Goal: Task Accomplishment & Management: Manage account settings

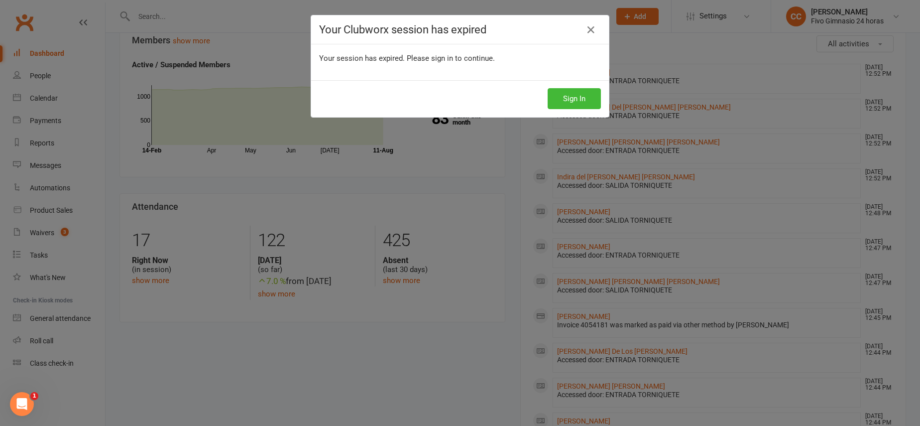
click at [587, 28] on icon at bounding box center [591, 30] width 12 height 12
click at [589, 28] on icon at bounding box center [591, 30] width 12 height 12
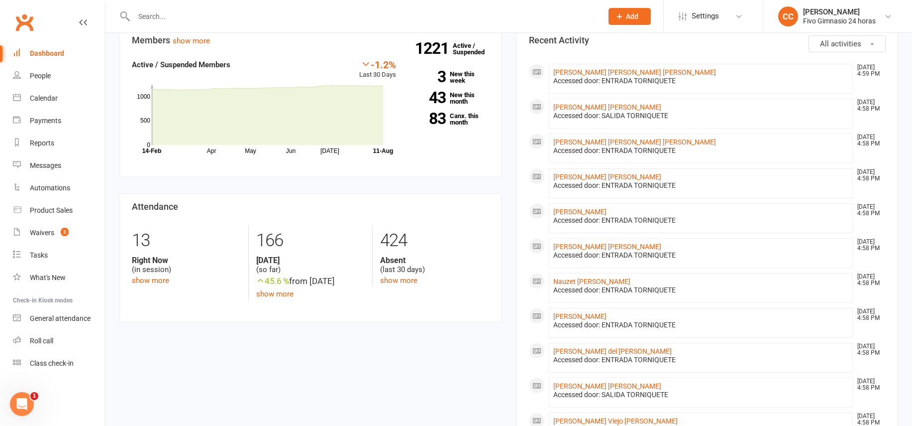
click at [287, 3] on div at bounding box center [357, 16] width 476 height 32
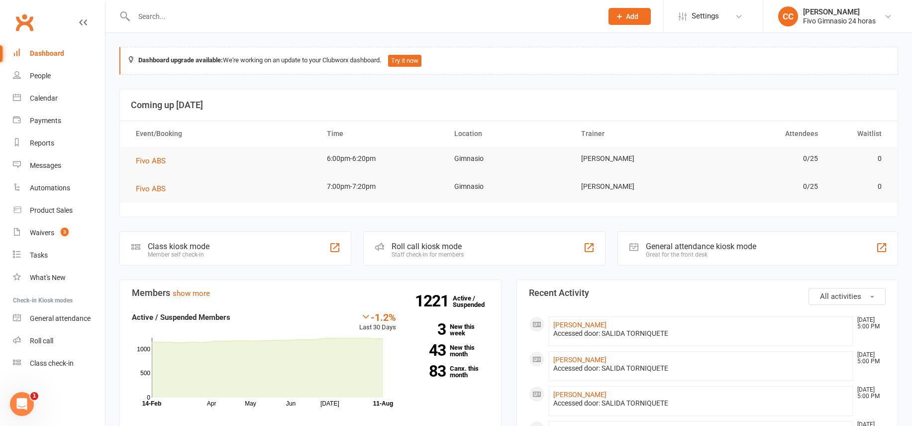
click at [315, 10] on input "text" at bounding box center [363, 16] width 465 height 14
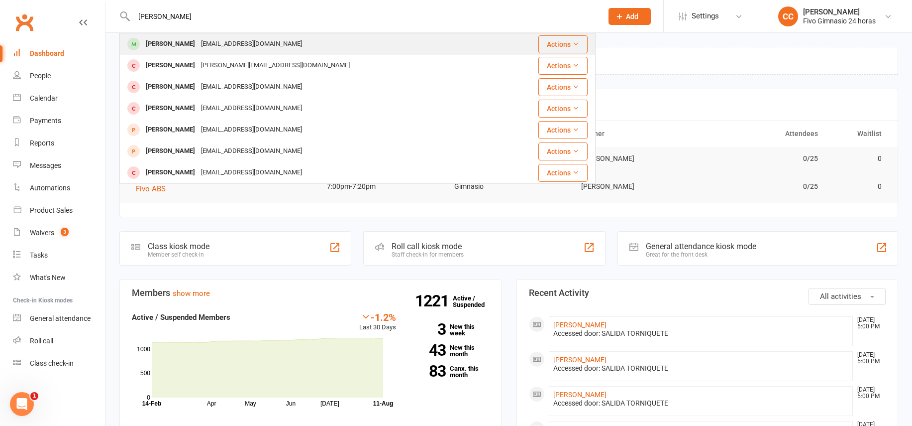
type input "garcua romero"
click at [323, 41] on div "Rayco Garcia Romero raycogarciaromero19@gmail.com" at bounding box center [317, 44] width 395 height 20
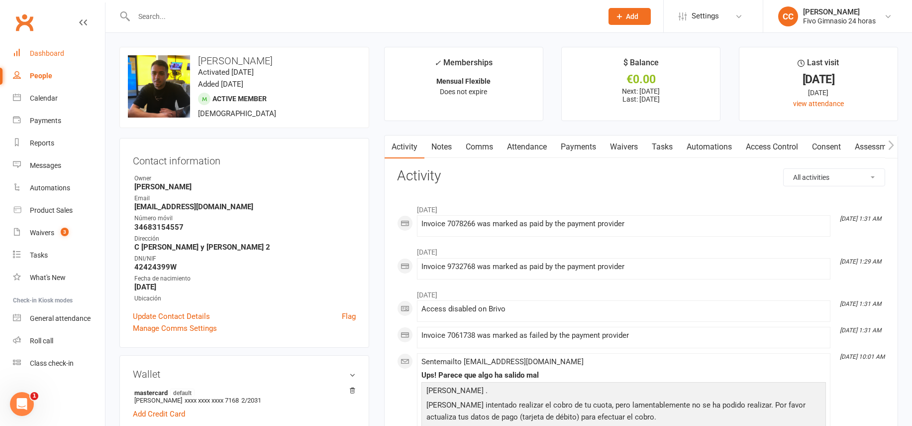
click at [46, 44] on link "Dashboard" at bounding box center [59, 53] width 92 height 22
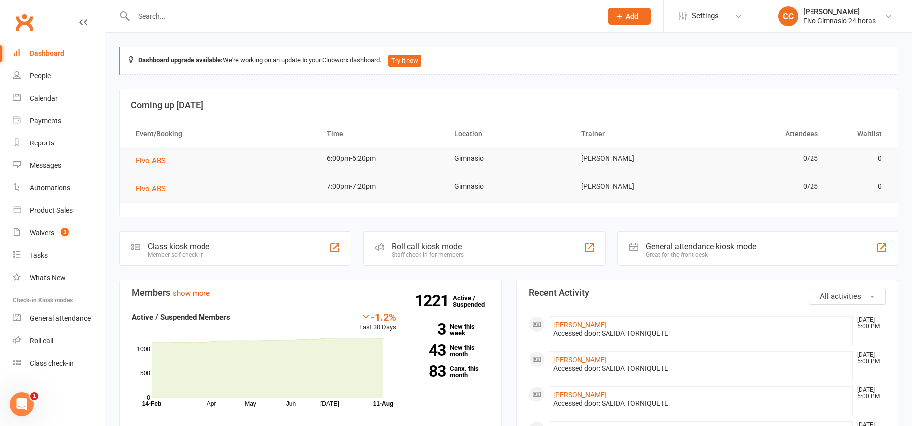
click at [250, 11] on input "text" at bounding box center [363, 16] width 465 height 14
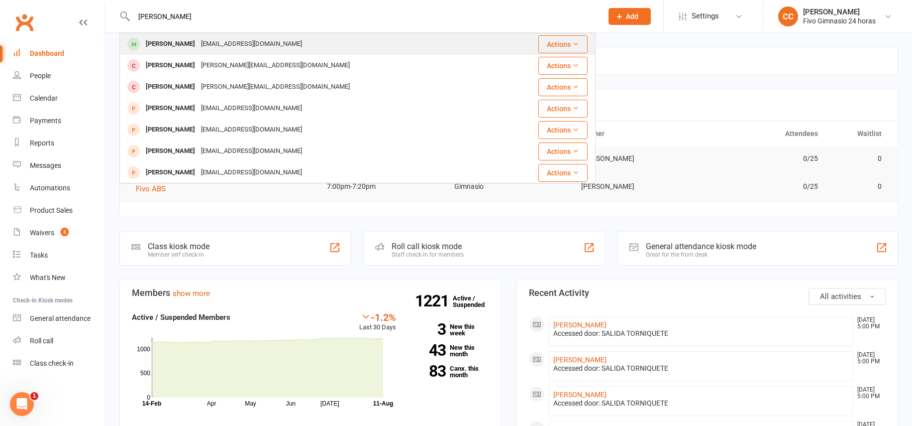
type input "rayco garcia romero"
click at [279, 45] on div "raycogarciaromero19@gmail.com" at bounding box center [251, 44] width 107 height 14
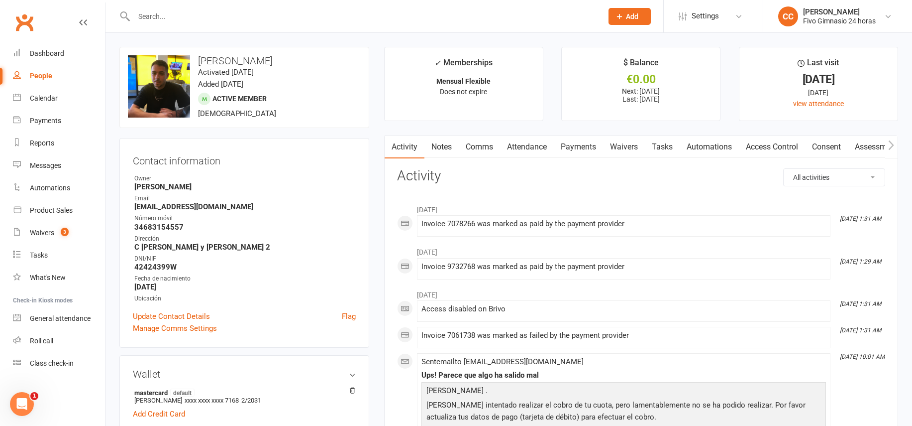
click at [589, 151] on link "Payments" at bounding box center [578, 146] width 49 height 23
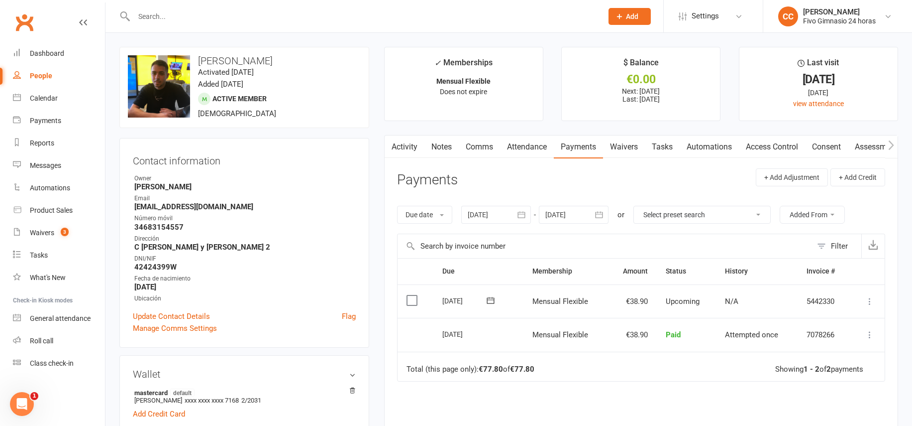
click at [530, 216] on button "button" at bounding box center [522, 215] width 18 height 18
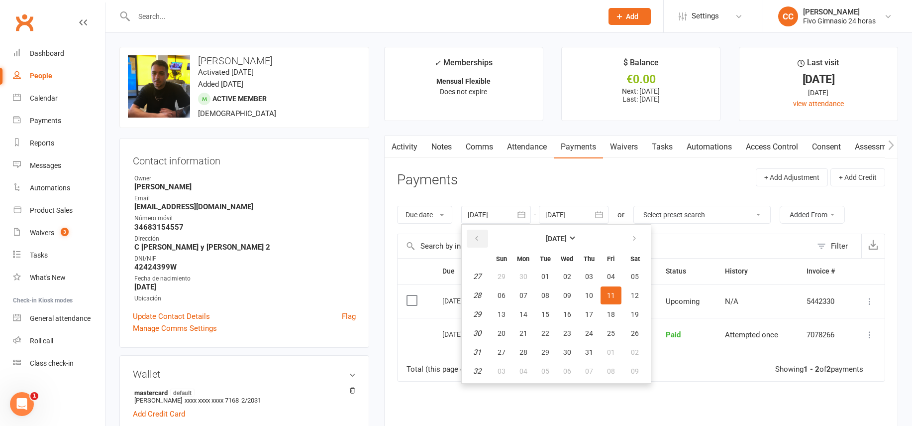
click at [485, 236] on button "button" at bounding box center [477, 238] width 21 height 18
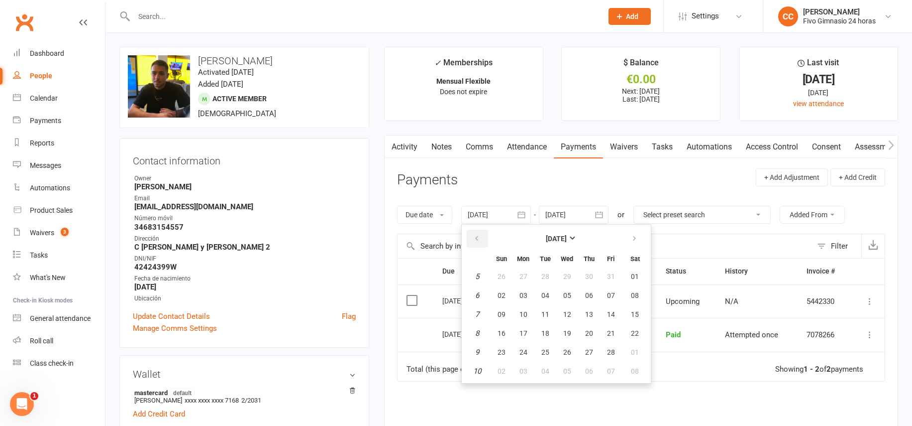
click at [485, 236] on button "button" at bounding box center [477, 238] width 21 height 18
click at [584, 324] on button "21" at bounding box center [589, 333] width 21 height 18
type input "21 Nov 2024"
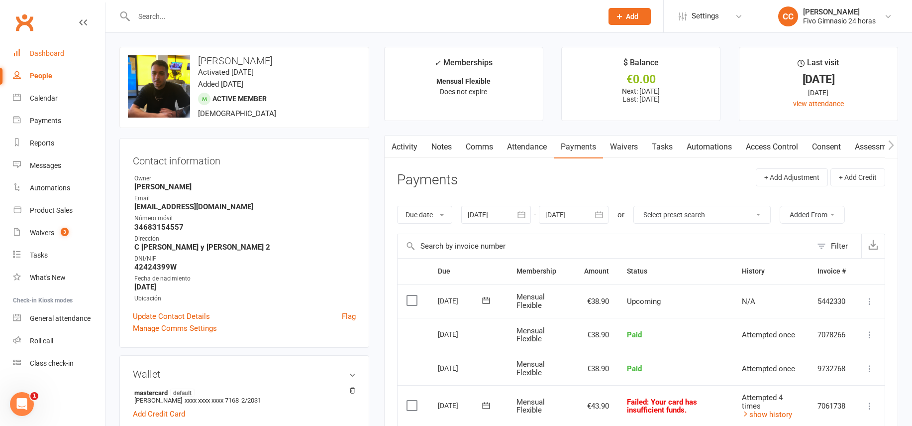
click at [46, 53] on div "Dashboard" at bounding box center [47, 53] width 34 height 8
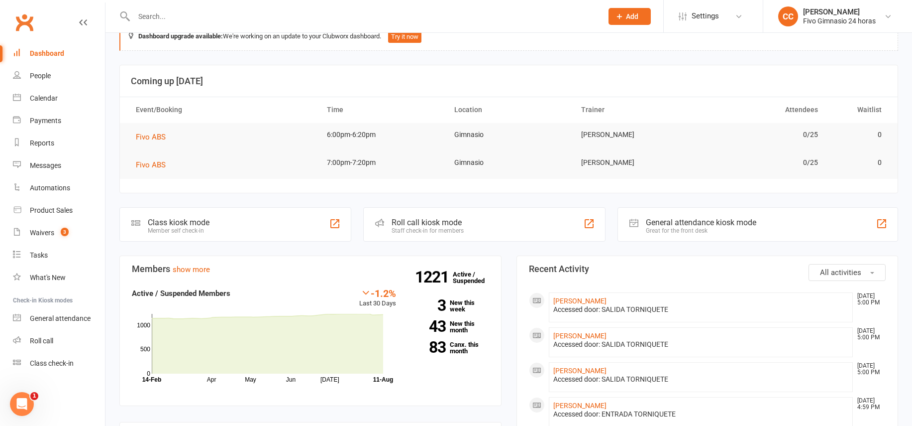
scroll to position [37, 0]
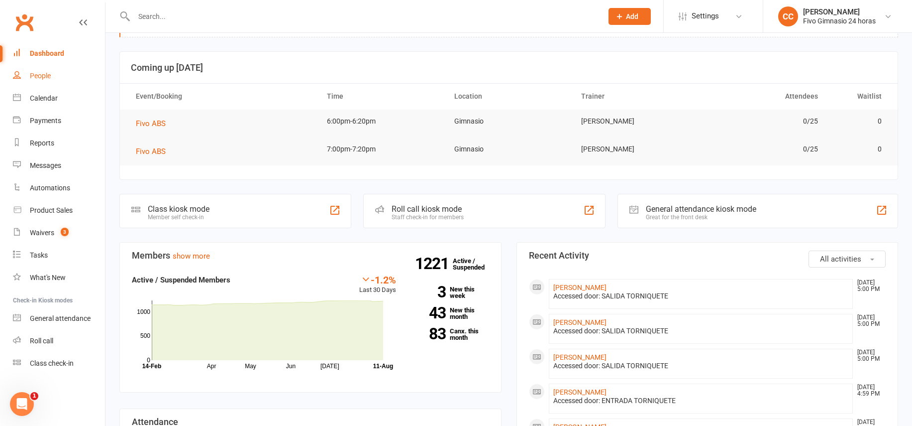
click at [23, 69] on link "People" at bounding box center [59, 76] width 92 height 22
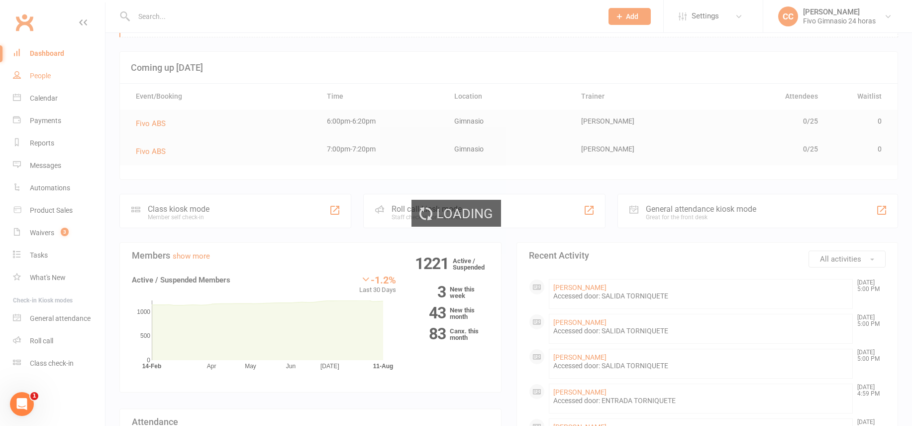
select select "100"
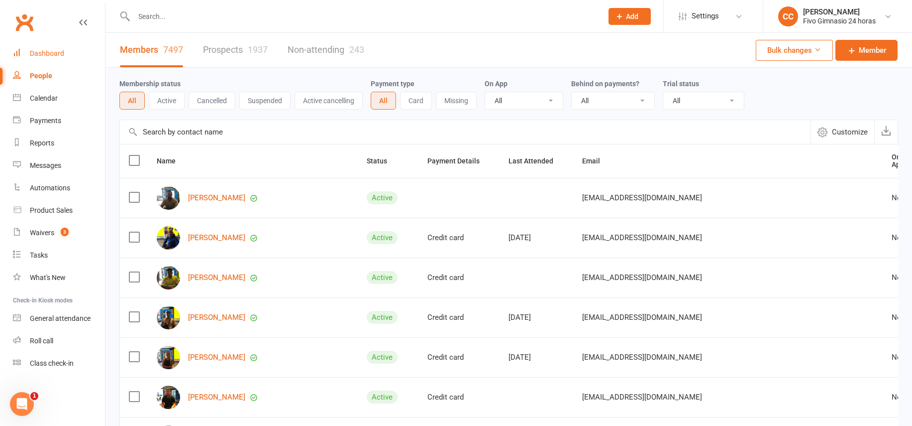
click at [59, 51] on div "Dashboard" at bounding box center [47, 53] width 34 height 8
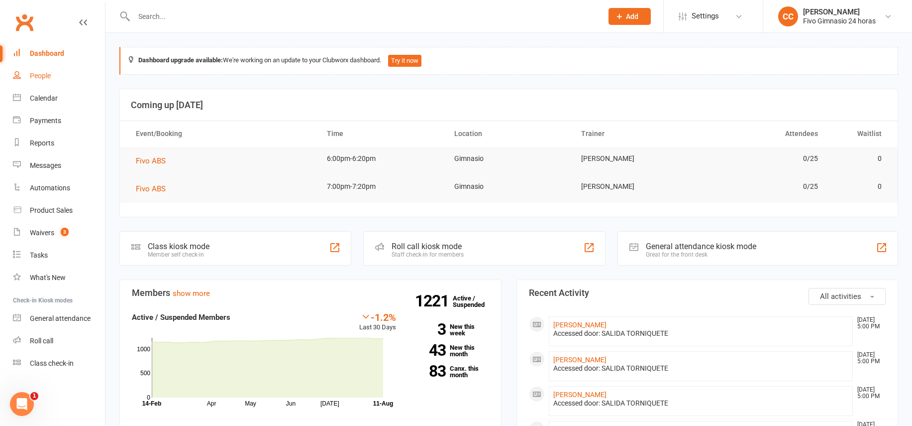
click at [43, 80] on link "People" at bounding box center [59, 76] width 92 height 22
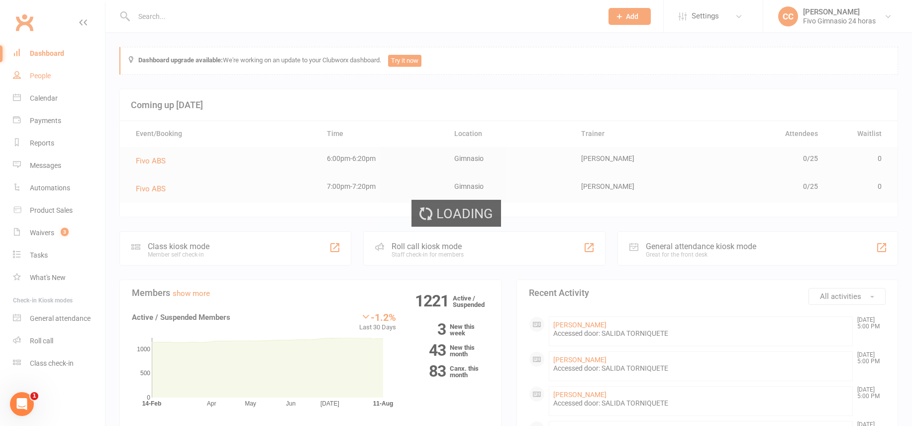
select select "100"
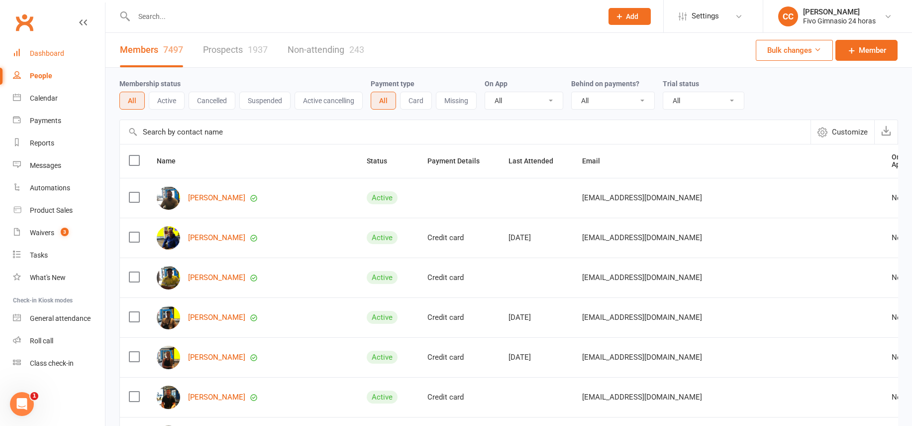
click at [42, 53] on div "Dashboard" at bounding box center [47, 53] width 34 height 8
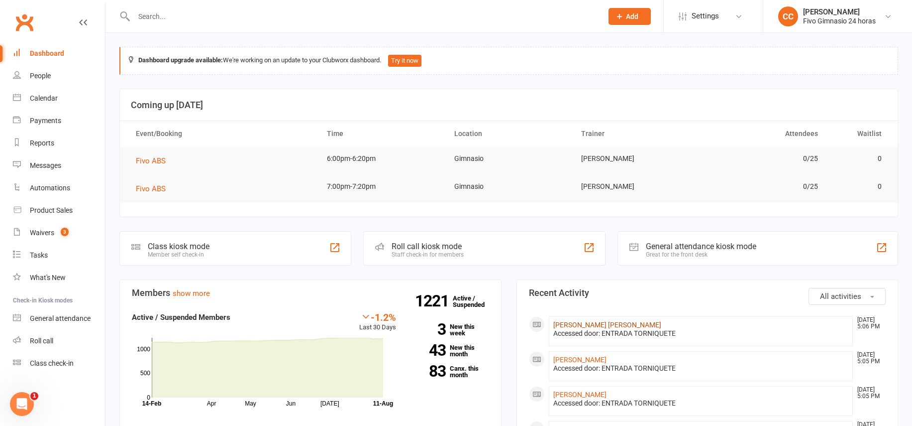
click at [576, 325] on link "[PERSON_NAME] [PERSON_NAME]" at bounding box center [607, 325] width 108 height 8
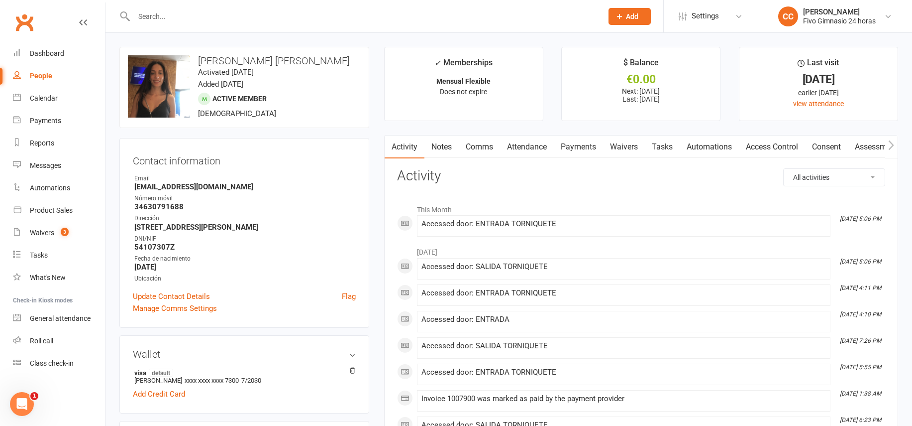
click at [581, 151] on link "Payments" at bounding box center [578, 146] width 49 height 23
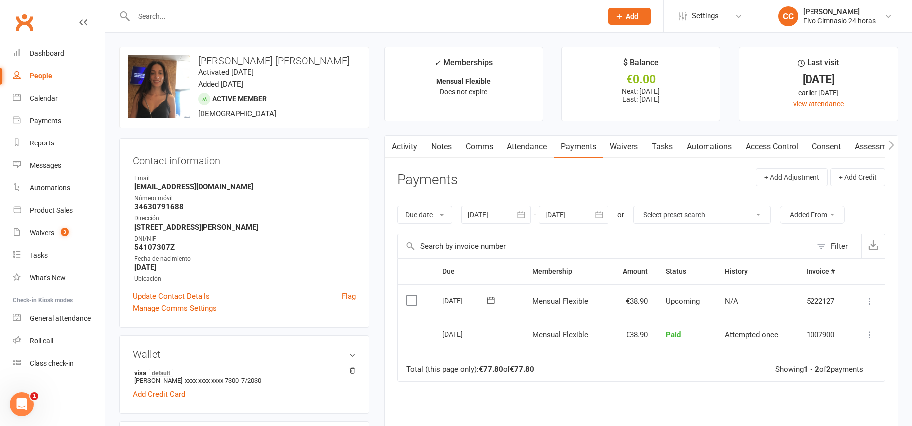
click at [525, 214] on icon "button" at bounding box center [521, 214] width 7 height 6
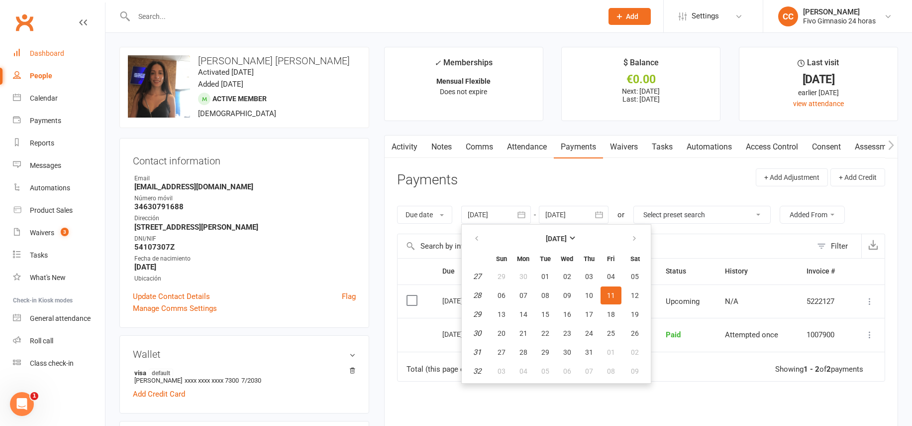
click at [46, 52] on div "Dashboard" at bounding box center [47, 53] width 34 height 8
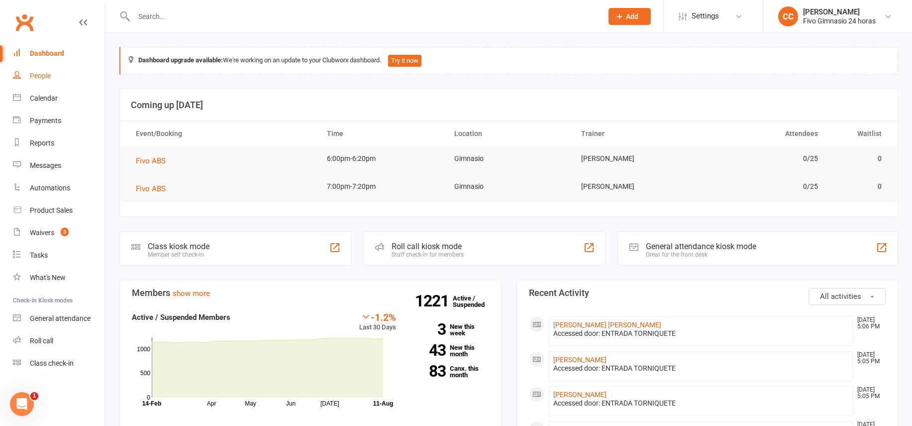
click at [39, 71] on link "People" at bounding box center [59, 76] width 92 height 22
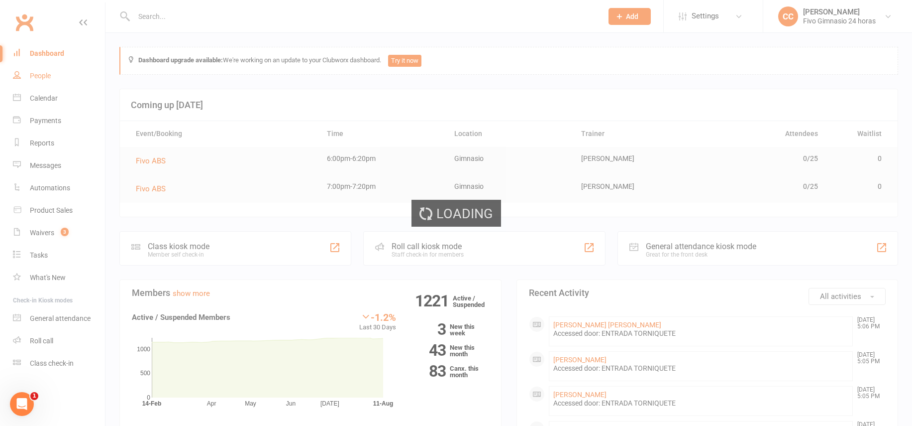
select select "100"
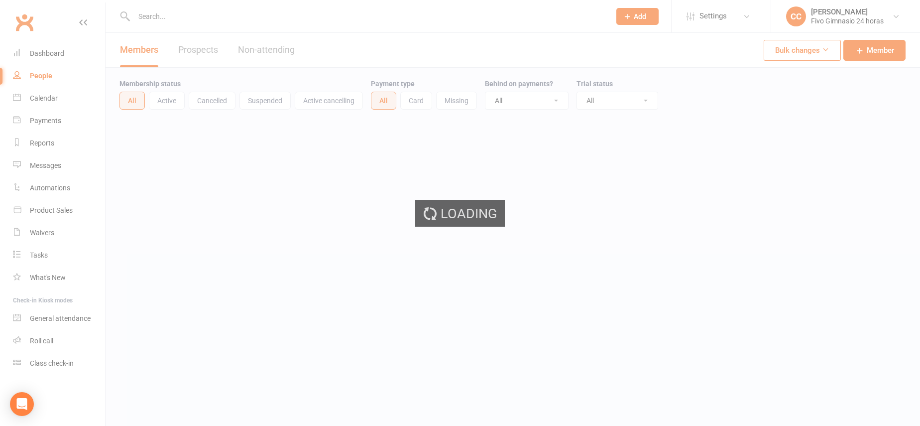
select select "100"
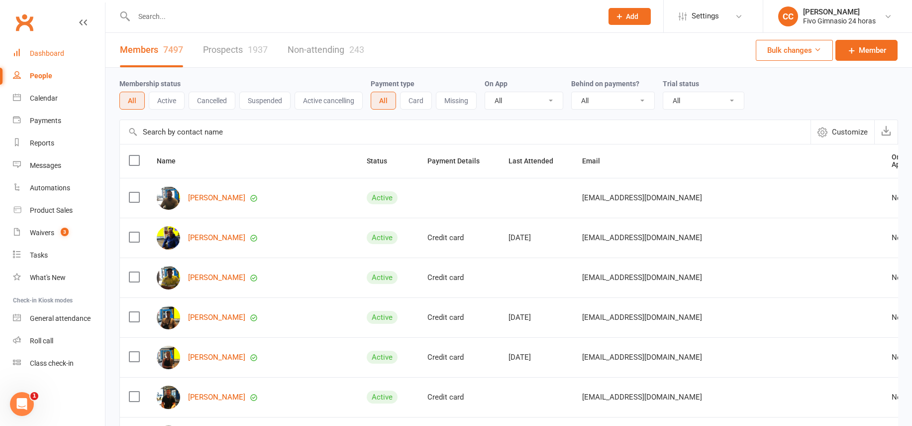
click at [37, 47] on link "Dashboard" at bounding box center [59, 53] width 92 height 22
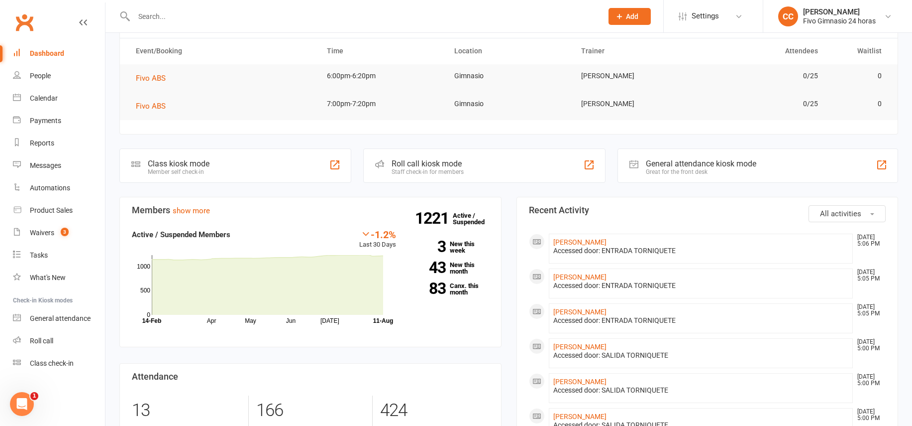
scroll to position [93, 0]
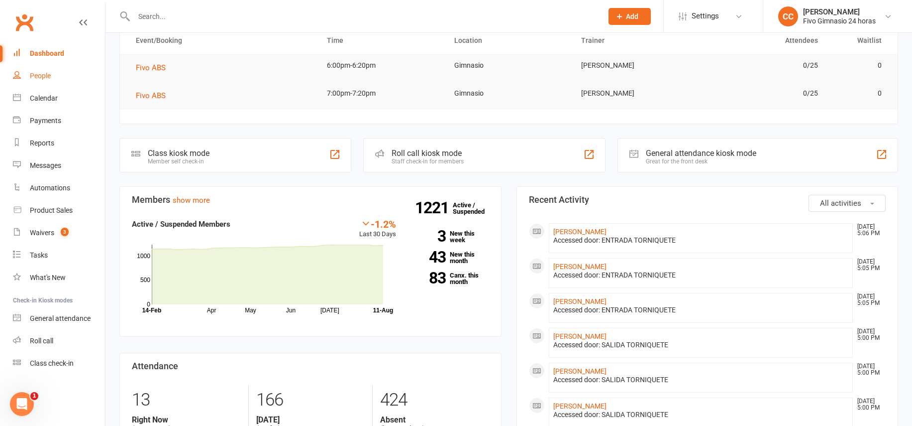
click at [39, 72] on div "People" at bounding box center [40, 76] width 21 height 8
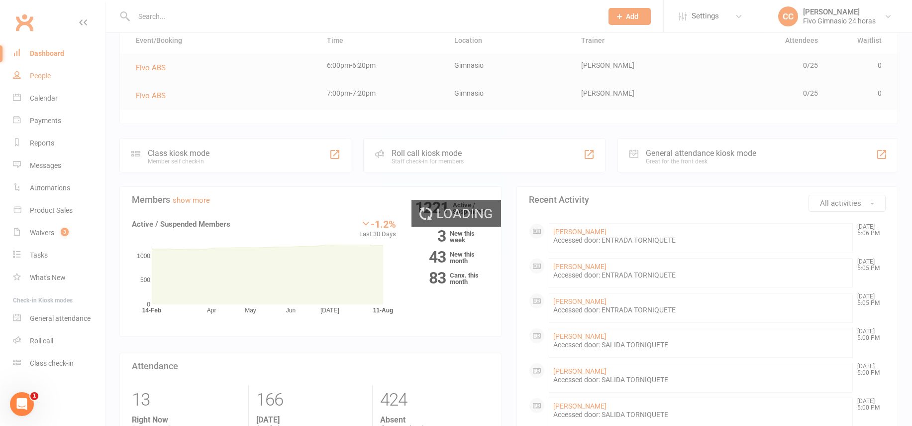
select select "100"
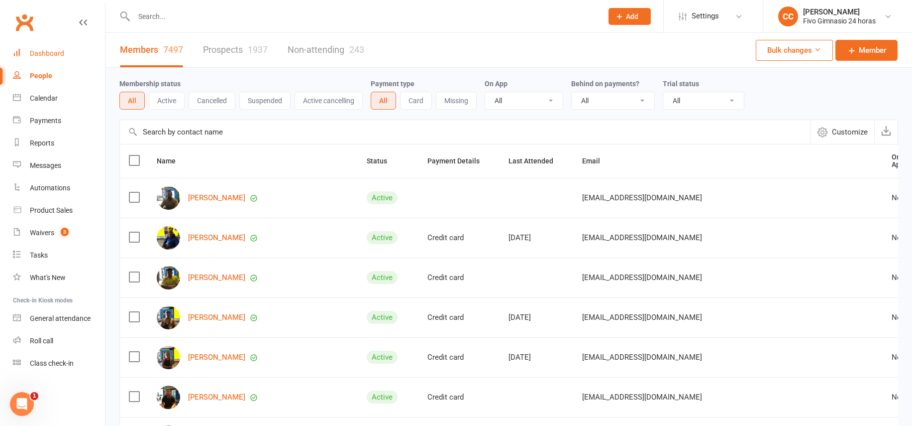
click at [49, 50] on div "Dashboard" at bounding box center [47, 53] width 34 height 8
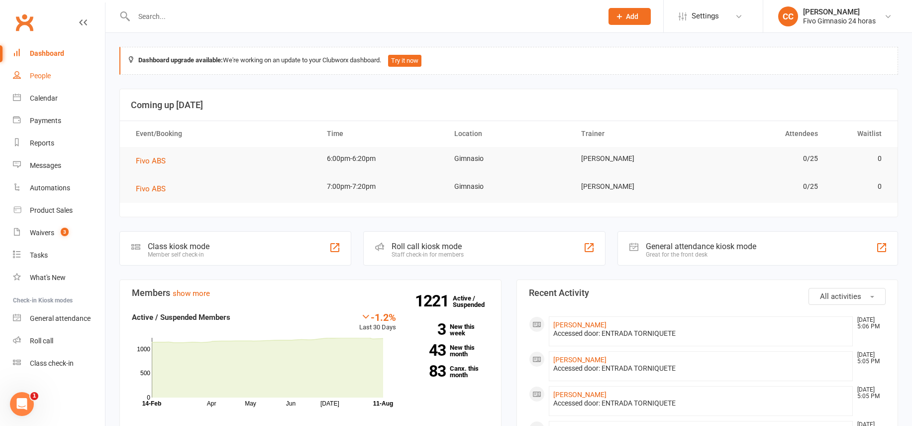
click at [63, 77] on link "People" at bounding box center [59, 76] width 92 height 22
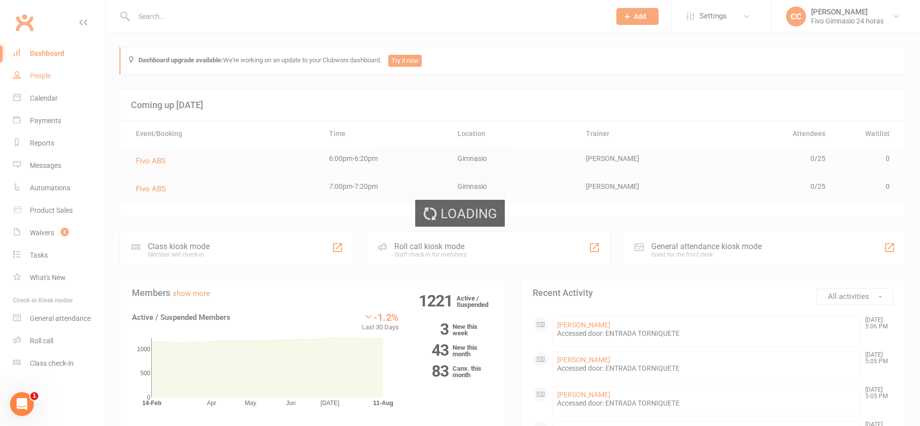
select select "100"
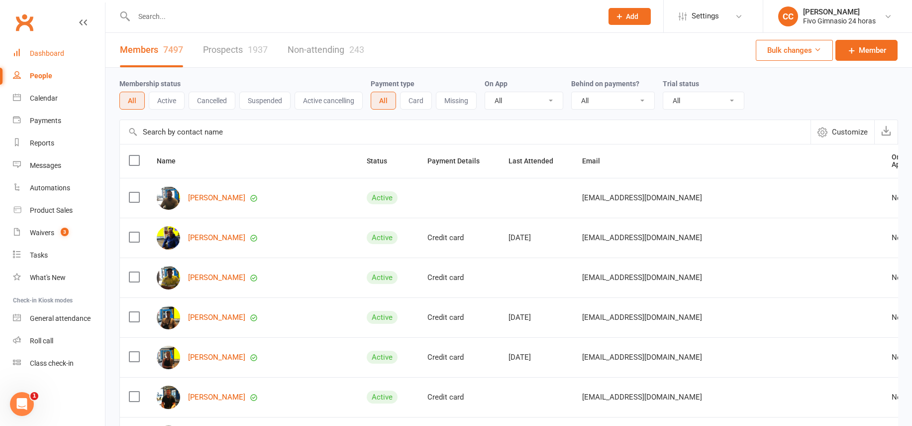
click at [50, 52] on div "Dashboard" at bounding box center [47, 53] width 34 height 8
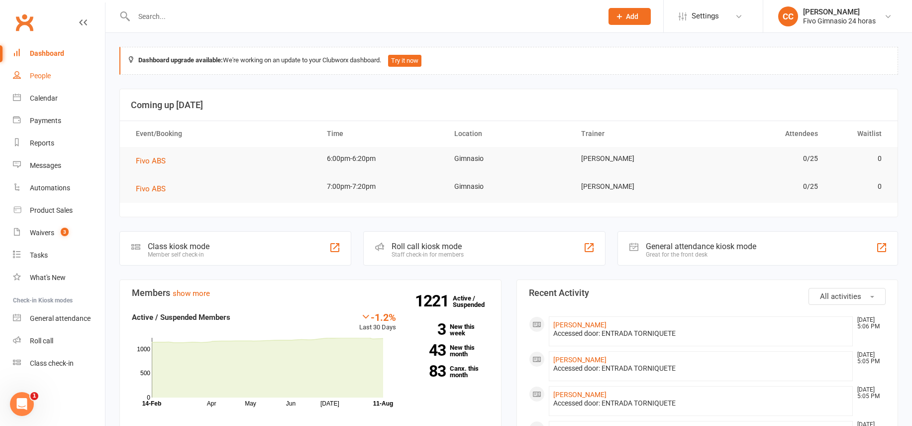
click at [32, 79] on div "People" at bounding box center [40, 76] width 21 height 8
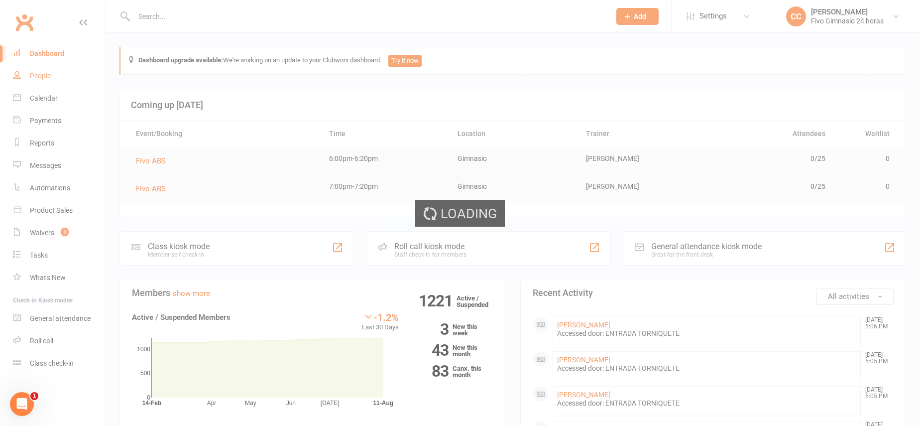
select select "100"
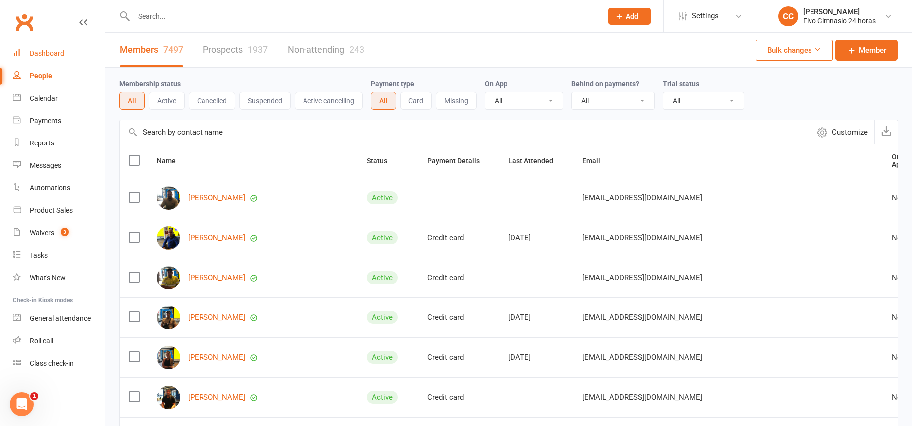
click at [49, 51] on div "Dashboard" at bounding box center [47, 53] width 34 height 8
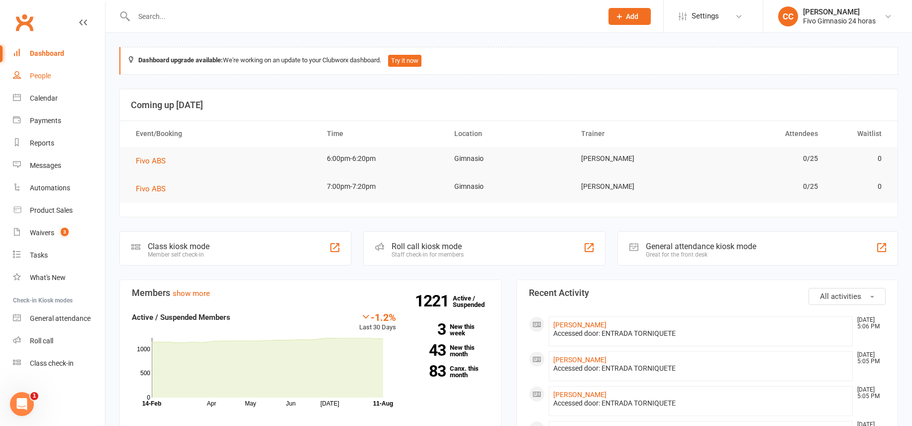
click at [37, 75] on div "People" at bounding box center [40, 76] width 21 height 8
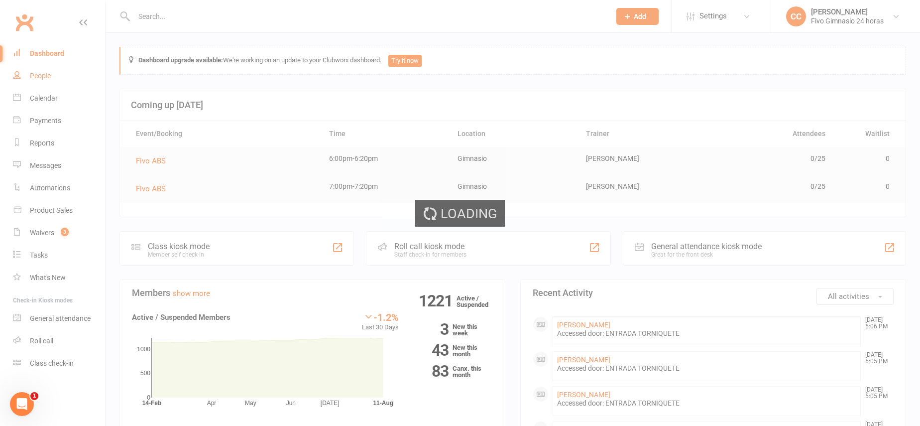
select select "100"
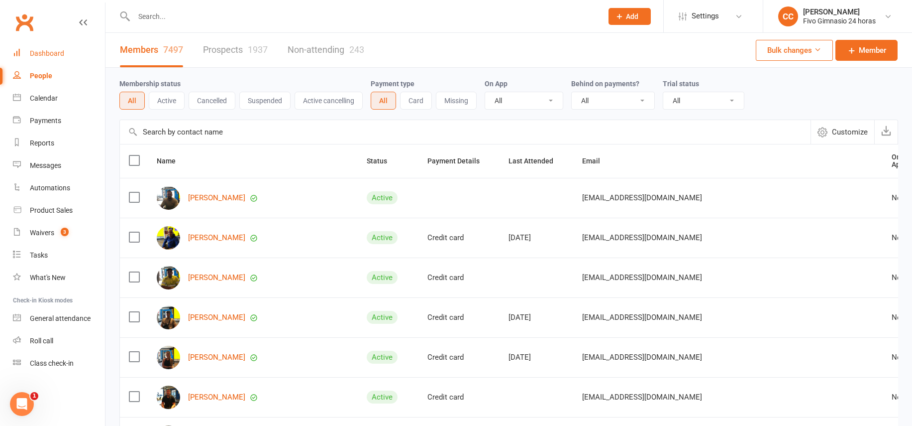
click at [38, 58] on link "Dashboard" at bounding box center [59, 53] width 92 height 22
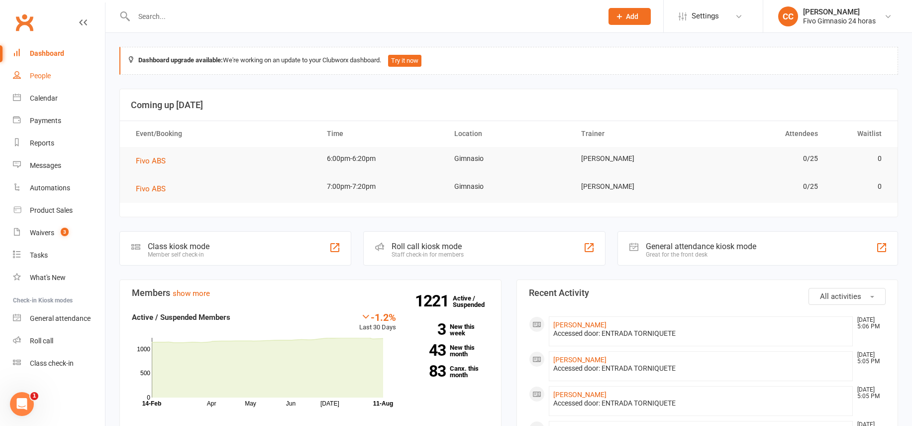
click at [33, 82] on link "People" at bounding box center [59, 76] width 92 height 22
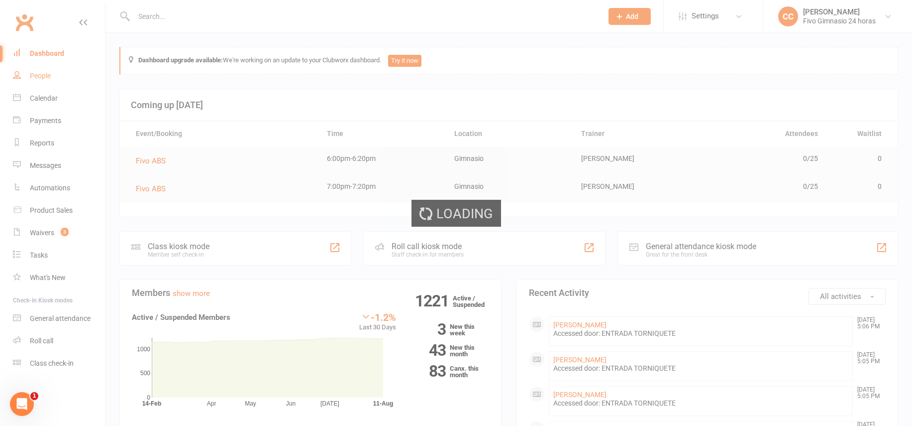
select select "100"
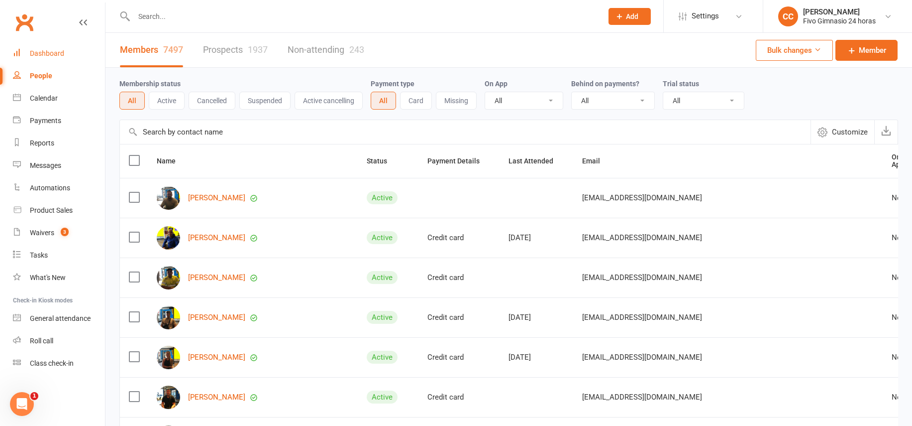
click at [64, 47] on link "Dashboard" at bounding box center [59, 53] width 92 height 22
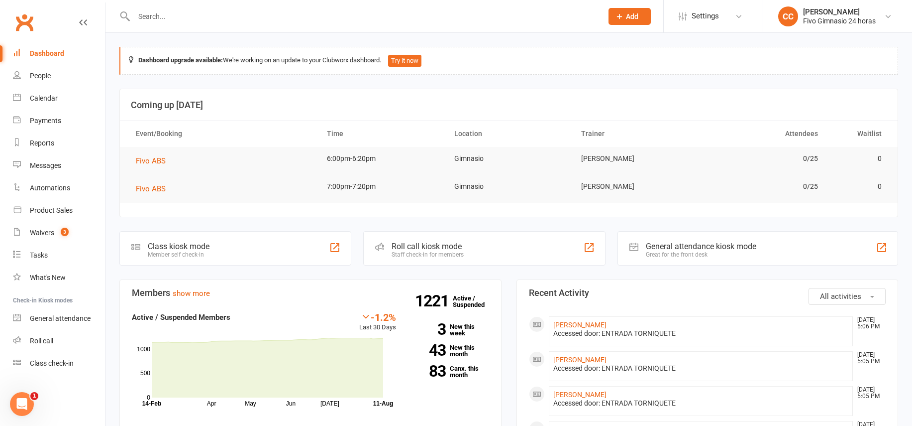
click at [272, 13] on input "text" at bounding box center [363, 16] width 465 height 14
click at [28, 80] on link "People" at bounding box center [59, 76] width 92 height 22
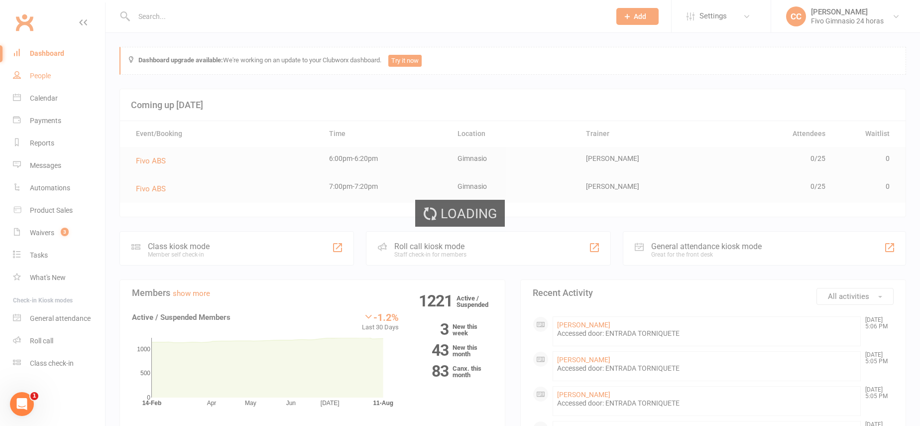
select select "100"
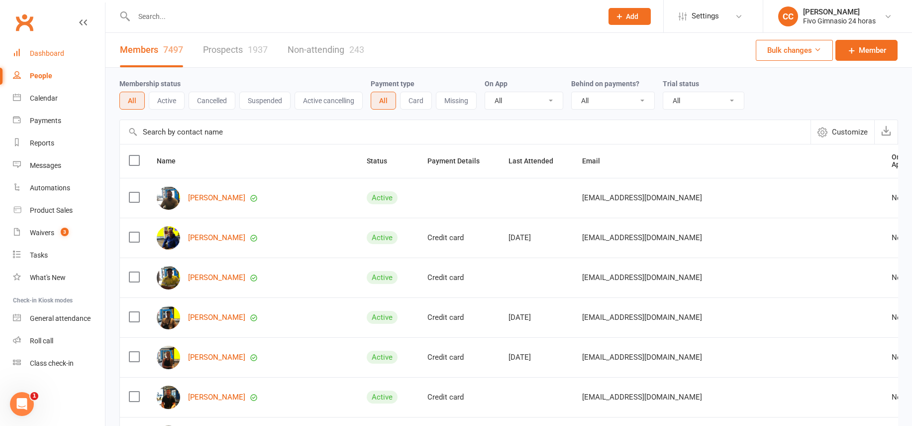
click at [53, 42] on link "Dashboard" at bounding box center [59, 53] width 92 height 22
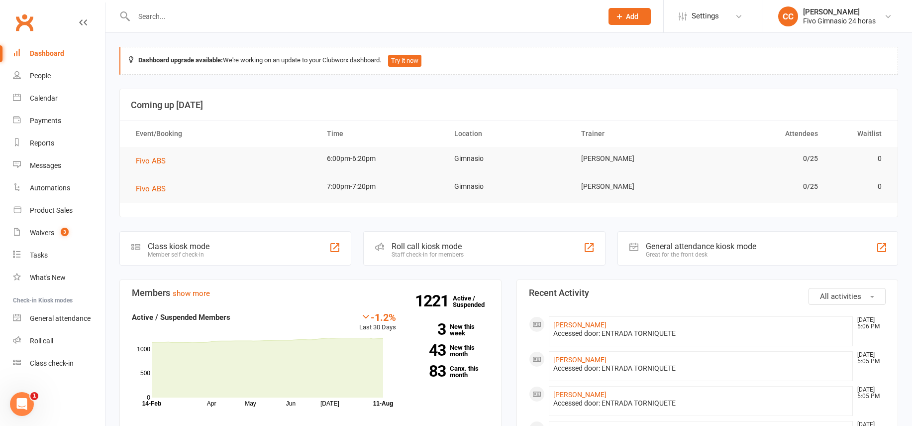
scroll to position [197, 0]
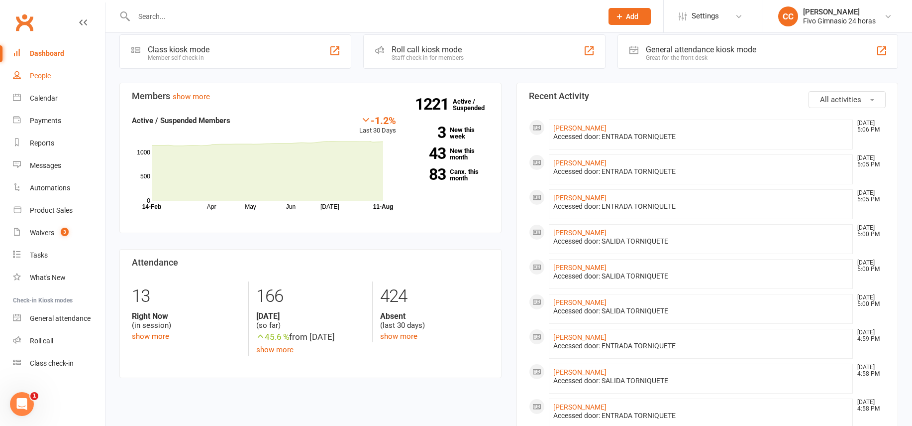
click at [39, 67] on link "People" at bounding box center [59, 76] width 92 height 22
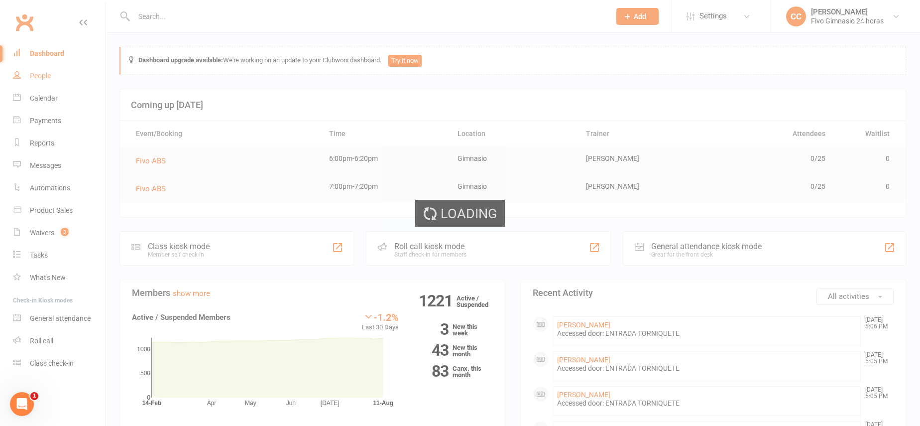
select select "100"
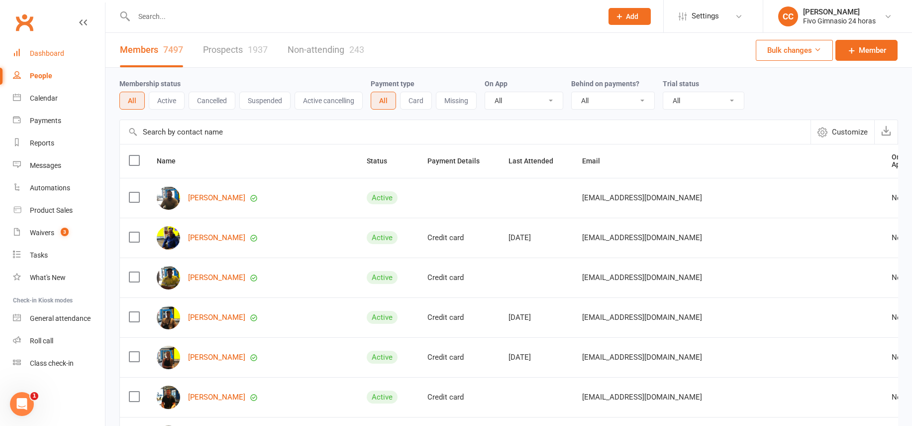
click at [34, 44] on link "Dashboard" at bounding box center [59, 53] width 92 height 22
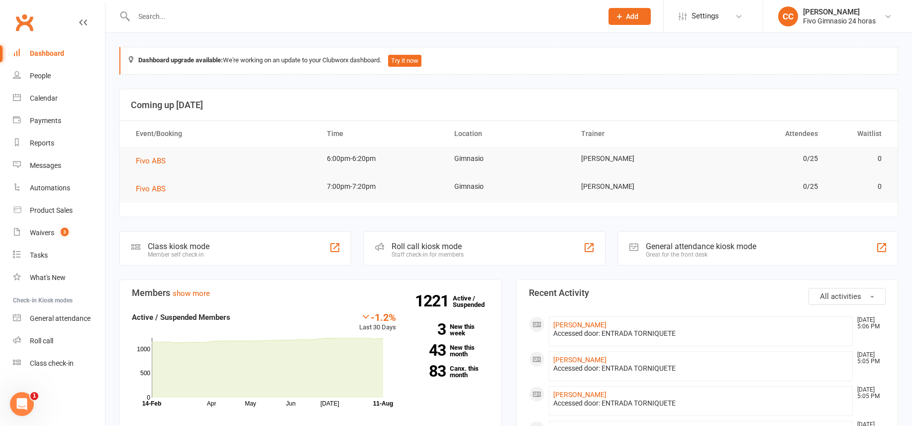
click at [50, 54] on div "Dashboard" at bounding box center [47, 53] width 34 height 8
click at [61, 72] on link "People" at bounding box center [59, 76] width 92 height 22
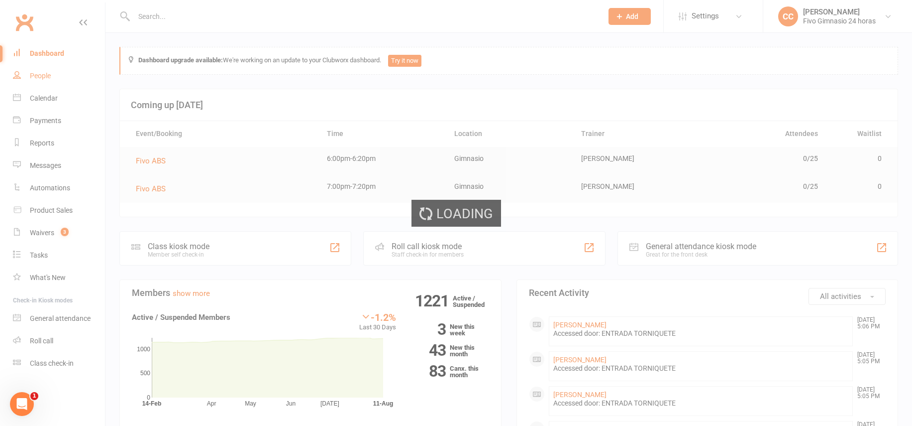
select select "100"
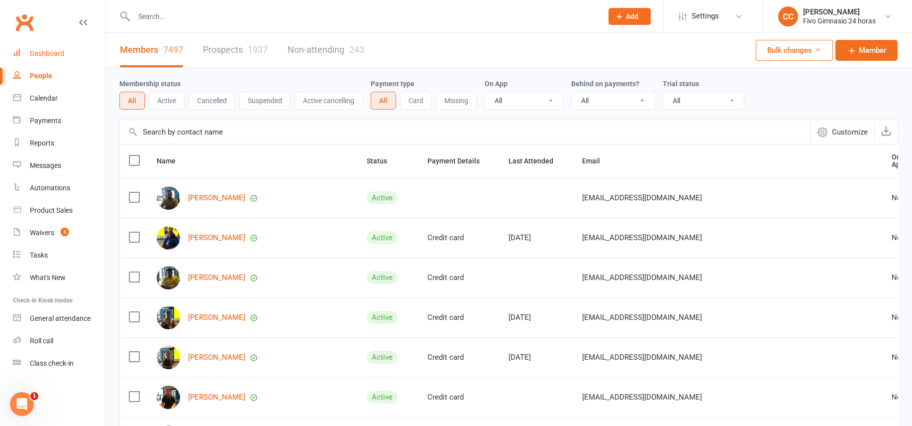
click at [47, 54] on div "Dashboard" at bounding box center [47, 53] width 34 height 8
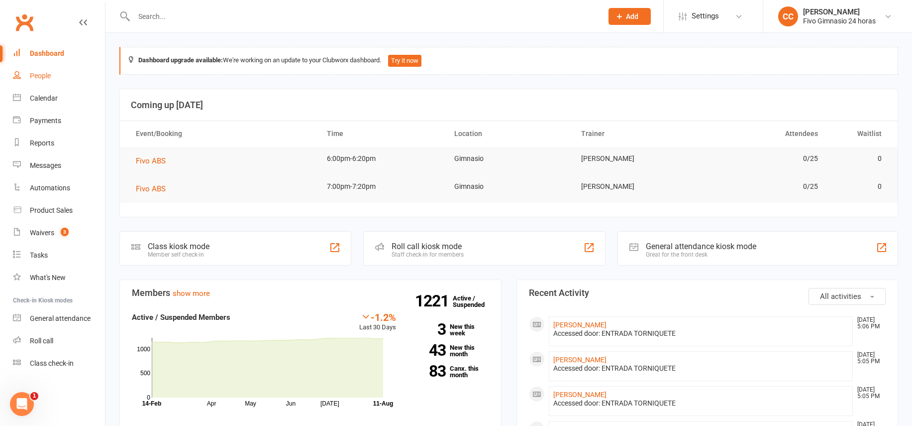
click at [40, 80] on link "People" at bounding box center [59, 76] width 92 height 22
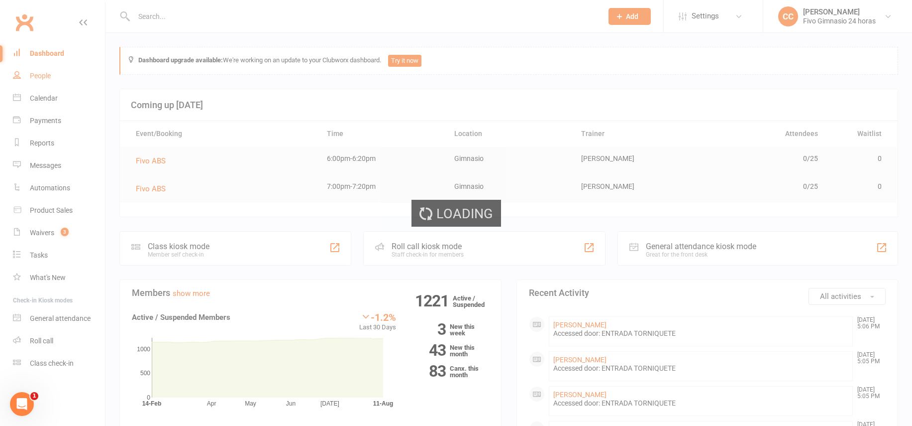
select select "100"
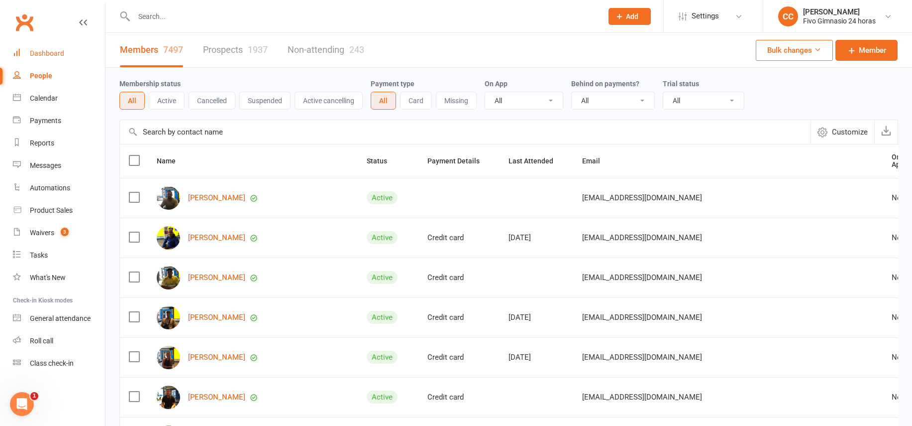
click at [57, 51] on div "Dashboard" at bounding box center [47, 53] width 34 height 8
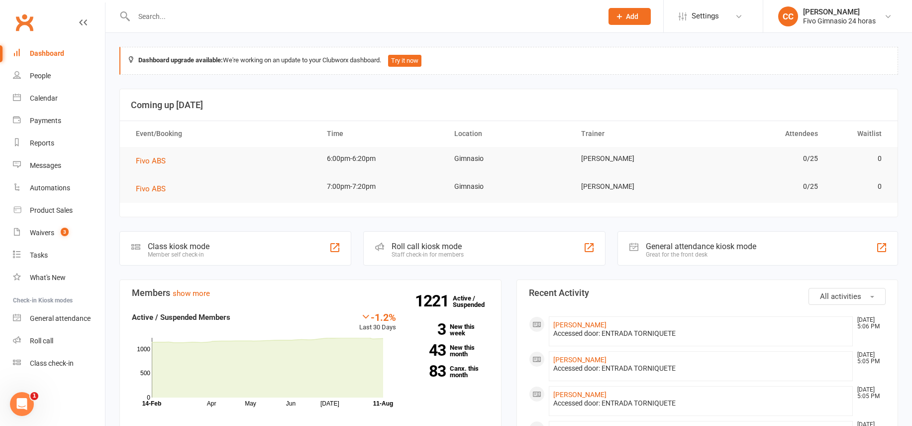
click at [159, 10] on input "text" at bounding box center [363, 16] width 465 height 14
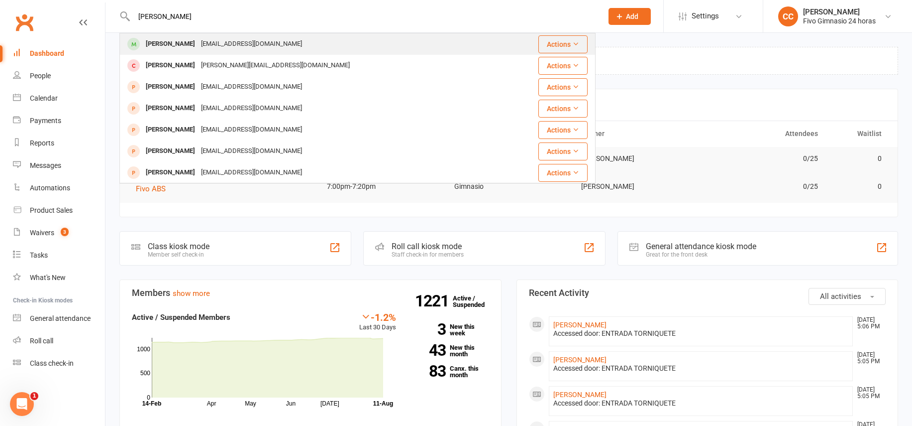
type input "rayco garcia"
click at [216, 43] on div "raycogarciaromero19@gmail.com" at bounding box center [251, 44] width 107 height 14
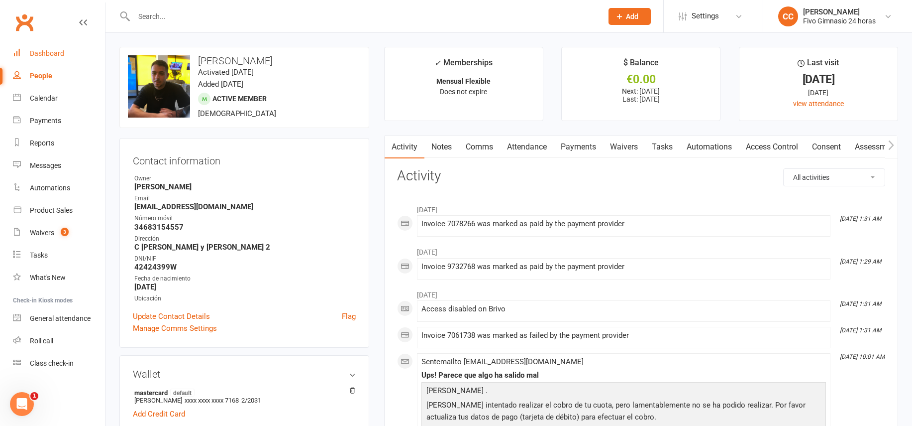
click at [38, 52] on div "Dashboard" at bounding box center [47, 53] width 34 height 8
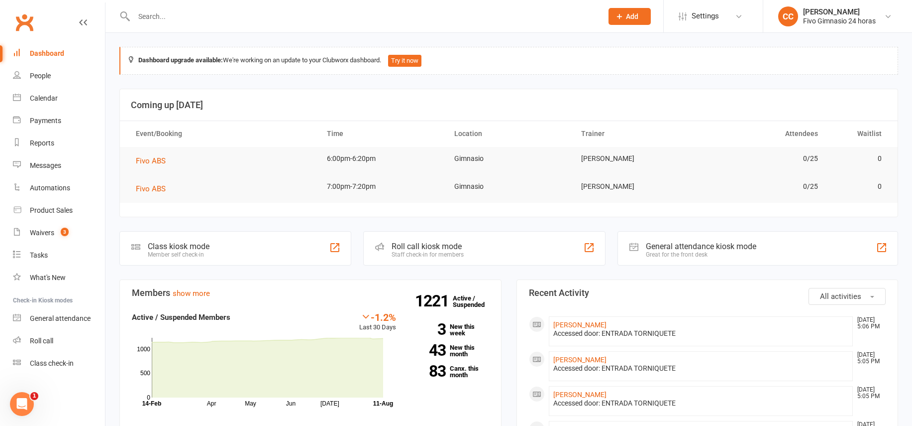
click at [203, 12] on input "text" at bounding box center [363, 16] width 465 height 14
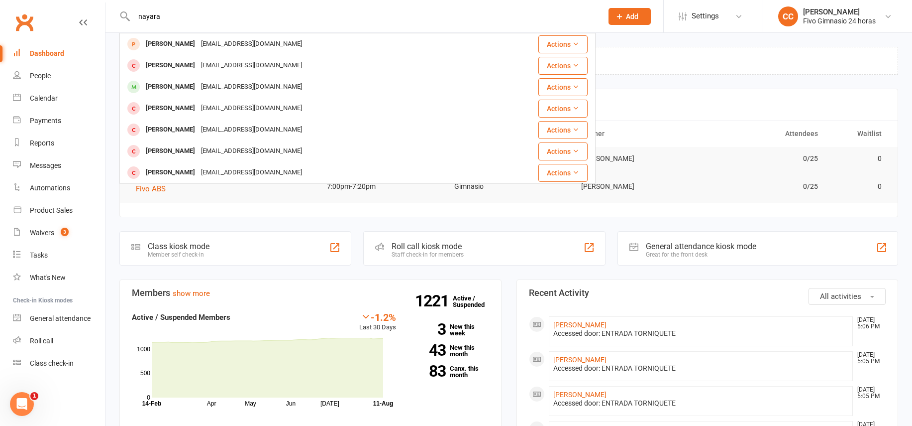
drag, startPoint x: 170, startPoint y: 17, endPoint x: 110, endPoint y: 18, distance: 59.2
click at [110, 17] on react-component "nayara Nayara Reyes rayanarh821@gmail.com Actions Maria Nayara Sosa Perez nayar…" at bounding box center [298, 16] width 596 height 32
drag, startPoint x: 170, startPoint y: 22, endPoint x: 74, endPoint y: 11, distance: 97.2
click at [79, 2] on header "yasira Yanira Vivas vivasyanira@yahoo.es Actions Yanira Vivas Monzón vivasyanir…" at bounding box center [456, 2] width 912 height 0
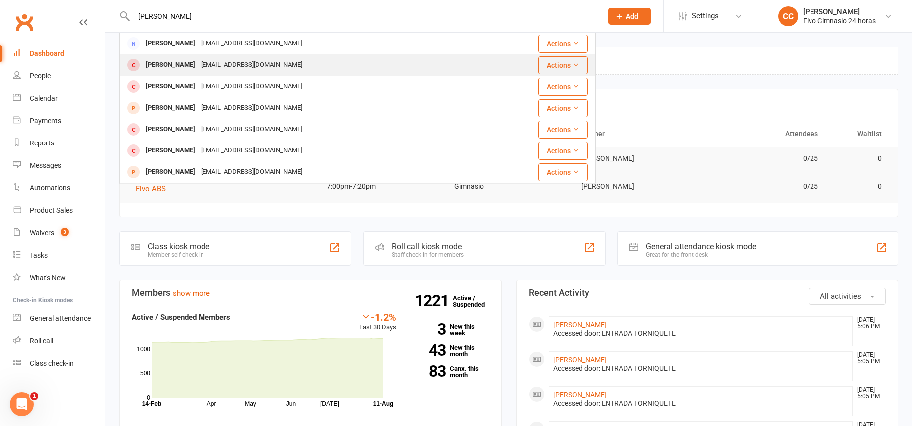
scroll to position [22, 0]
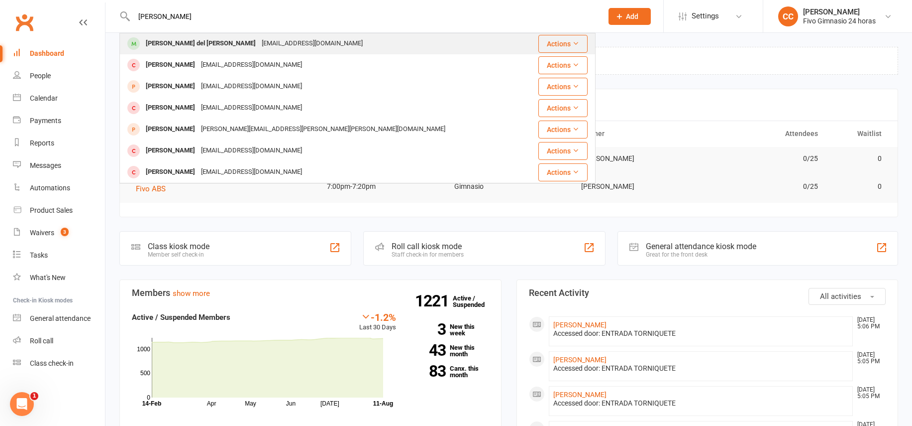
type input "yashira"
click at [190, 48] on div "Yashira del Carmen Moreno Rodríguez" at bounding box center [201, 43] width 116 height 14
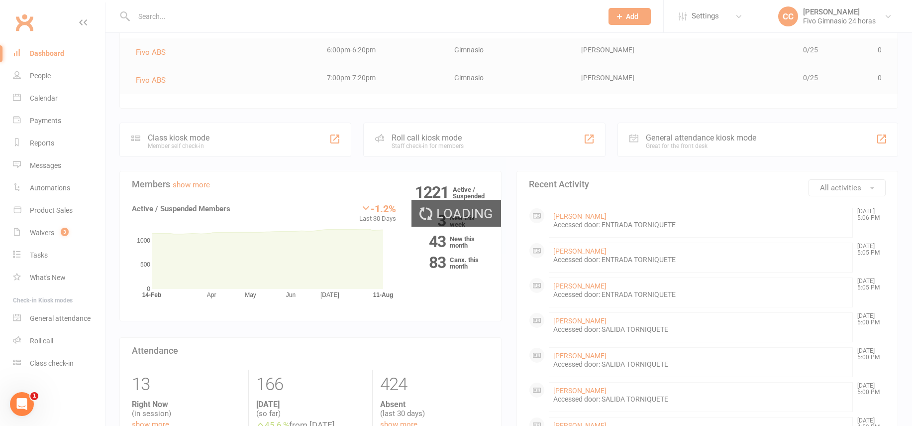
scroll to position [312, 0]
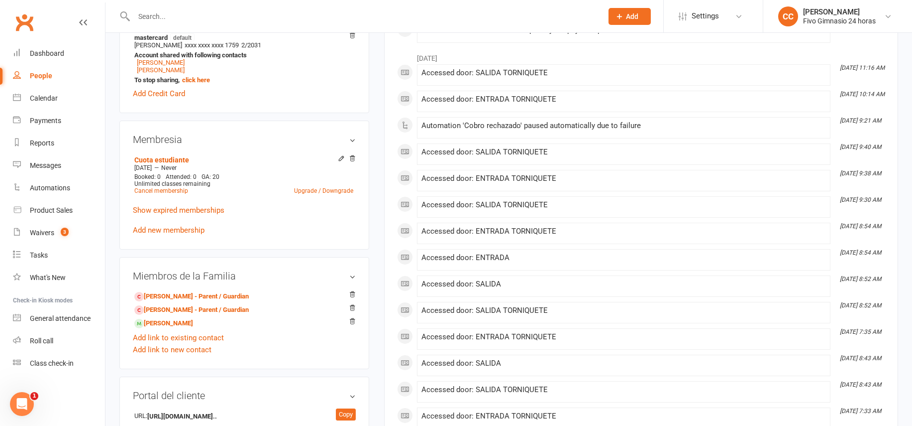
scroll to position [366, 0]
click at [184, 321] on link "Nayara Maria Moreno Rodriguez - Sibling" at bounding box center [163, 323] width 59 height 10
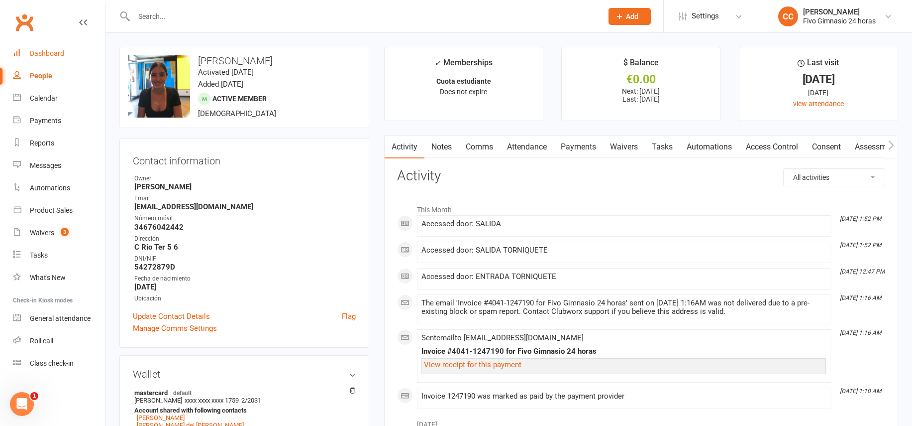
click at [56, 52] on div "Dashboard" at bounding box center [47, 53] width 34 height 8
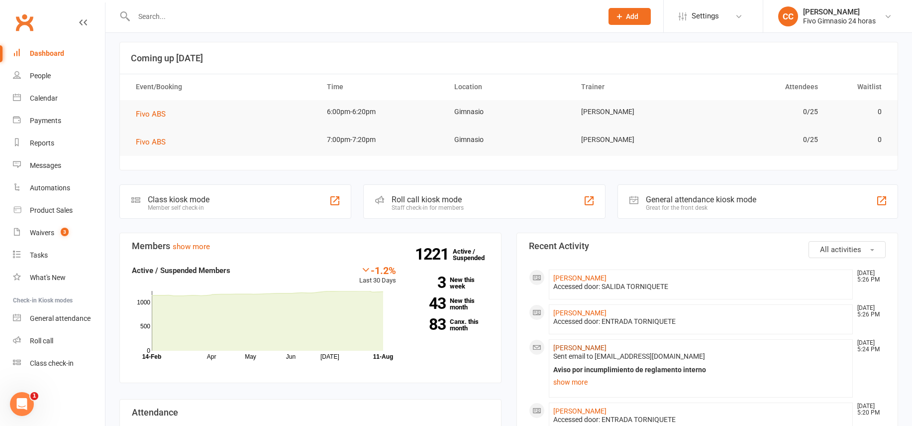
click at [580, 346] on link "[PERSON_NAME]" at bounding box center [579, 347] width 53 height 8
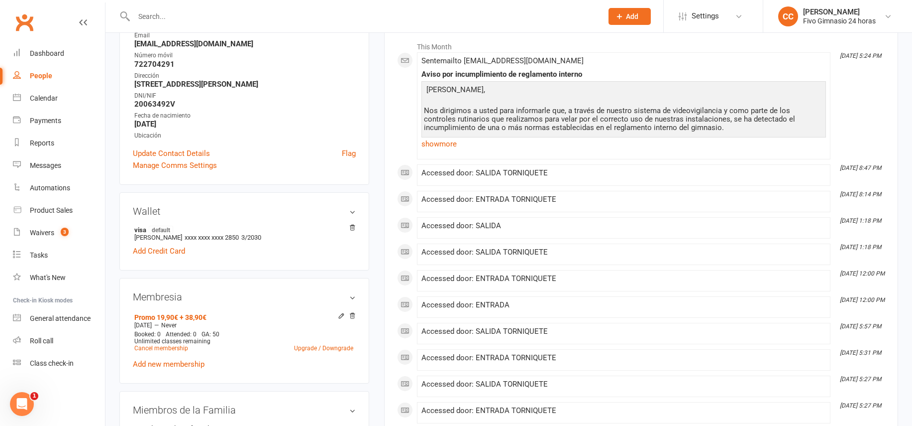
scroll to position [154, 0]
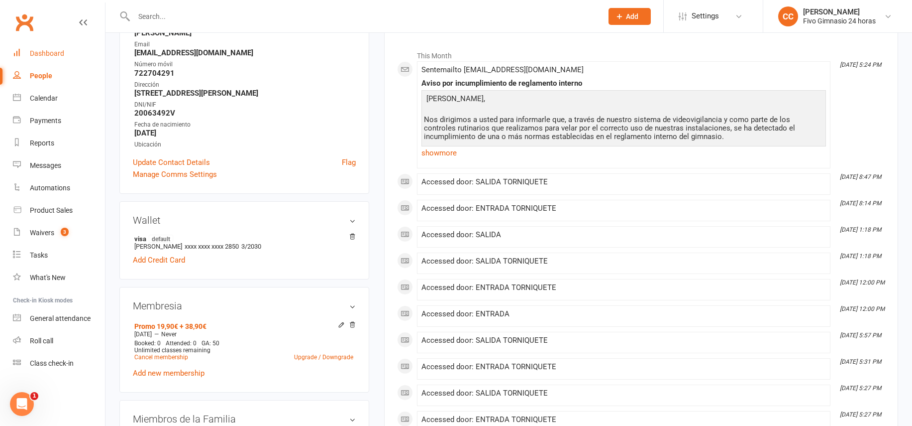
click at [49, 47] on link "Dashboard" at bounding box center [59, 53] width 92 height 22
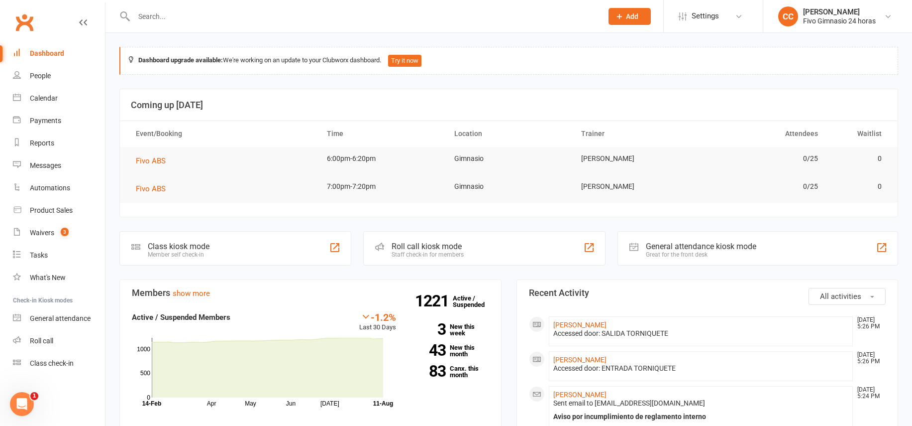
click at [168, 17] on input "text" at bounding box center [363, 16] width 465 height 14
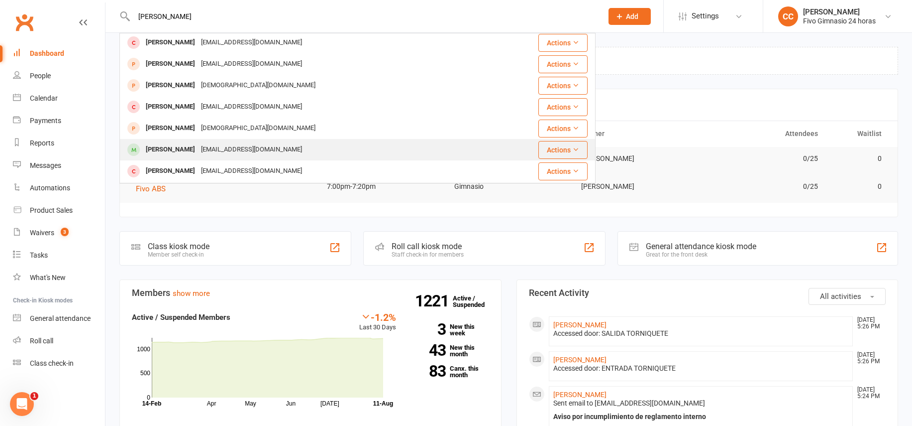
scroll to position [102, 0]
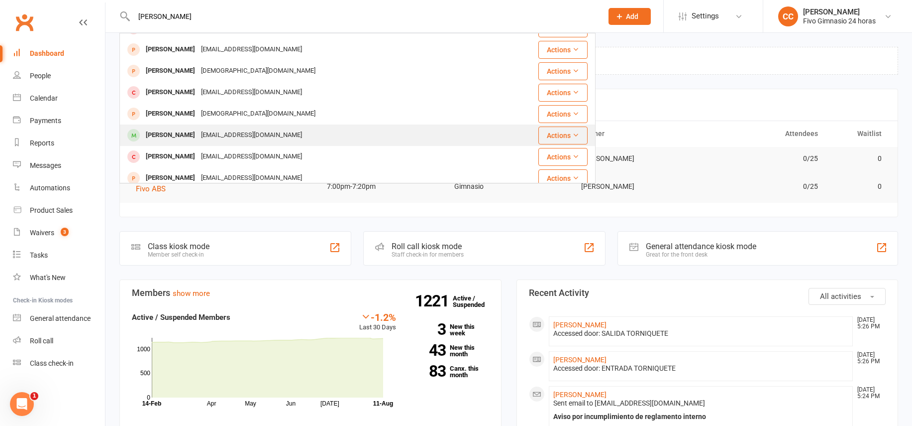
type input "[PERSON_NAME]"
click at [234, 138] on div "[EMAIL_ADDRESS][DOMAIN_NAME]" at bounding box center [251, 135] width 107 height 14
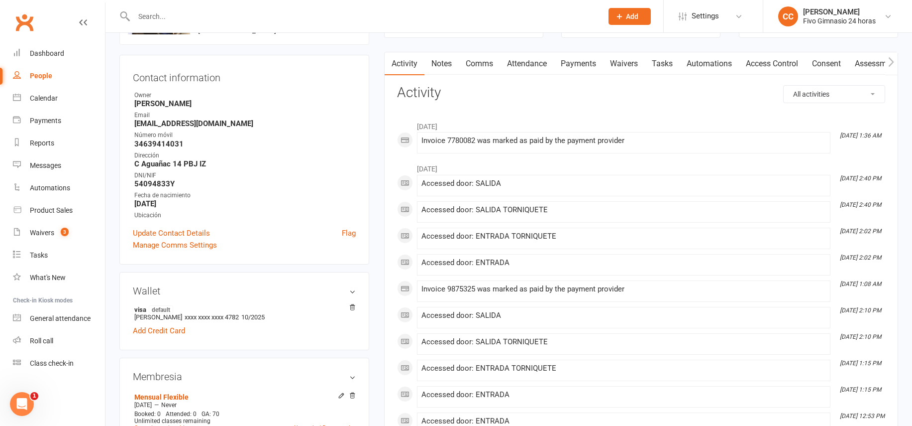
scroll to position [83, 0]
click at [575, 64] on link "Payments" at bounding box center [578, 64] width 49 height 23
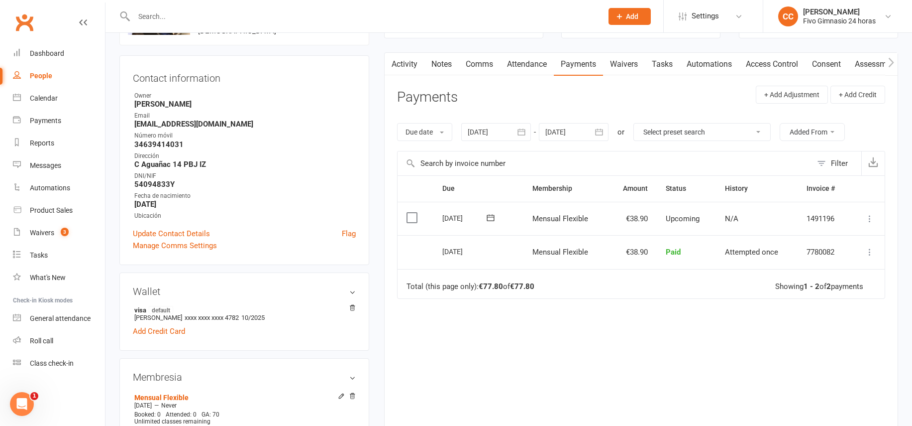
click at [523, 132] on icon "button" at bounding box center [522, 132] width 10 height 10
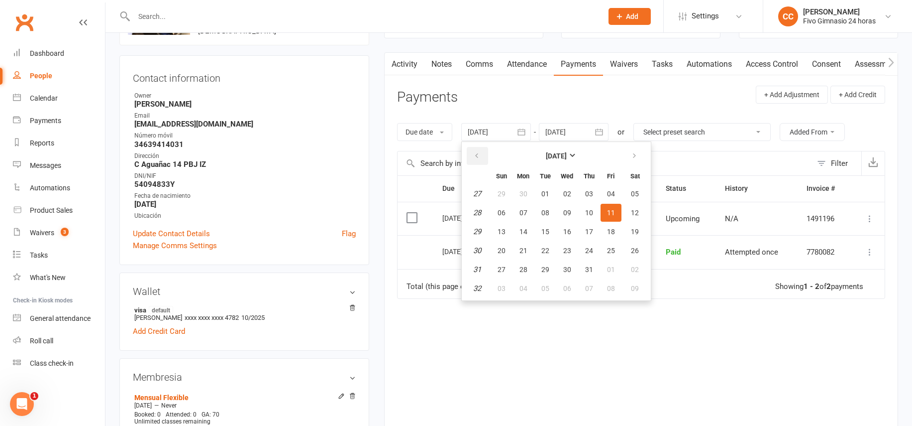
click at [472, 154] on button "button" at bounding box center [477, 156] width 21 height 18
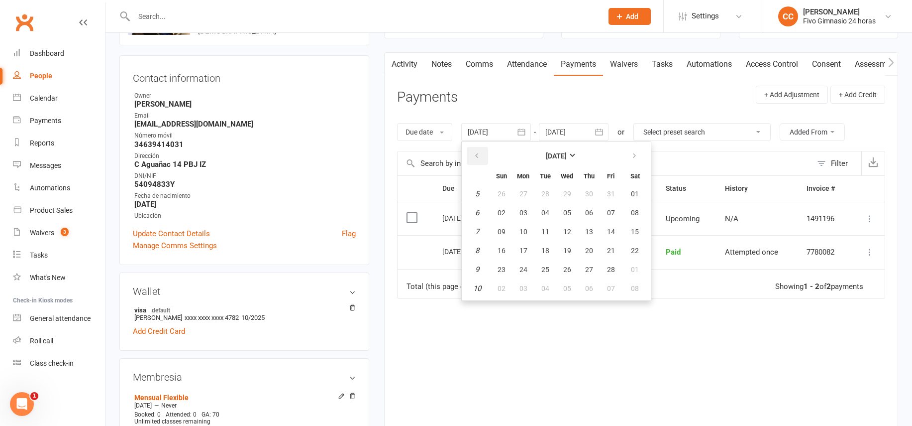
click at [472, 154] on button "button" at bounding box center [477, 156] width 21 height 18
click at [516, 230] on button "14" at bounding box center [523, 231] width 21 height 18
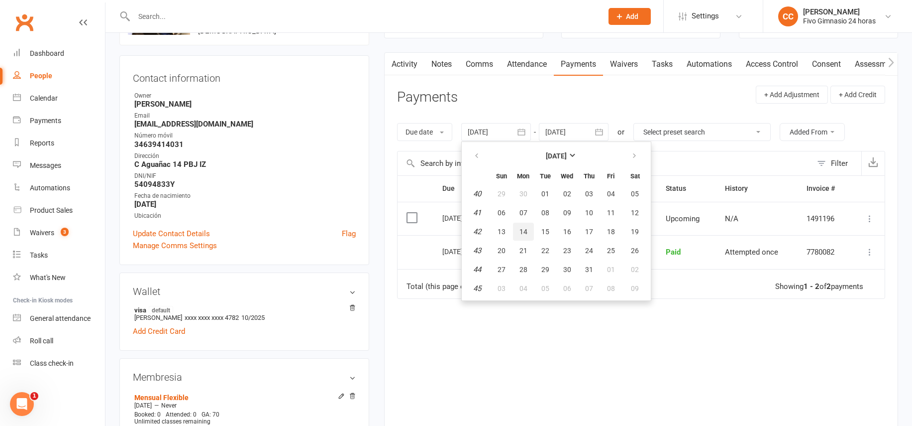
type input "14 Oct 2024"
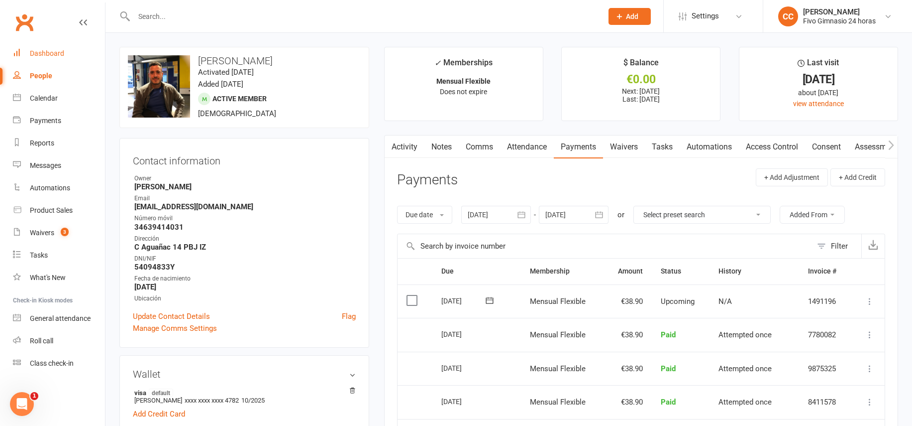
click at [60, 53] on div "Dashboard" at bounding box center [47, 53] width 34 height 8
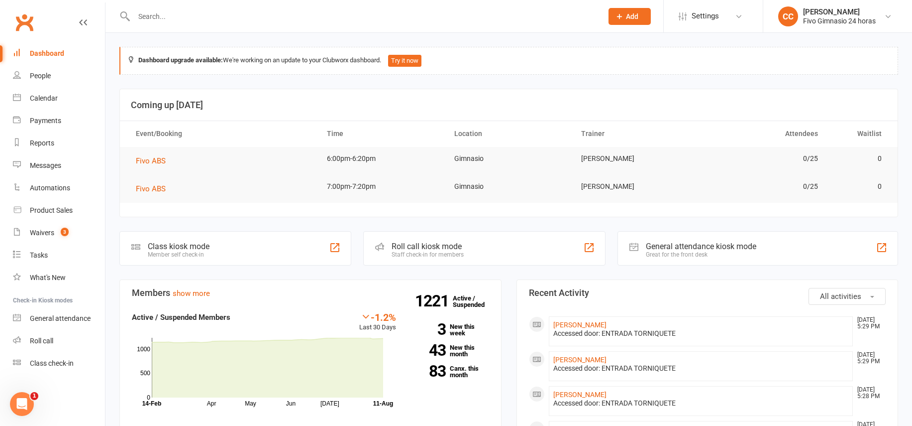
click at [60, 55] on div "Dashboard" at bounding box center [47, 53] width 34 height 8
click at [61, 54] on div "Dashboard" at bounding box center [47, 53] width 34 height 8
click at [208, 18] on input "text" at bounding box center [363, 16] width 465 height 14
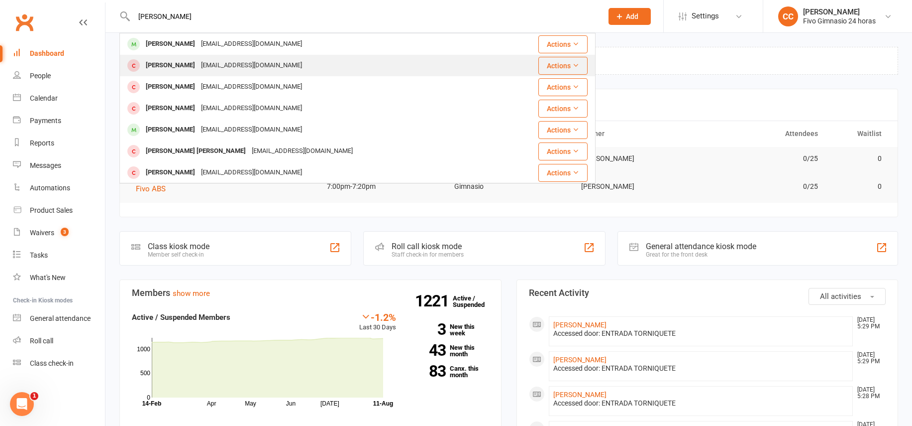
type input "cruz santana"
click at [218, 69] on div "nnestorcruzzzz@gmail.com" at bounding box center [251, 65] width 107 height 14
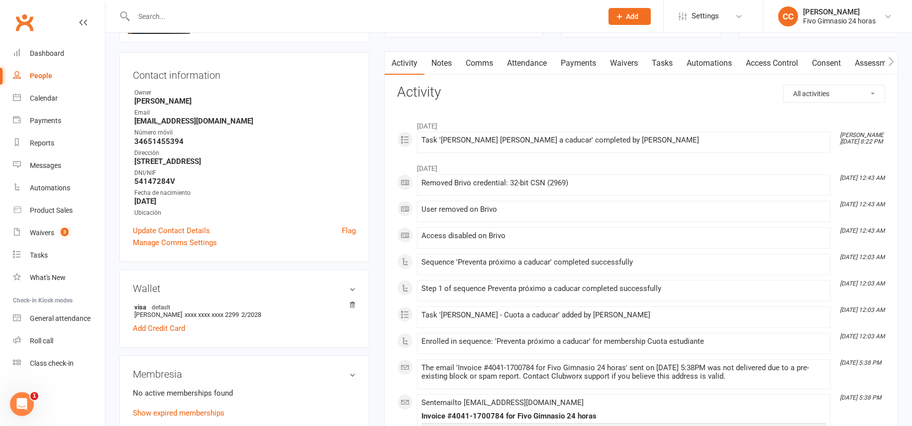
scroll to position [129, 0]
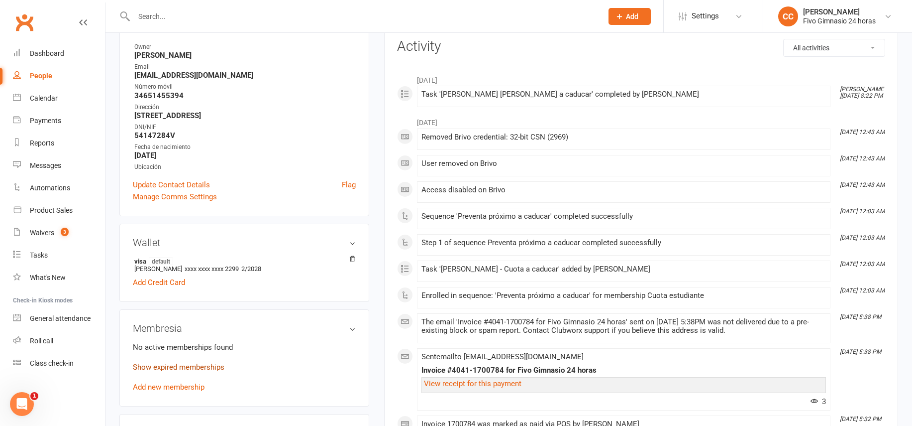
click at [194, 367] on link "Show expired memberships" at bounding box center [179, 366] width 92 height 9
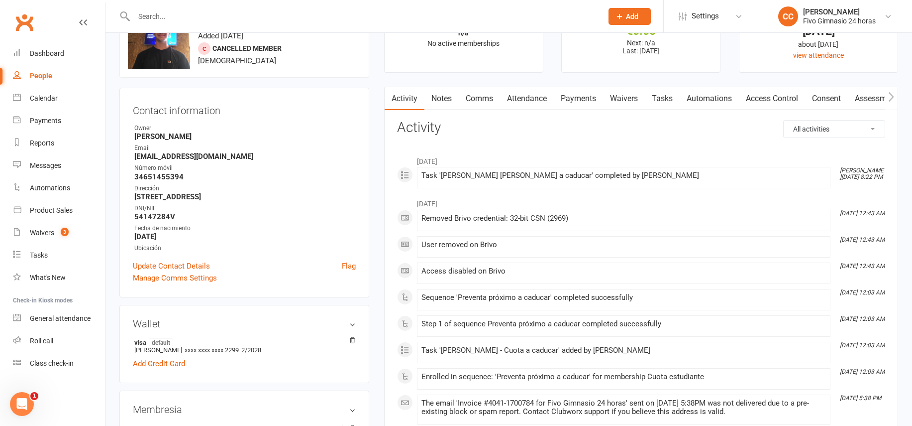
scroll to position [0, 0]
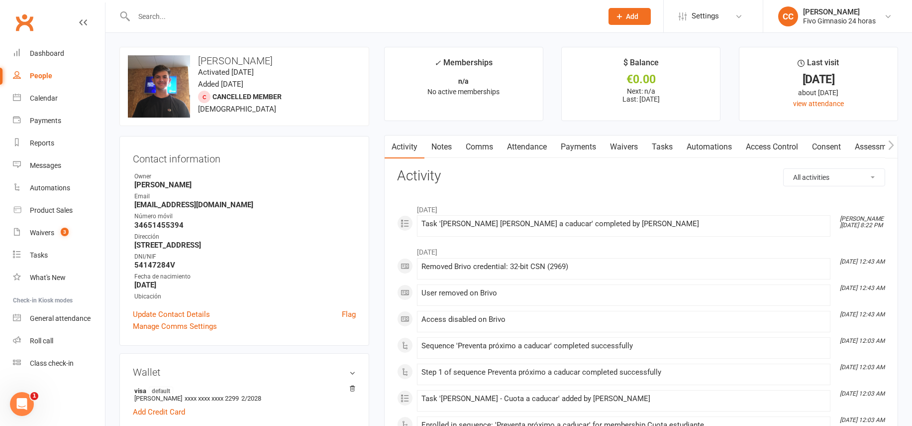
click at [454, 145] on link "Notes" at bounding box center [442, 146] width 34 height 23
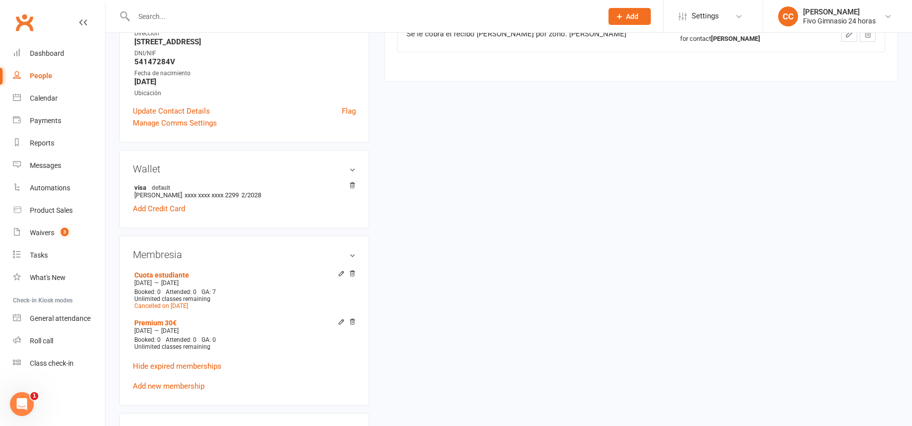
scroll to position [211, 0]
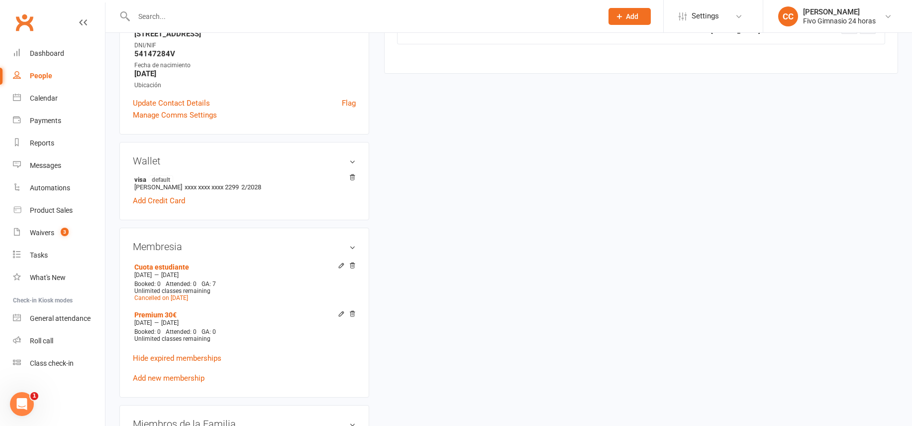
click at [173, 376] on link "Add new membership" at bounding box center [169, 377] width 72 height 9
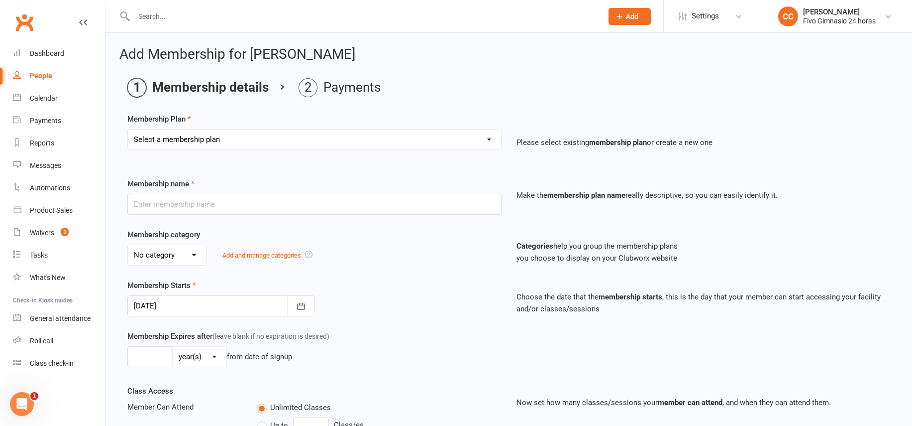
click at [173, 144] on select "Select a membership plan Cuota familiar Cuota estudiante 10 pases full Anual Se…" at bounding box center [314, 139] width 373 height 20
select select "1"
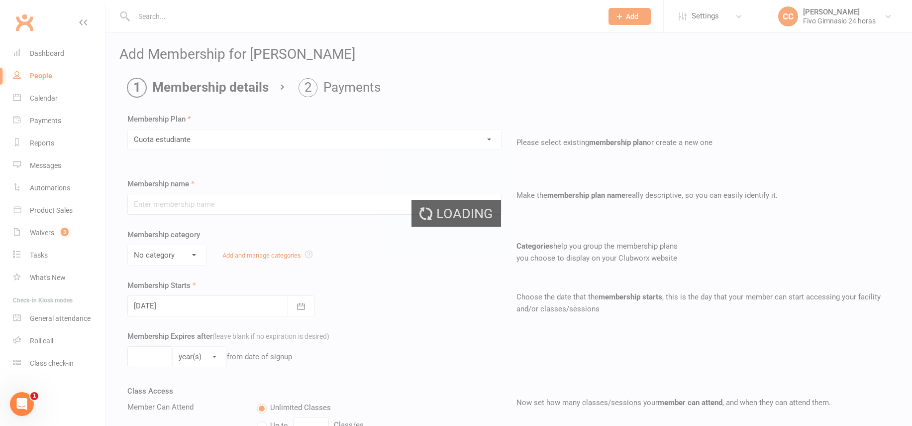
type input "Cuota estudiante"
select select "1"
type input "0"
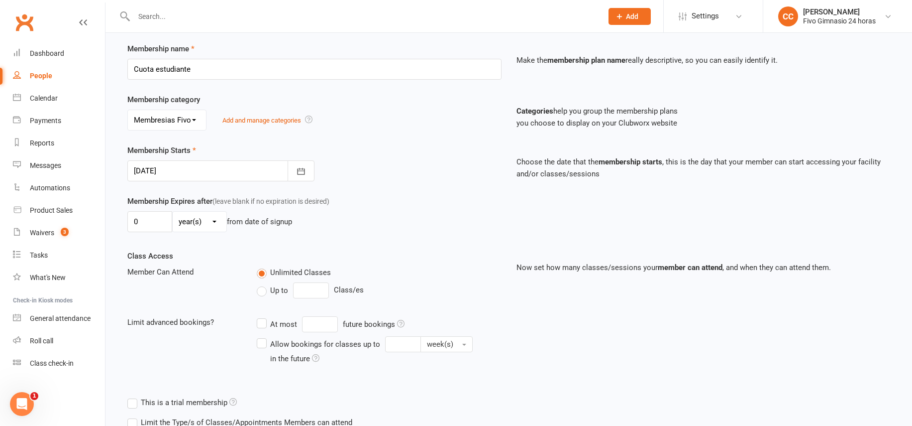
scroll to position [207, 0]
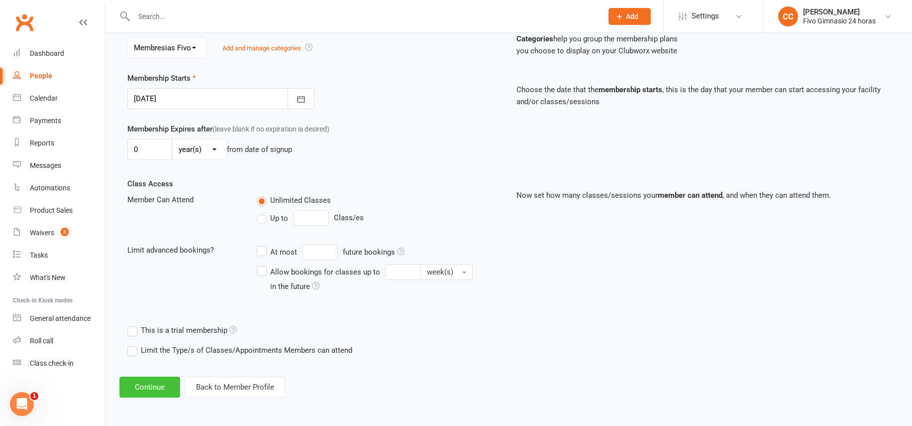
click at [162, 380] on button "Continue" at bounding box center [149, 386] width 61 height 21
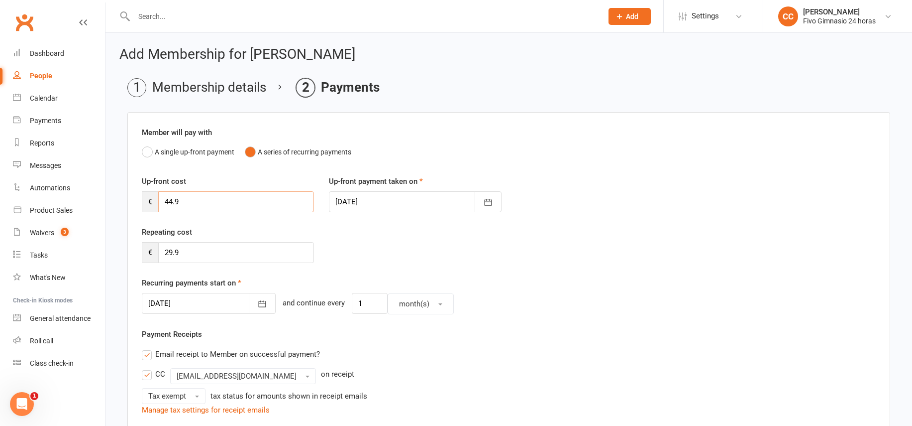
drag, startPoint x: 193, startPoint y: 197, endPoint x: 138, endPoint y: 195, distance: 54.8
click at [140, 197] on div "Up-front cost € 44.9" at bounding box center [227, 193] width 187 height 37
type input "29.90"
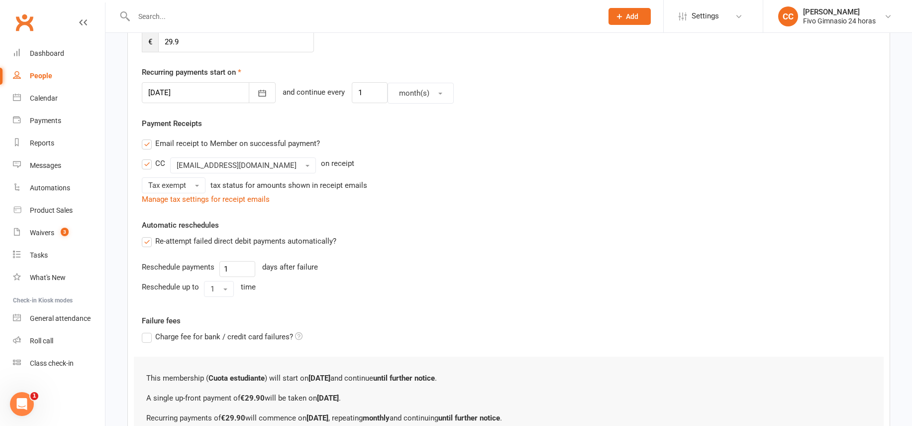
scroll to position [318, 0]
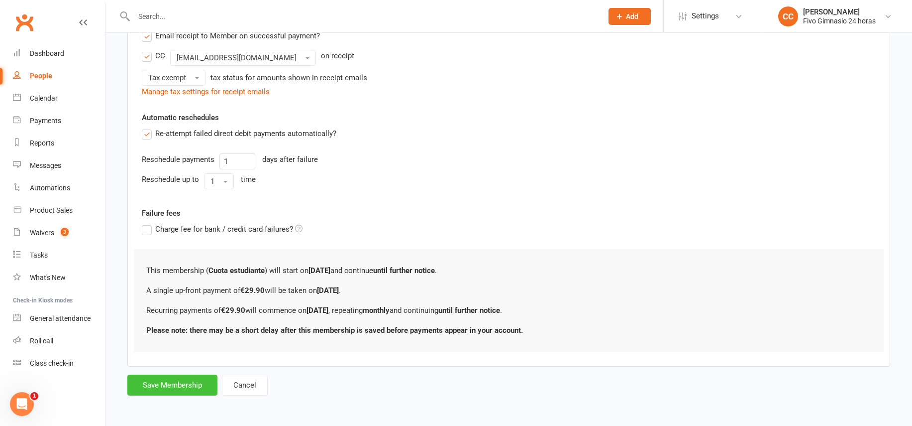
click at [187, 385] on button "Save Membership" at bounding box center [172, 384] width 90 height 21
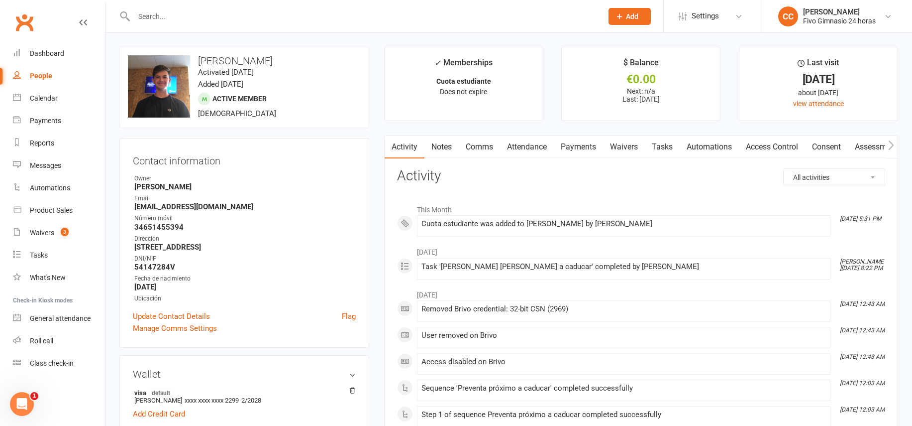
click at [774, 143] on link "Access Control" at bounding box center [772, 146] width 66 height 23
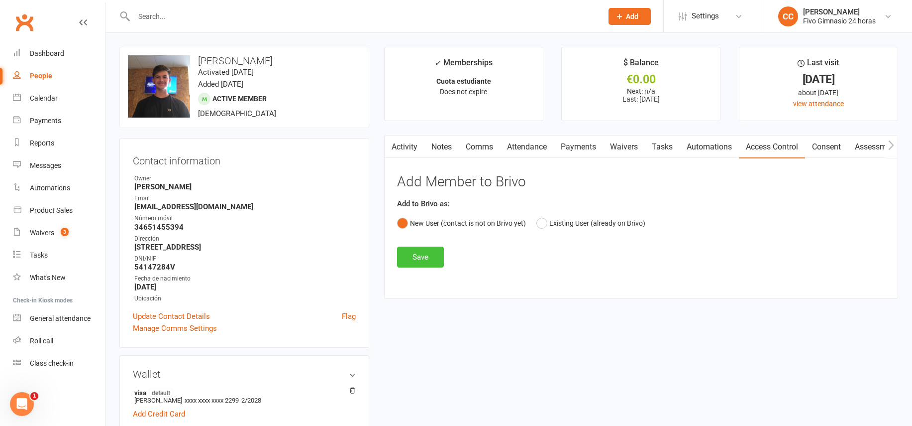
drag, startPoint x: 422, startPoint y: 257, endPoint x: 430, endPoint y: 249, distance: 11.3
click at [422, 256] on button "Save" at bounding box center [420, 256] width 47 height 21
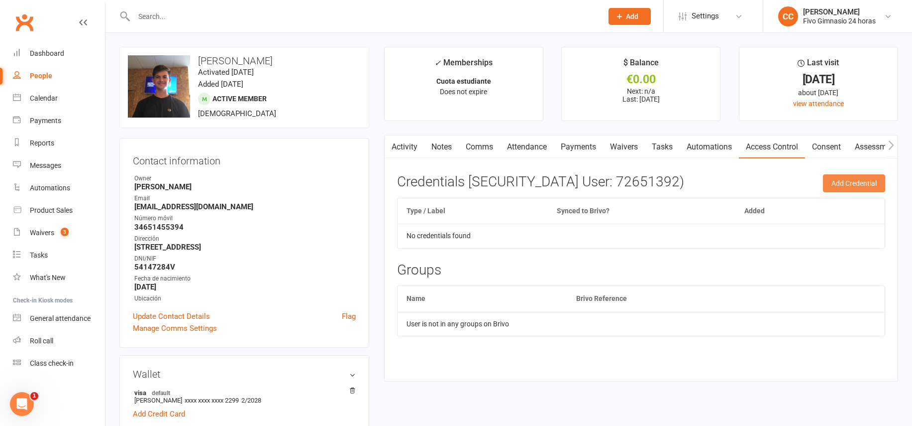
click at [860, 184] on button "Add Credential" at bounding box center [854, 183] width 62 height 18
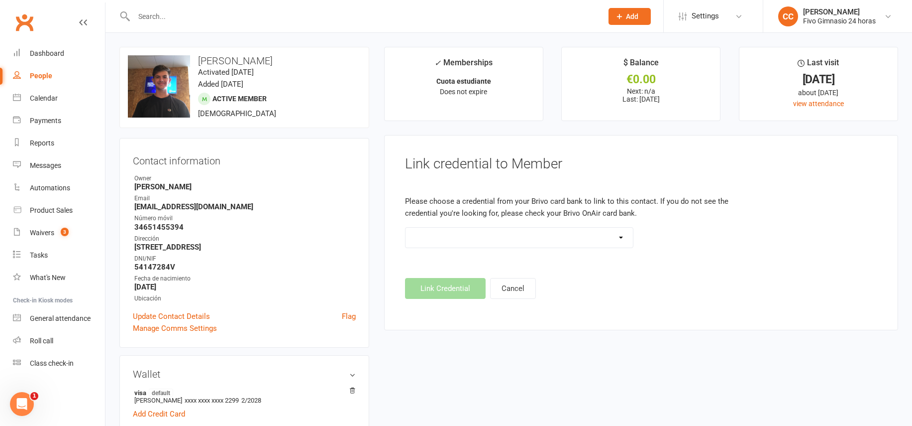
click at [549, 230] on select "Standard 26 Bit (54268) Standard 26 Bit (54269) Standard 26 Bit (54270) Standar…" at bounding box center [520, 237] width 228 height 20
select select "7041"
click at [438, 293] on button "Link Credential" at bounding box center [445, 288] width 81 height 21
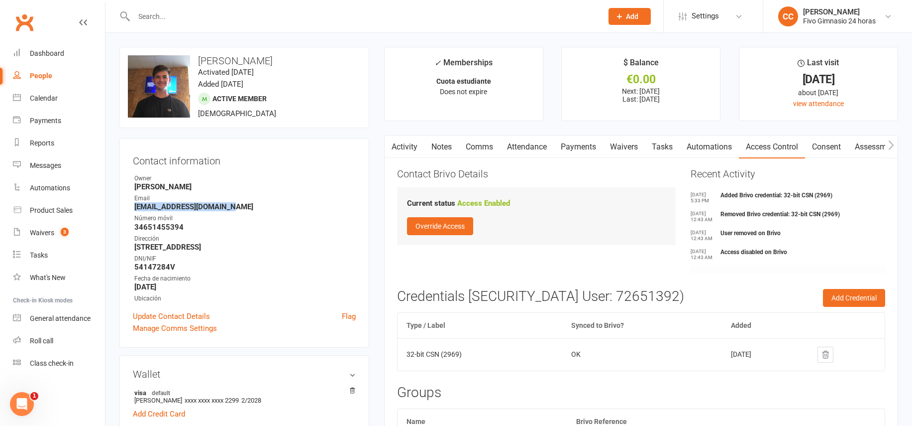
drag, startPoint x: 132, startPoint y: 206, endPoint x: 255, endPoint y: 207, distance: 122.9
click at [255, 207] on div "Contact information Owner Cristina Cabrera Email nnestorcruzzzz@gmail.com Númer…" at bounding box center [244, 243] width 250 height 210
copy strong "nnestorcruzzzz@gmail.com"
click at [593, 144] on link "Payments" at bounding box center [578, 146] width 49 height 23
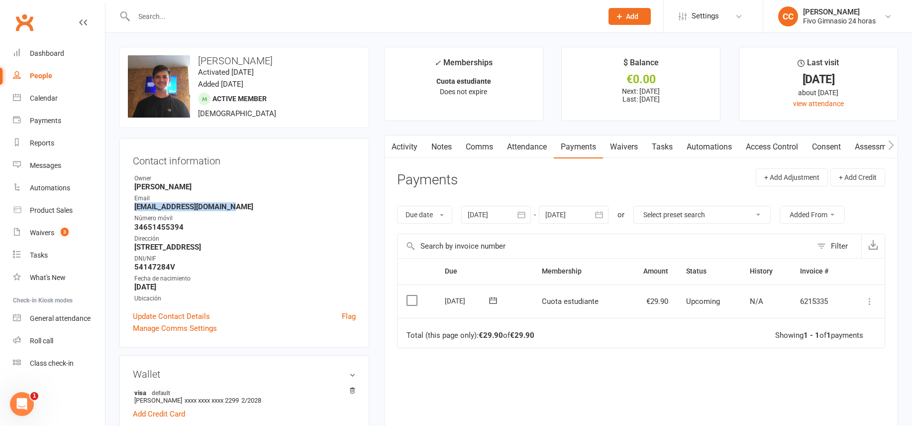
click at [867, 304] on icon at bounding box center [870, 301] width 10 height 10
click at [818, 355] on link "Mark as Paid (Other)" at bounding box center [826, 360] width 99 height 20
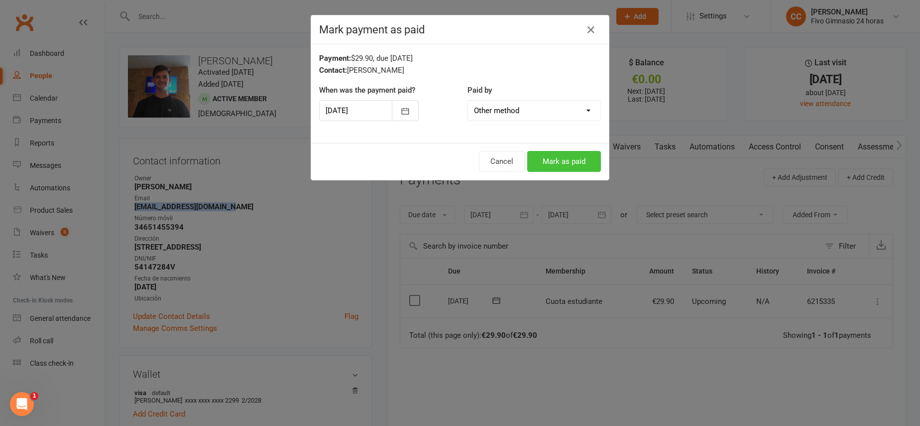
click at [552, 163] on button "Mark as paid" at bounding box center [564, 161] width 74 height 21
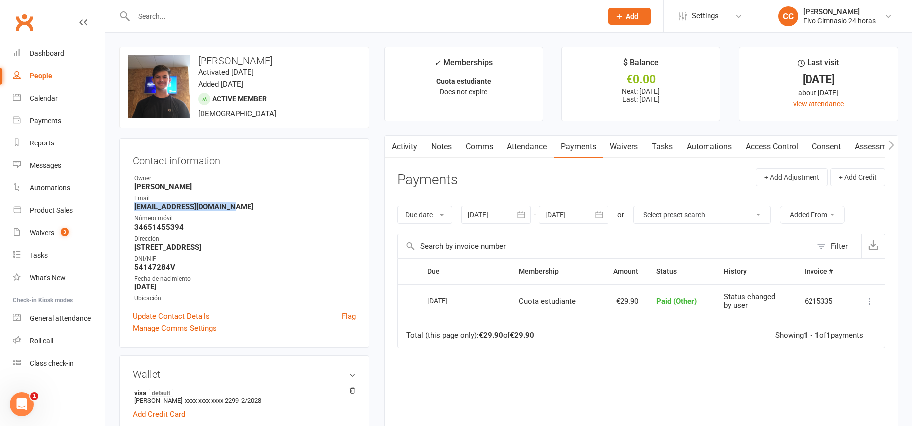
click at [529, 152] on link "Attendance" at bounding box center [527, 146] width 54 height 23
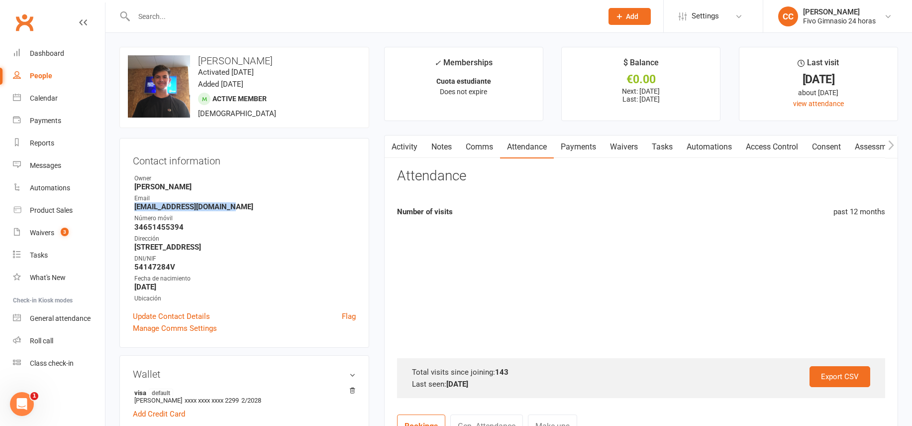
click at [221, 13] on input "text" at bounding box center [363, 16] width 465 height 14
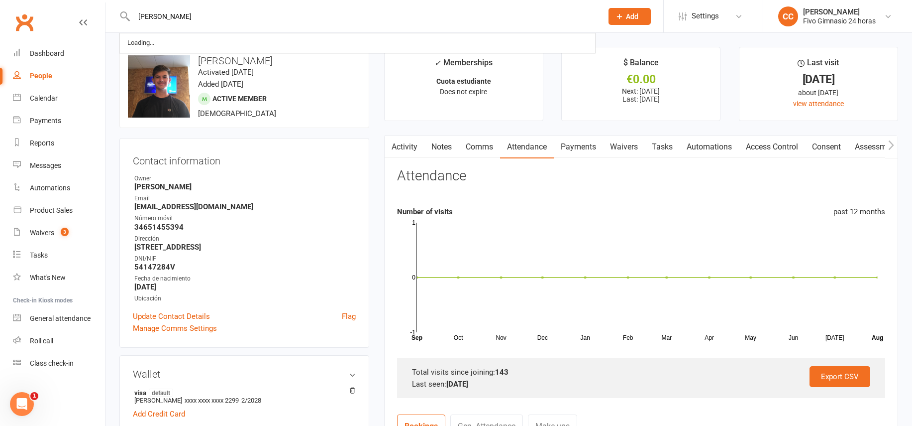
type input "cristian lua"
click at [393, 147] on icon "button" at bounding box center [391, 145] width 6 height 10
click at [452, 148] on link "Notes" at bounding box center [442, 146] width 34 height 23
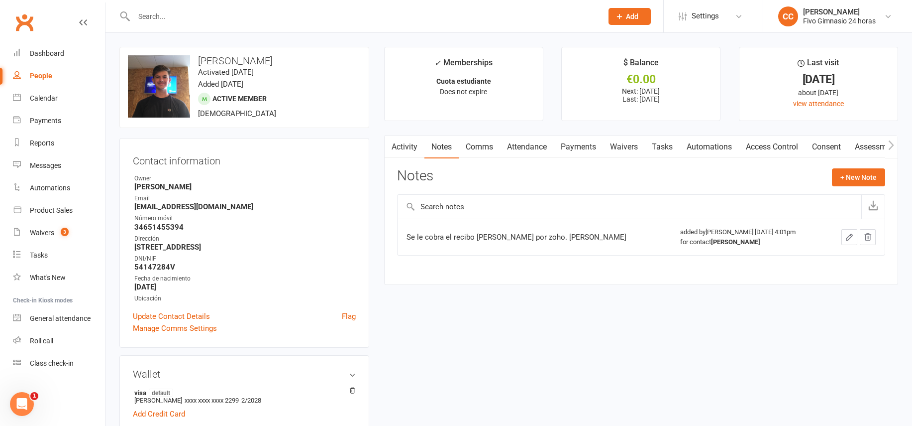
click at [168, 21] on input "text" at bounding box center [363, 16] width 465 height 14
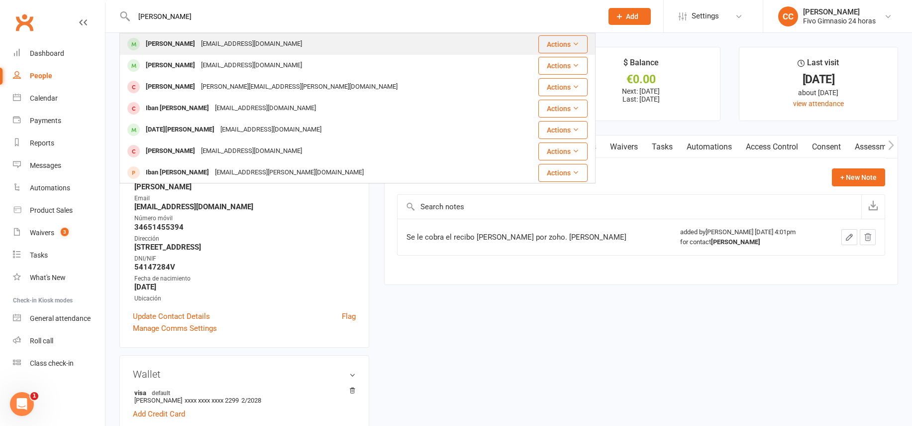
type input "lujan rodri"
click at [183, 48] on div "Cristian Lujan Rodriguez" at bounding box center [170, 44] width 55 height 14
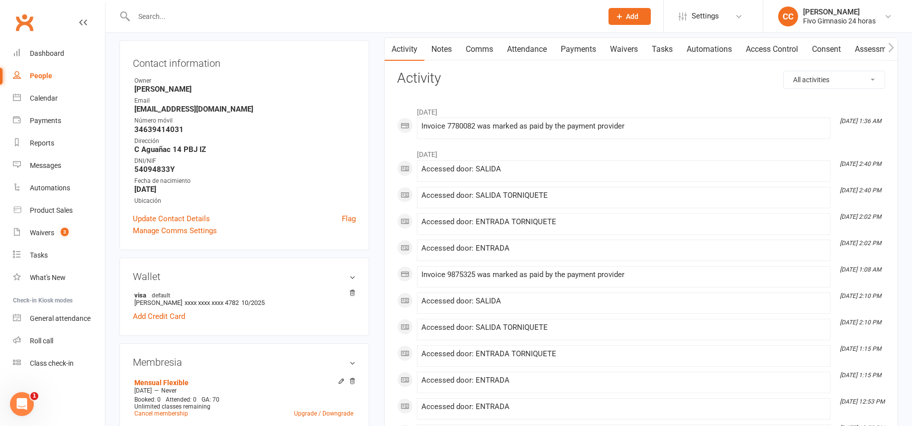
scroll to position [175, 0]
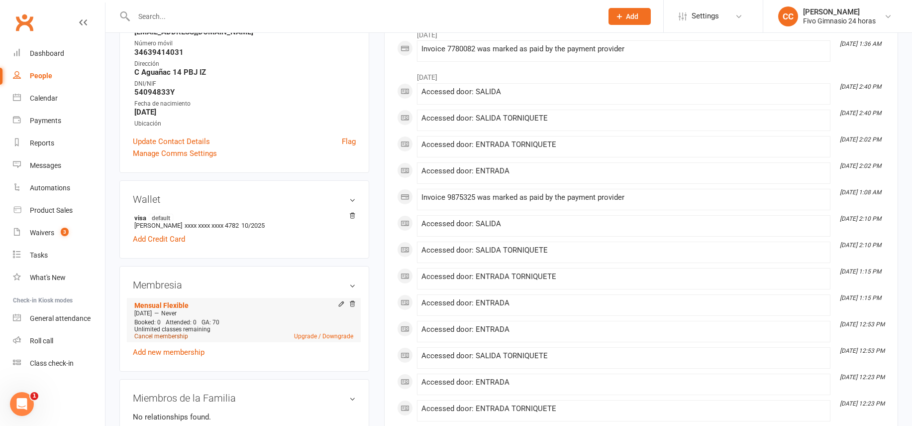
click at [174, 334] on link "Cancel membership" at bounding box center [161, 335] width 54 height 7
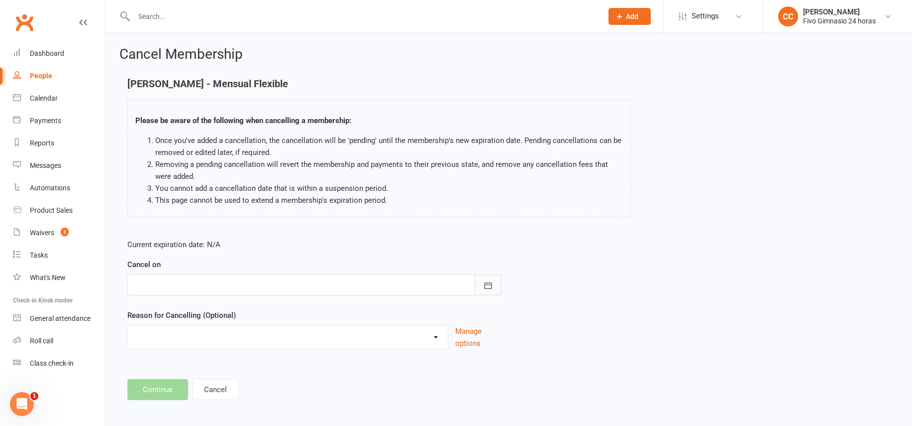
click at [489, 280] on icon "button" at bounding box center [488, 285] width 10 height 10
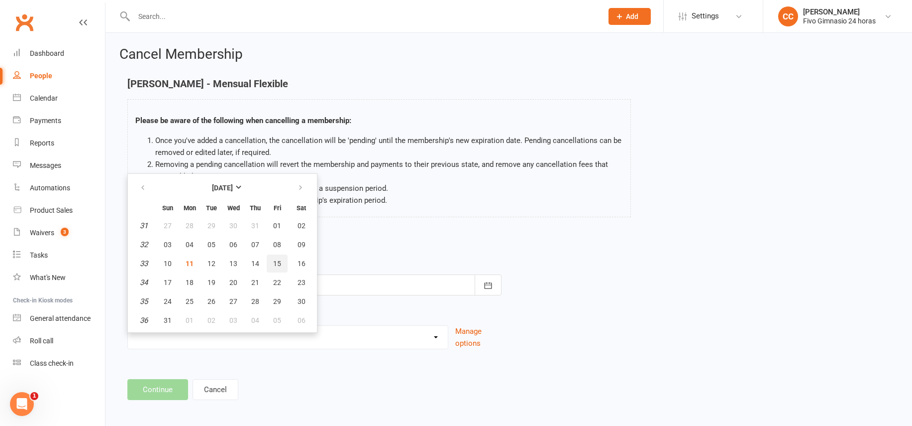
click at [267, 265] on button "15" at bounding box center [277, 263] width 21 height 18
type input "15 Aug 2025"
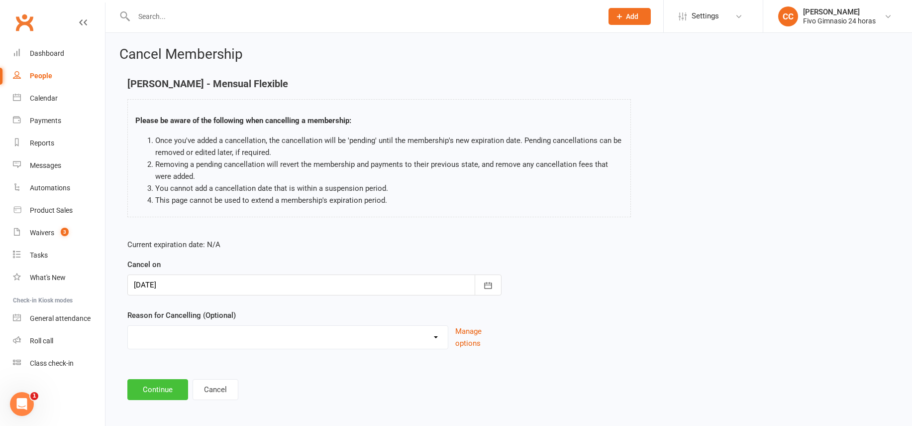
click at [156, 390] on button "Continue" at bounding box center [157, 389] width 61 height 21
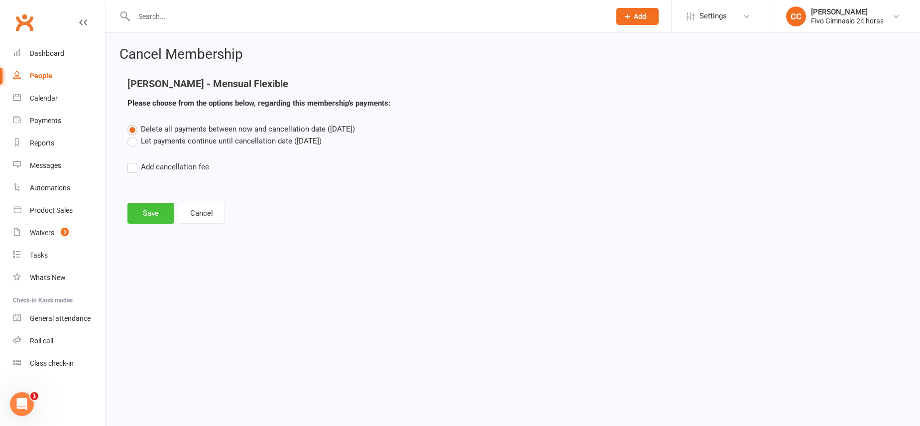
click at [147, 217] on button "Save" at bounding box center [150, 213] width 47 height 21
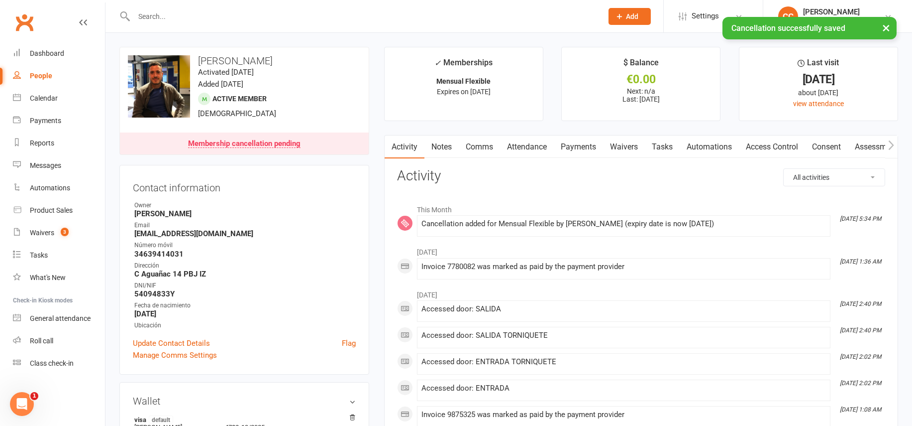
click at [489, 146] on link "Comms" at bounding box center [479, 146] width 41 height 23
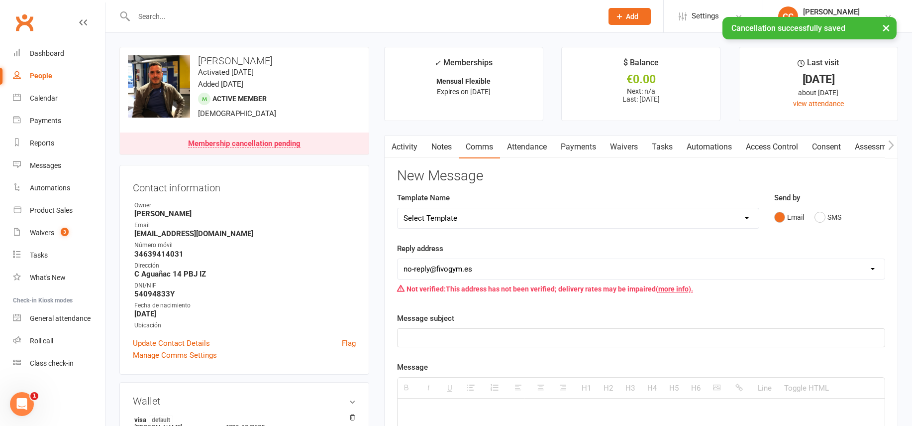
click at [457, 220] on select "Select Template [Email] Información fase 3 [Email] Aviso primero de incumplimie…" at bounding box center [578, 218] width 361 height 20
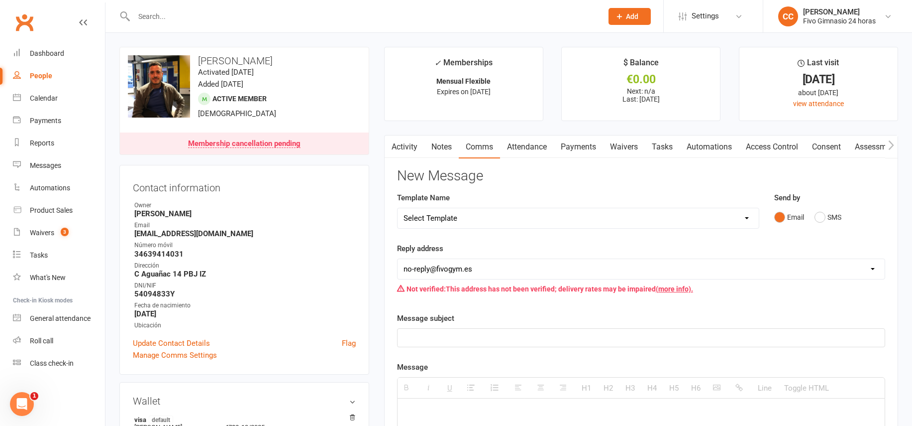
select select "18"
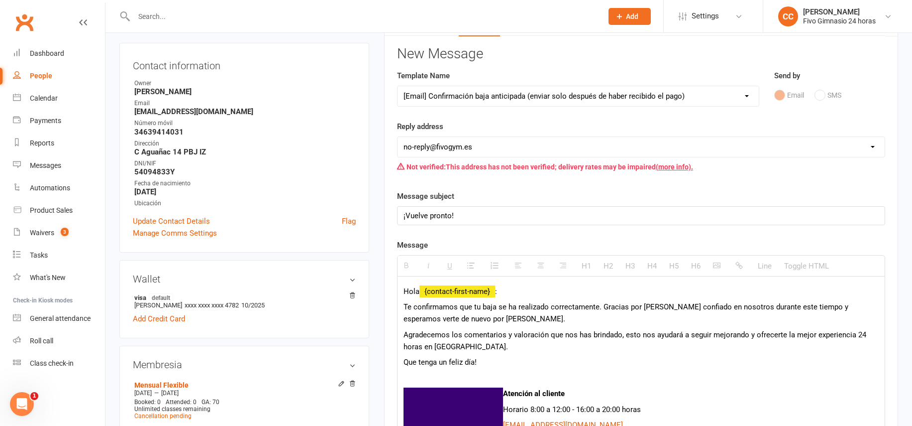
scroll to position [174, 0]
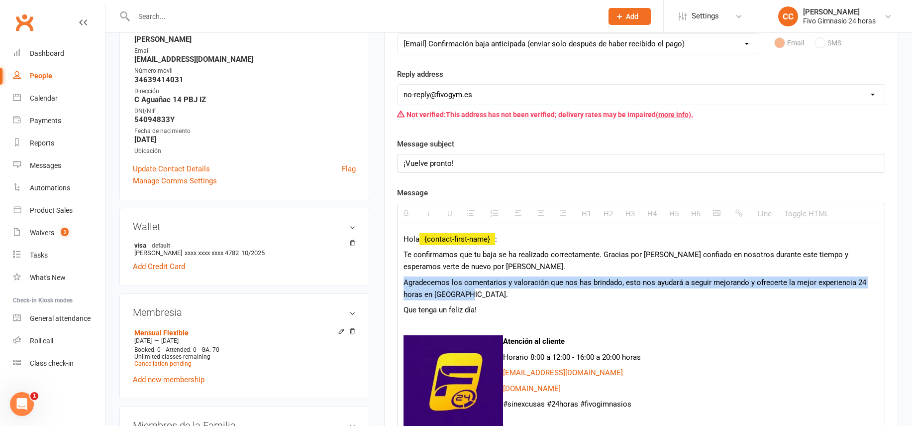
drag, startPoint x: 401, startPoint y: 284, endPoint x: 479, endPoint y: 298, distance: 79.4
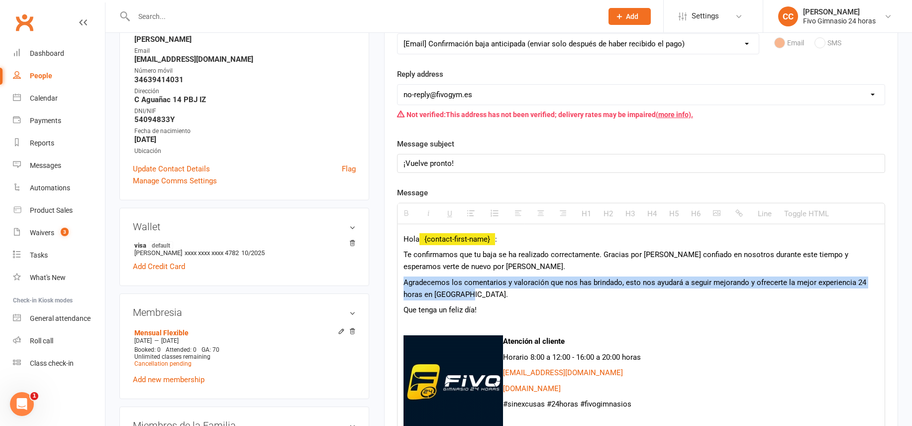
click at [479, 298] on div "Hola {contact-first-name} : Te confirmamos que tu baja se ha realizado correcta…" at bounding box center [641, 403] width 487 height 358
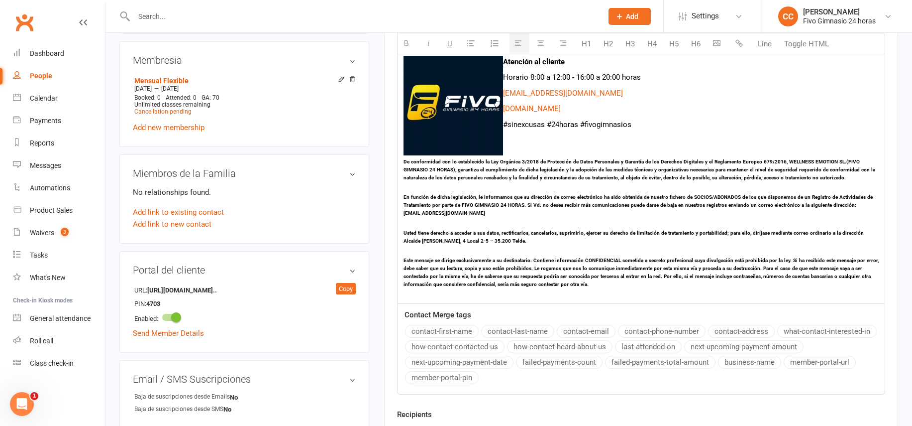
scroll to position [514, 0]
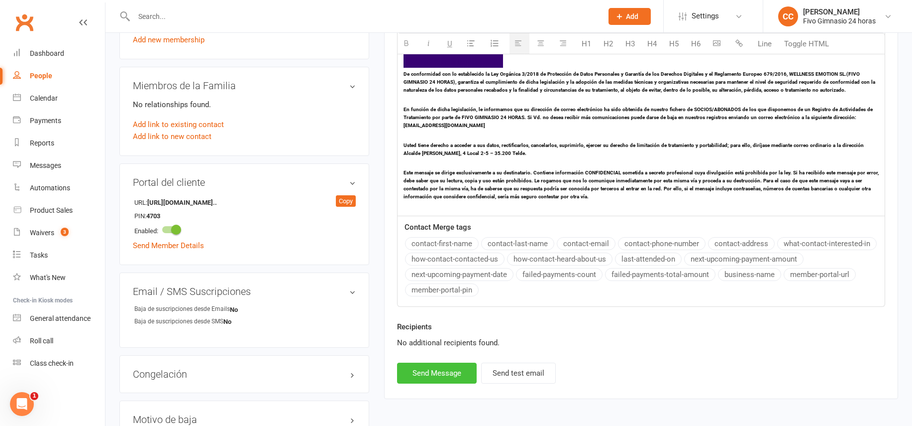
click at [428, 371] on button "Send Message" at bounding box center [437, 372] width 80 height 21
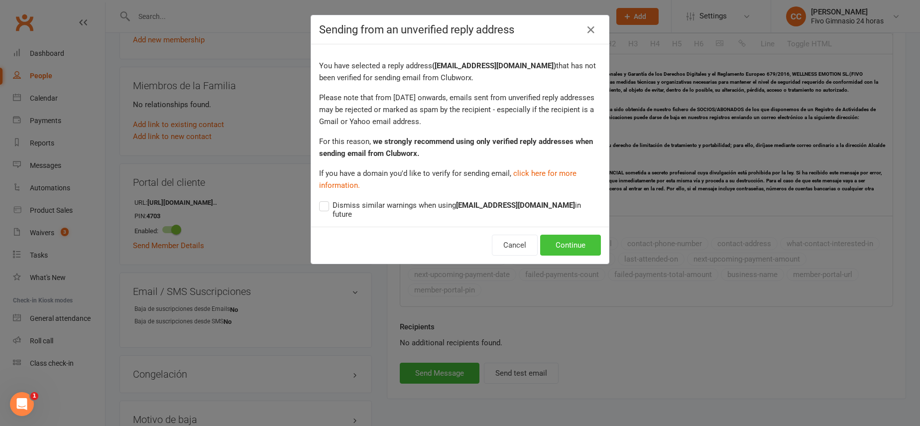
click at [553, 234] on button "Continue" at bounding box center [570, 244] width 61 height 21
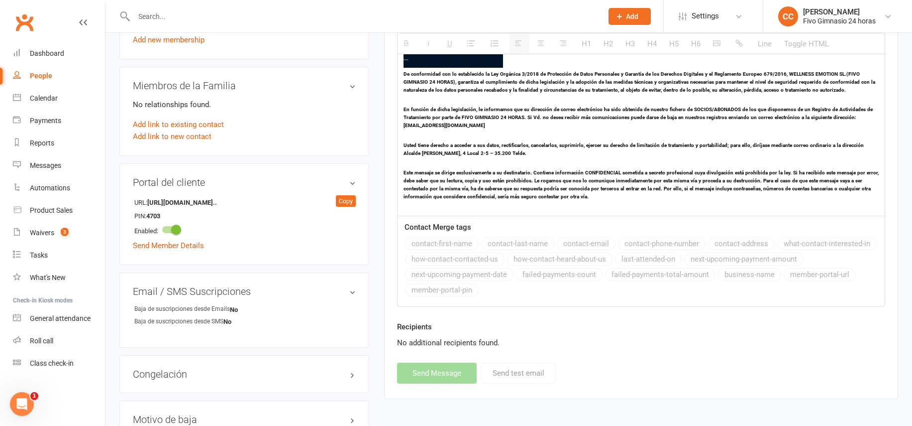
select select
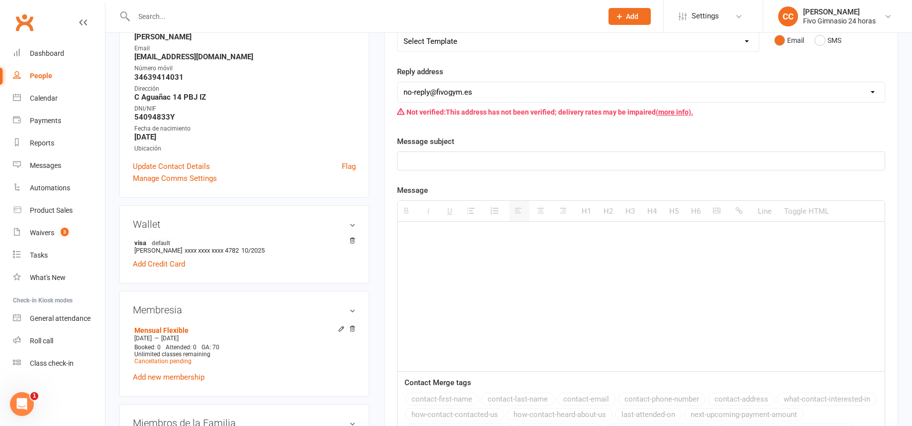
scroll to position [230, 0]
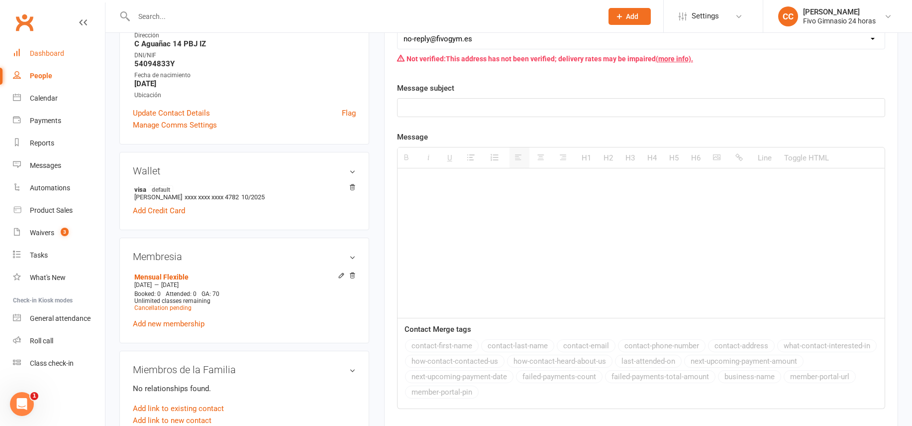
click at [61, 48] on link "Dashboard" at bounding box center [59, 53] width 92 height 22
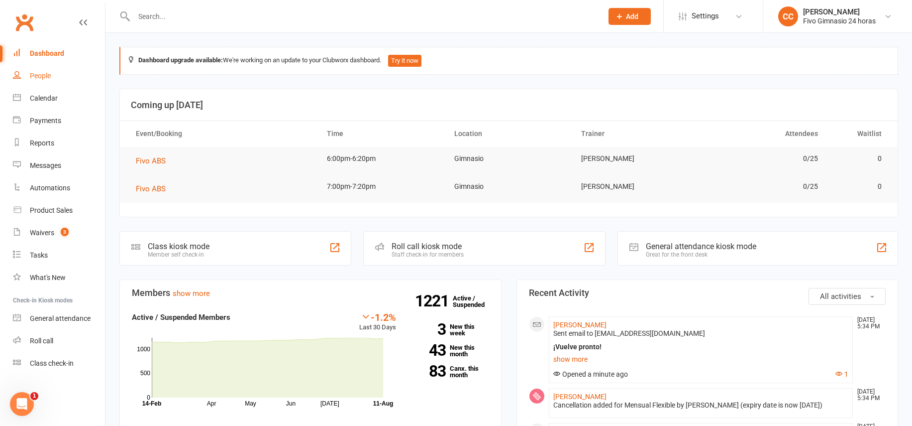
click at [50, 69] on link "People" at bounding box center [59, 76] width 92 height 22
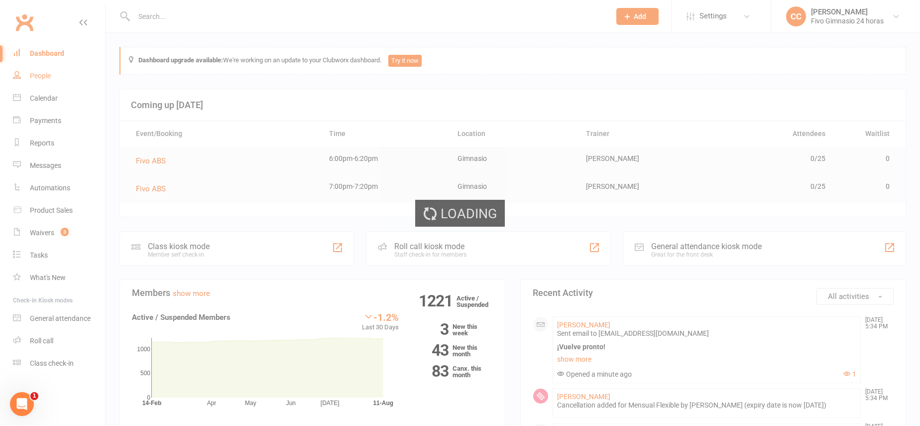
select select "100"
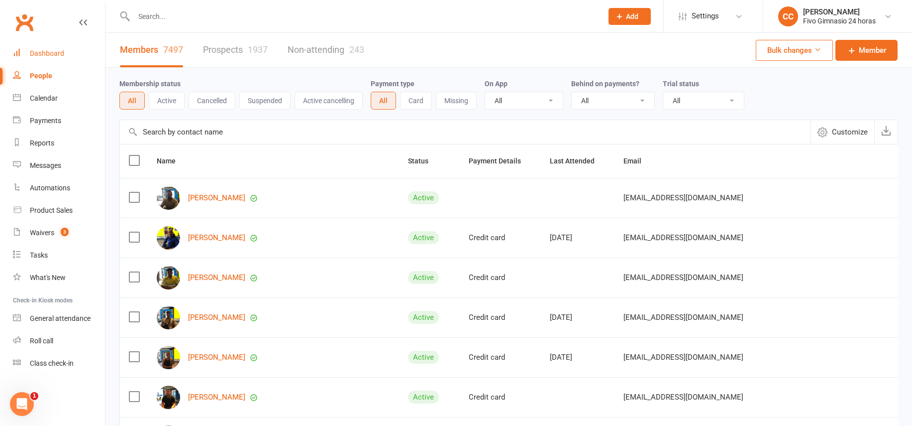
click at [42, 55] on div "Dashboard" at bounding box center [47, 53] width 34 height 8
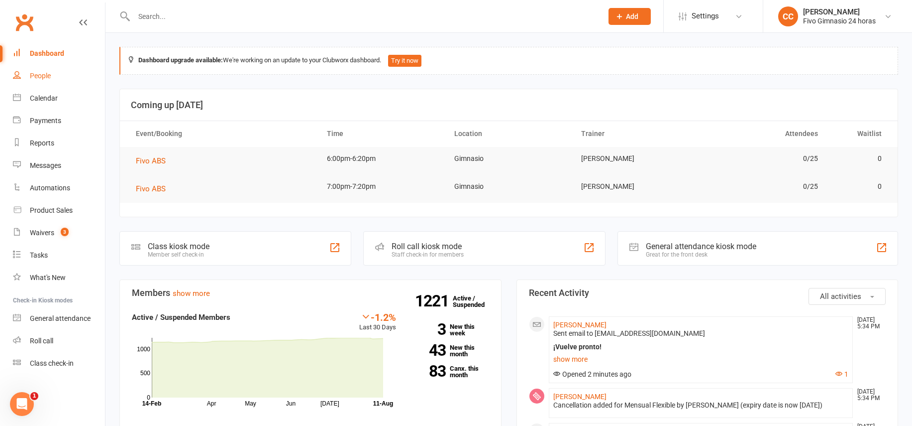
click at [51, 80] on link "People" at bounding box center [59, 76] width 92 height 22
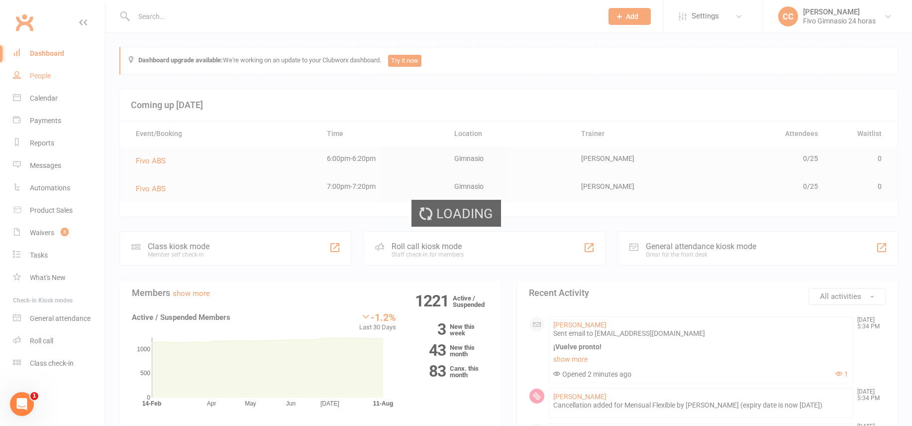
select select "100"
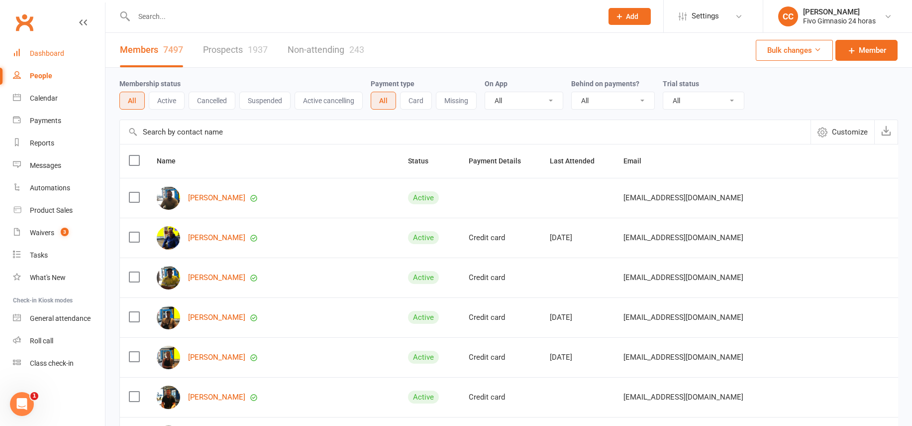
click at [44, 52] on div "Dashboard" at bounding box center [47, 53] width 34 height 8
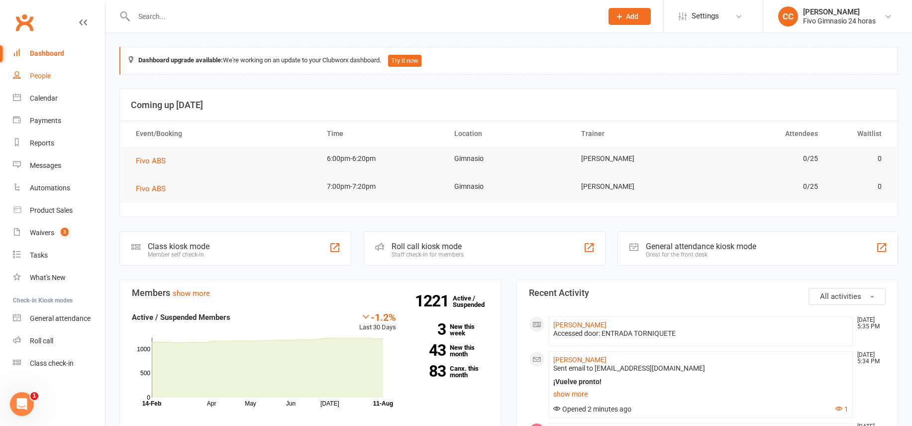
click at [50, 65] on link "People" at bounding box center [59, 76] width 92 height 22
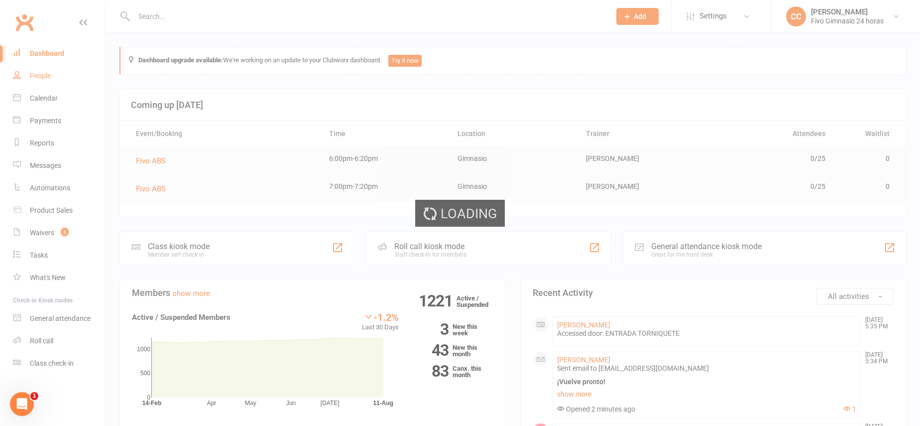
select select "100"
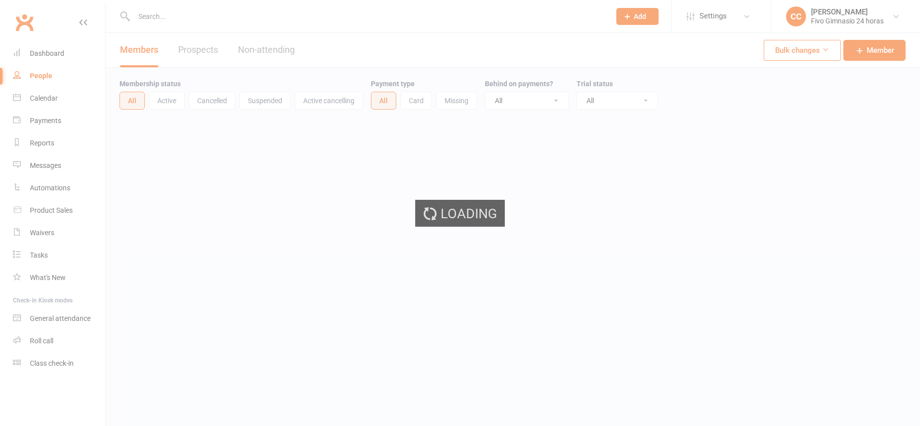
select select "100"
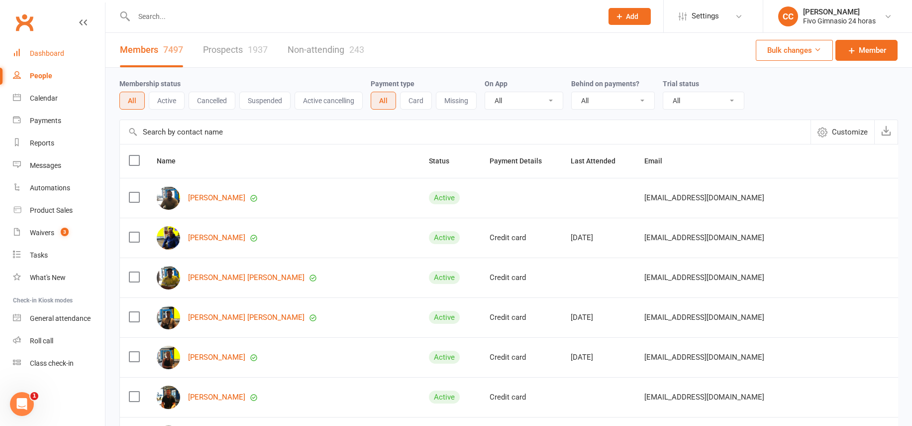
click at [39, 60] on link "Dashboard" at bounding box center [59, 53] width 92 height 22
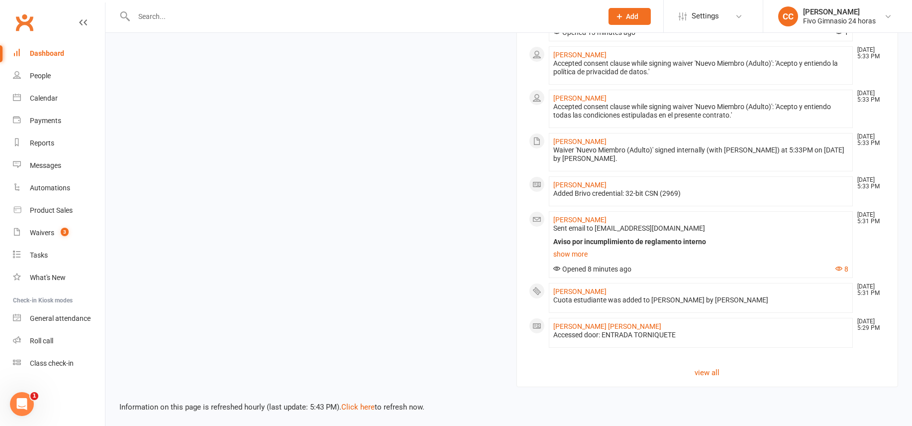
scroll to position [843, 0]
click at [591, 219] on link "[PERSON_NAME]" at bounding box center [579, 218] width 53 height 8
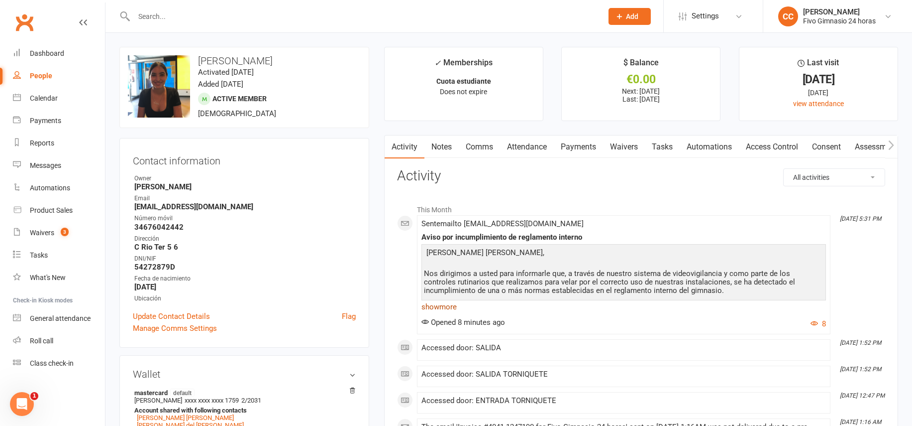
click at [432, 306] on link "show more" at bounding box center [624, 307] width 405 height 14
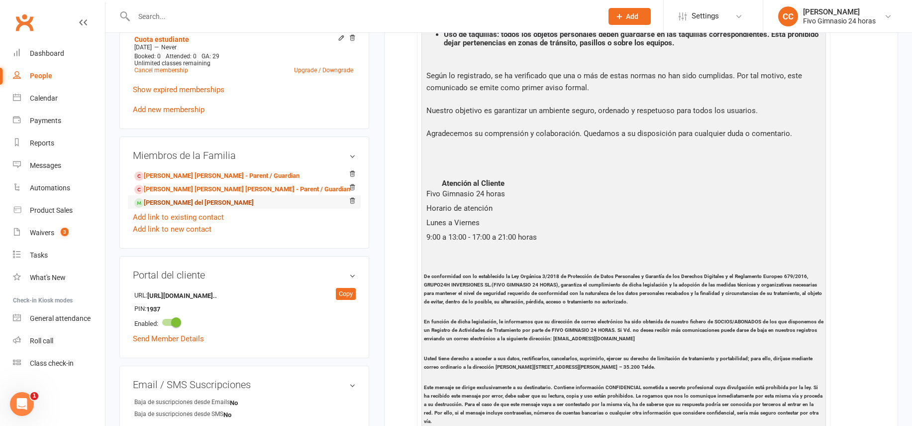
scroll to position [466, 0]
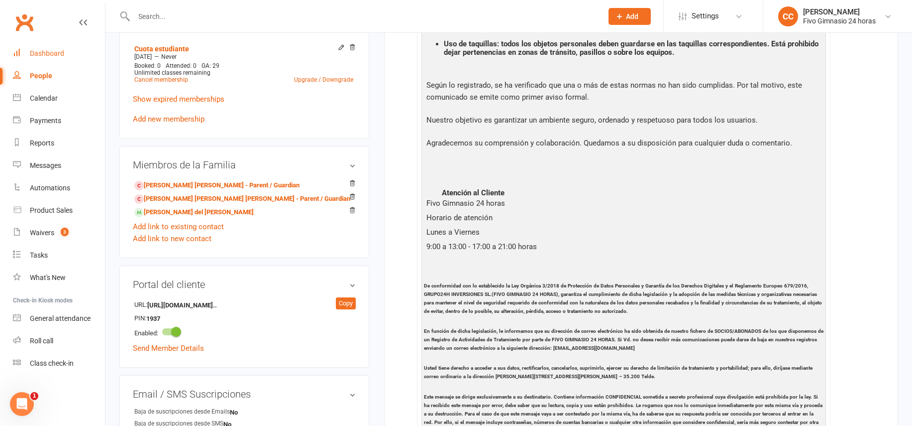
click at [34, 51] on div "Dashboard" at bounding box center [47, 53] width 34 height 8
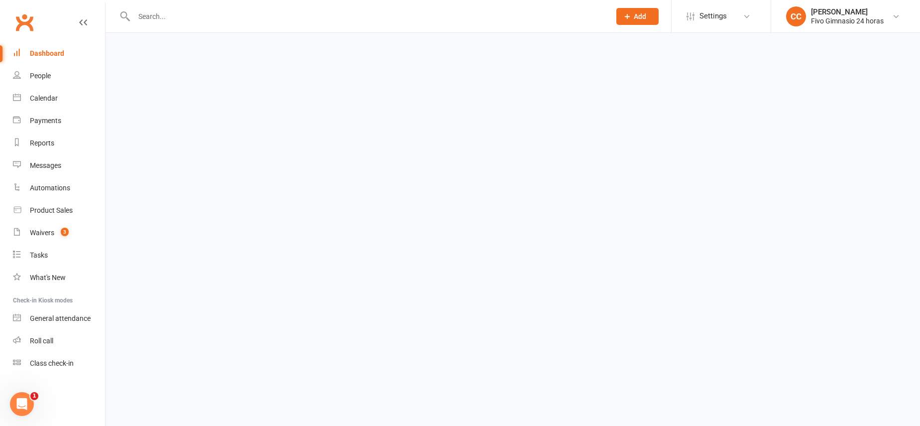
click at [42, 57] on div "Dashboard" at bounding box center [47, 53] width 34 height 8
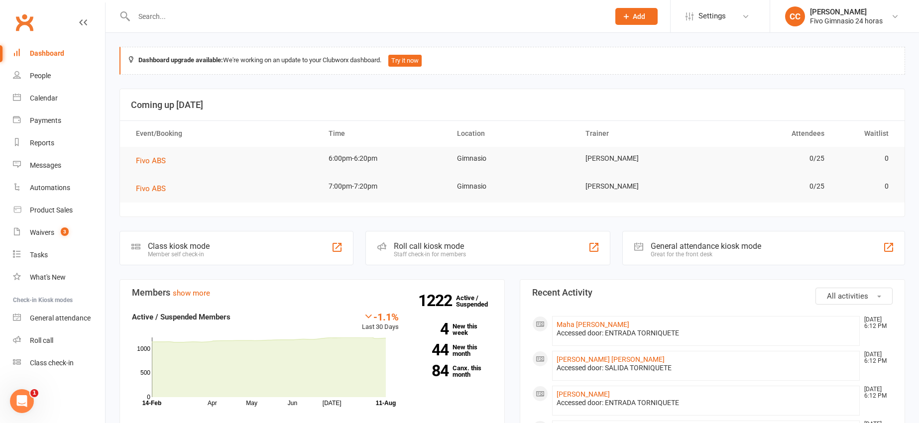
paste input "[PHONE_NUMBER]"
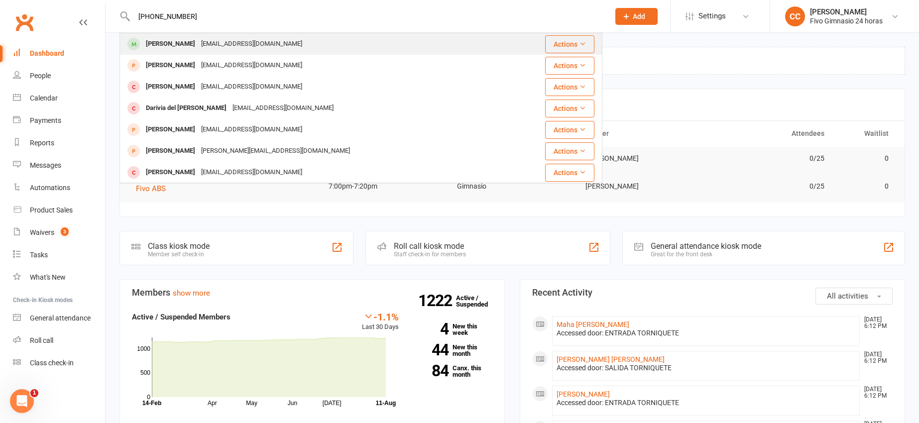
type input "[PHONE_NUMBER]"
click at [292, 49] on div "[EMAIL_ADDRESS][DOMAIN_NAME]" at bounding box center [251, 44] width 107 height 14
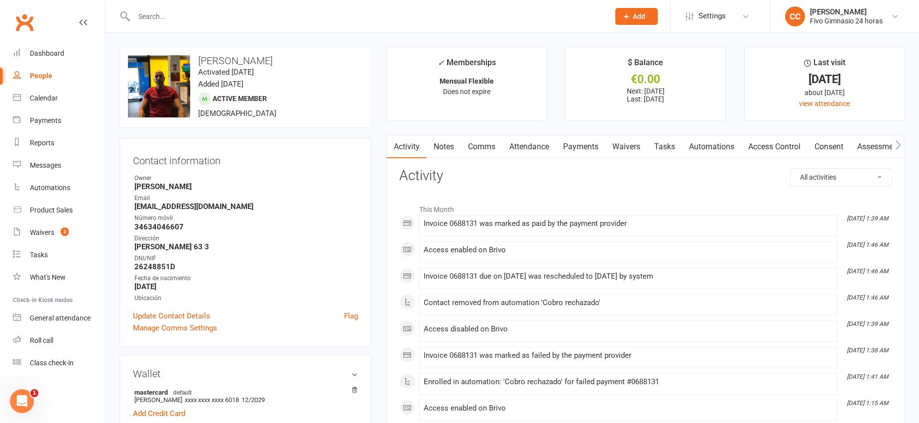
click at [580, 150] on link "Payments" at bounding box center [580, 146] width 49 height 23
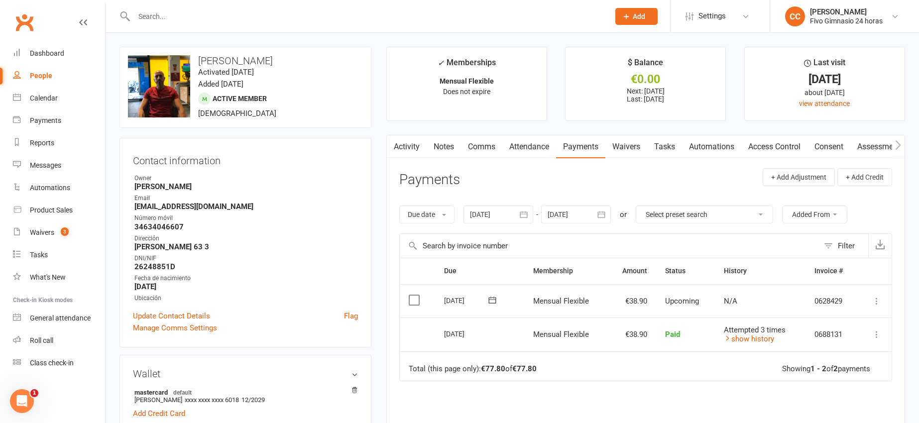
click at [519, 218] on button "button" at bounding box center [524, 215] width 18 height 18
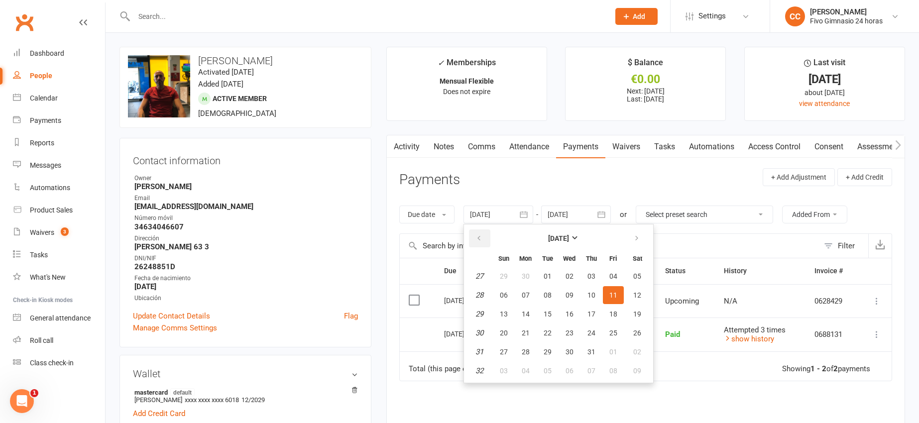
click at [473, 240] on button "button" at bounding box center [479, 238] width 21 height 18
click at [474, 240] on button "button" at bounding box center [479, 238] width 21 height 18
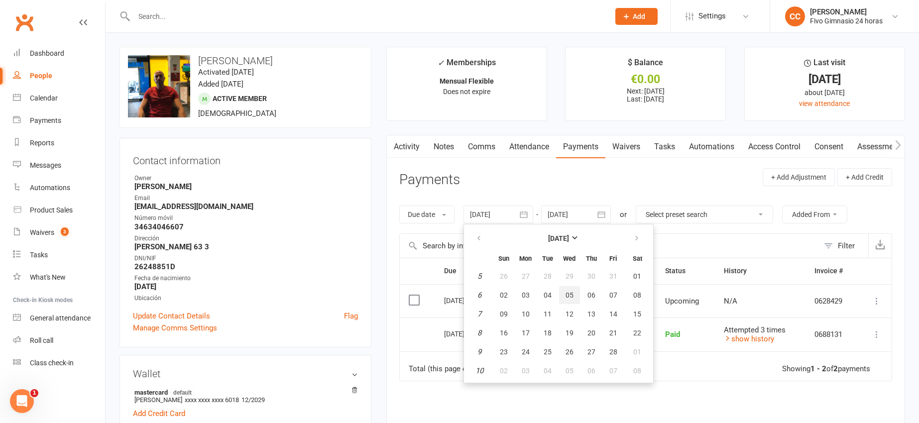
click at [580, 301] on button "05" at bounding box center [569, 295] width 21 height 18
type input "[DATE]"
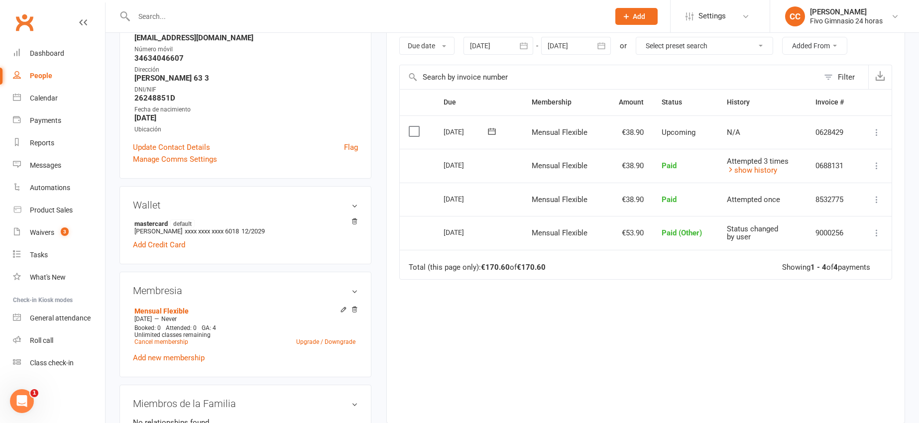
scroll to position [170, 0]
click at [49, 48] on link "Dashboard" at bounding box center [59, 53] width 92 height 22
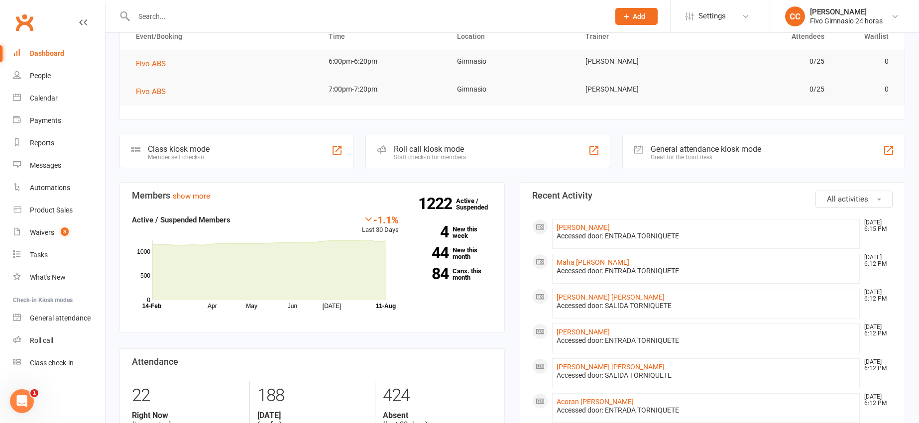
scroll to position [142, 0]
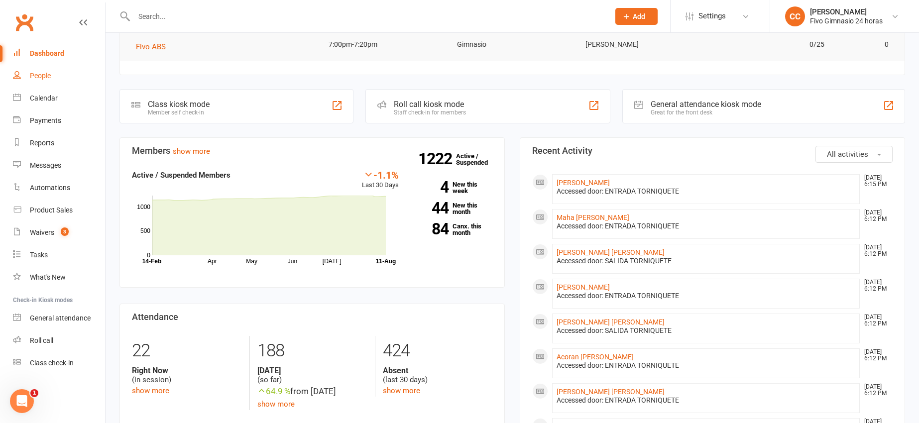
click at [48, 78] on div "People" at bounding box center [40, 76] width 21 height 8
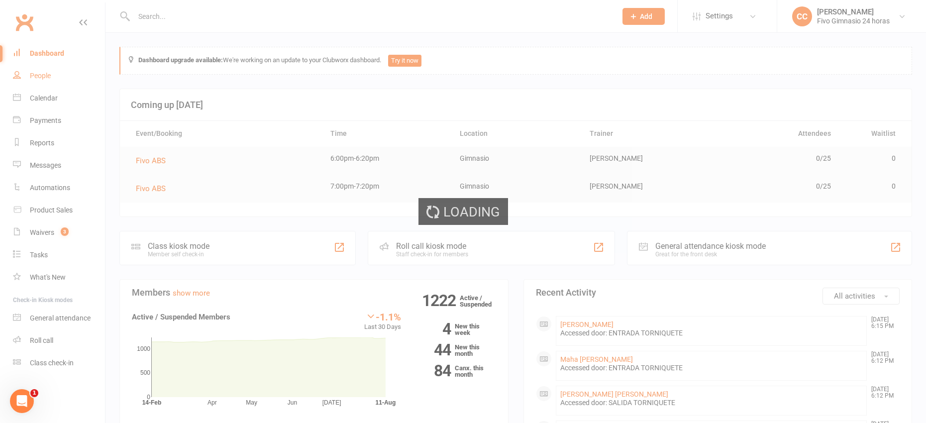
select select "100"
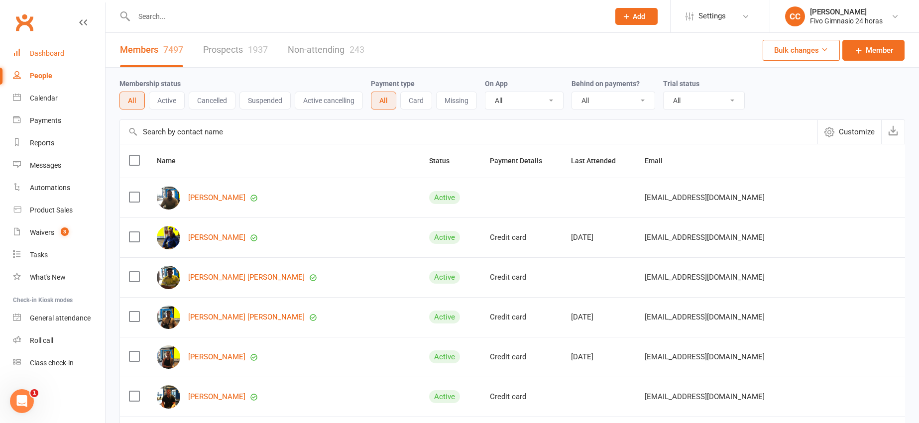
click at [38, 52] on div "Dashboard" at bounding box center [47, 53] width 34 height 8
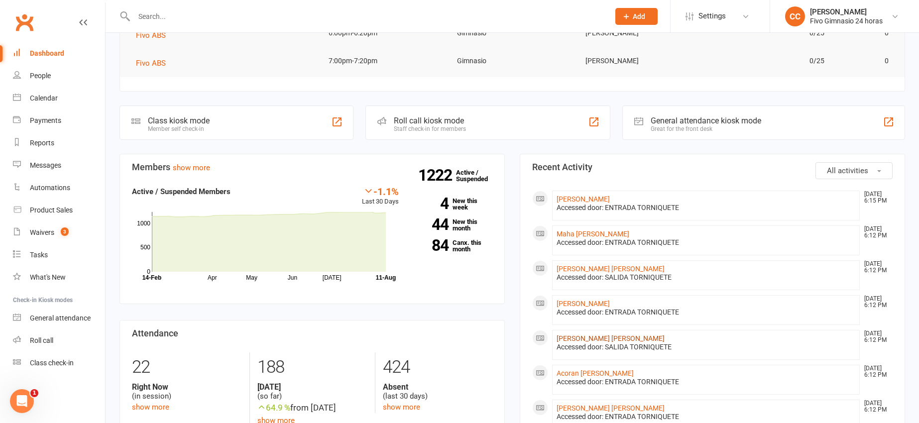
scroll to position [160, 0]
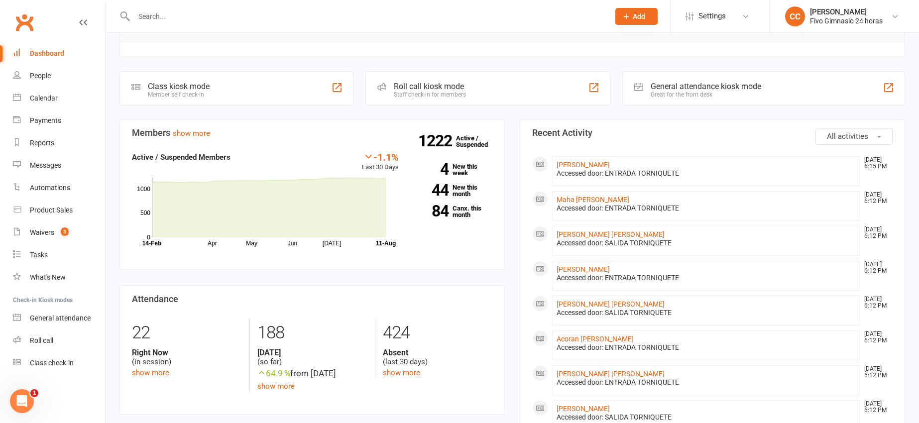
paste input "[PHONE_NUMBER]"
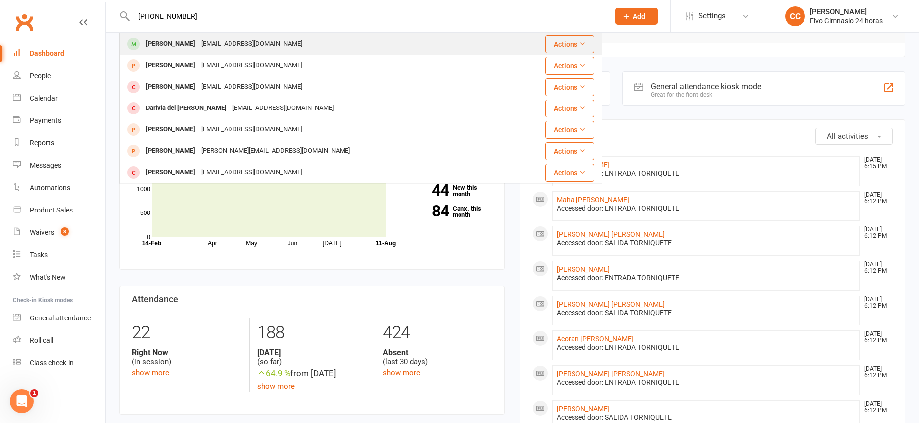
type input "[PHONE_NUMBER]"
click at [198, 47] on div "[PERSON_NAME]" at bounding box center [170, 44] width 55 height 14
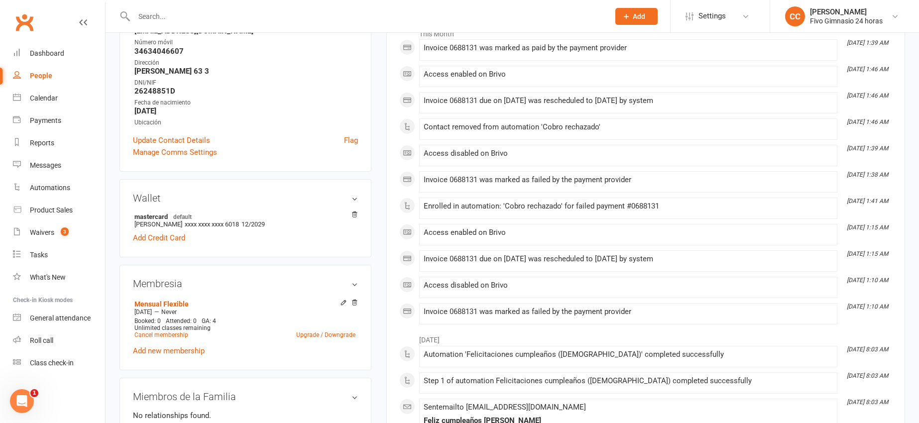
scroll to position [177, 0]
click at [154, 334] on link "Cancel membership" at bounding box center [161, 333] width 54 height 7
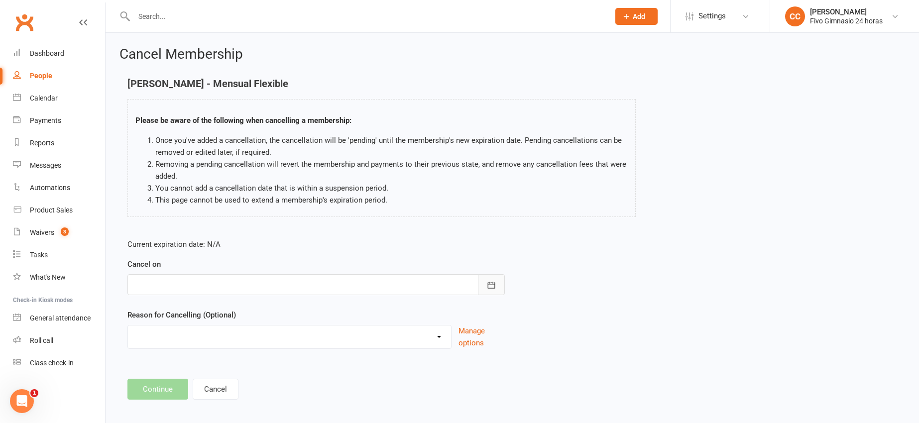
click at [485, 281] on button "button" at bounding box center [491, 284] width 27 height 21
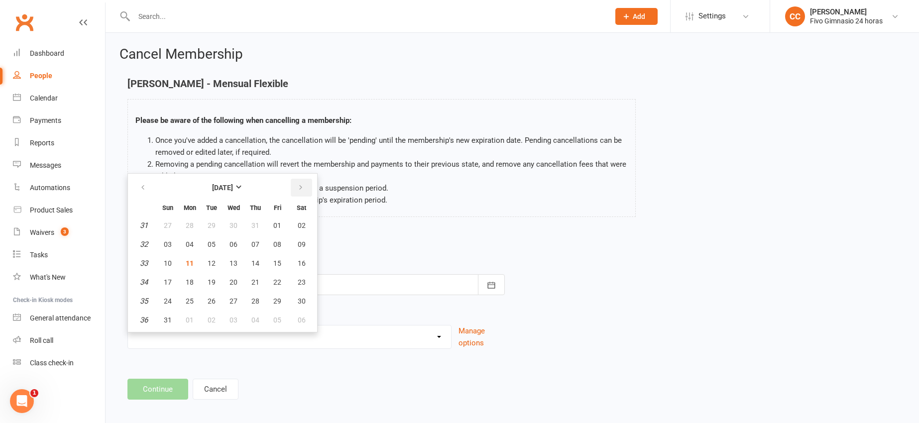
click at [297, 189] on icon "button" at bounding box center [300, 188] width 7 height 8
click at [229, 227] on span "03" at bounding box center [233, 225] width 8 height 8
type input "[DATE]"
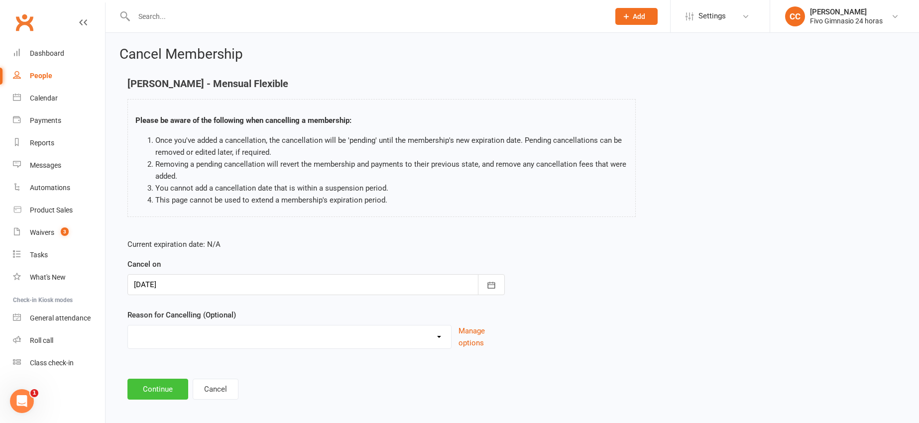
drag, startPoint x: 164, startPoint y: 397, endPoint x: 159, endPoint y: 353, distance: 44.1
click at [164, 397] on button "Continue" at bounding box center [157, 389] width 61 height 21
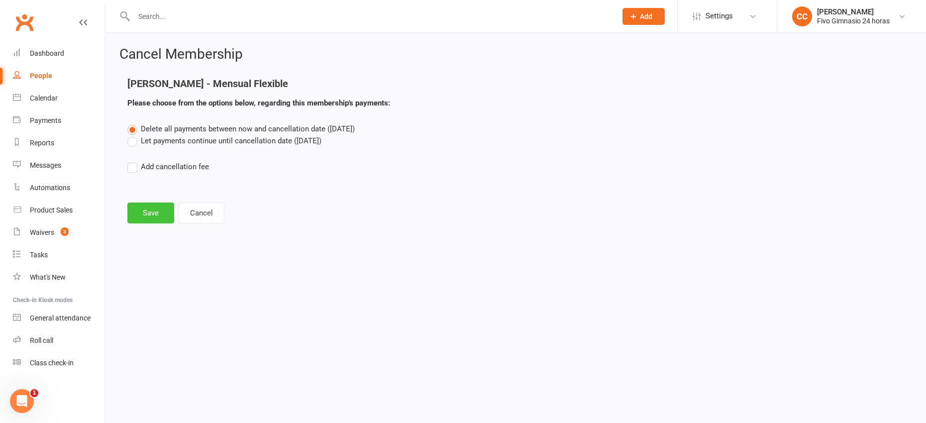
click at [159, 214] on button "Save" at bounding box center [150, 213] width 47 height 21
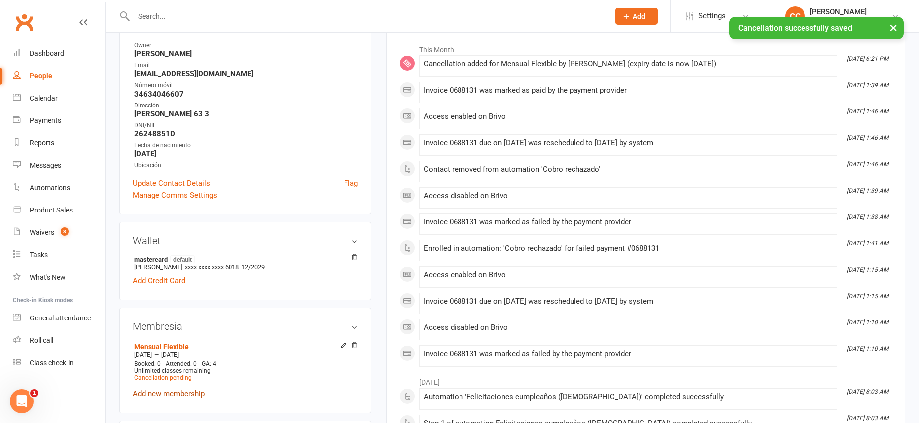
scroll to position [165, 0]
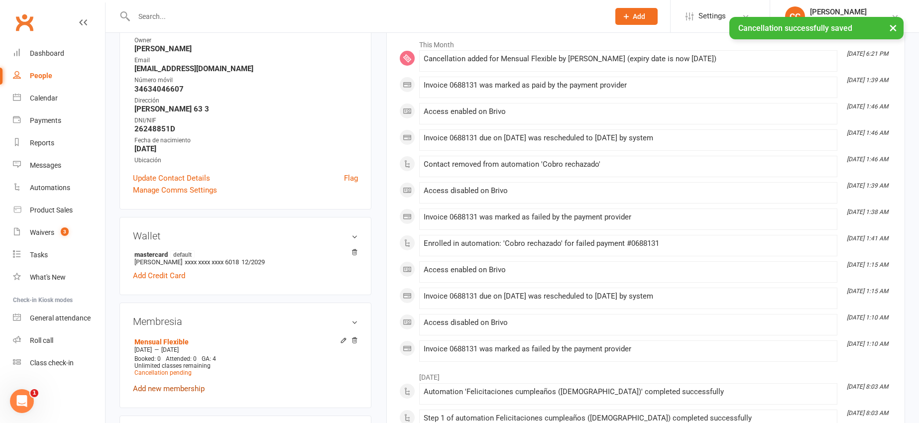
click at [195, 390] on link "Add new membership" at bounding box center [169, 388] width 72 height 9
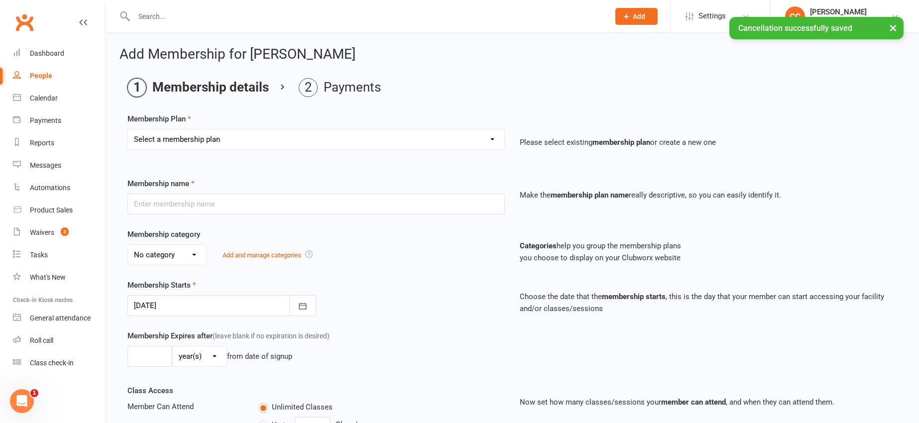
click at [189, 144] on select "Select a membership plan Cuota familiar Cuota estudiante 10 pases full Anual Se…" at bounding box center [316, 139] width 376 height 20
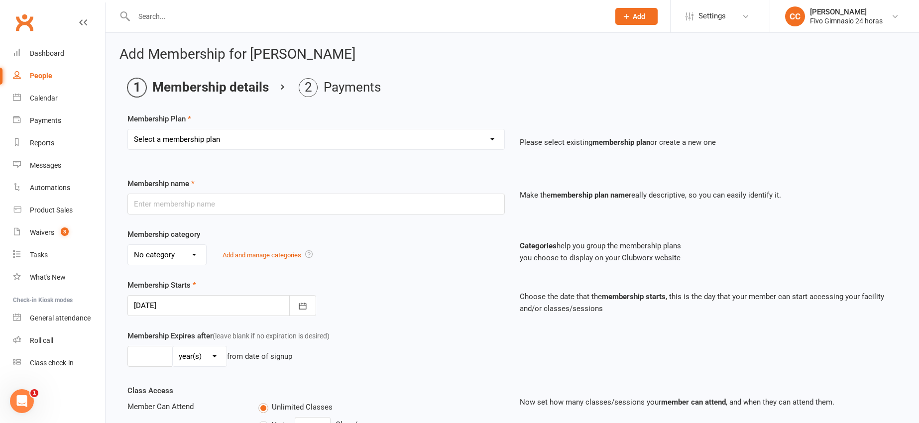
select select "13"
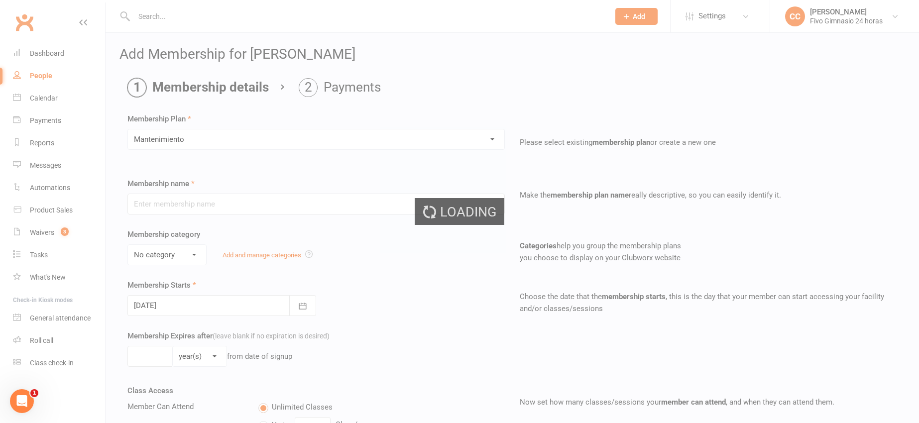
type input "Mantenimiento"
select select "1"
type input "0"
select select "2"
type input "0"
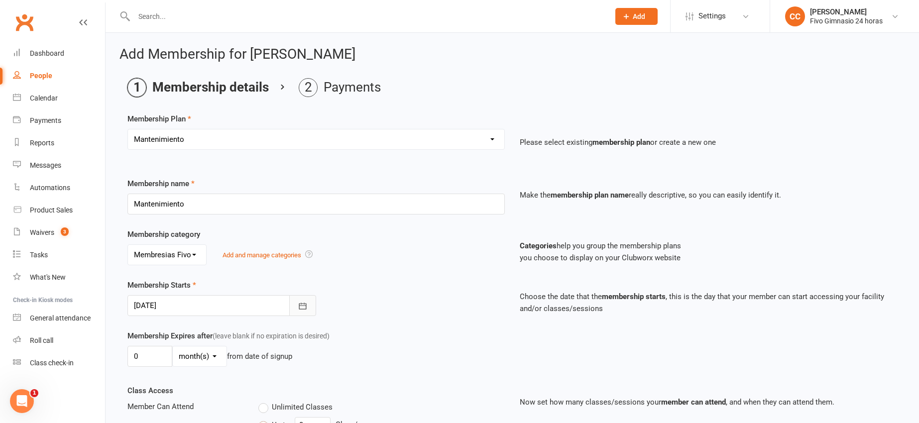
click at [312, 305] on button "button" at bounding box center [302, 305] width 27 height 21
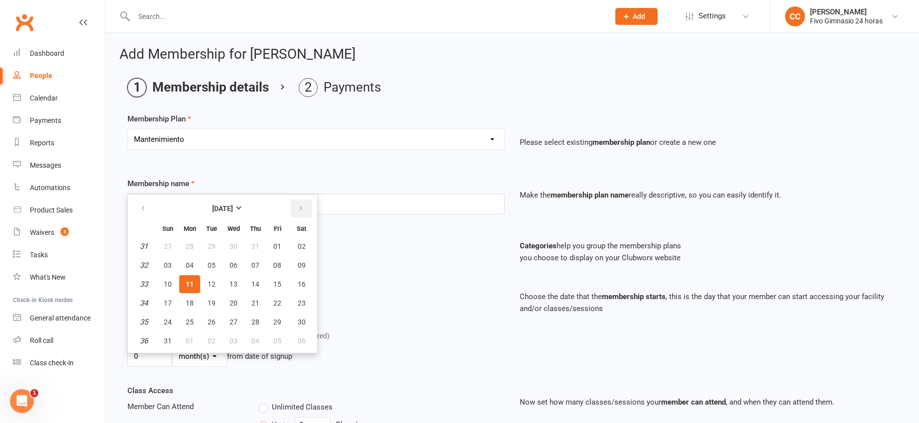
click at [304, 212] on button "button" at bounding box center [301, 209] width 21 height 18
click at [227, 248] on button "03" at bounding box center [233, 246] width 21 height 18
type input "03 Sep 2025"
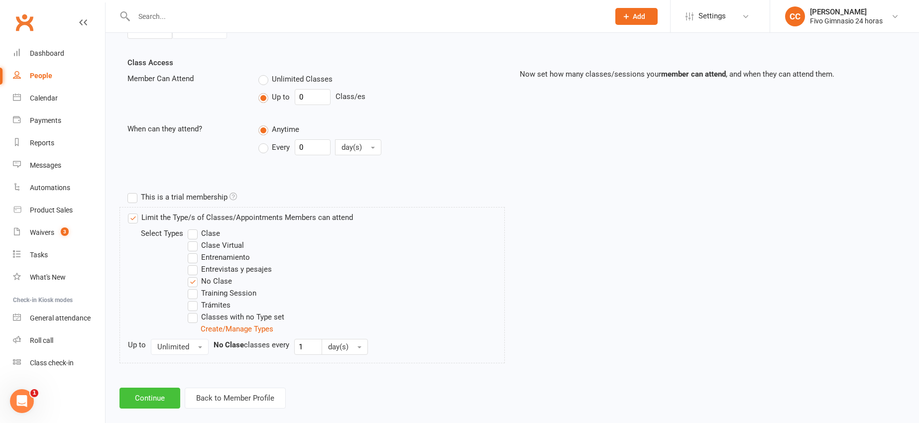
scroll to position [342, 0]
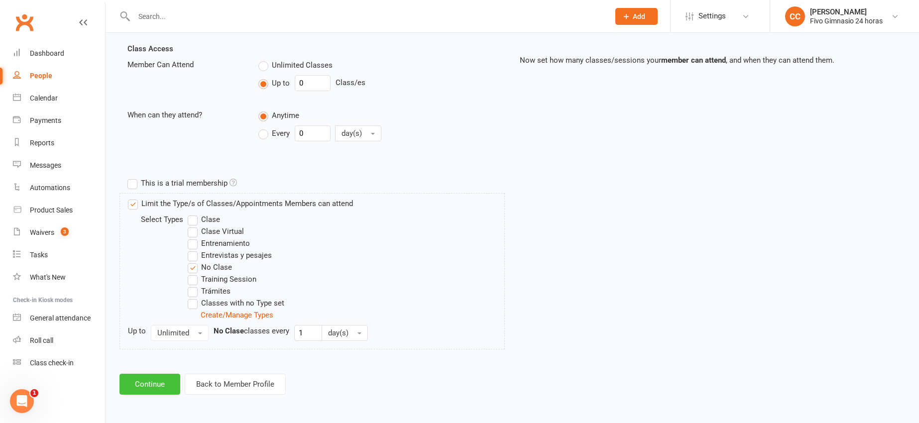
drag, startPoint x: 152, startPoint y: 392, endPoint x: 151, endPoint y: 382, distance: 10.0
click at [151, 392] on button "Continue" at bounding box center [149, 384] width 61 height 21
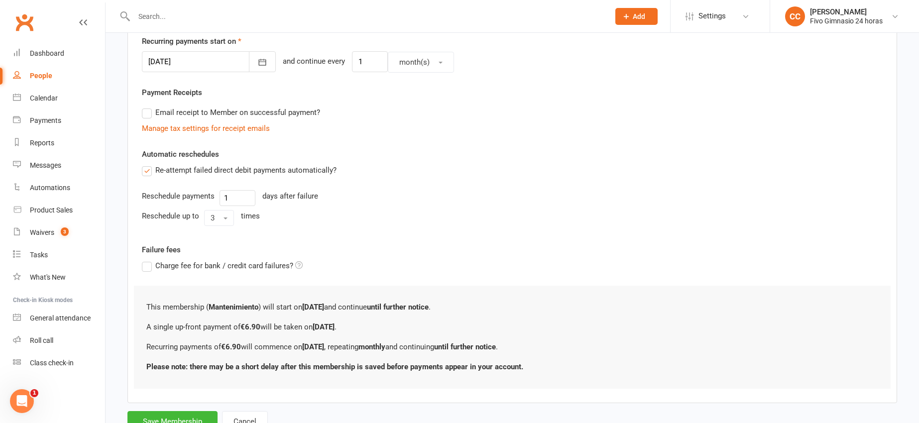
scroll to position [281, 0]
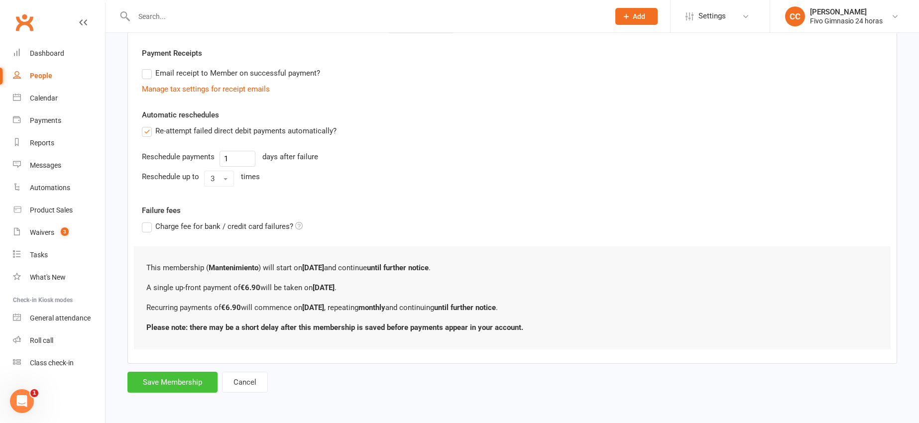
drag, startPoint x: 164, startPoint y: 378, endPoint x: 179, endPoint y: 367, distance: 18.8
click at [163, 379] on button "Save Membership" at bounding box center [172, 382] width 90 height 21
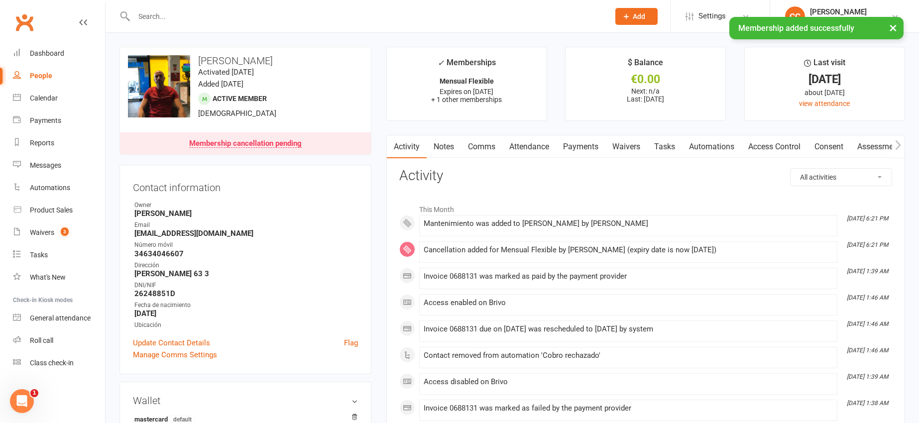
scroll to position [2, 0]
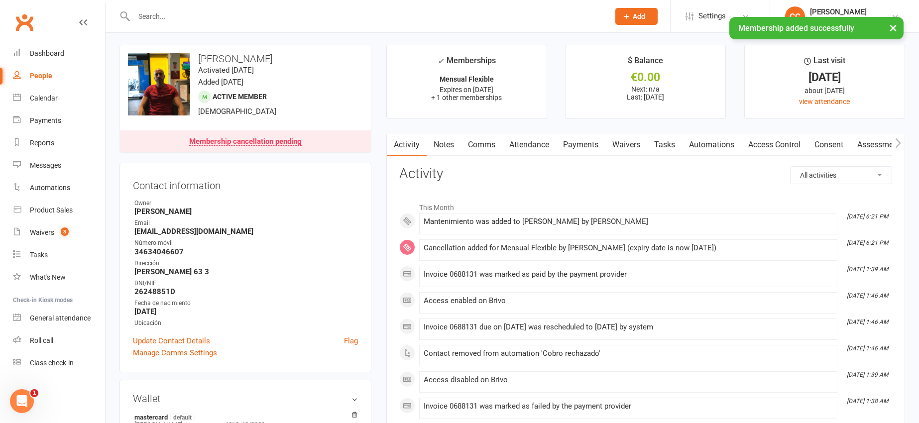
click at [489, 144] on link "Comms" at bounding box center [481, 144] width 41 height 23
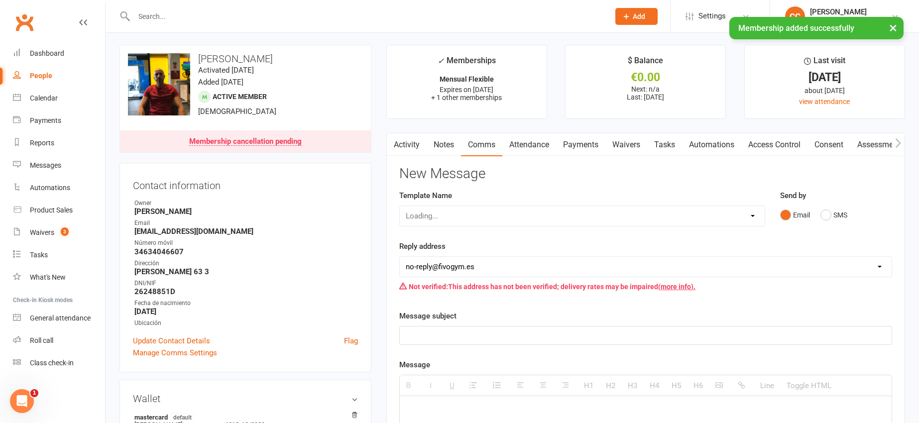
click at [485, 214] on div "Loading..." at bounding box center [582, 216] width 366 height 21
click at [489, 219] on select "Select Template [Email] Información fase 3 [Email] Aviso primero de incumplimie…" at bounding box center [582, 216] width 365 height 20
select select "33"
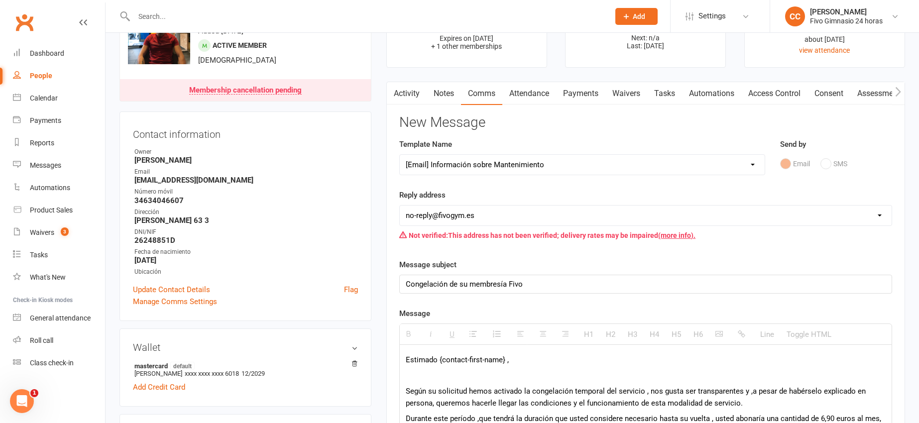
scroll to position [194, 0]
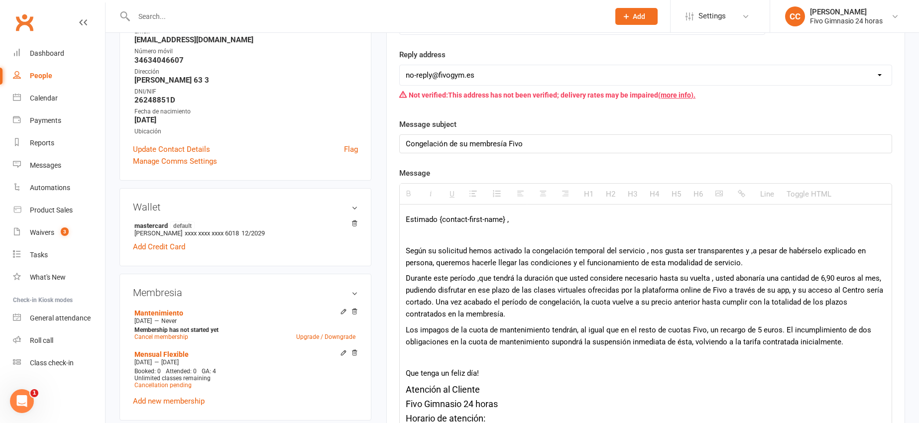
click at [431, 266] on p "Según su solicitud hemos activado la congelación temporal del servicio , nos gu…" at bounding box center [646, 257] width 480 height 24
click at [642, 250] on p "Según su solicitud hemos activado la congelación temporal del servicio , nos gu…" at bounding box center [646, 257] width 480 height 24
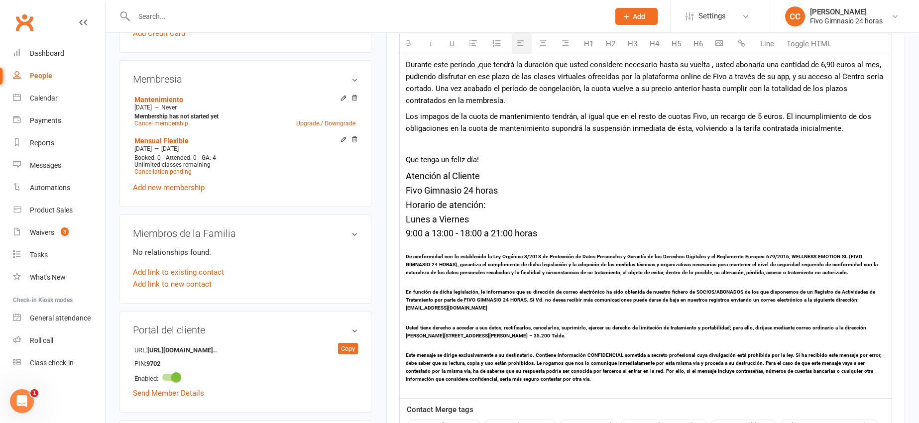
scroll to position [667, 0]
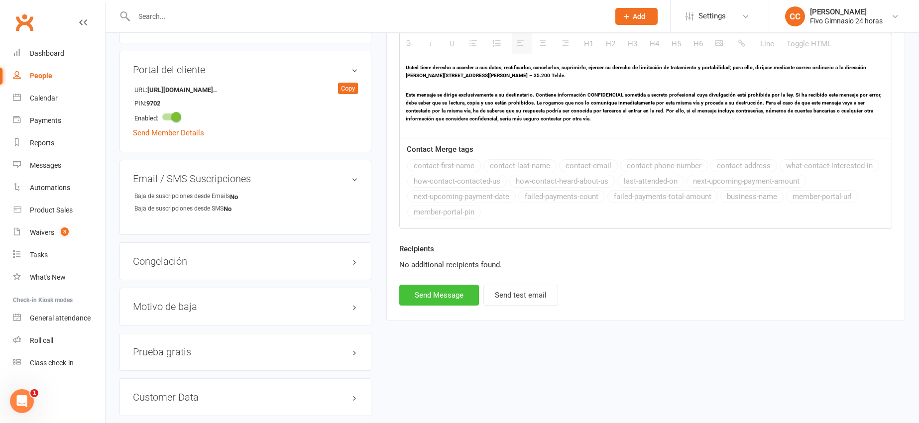
click at [440, 298] on button "Send Message" at bounding box center [439, 295] width 80 height 21
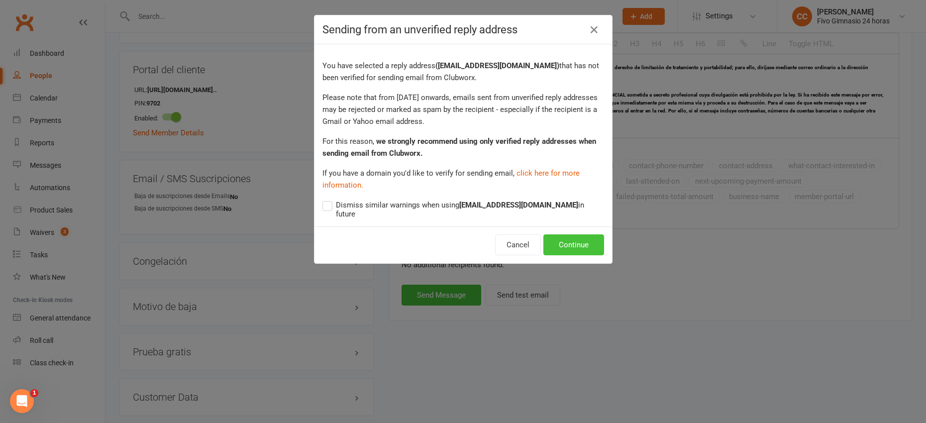
click at [563, 243] on button "Continue" at bounding box center [573, 244] width 61 height 21
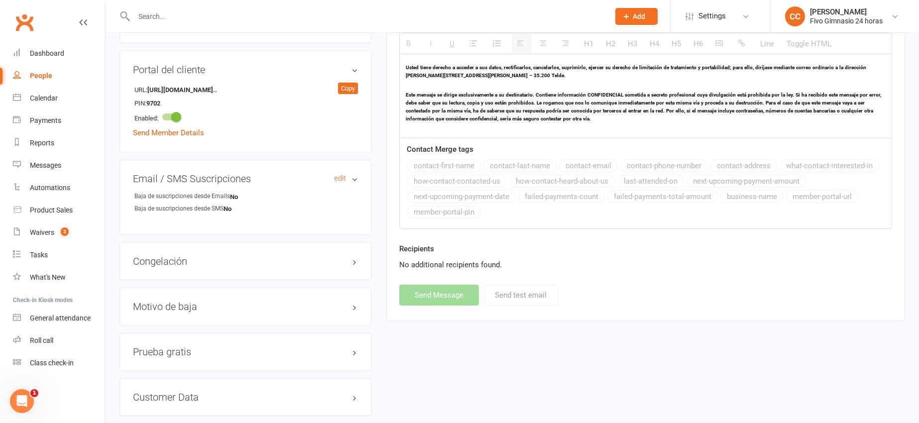
select select
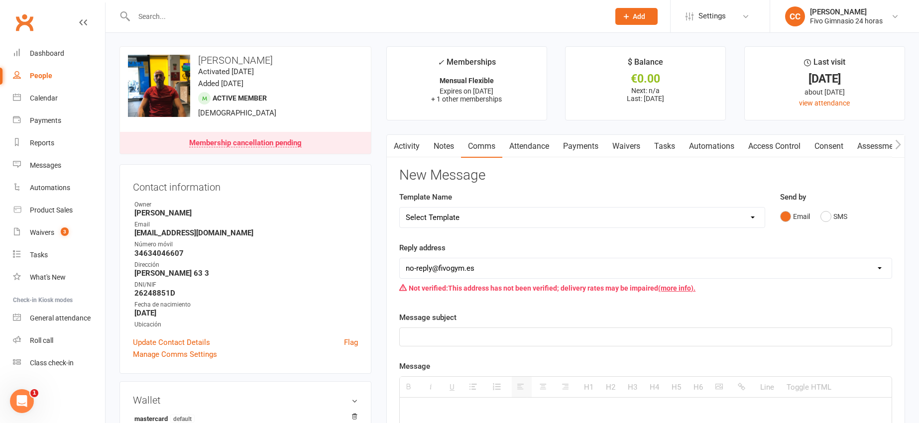
scroll to position [0, 0]
click at [196, 340] on link "Update Contact Details" at bounding box center [171, 343] width 77 height 12
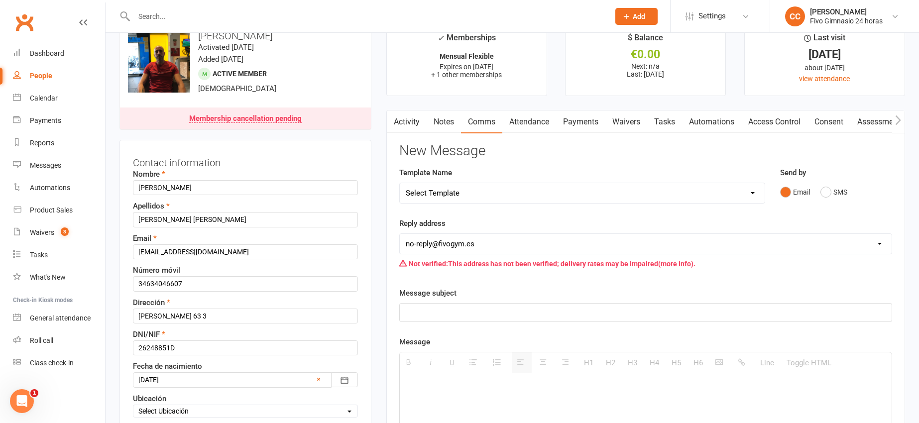
scroll to position [47, 0]
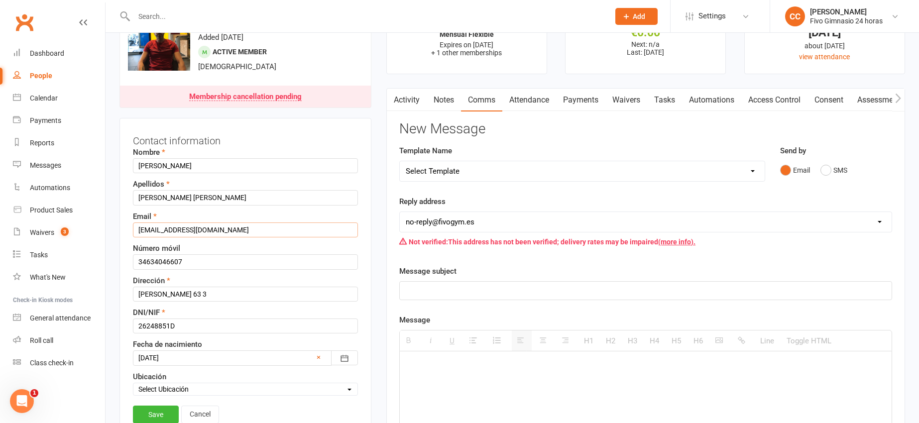
drag, startPoint x: 249, startPoint y: 229, endPoint x: 118, endPoint y: 226, distance: 131.4
paste input "ebengargoil51@gmail.com"
type input "ebengargoil51@gmail.com"
click at [160, 410] on link "Save" at bounding box center [156, 415] width 46 height 18
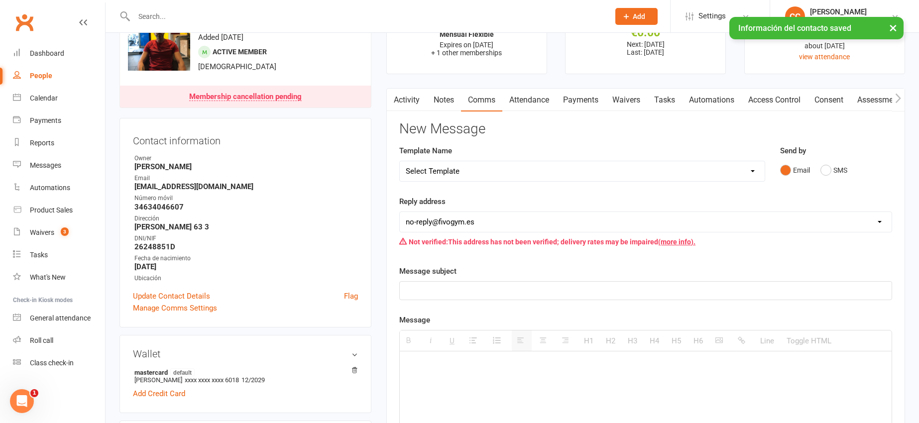
click at [479, 169] on select "Select Template [Email] Información fase 3 [Email] Aviso primero de incumplimie…" at bounding box center [582, 171] width 365 height 20
select select "33"
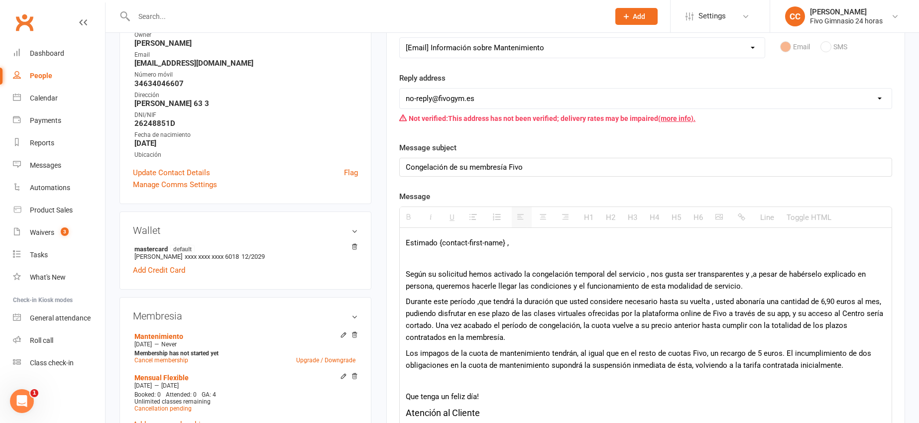
scroll to position [201, 0]
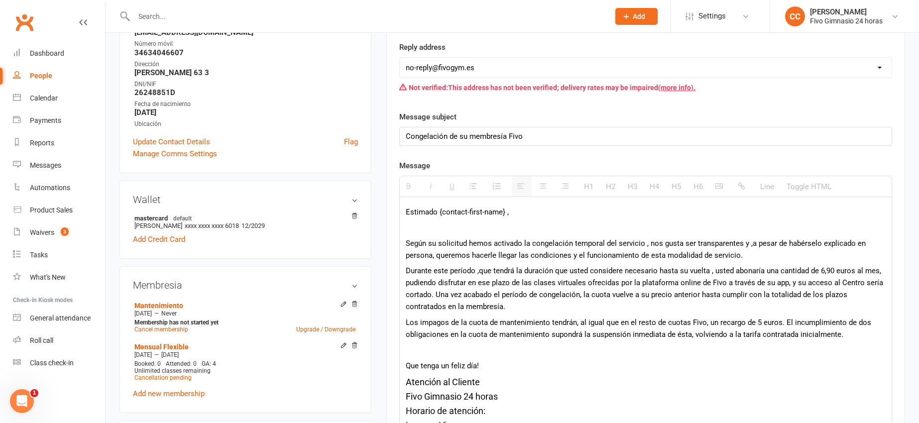
click at [432, 257] on p "Según su solicitud hemos activado la congelación temporal del servicio , nos gu…" at bounding box center [646, 249] width 480 height 24
click at [643, 244] on p "Según su solicitud hemos activado la congelación temporal del servicio , nos gu…" at bounding box center [646, 249] width 480 height 24
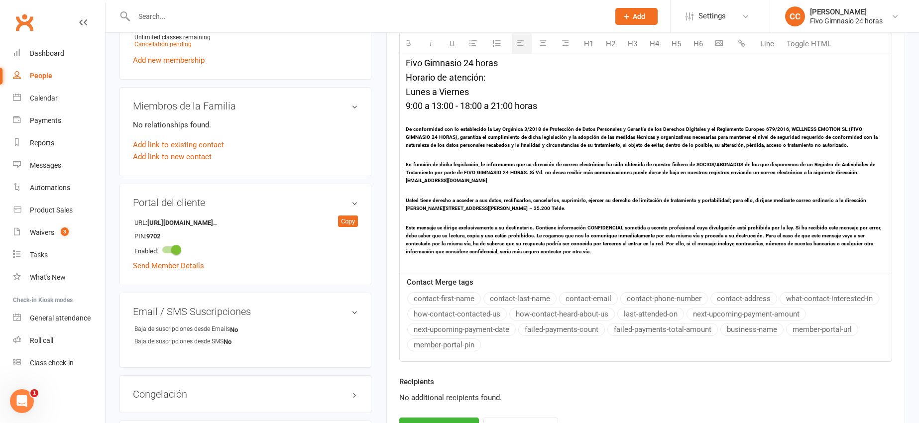
scroll to position [731, 0]
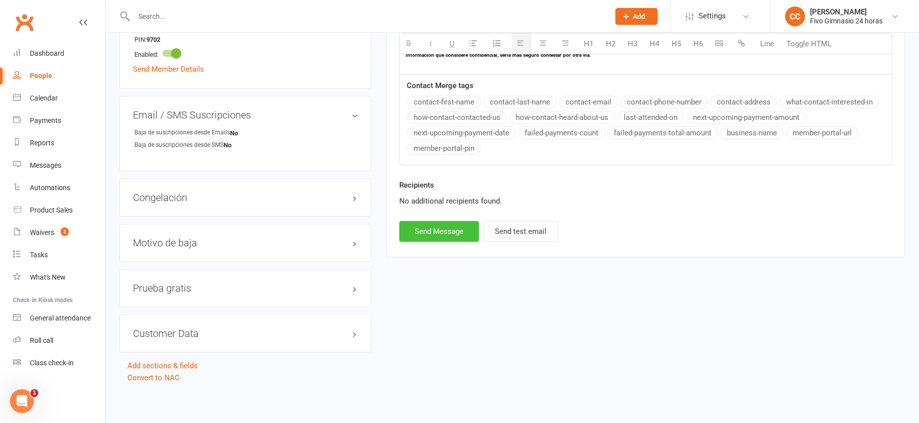
click at [413, 234] on button "Send Message" at bounding box center [439, 231] width 80 height 21
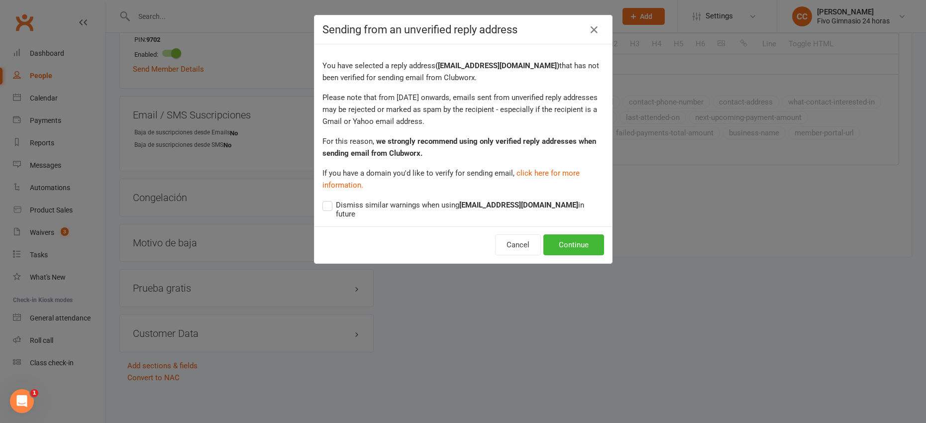
click at [547, 249] on div "Cancel Continue" at bounding box center [464, 244] width 298 height 37
click at [555, 234] on button "Continue" at bounding box center [573, 244] width 61 height 21
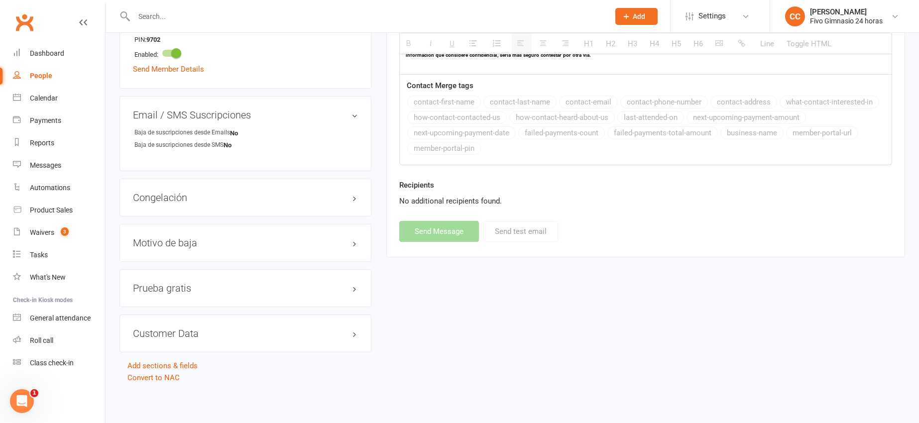
select select
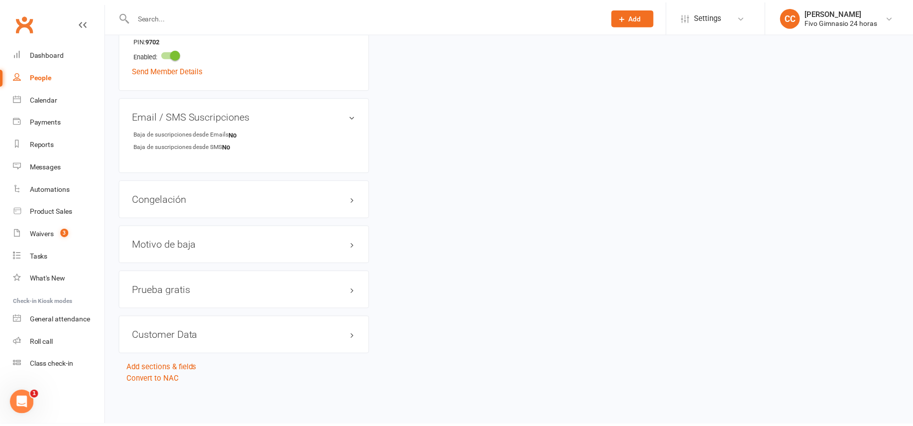
scroll to position [729, 0]
click at [620, 27] on div "Prospect Member Non-attending contact Class / event Appointment Task Add" at bounding box center [630, 16] width 68 height 32
click at [626, 18] on button "Add" at bounding box center [630, 16] width 42 height 17
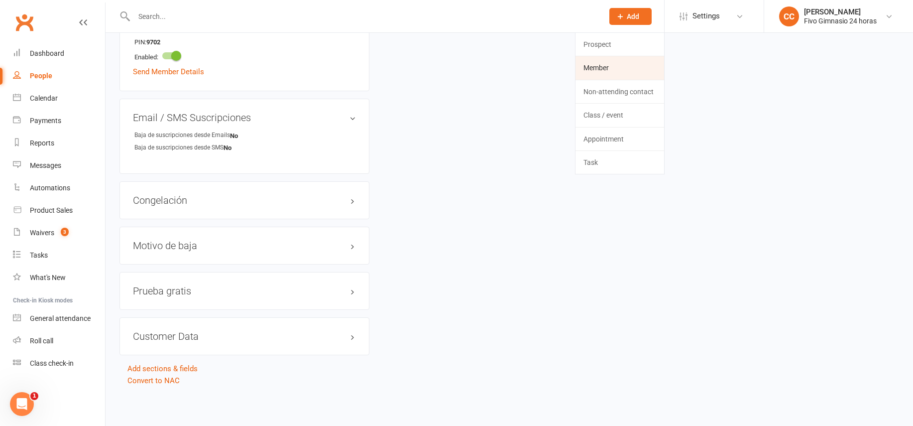
click at [590, 63] on link "Member" at bounding box center [619, 67] width 89 height 23
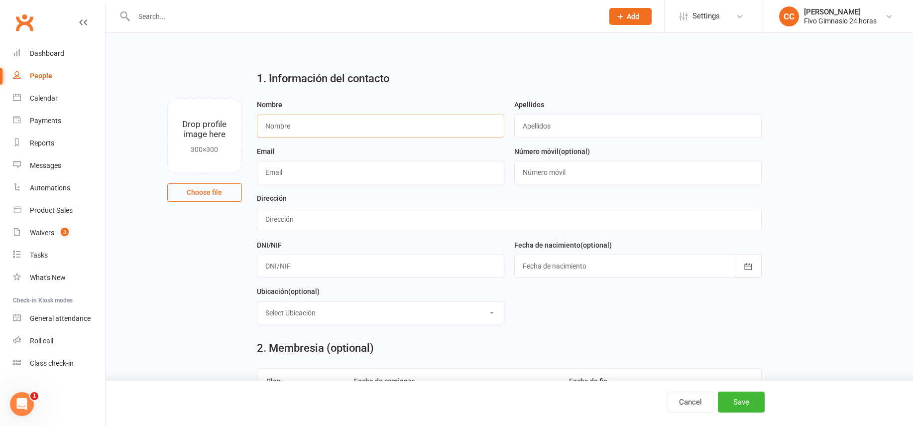
click at [301, 123] on input "text" at bounding box center [380, 125] width 247 height 23
click at [308, 133] on input "text" at bounding box center [380, 125] width 247 height 23
type input "Lina Stefani"
type input "Sarria Sarria"
click at [356, 216] on input "text" at bounding box center [509, 219] width 505 height 23
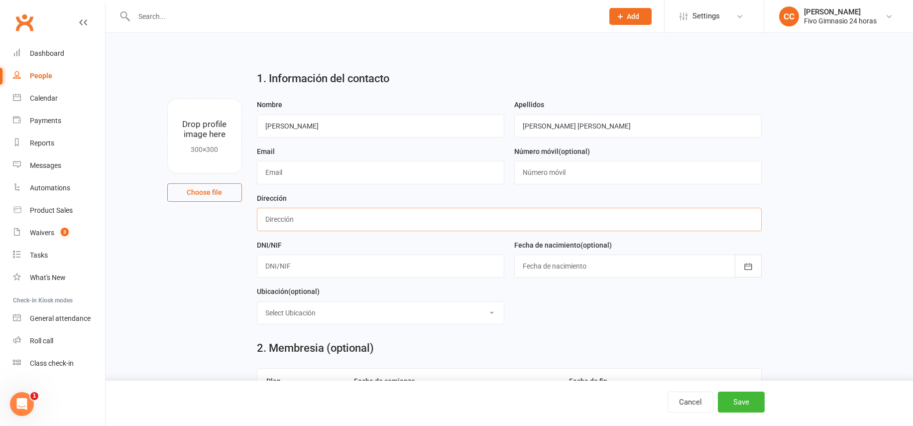
type input "C"
click at [303, 272] on input "text" at bounding box center [380, 265] width 247 height 23
click at [283, 218] on input "Lgar el Salvial 5" at bounding box center [509, 219] width 505 height 23
type input "Lgar El Salvial 5"
click at [355, 270] on input "text" at bounding box center [380, 265] width 247 height 23
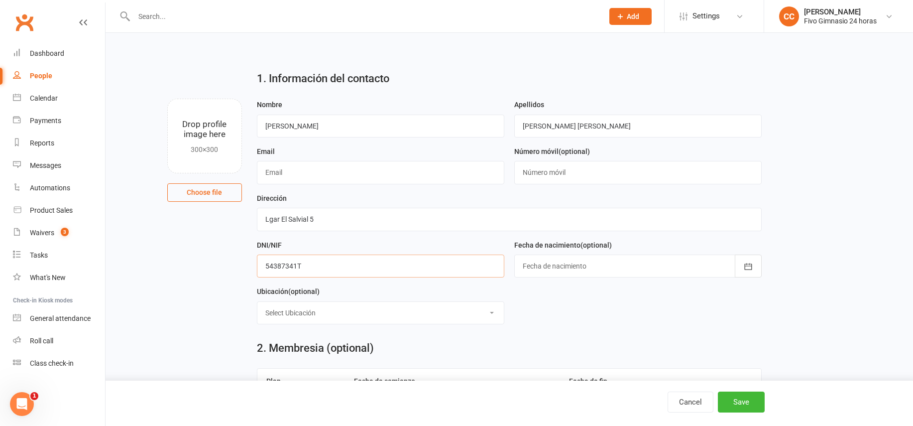
type input "54387341T"
click at [604, 273] on div at bounding box center [637, 265] width 247 height 23
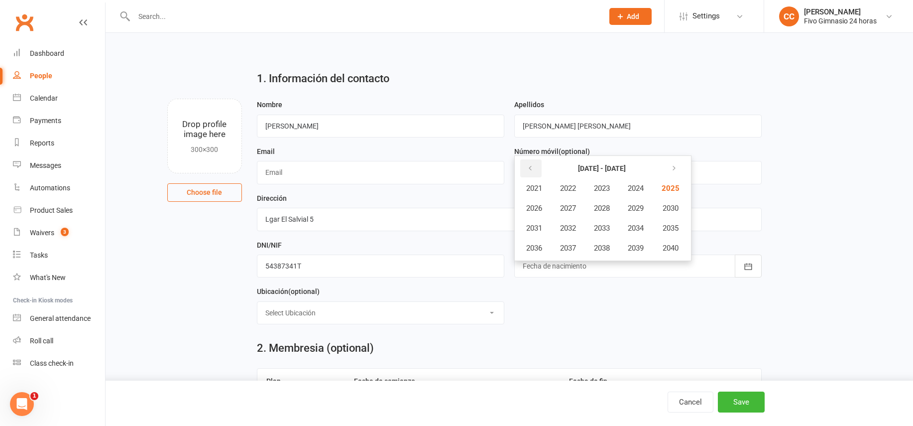
click at [527, 165] on icon "button" at bounding box center [530, 168] width 7 height 8
click at [668, 204] on span "1990" at bounding box center [669, 208] width 16 height 9
click at [529, 188] on span "January" at bounding box center [539, 188] width 26 height 9
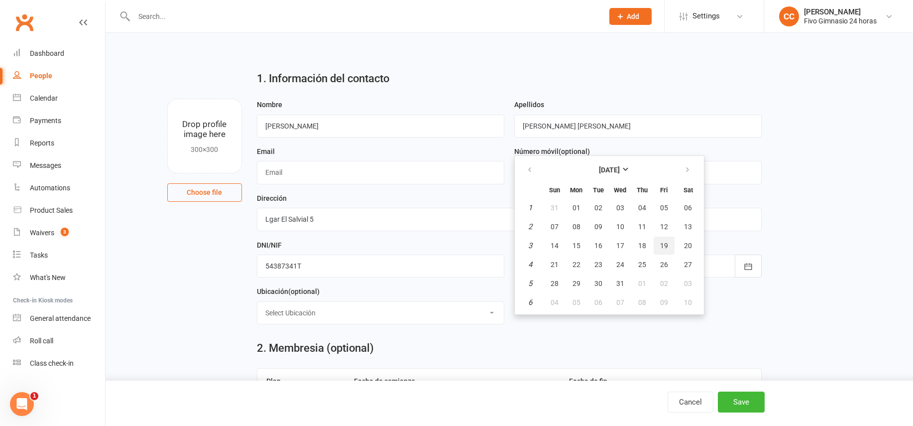
click at [668, 246] on button "19" at bounding box center [663, 245] width 21 height 18
type input "19 Jan 1990"
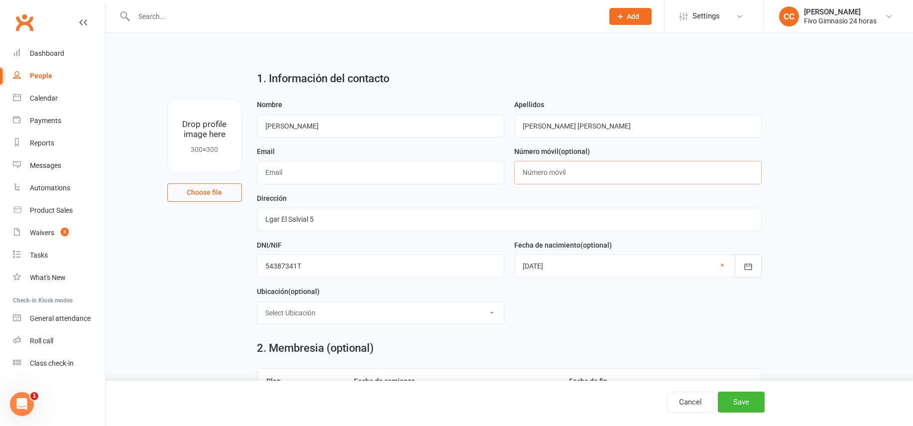
click at [590, 167] on input "text" at bounding box center [637, 172] width 247 height 23
type input "34608565351"
click at [383, 177] on input "text" at bounding box center [380, 172] width 247 height 23
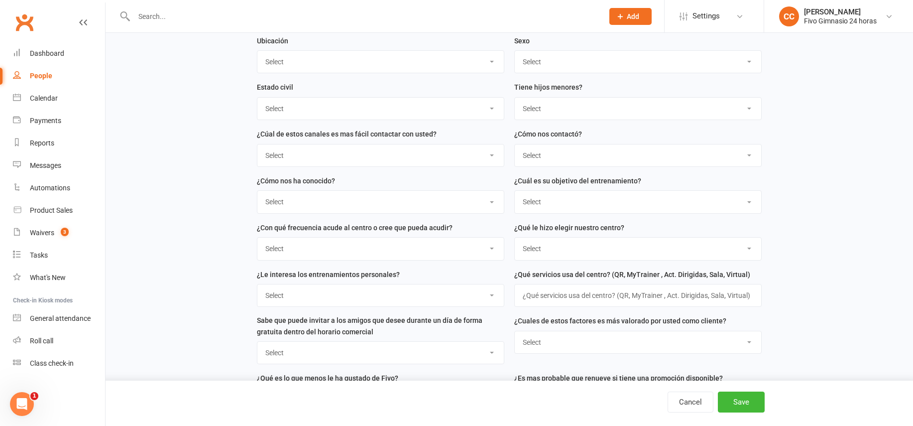
scroll to position [615, 0]
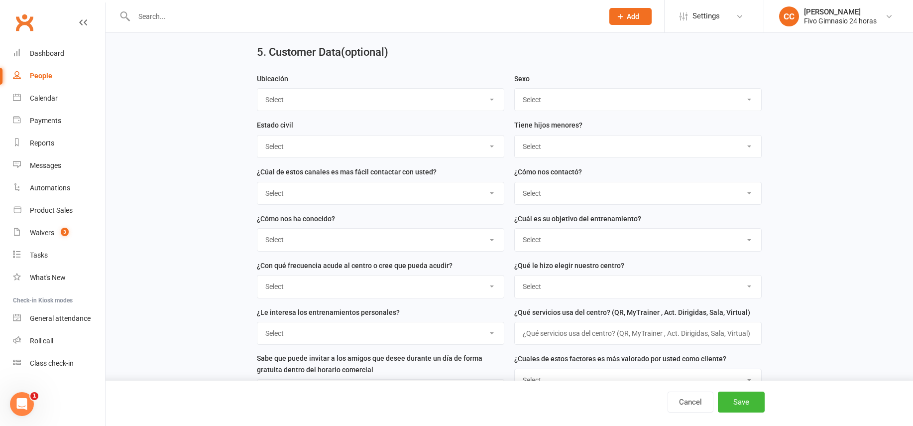
type input "sarrialina33@gmail.com"
click at [543, 105] on select "Select Masculino Femenino" at bounding box center [638, 100] width 246 height 22
select select "Femenino"
click at [739, 405] on button "Save" at bounding box center [741, 401] width 47 height 21
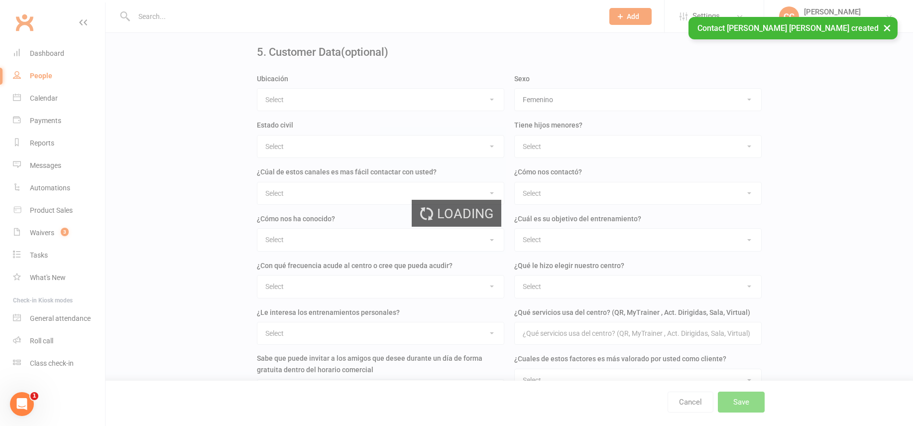
scroll to position [0, 0]
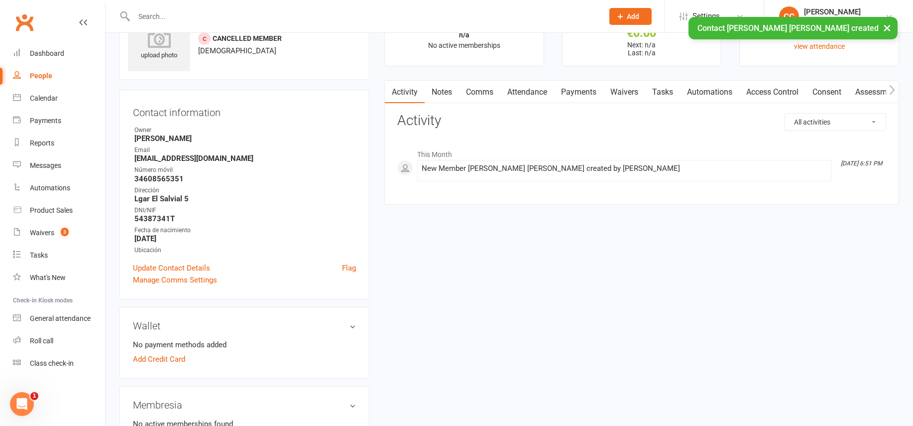
scroll to position [92, 0]
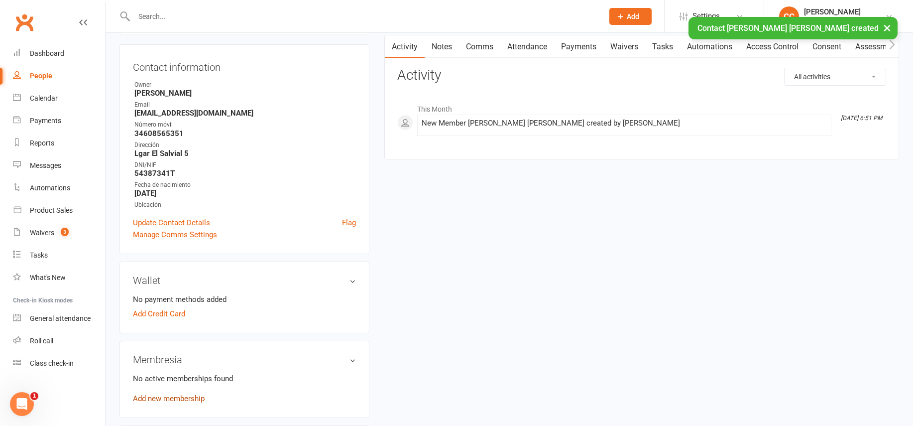
click at [188, 396] on link "Add new membership" at bounding box center [169, 398] width 72 height 9
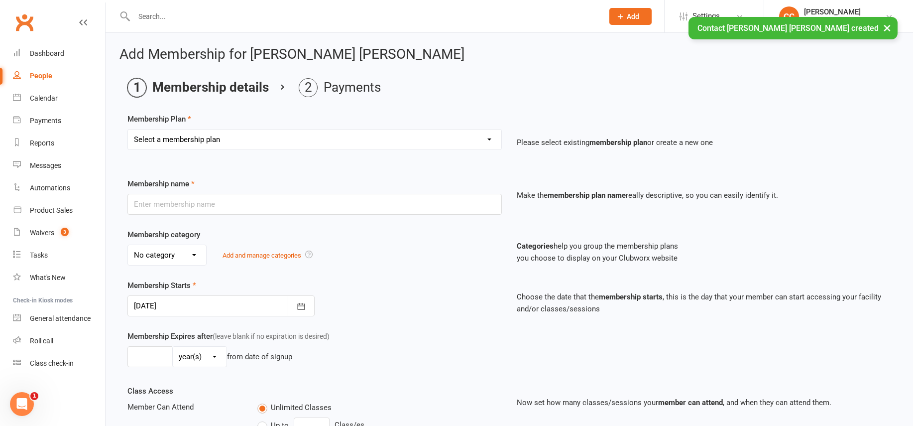
click at [190, 136] on select "Select a membership plan Cuota familiar Cuota estudiante 10 pases full Anual Se…" at bounding box center [314, 139] width 373 height 20
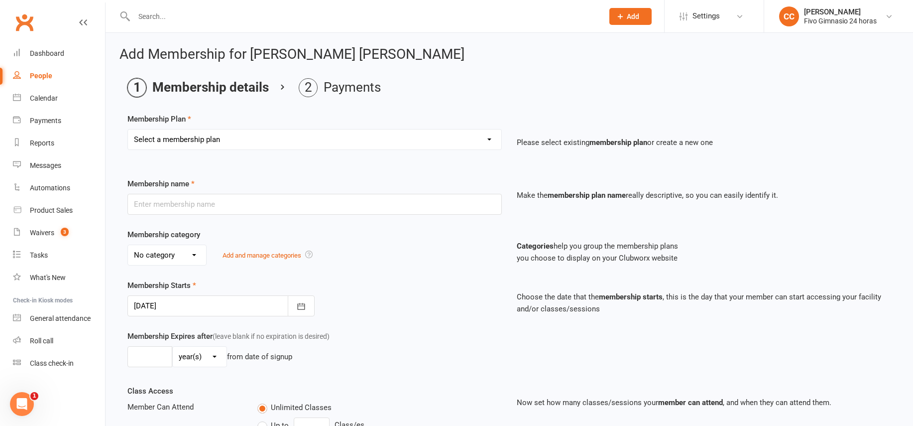
select select "22"
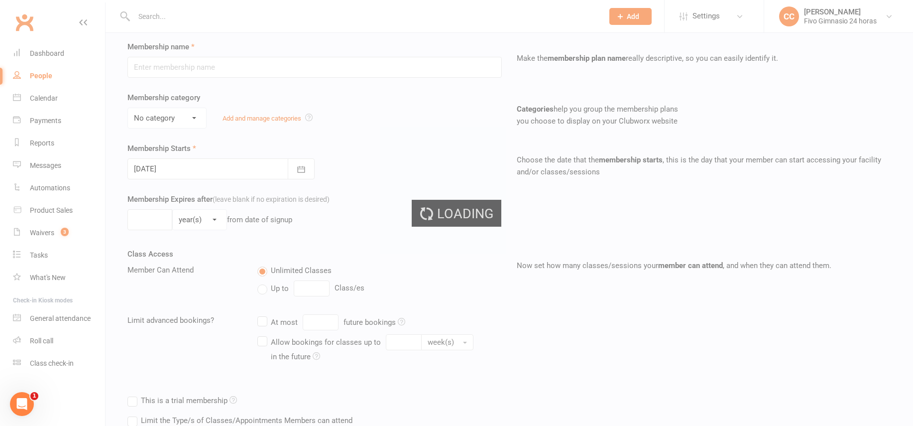
scroll to position [207, 0]
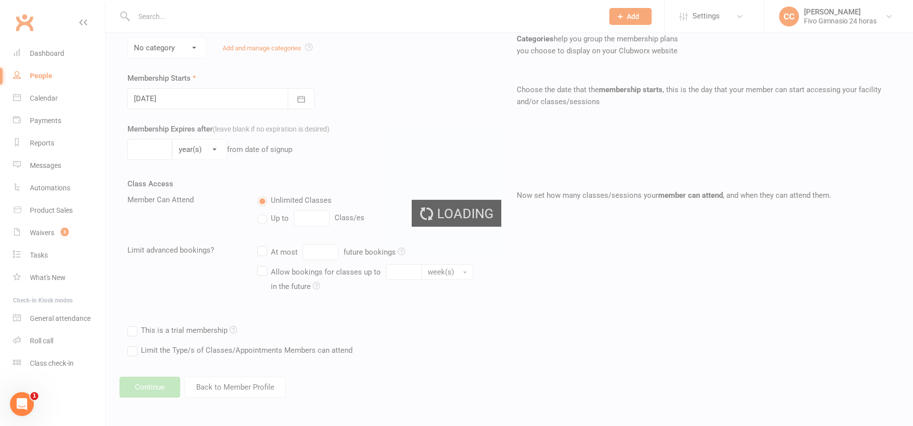
type input "Promo 19,90€ + 38,90€"
select select "4"
type input "0"
select select "2"
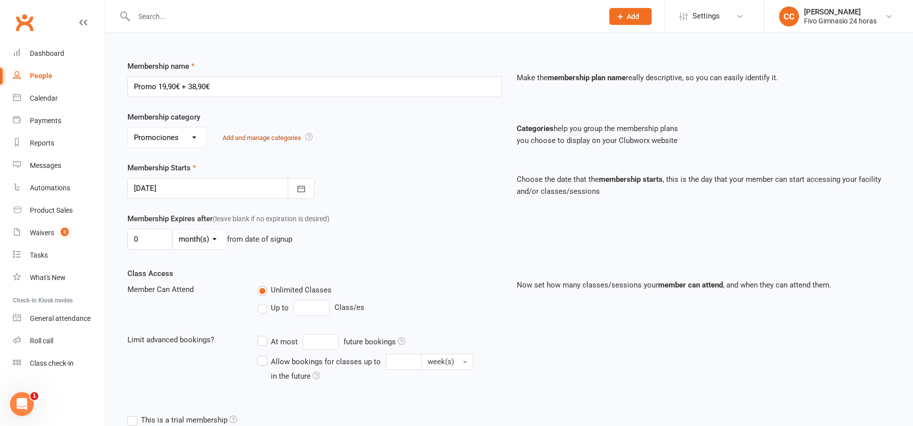
scroll to position [57, 0]
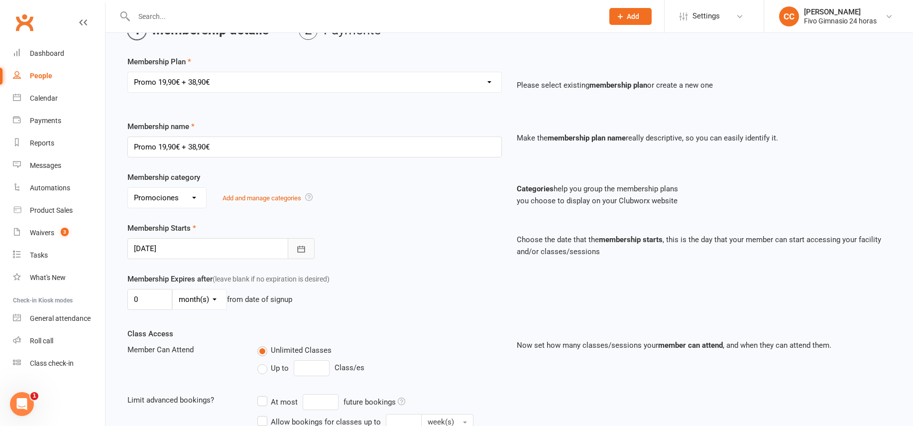
click at [305, 251] on icon "button" at bounding box center [301, 249] width 10 height 10
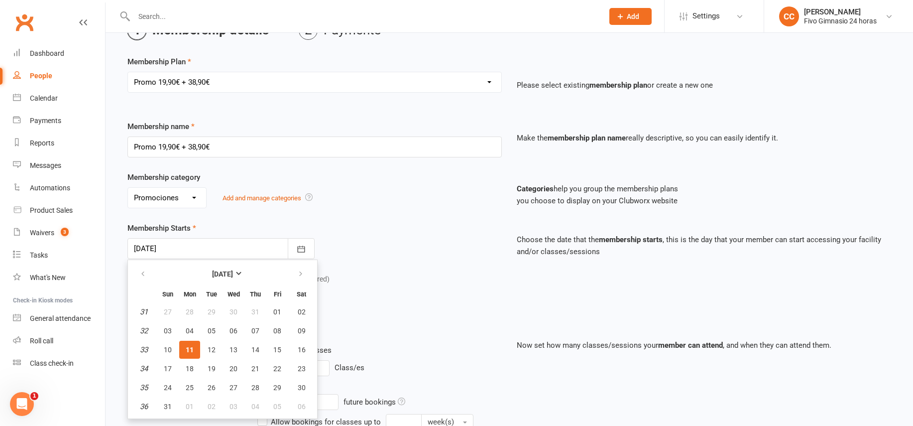
click at [312, 206] on div "No category General Membresias Fivo Pases Planes por días Promociones Add and m…" at bounding box center [314, 197] width 374 height 21
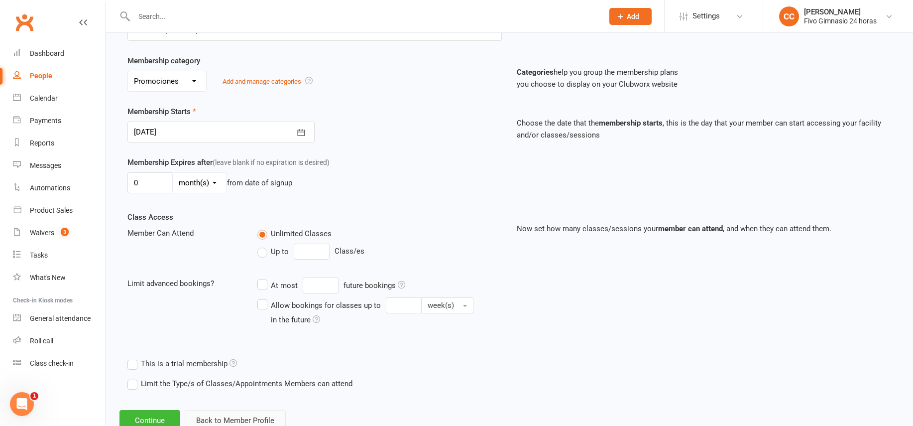
scroll to position [207, 0]
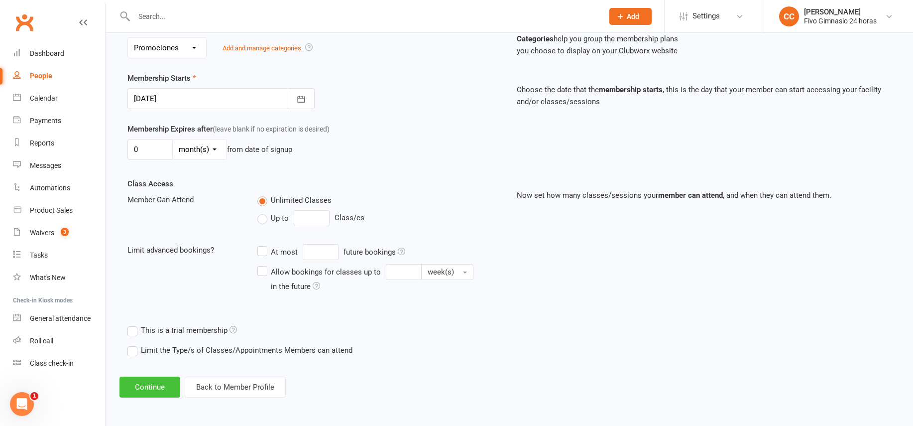
click at [156, 391] on button "Continue" at bounding box center [149, 386] width 61 height 21
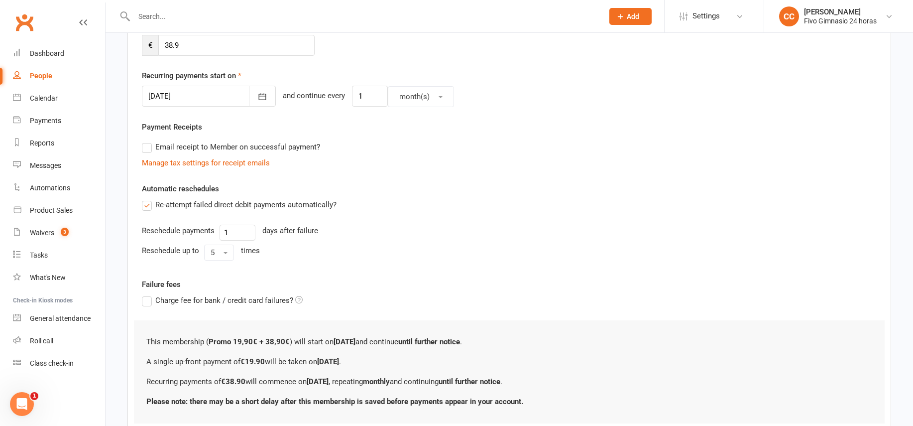
scroll to position [0, 0]
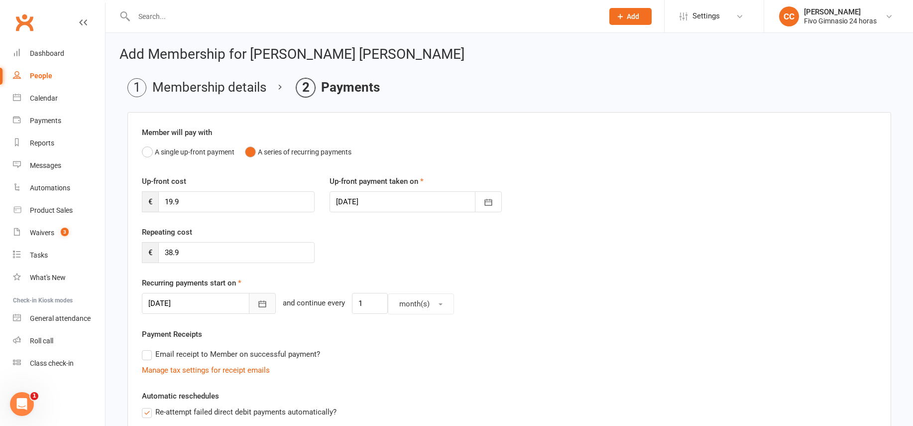
click at [249, 304] on button "button" at bounding box center [262, 303] width 27 height 21
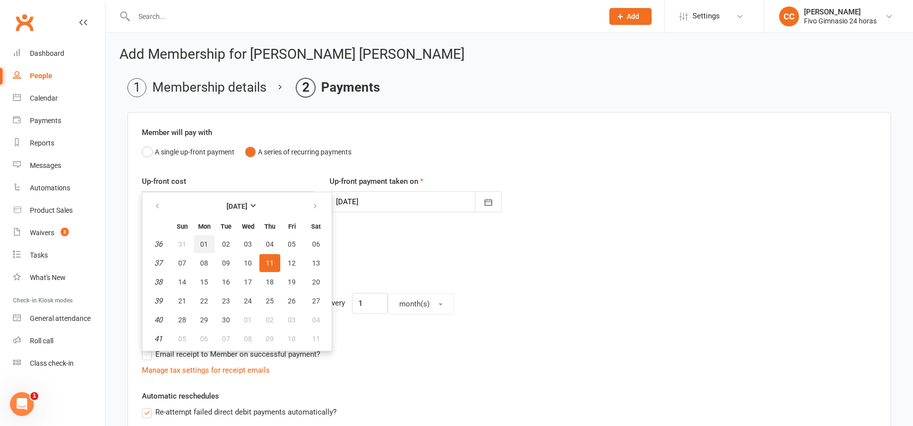
click at [205, 242] on span "01" at bounding box center [204, 244] width 8 height 8
type input "01 Sep 2025"
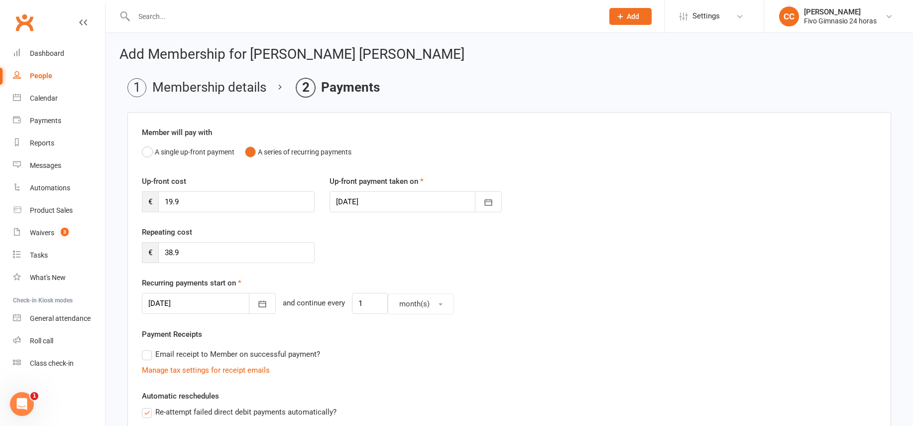
scroll to position [278, 0]
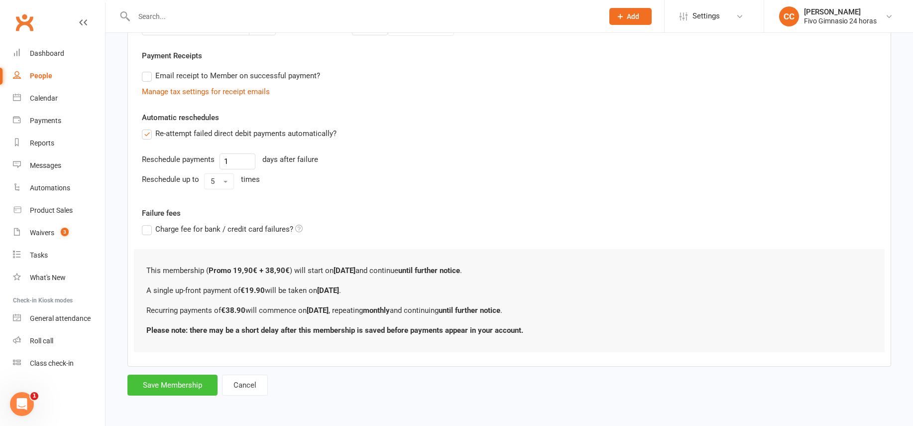
click at [199, 381] on button "Save Membership" at bounding box center [172, 384] width 90 height 21
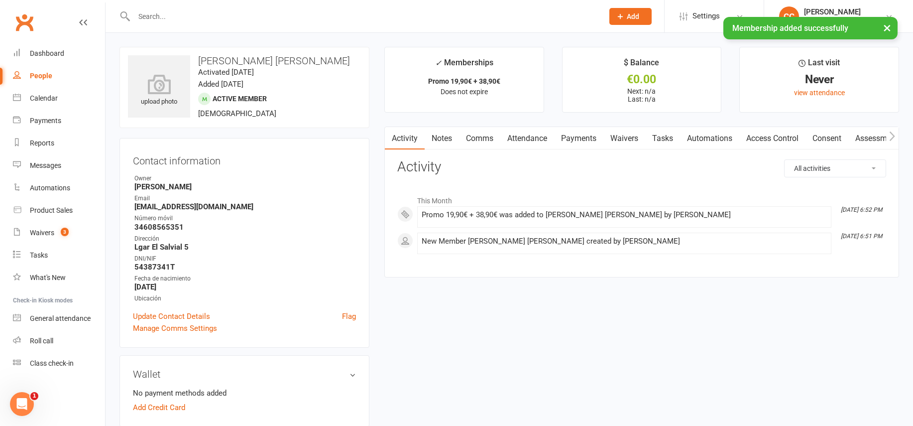
click at [785, 139] on link "Access Control" at bounding box center [772, 138] width 66 height 23
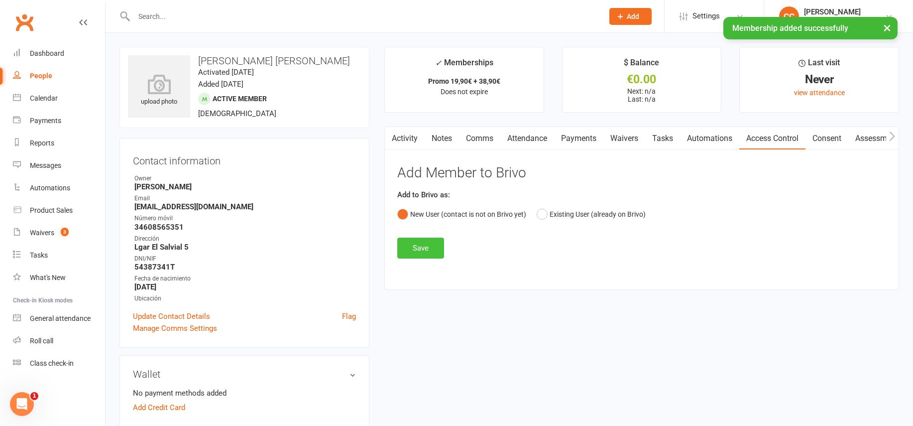
click at [424, 246] on button "Save" at bounding box center [420, 247] width 47 height 21
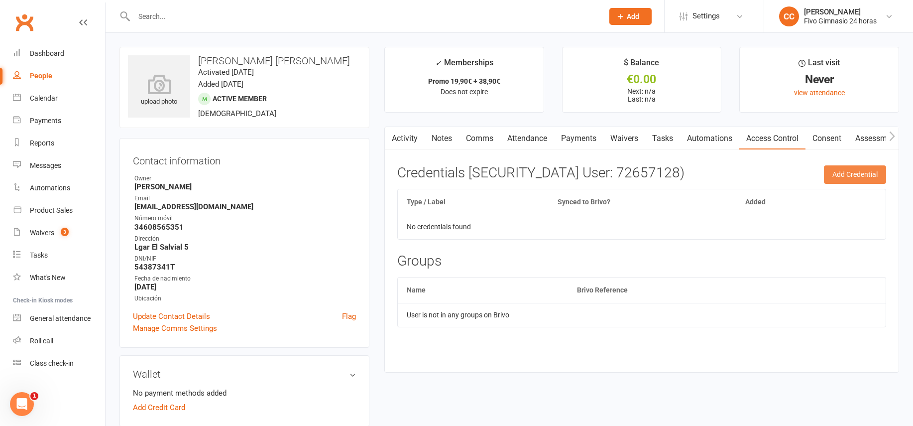
click at [857, 179] on button "Add Credential" at bounding box center [855, 174] width 62 height 18
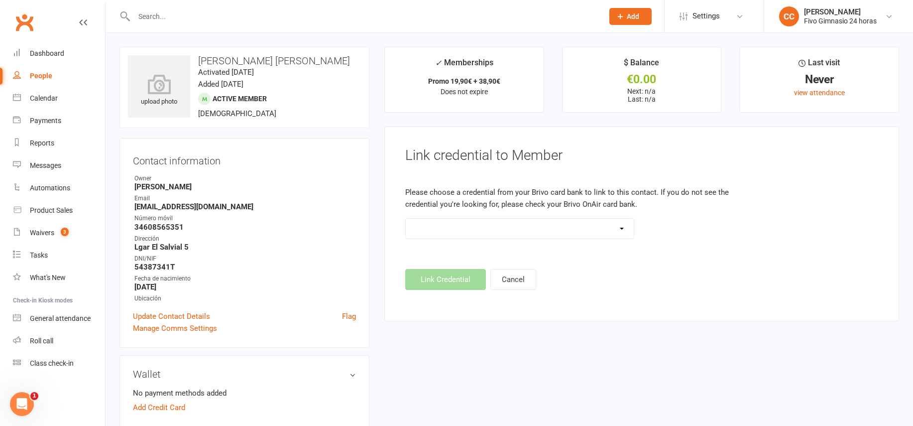
click at [522, 225] on select "Standard 26 Bit (54268) Standard 26 Bit (54269) Standard 26 Bit (54270) Standar…" at bounding box center [520, 228] width 228 height 20
select select "8687"
click at [452, 283] on button "Link Credential" at bounding box center [445, 279] width 81 height 21
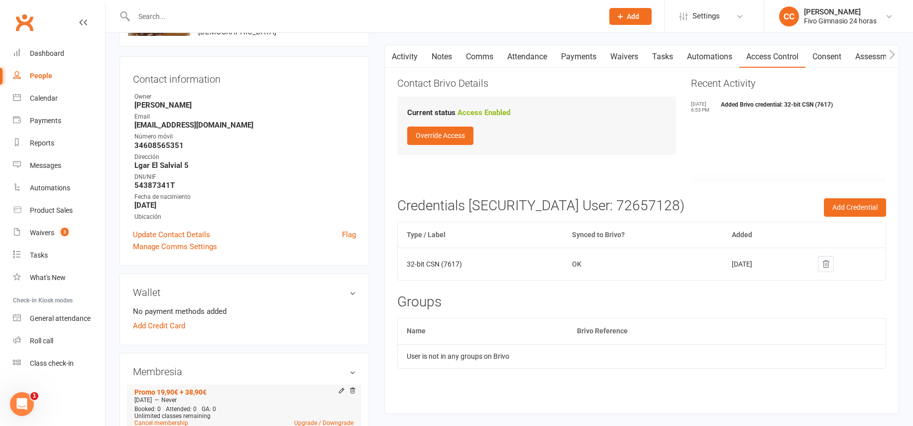
scroll to position [195, 0]
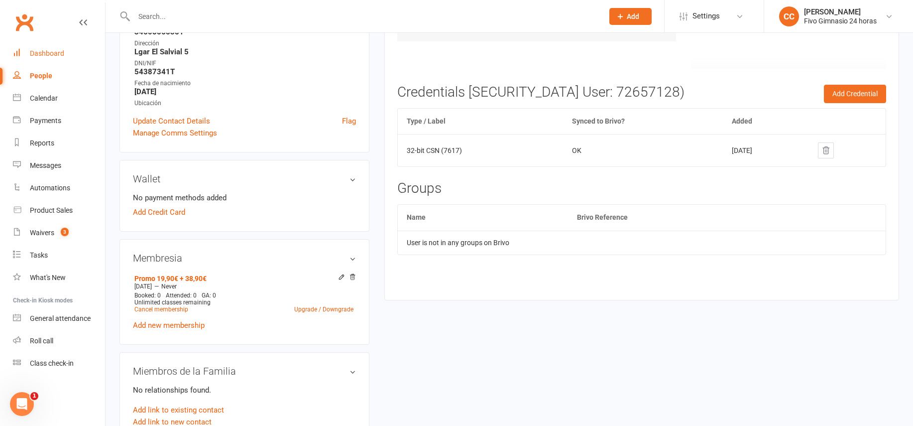
drag, startPoint x: 55, startPoint y: 51, endPoint x: 40, endPoint y: 57, distance: 16.1
click at [54, 51] on div "Dashboard" at bounding box center [47, 53] width 34 height 8
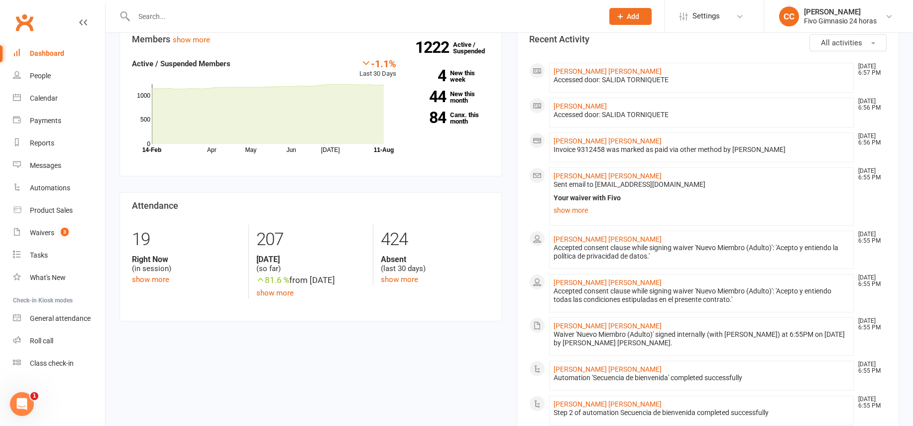
scroll to position [328, 0]
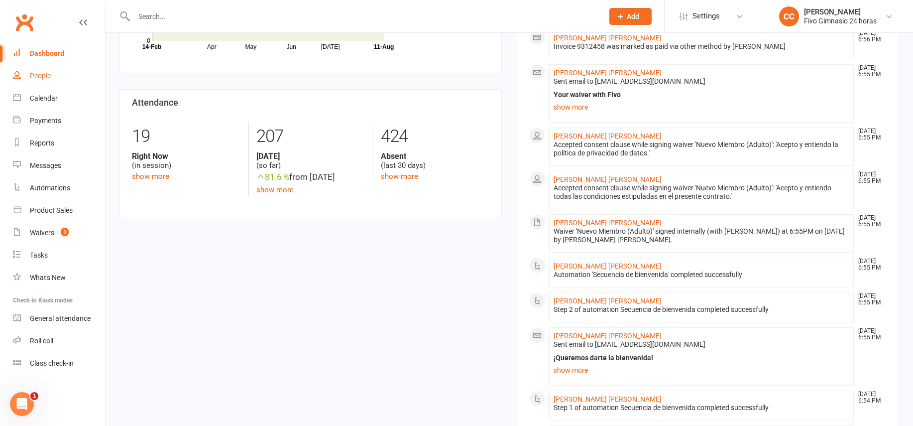
click at [36, 69] on link "People" at bounding box center [59, 76] width 92 height 22
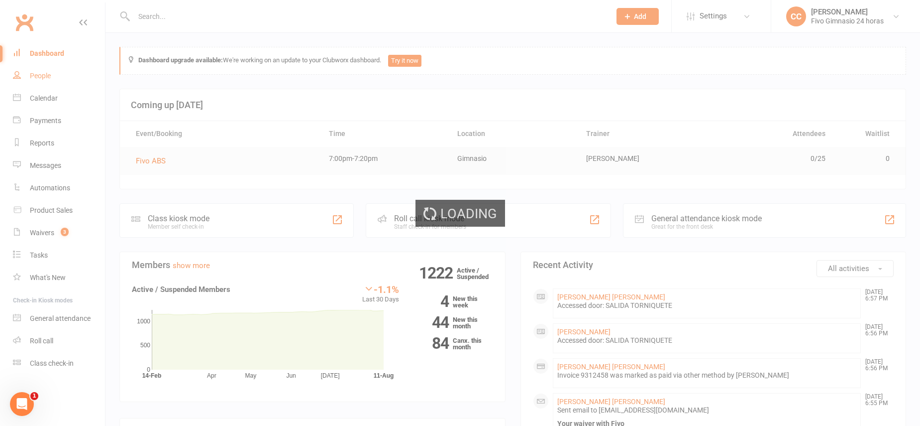
select select "100"
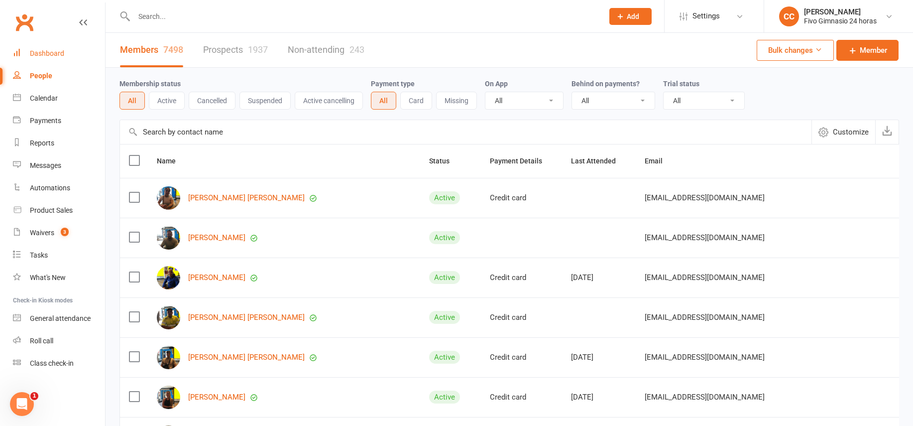
click at [50, 56] on div "Dashboard" at bounding box center [47, 53] width 34 height 8
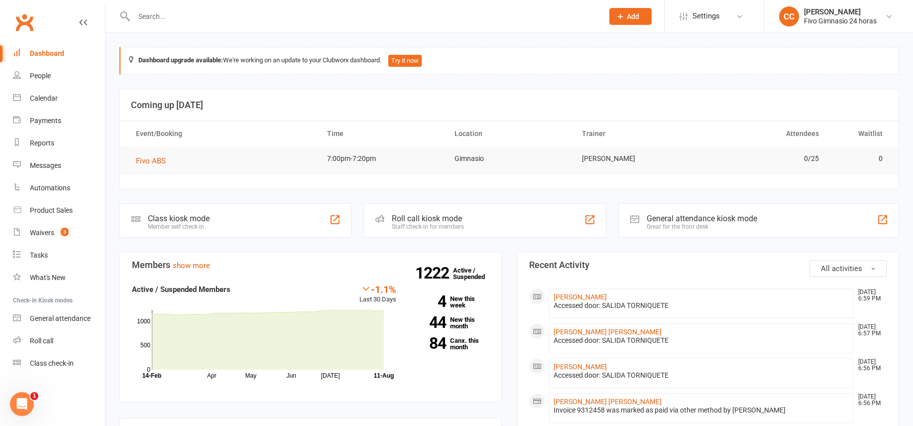
drag, startPoint x: 23, startPoint y: 53, endPoint x: 29, endPoint y: 40, distance: 14.3
click at [24, 52] on link "Dashboard" at bounding box center [59, 53] width 92 height 22
click at [57, 50] on div "Dashboard" at bounding box center [47, 53] width 34 height 8
click at [52, 75] on link "People" at bounding box center [59, 76] width 92 height 22
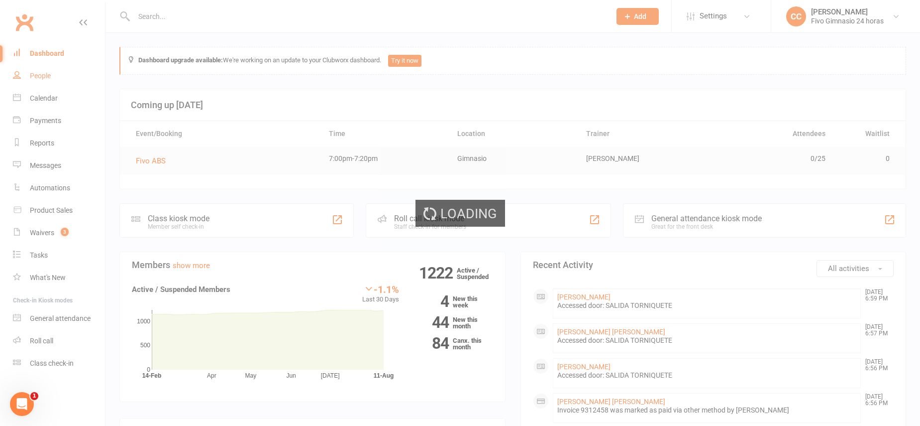
select select "100"
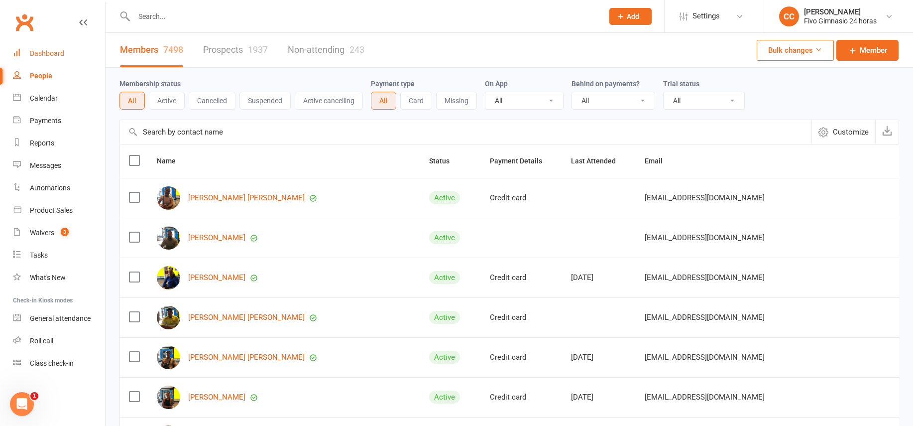
click at [43, 52] on div "Dashboard" at bounding box center [47, 53] width 34 height 8
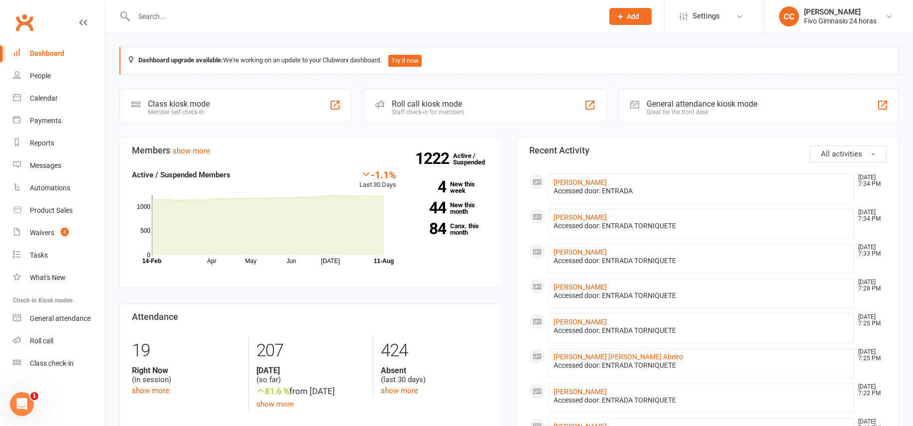
click at [632, 18] on span "Add" at bounding box center [633, 16] width 12 height 8
click at [603, 67] on link "Member" at bounding box center [619, 67] width 89 height 23
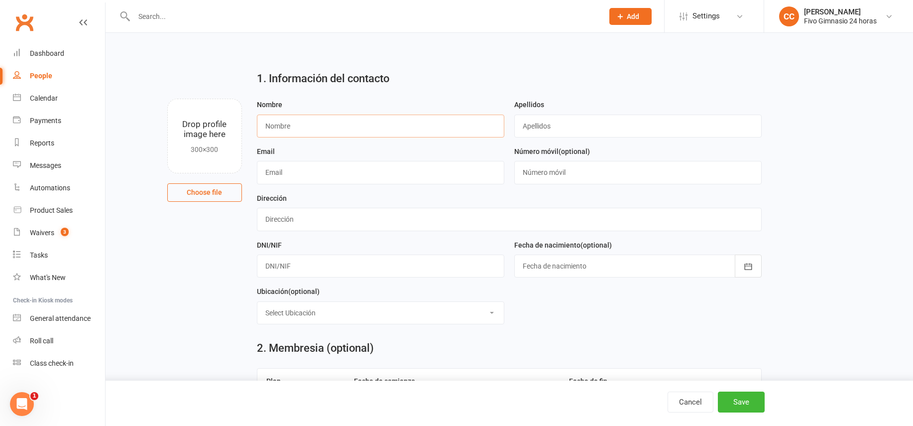
click at [368, 127] on input "text" at bounding box center [380, 125] width 247 height 23
type input "Iker"
type input "Zinhard Anton"
click at [575, 261] on div at bounding box center [637, 265] width 247 height 23
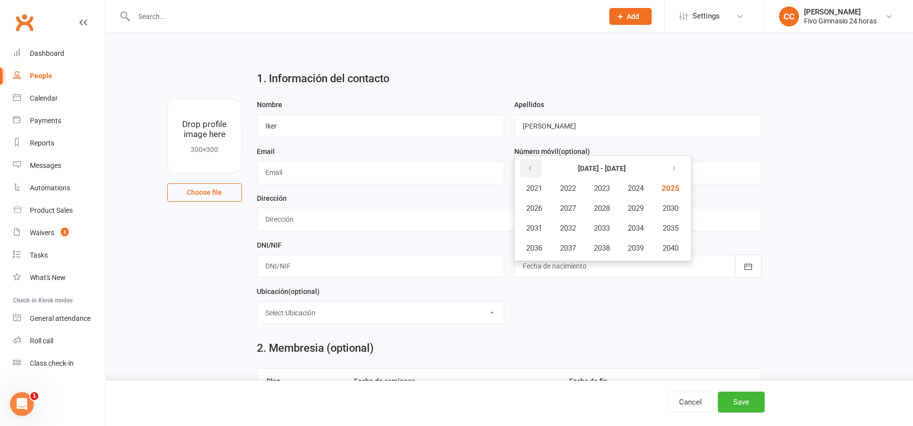
click at [538, 173] on button "button" at bounding box center [530, 168] width 21 height 18
click at [667, 173] on button "button" at bounding box center [672, 168] width 21 height 18
click at [566, 205] on span "2007" at bounding box center [568, 208] width 16 height 9
click at [638, 244] on span "December" at bounding box center [641, 247] width 34 height 9
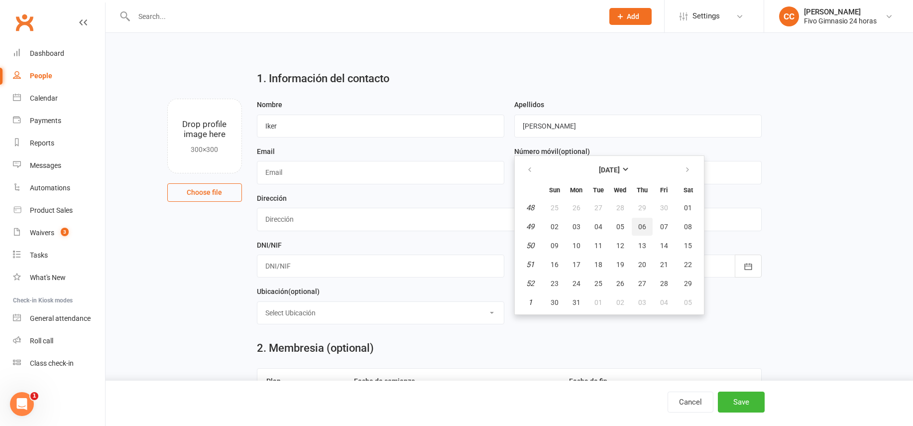
click at [641, 226] on span "06" at bounding box center [642, 226] width 8 height 8
type input "06 Dec 2007"
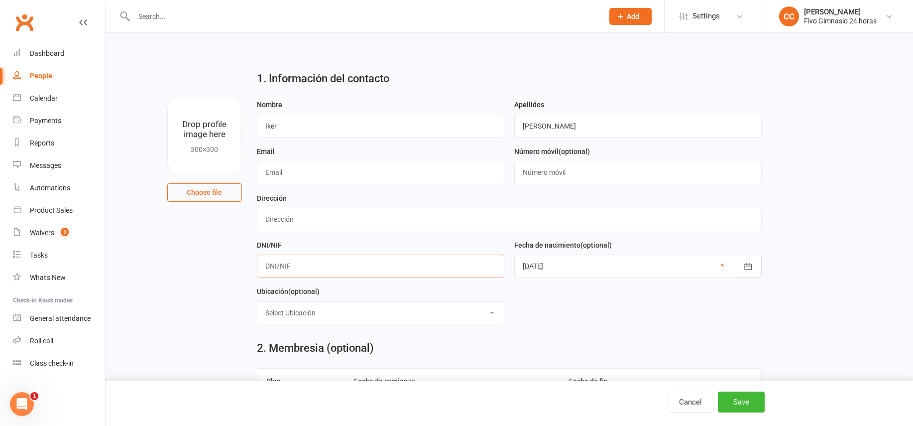
click at [323, 265] on input "text" at bounding box center [380, 265] width 247 height 23
type input "78845263K"
click at [304, 224] on input "text" at bounding box center [509, 219] width 505 height 23
type input "C Maestra del Cristo Bethencourth 2 P03 F"
click at [529, 173] on input "text" at bounding box center [637, 172] width 247 height 23
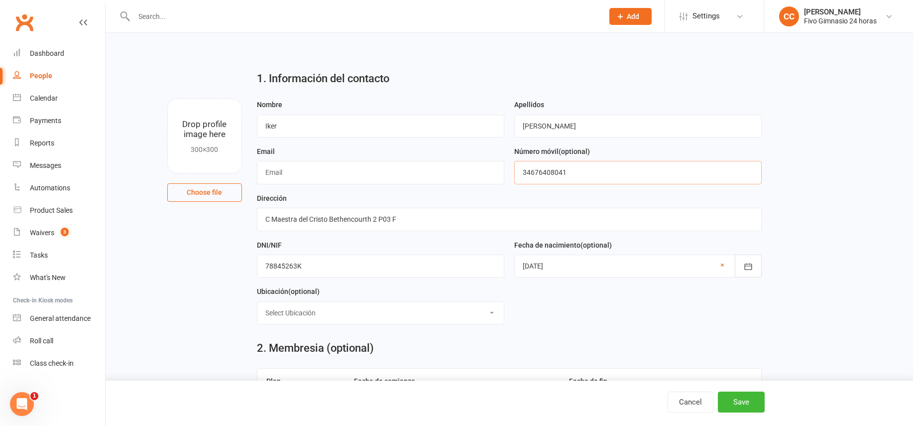
type input "34676408041"
click at [278, 181] on input "text" at bounding box center [380, 172] width 247 height 23
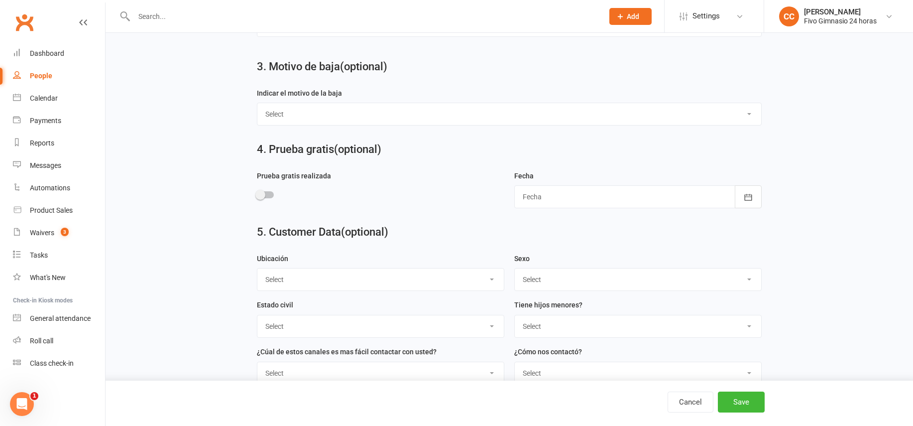
scroll to position [435, 0]
type input "ikerdoscientos@gmail.com"
click at [574, 281] on select "Select Masculino Femenino" at bounding box center [638, 279] width 246 height 22
select select "Masculino"
click at [735, 399] on button "Save" at bounding box center [741, 401] width 47 height 21
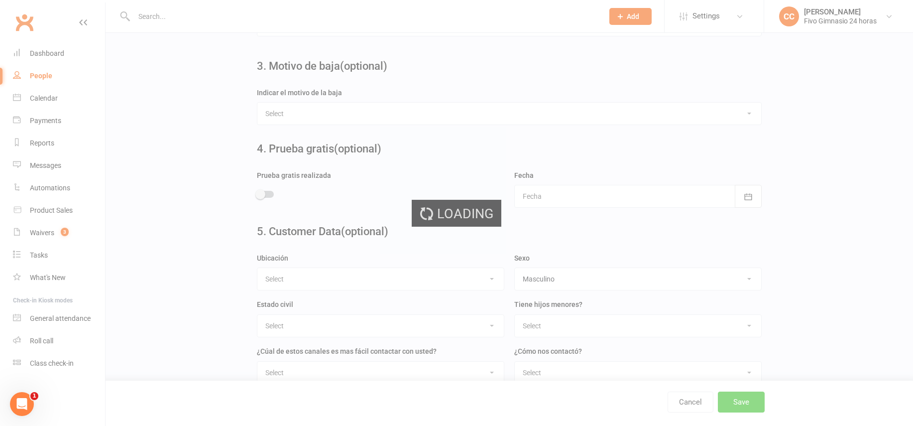
scroll to position [0, 0]
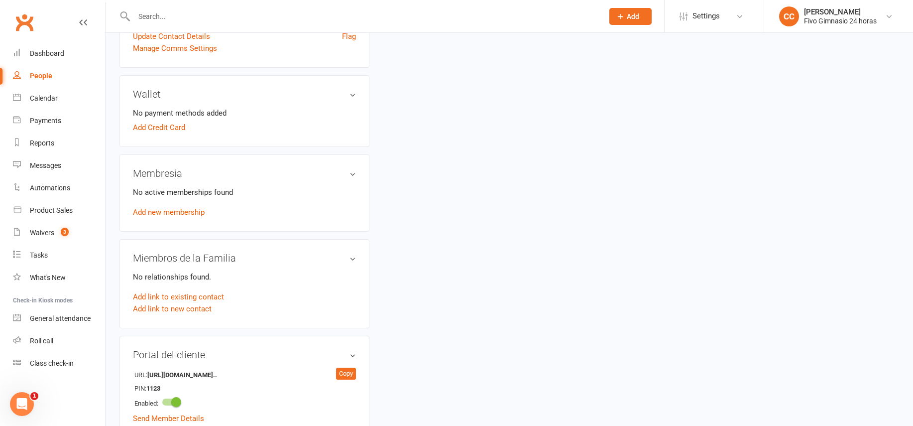
scroll to position [288, 0]
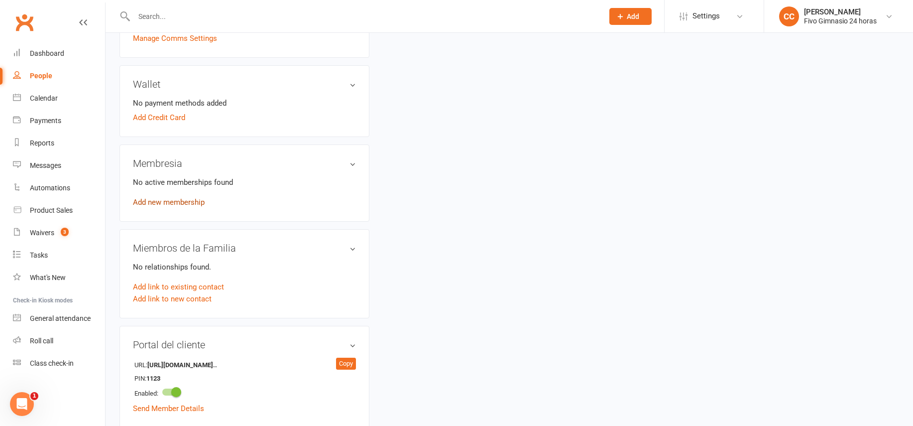
click at [173, 205] on link "Add new membership" at bounding box center [169, 202] width 72 height 9
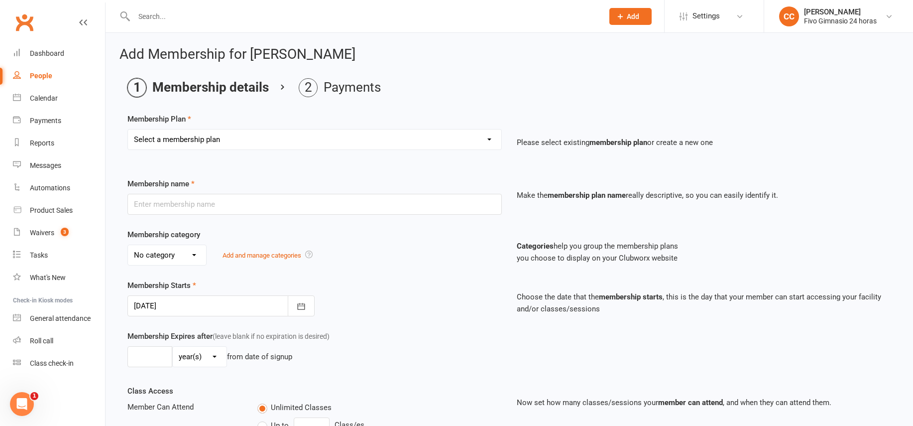
click at [168, 134] on select "Select a membership plan Cuota familiar Cuota estudiante 10 pases full Anual Se…" at bounding box center [314, 139] width 373 height 20
select select "9"
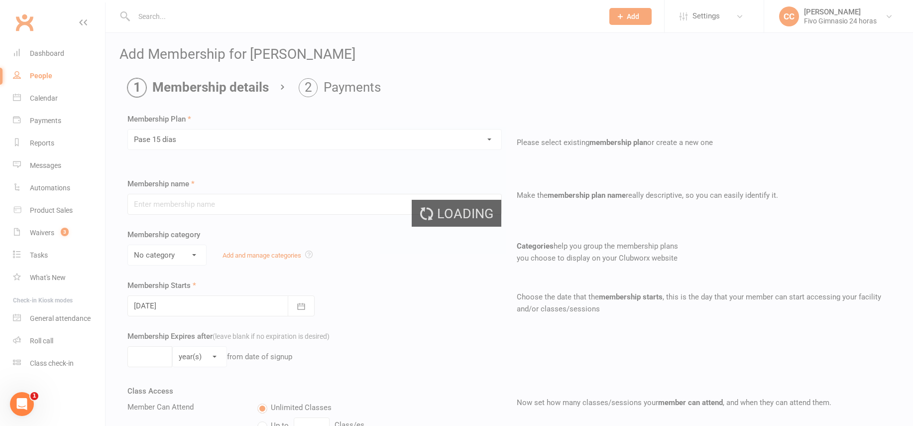
type input "Pase 15 días"
select select "3"
type input "15"
select select "0"
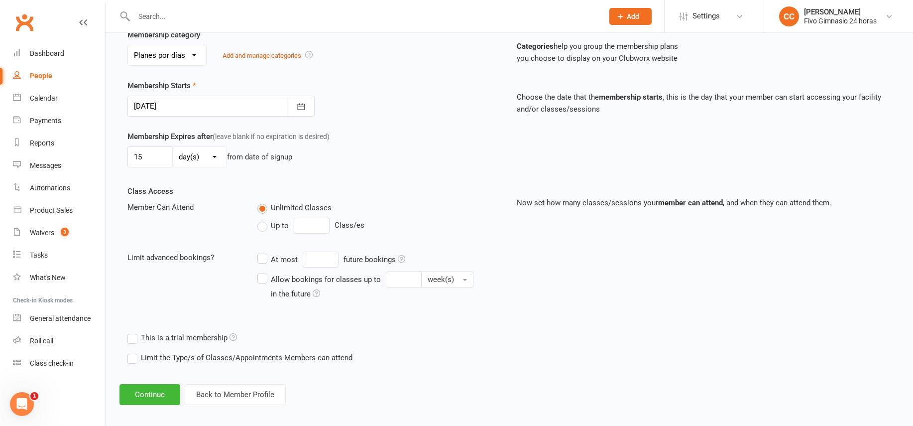
scroll to position [207, 0]
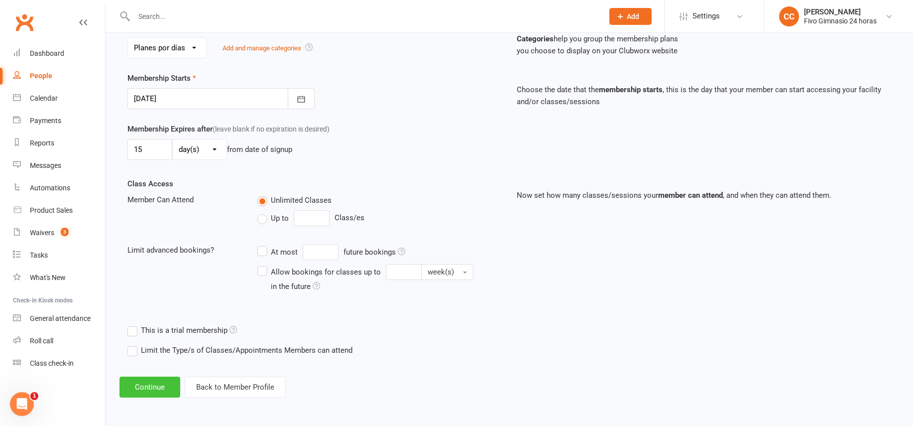
click at [153, 390] on button "Continue" at bounding box center [149, 386] width 61 height 21
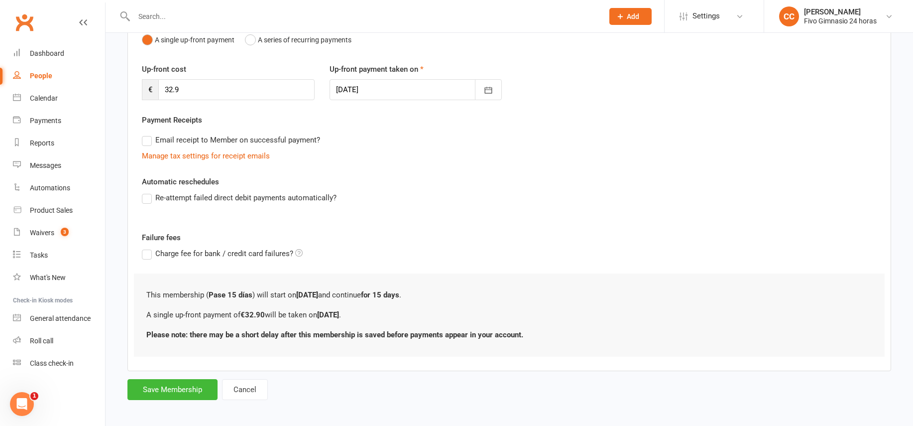
scroll to position [116, 0]
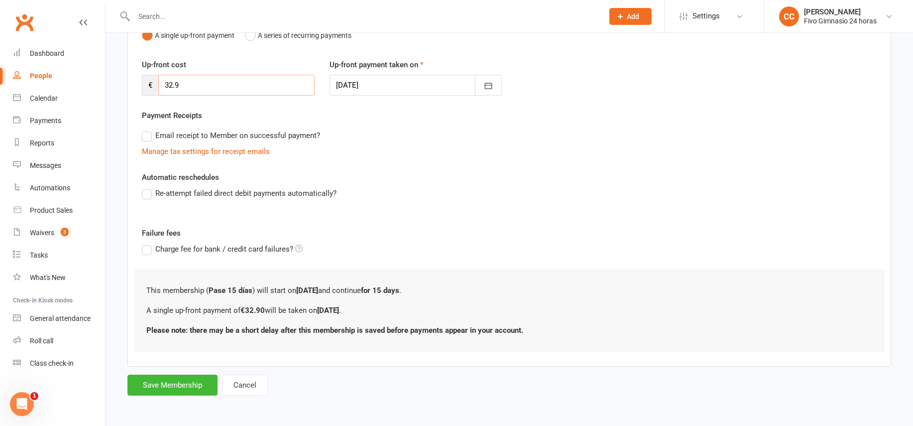
drag, startPoint x: 190, startPoint y: 83, endPoint x: 144, endPoint y: 86, distance: 45.4
click at [144, 86] on div "€ 32.9" at bounding box center [228, 85] width 173 height 21
type input "47.90"
click at [179, 389] on button "Save Membership" at bounding box center [172, 384] width 90 height 21
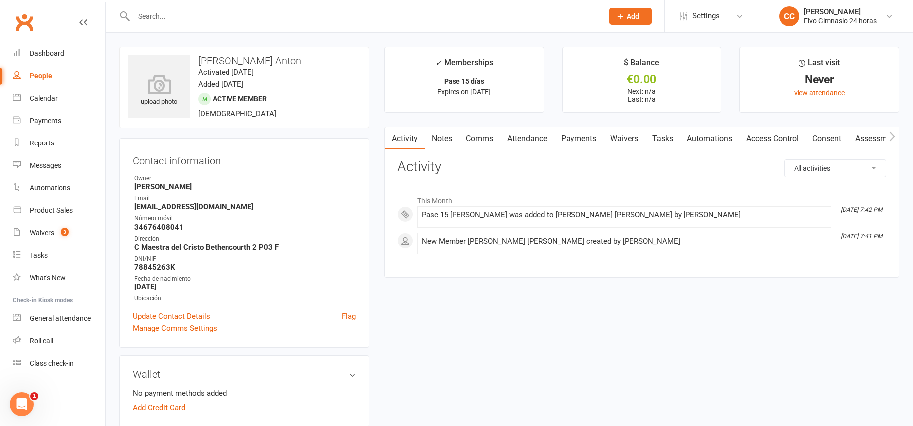
click at [773, 140] on link "Access Control" at bounding box center [772, 138] width 66 height 23
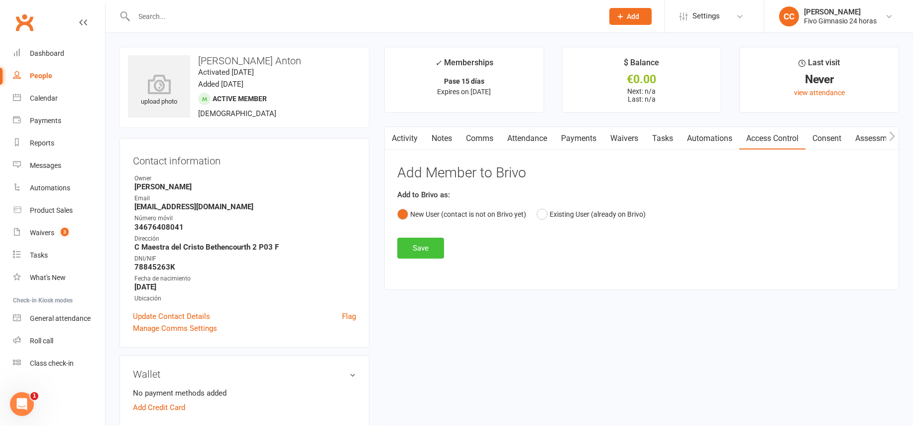
click at [409, 246] on button "Save" at bounding box center [420, 247] width 47 height 21
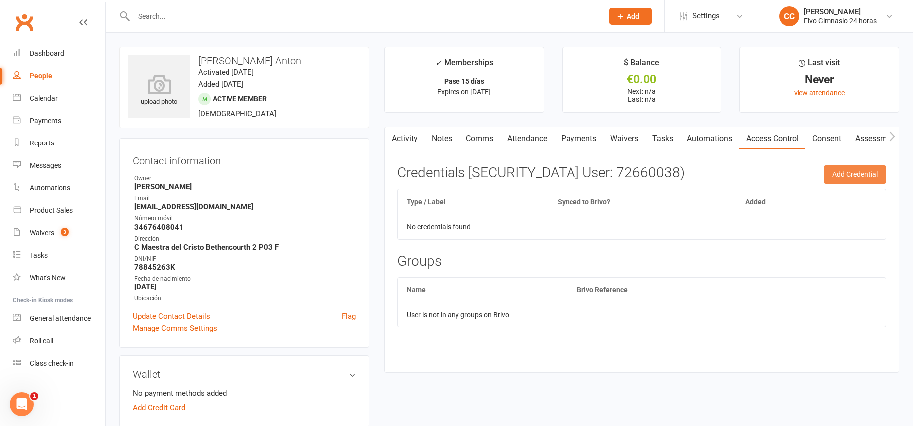
click at [861, 170] on button "Add Credential" at bounding box center [855, 174] width 62 height 18
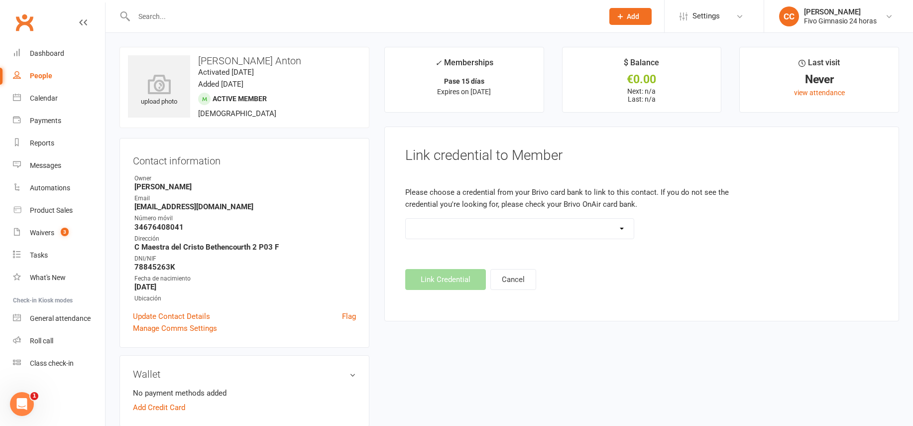
click at [507, 232] on select "Standard 26 Bit (54268) Standard 26 Bit (54269) Standard 26 Bit (54270) Standar…" at bounding box center [520, 228] width 228 height 20
select select "8631"
click at [449, 282] on button "Link Credential" at bounding box center [445, 279] width 81 height 21
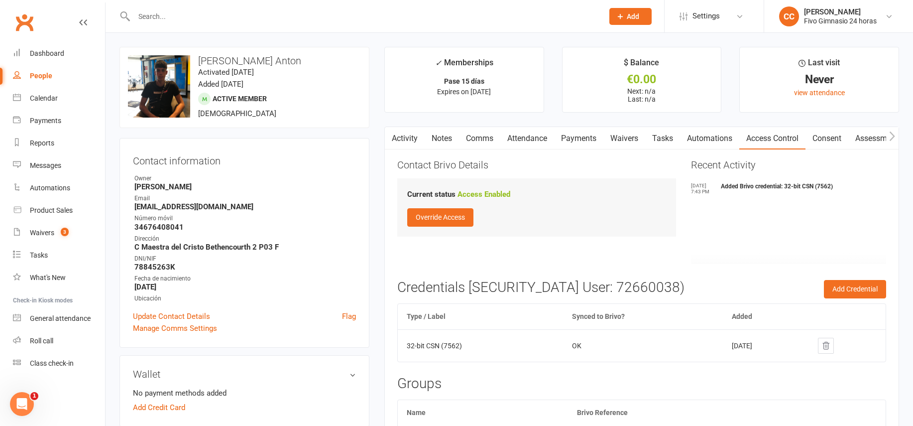
click at [590, 134] on link "Payments" at bounding box center [578, 138] width 49 height 23
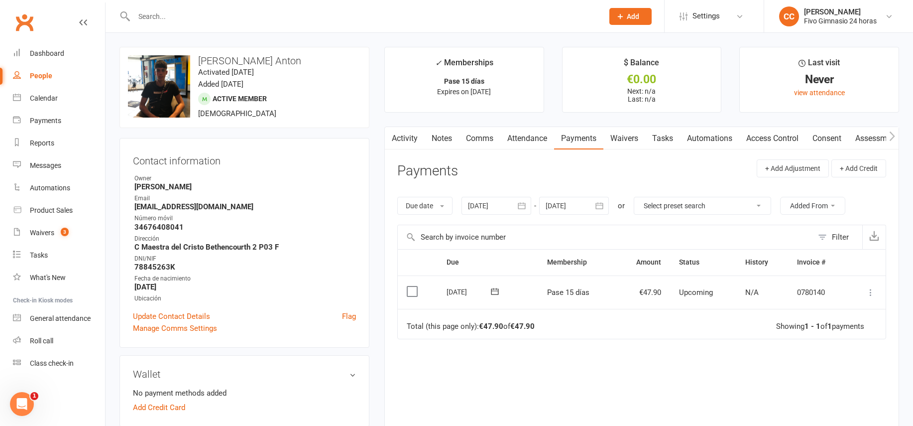
click at [869, 294] on icon at bounding box center [870, 292] width 10 height 10
click at [838, 340] on link "Mark as Paid (POS)" at bounding box center [826, 332] width 99 height 20
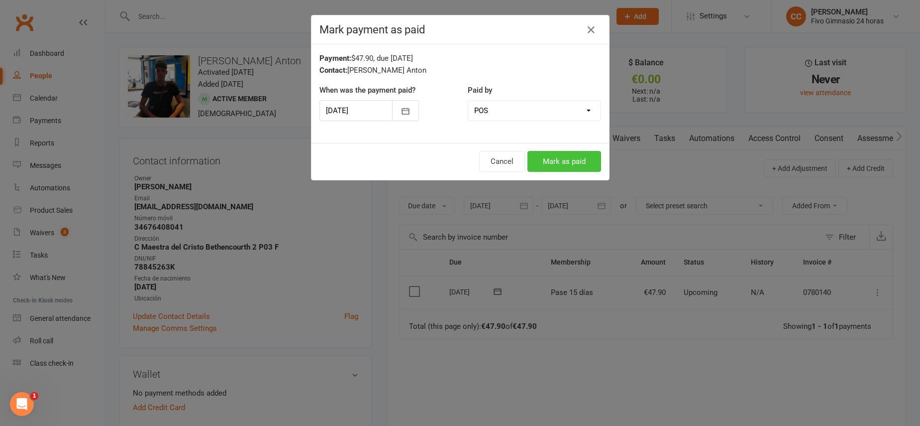
click at [580, 155] on button "Mark as paid" at bounding box center [565, 161] width 74 height 21
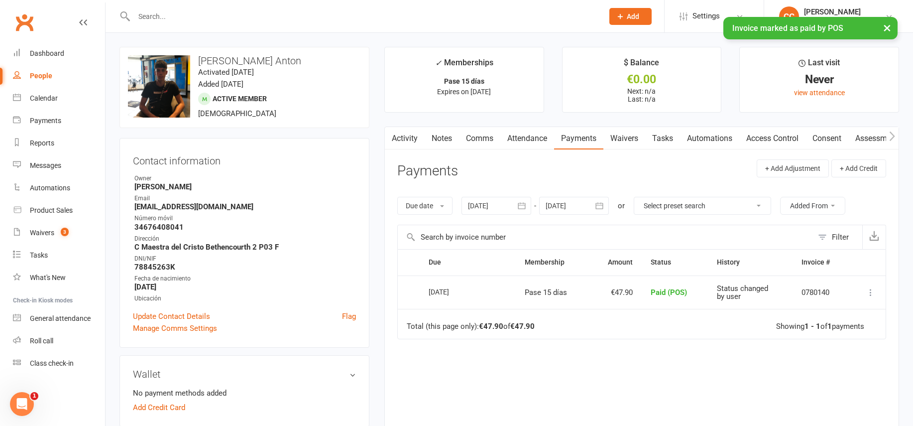
click at [769, 145] on link "Access Control" at bounding box center [772, 138] width 66 height 23
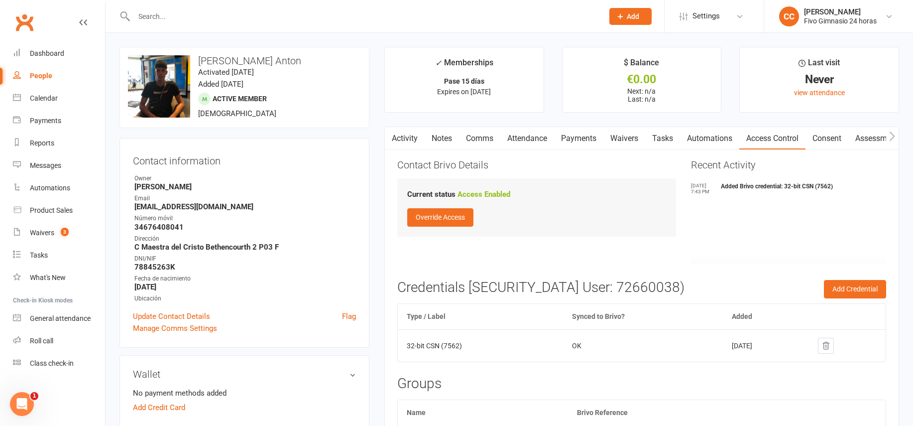
click at [577, 138] on link "Payments" at bounding box center [578, 138] width 49 height 23
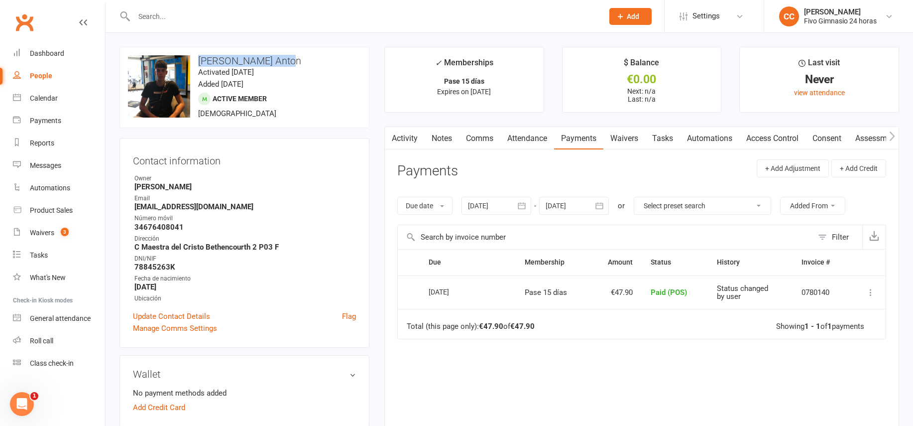
drag, startPoint x: 196, startPoint y: 64, endPoint x: 284, endPoint y: 62, distance: 88.1
click at [284, 62] on h3 "Iker Zinhard Anton" at bounding box center [244, 60] width 233 height 11
copy h3 "Iker Zinhard Anton"
click at [302, 14] on input "text" at bounding box center [363, 16] width 465 height 14
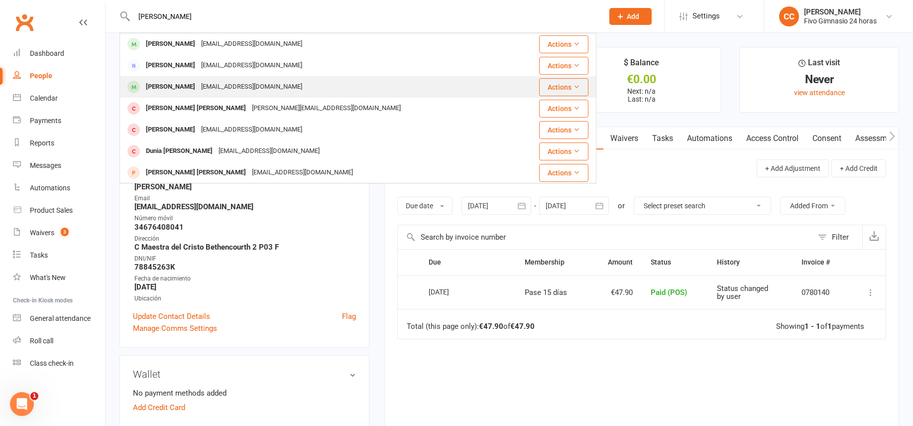
type input "marrero santana"
click at [269, 88] on div "fms38nando@gmail.com" at bounding box center [251, 87] width 107 height 14
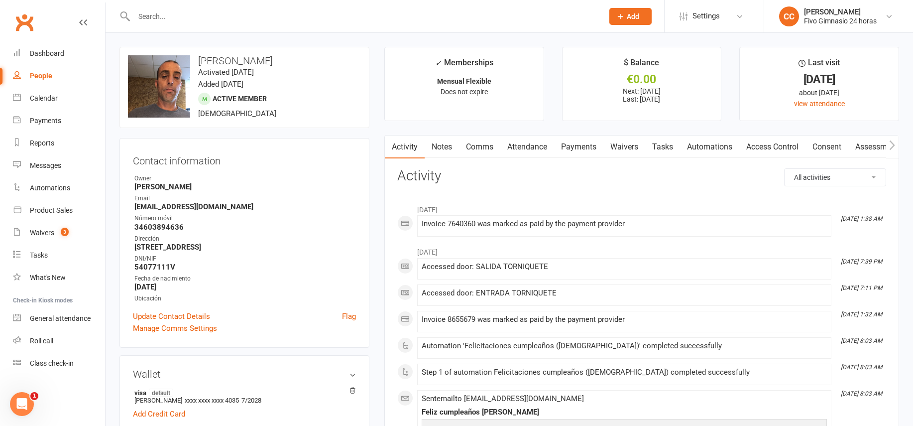
click at [766, 153] on link "Access Control" at bounding box center [772, 146] width 66 height 23
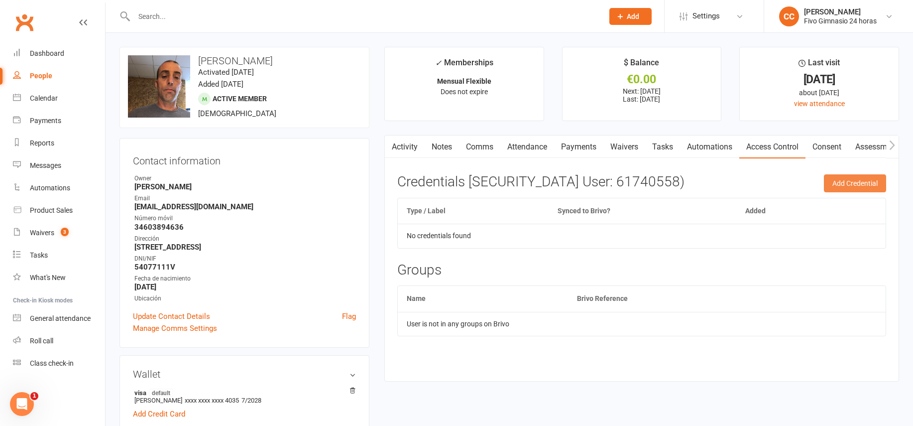
click at [854, 179] on button "Add Credential" at bounding box center [855, 183] width 62 height 18
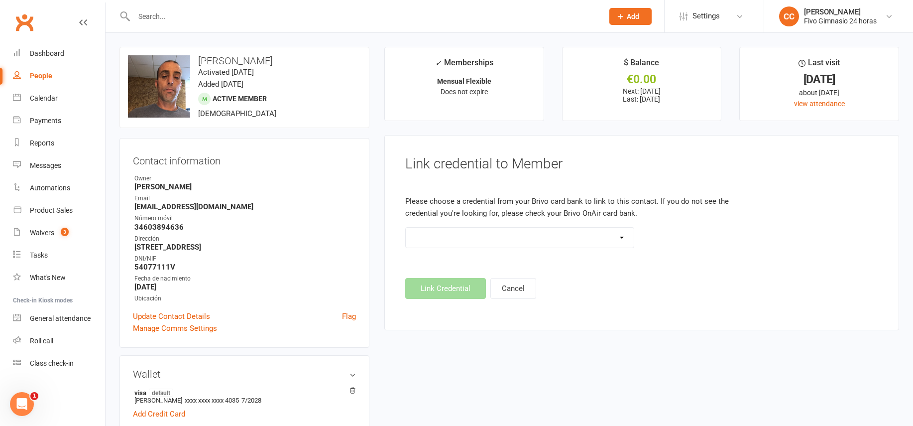
click at [550, 239] on select "Standard 26 Bit (54268) Standard 26 Bit (54269) Standard 26 Bit (54270) Standar…" at bounding box center [520, 237] width 228 height 20
select select "8630"
click at [453, 292] on button "Link Credential" at bounding box center [445, 288] width 81 height 21
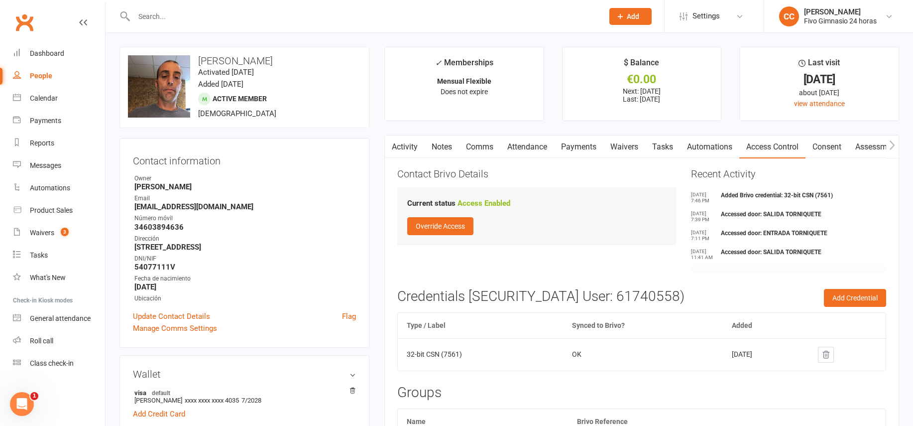
click at [583, 145] on link "Payments" at bounding box center [578, 146] width 49 height 23
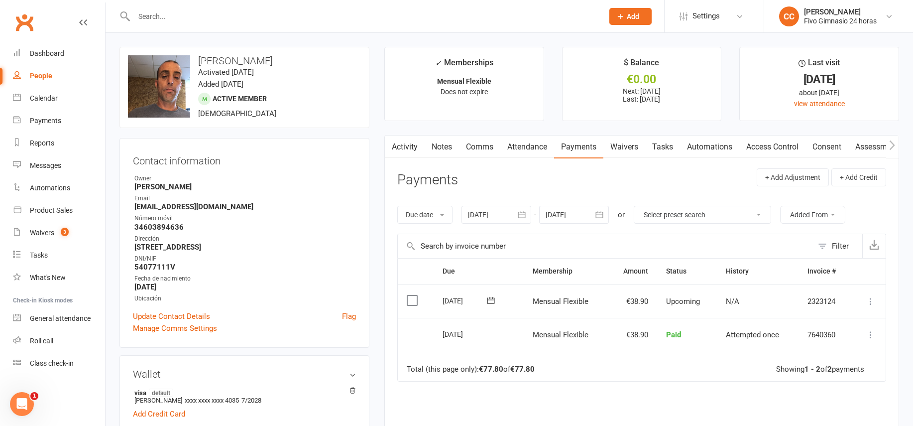
click at [778, 145] on link "Access Control" at bounding box center [772, 146] width 66 height 23
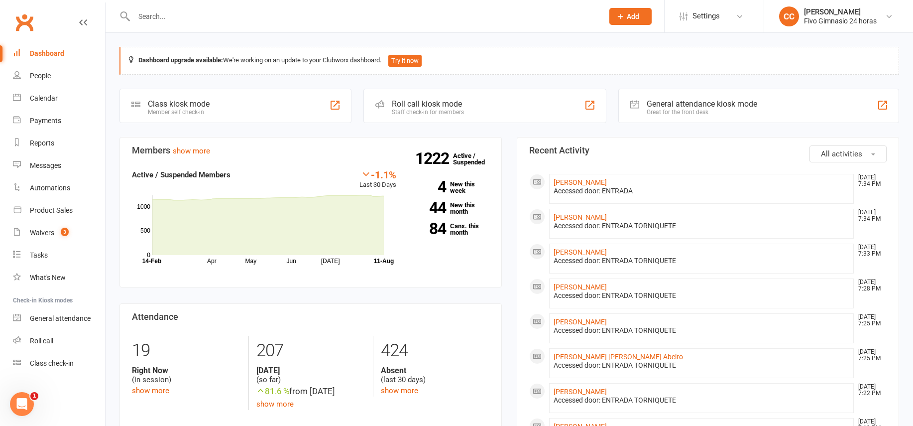
click at [627, 13] on span "Add" at bounding box center [633, 16] width 12 height 8
click at [620, 67] on link "Member" at bounding box center [619, 67] width 89 height 23
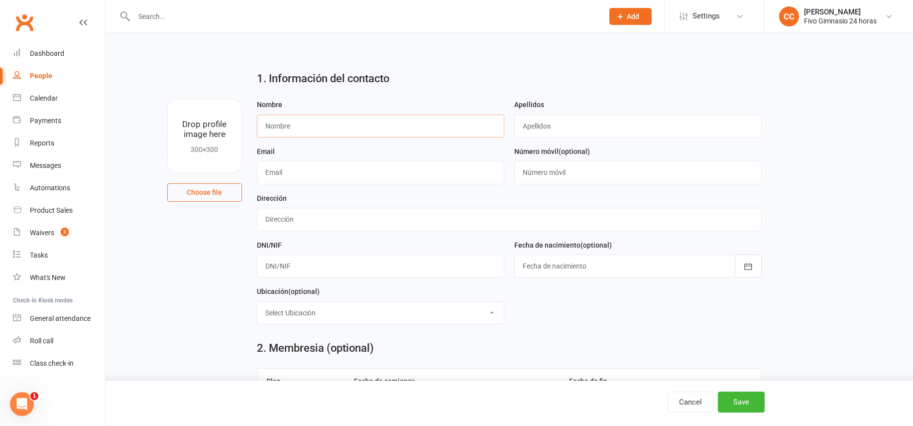
drag, startPoint x: 407, startPoint y: 119, endPoint x: 412, endPoint y: 115, distance: 6.0
click at [408, 119] on input "text" at bounding box center [380, 125] width 247 height 23
type input "Fatima"
type input "Anton Llamazares"
click at [537, 265] on div at bounding box center [637, 265] width 247 height 23
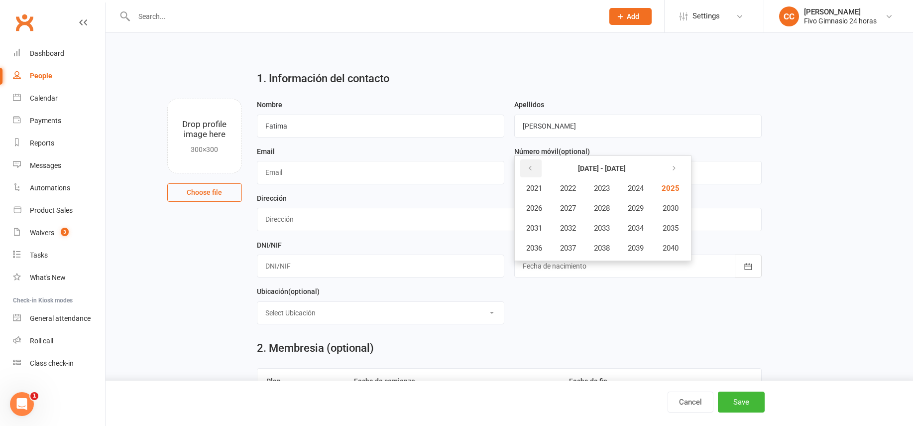
click at [530, 167] on icon "button" at bounding box center [530, 168] width 7 height 8
click at [610, 247] on span "1978" at bounding box center [602, 247] width 16 height 9
click at [578, 244] on span "November" at bounding box center [587, 247] width 34 height 9
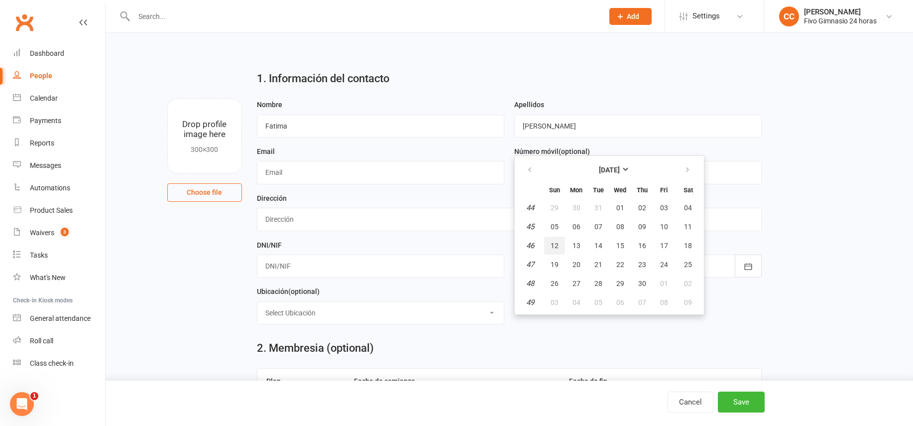
click at [549, 245] on button "12" at bounding box center [554, 245] width 21 height 18
type input "12 Nov 1978"
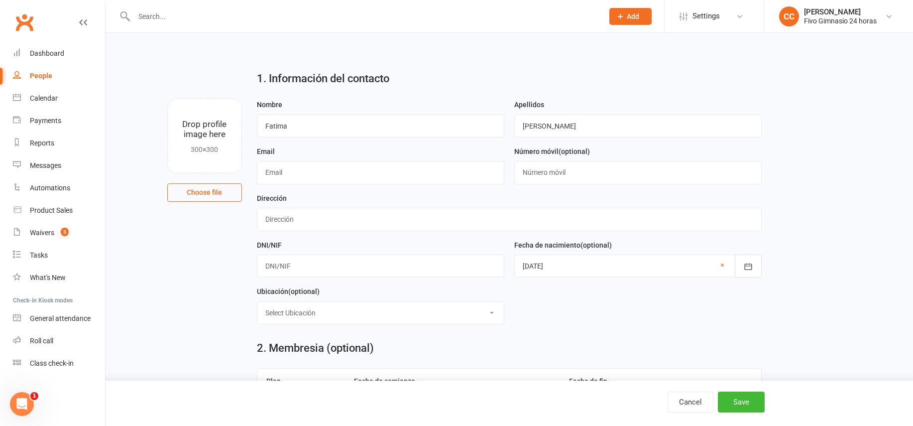
click at [350, 251] on div "DNI/NIF" at bounding box center [380, 258] width 247 height 39
click at [356, 266] on input "text" at bounding box center [380, 265] width 247 height 23
type input "54066364B"
click at [354, 224] on input "text" at bounding box center [509, 219] width 505 height 23
type input "C Profesor Francisco Cruz 11 P04 IZ"
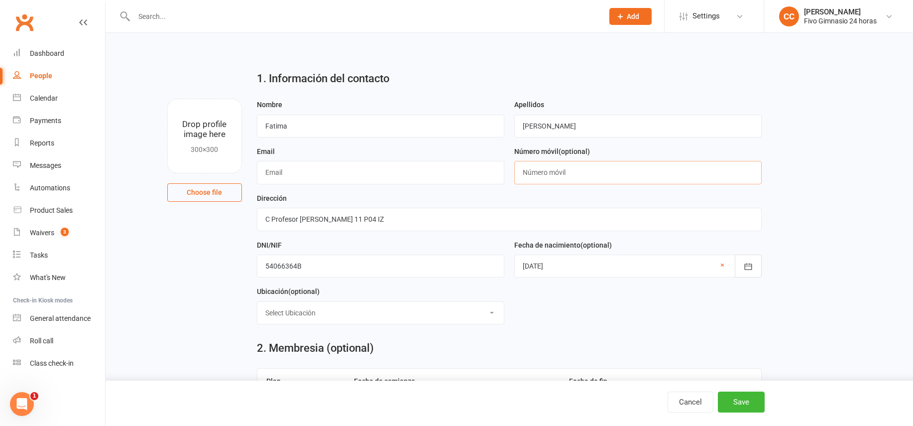
click at [530, 176] on input "text" at bounding box center [637, 172] width 247 height 23
type input "346650708877"
click at [303, 176] on input "text" at bounding box center [380, 172] width 247 height 23
type input "d"
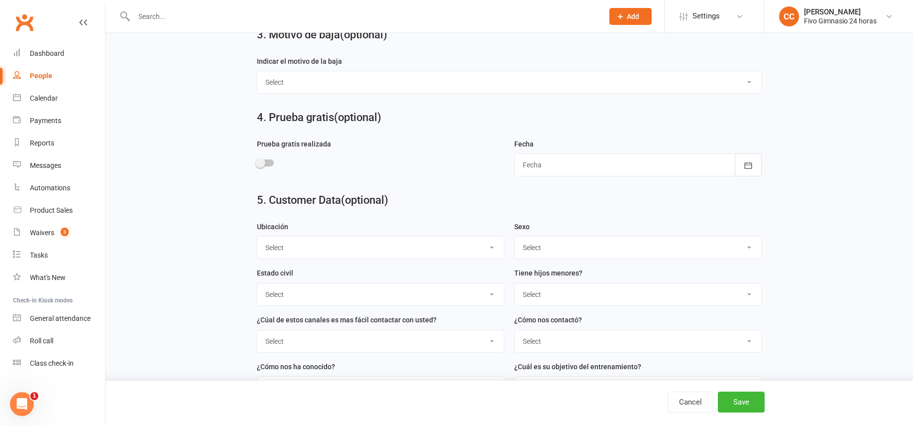
scroll to position [469, 0]
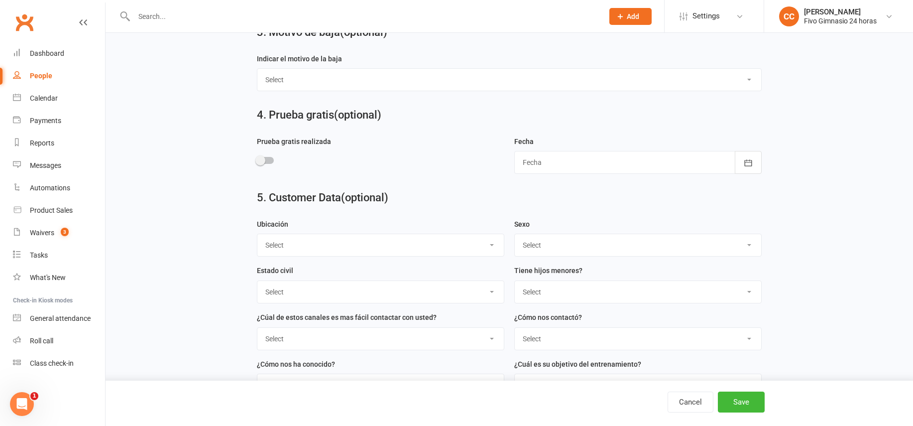
type input "fantlla@hotmail.com"
click at [550, 250] on select "Select Masculino Femenino" at bounding box center [638, 245] width 246 height 22
select select "Femenino"
click at [747, 403] on button "Save" at bounding box center [741, 401] width 47 height 21
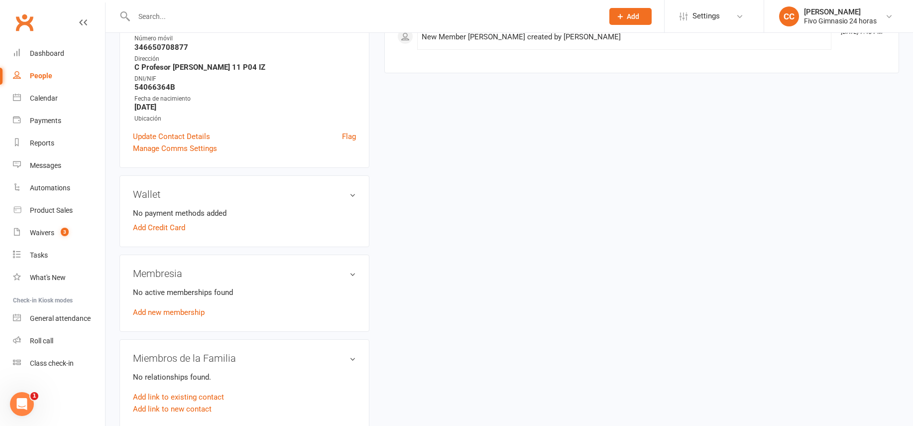
scroll to position [178, 0]
click at [217, 394] on link "Add link to existing contact" at bounding box center [178, 396] width 91 height 12
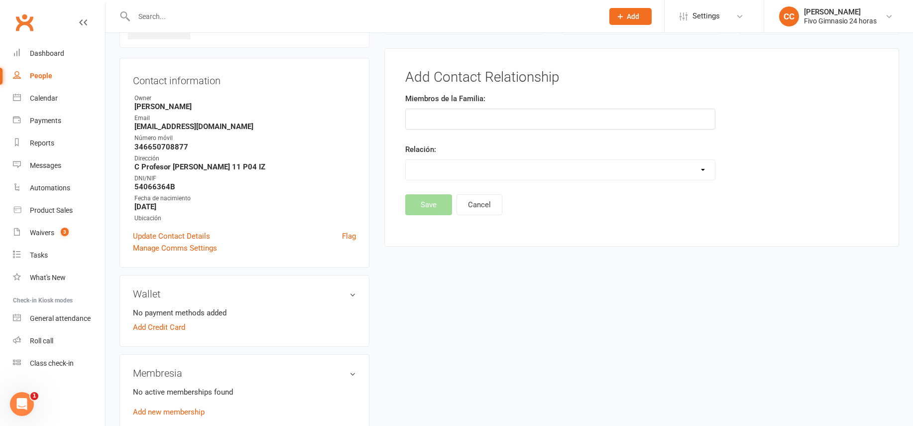
scroll to position [77, 0]
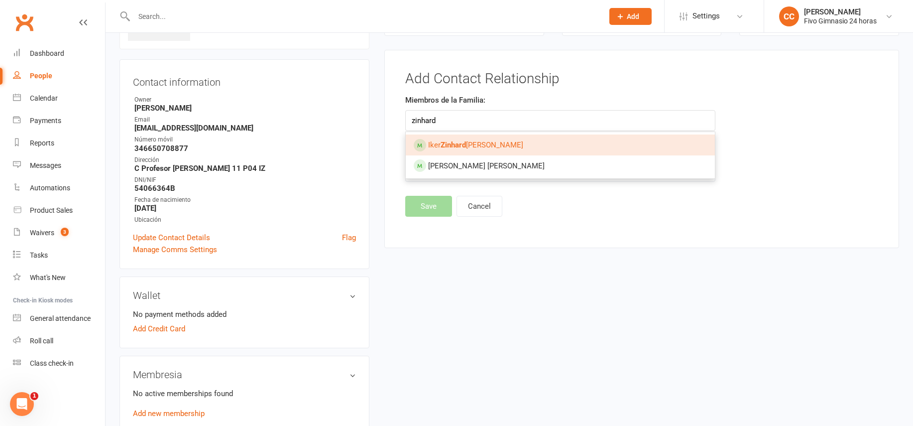
type input "zinhard"
click at [462, 147] on strong "Zinhard" at bounding box center [452, 144] width 25 height 9
type input "[PERSON_NAME] Anton"
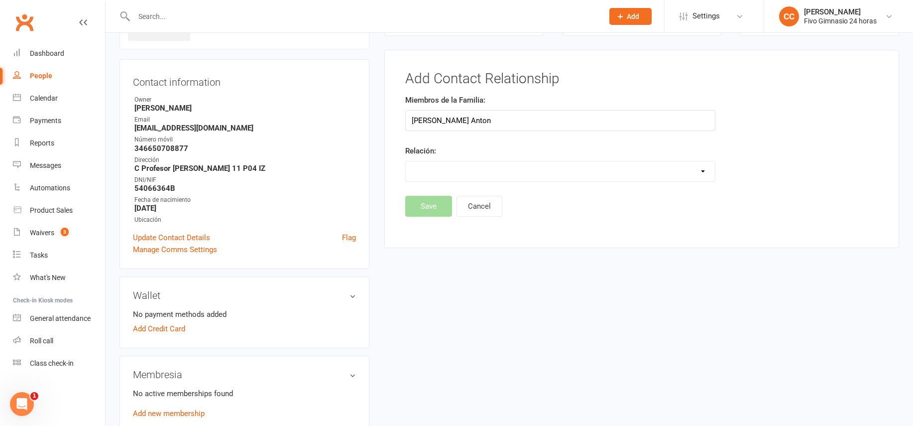
click at [423, 173] on select "Parent / Guardian Child Sibling (parent not in system) Spouse / Partner Cousin …" at bounding box center [560, 171] width 309 height 20
select select "1"
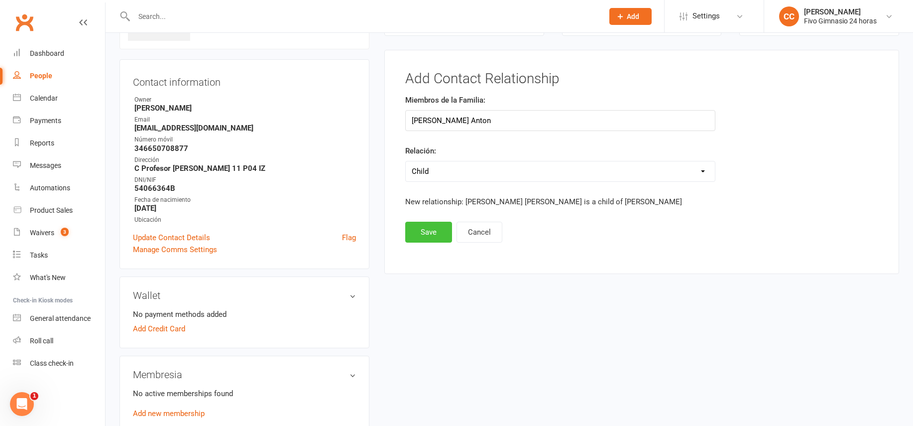
click at [428, 235] on button "Save" at bounding box center [428, 231] width 47 height 21
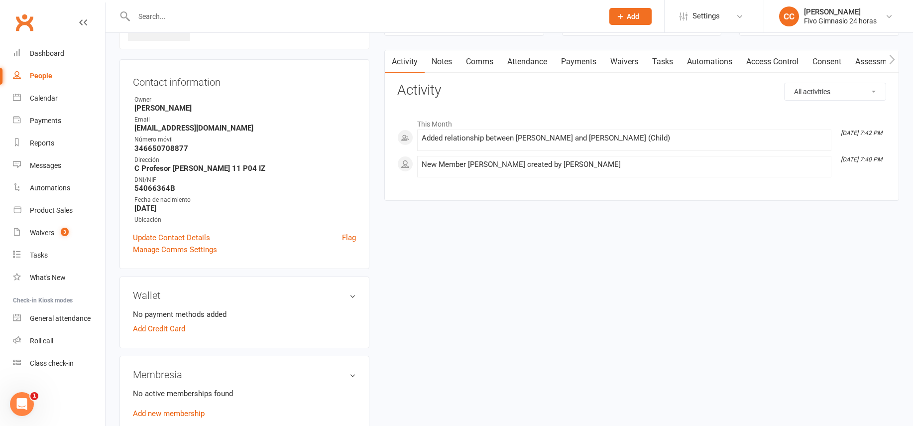
scroll to position [0, 0]
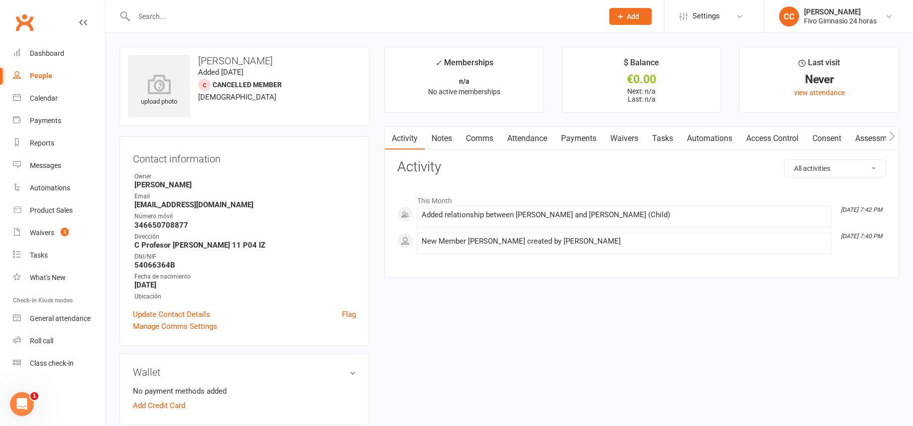
click at [769, 137] on link "Access Control" at bounding box center [772, 138] width 66 height 23
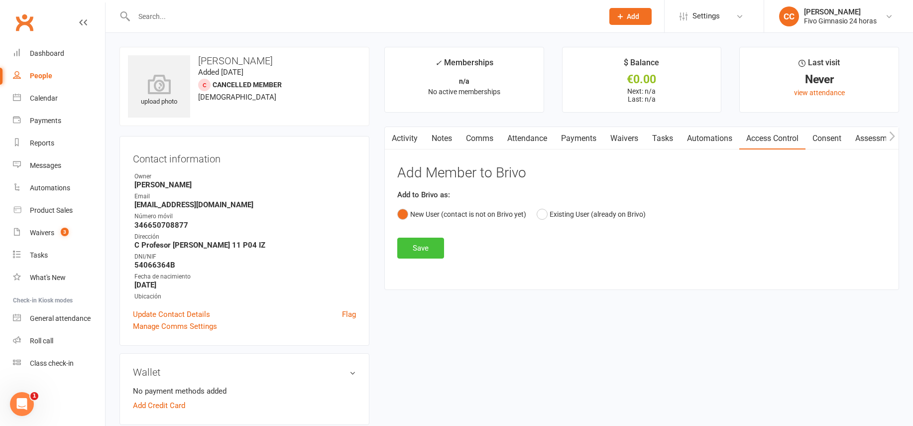
click at [406, 246] on button "Save" at bounding box center [420, 247] width 47 height 21
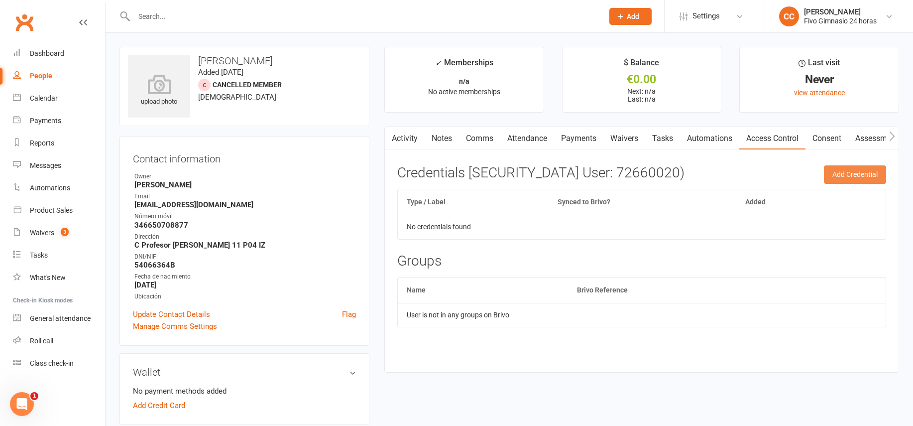
click at [853, 171] on button "Add Credential" at bounding box center [855, 174] width 62 height 18
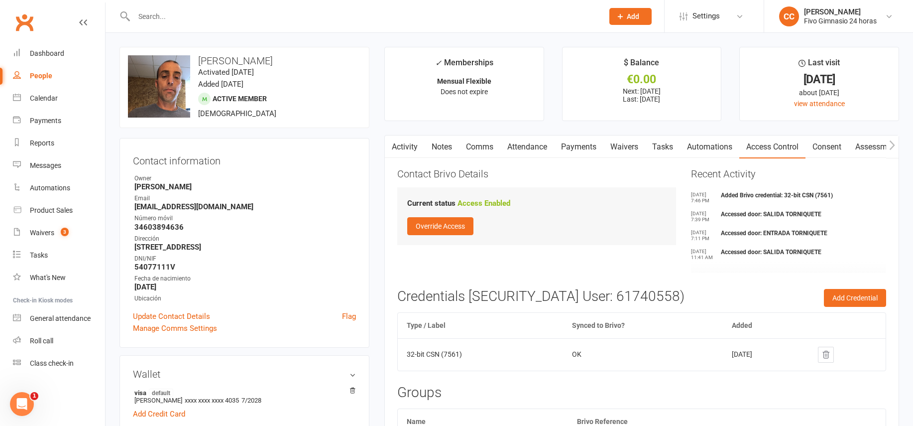
click at [218, 19] on input "text" at bounding box center [363, 16] width 465 height 14
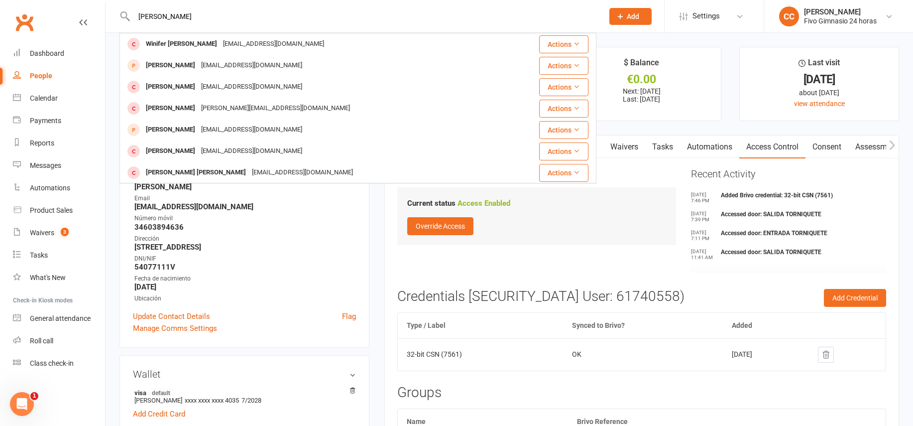
drag, startPoint x: 186, startPoint y: 19, endPoint x: 127, endPoint y: 18, distance: 58.7
click at [127, 18] on div "[PERSON_NAME] [PERSON_NAME] [EMAIL_ADDRESS][DOMAIN_NAME] Actions [PERSON_NAME] …" at bounding box center [357, 16] width 477 height 32
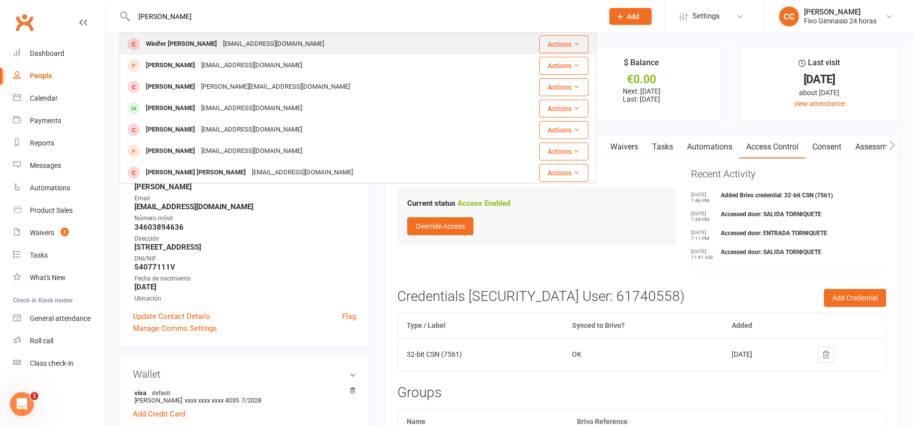
type input "[PERSON_NAME]"
click at [201, 45] on div "Winifer [PERSON_NAME]" at bounding box center [181, 44] width 77 height 14
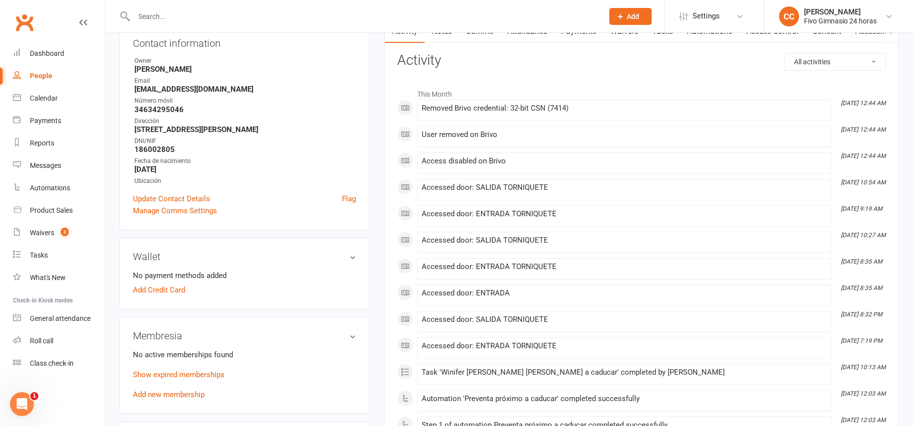
scroll to position [193, 0]
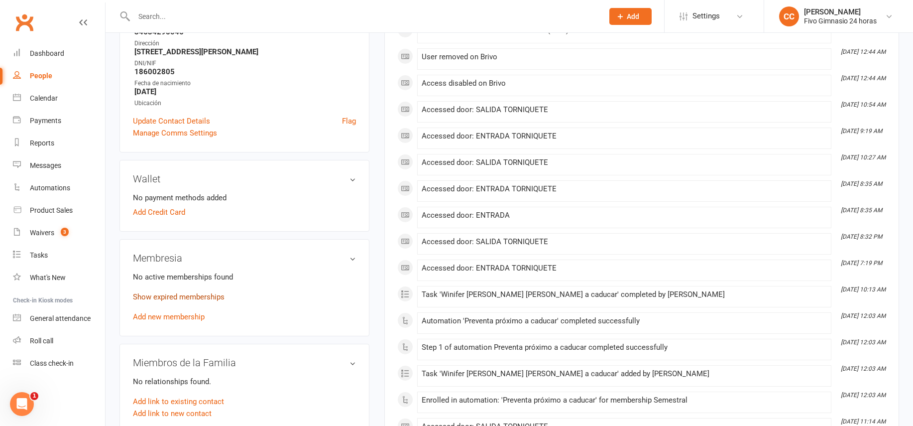
click at [185, 298] on link "Show expired memberships" at bounding box center [179, 296] width 92 height 9
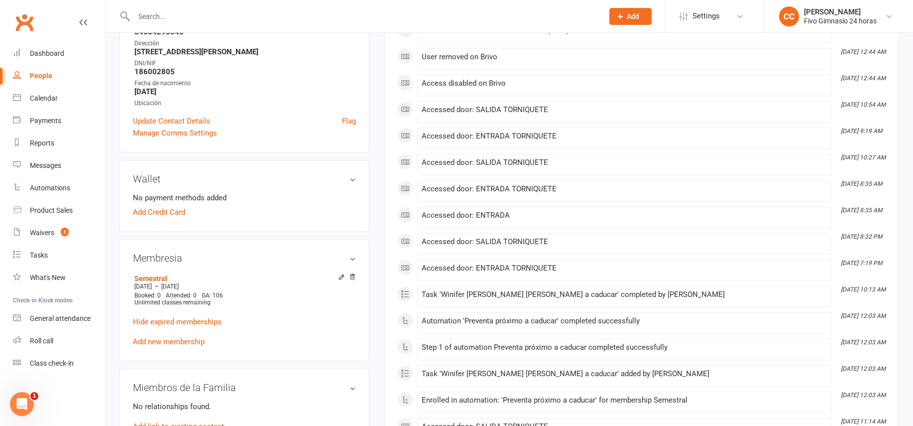
scroll to position [195, 0]
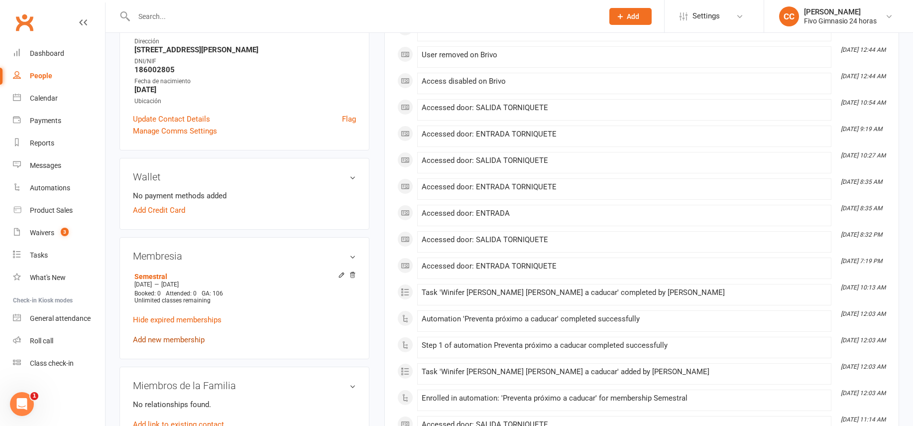
click at [182, 339] on link "Add new membership" at bounding box center [169, 339] width 72 height 9
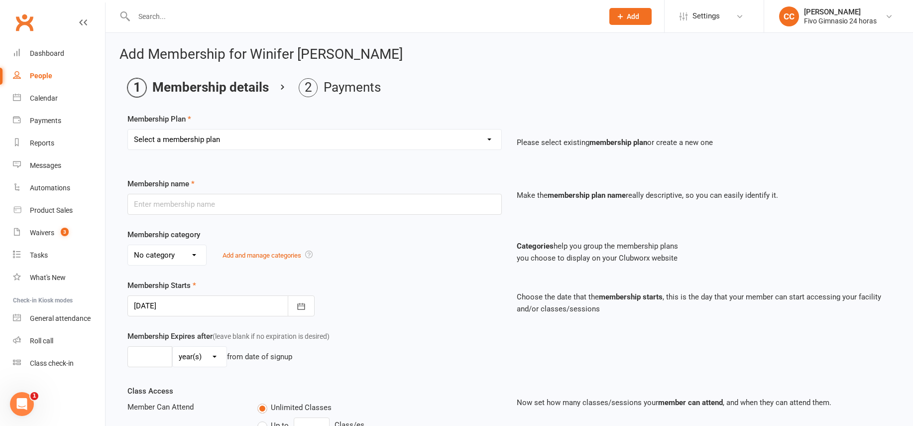
click at [178, 138] on select "Select a membership plan Cuota familiar Cuota estudiante 10 pases full Anual Se…" at bounding box center [314, 139] width 373 height 20
select select "5"
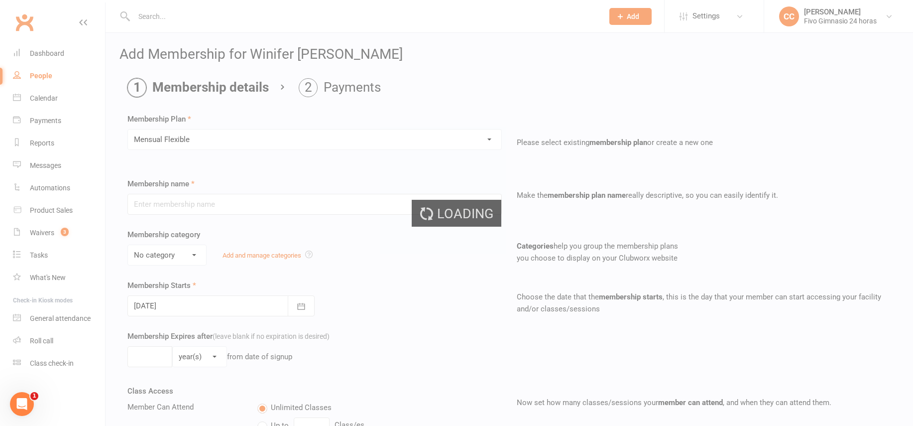
type input "Mensual Flexible"
select select "1"
select select "2"
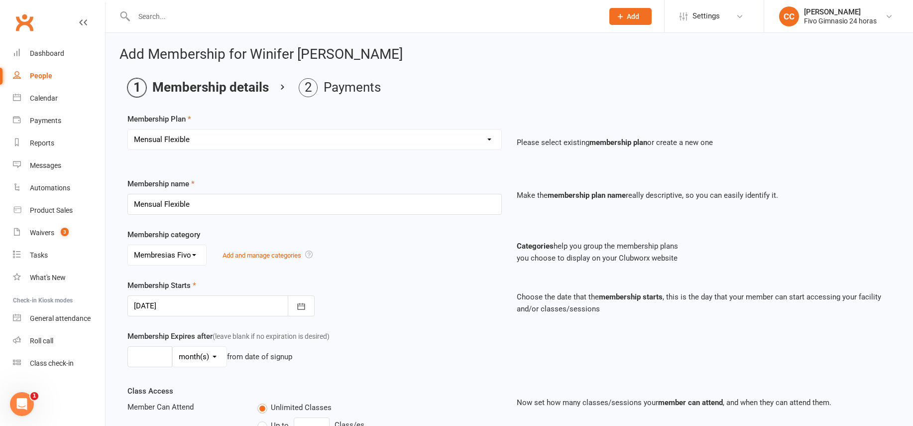
scroll to position [207, 0]
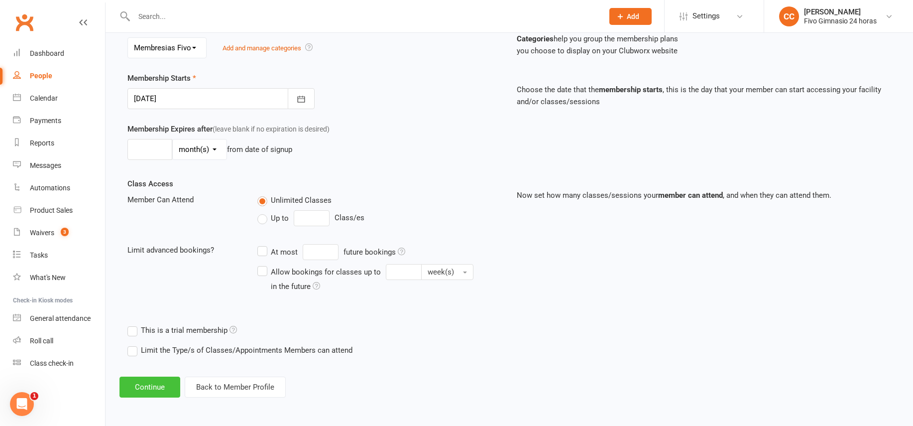
click at [145, 388] on button "Continue" at bounding box center [149, 386] width 61 height 21
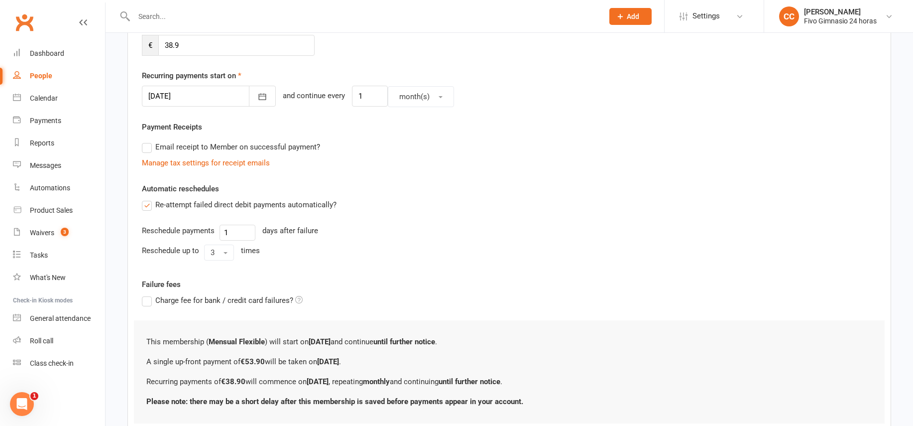
scroll to position [0, 0]
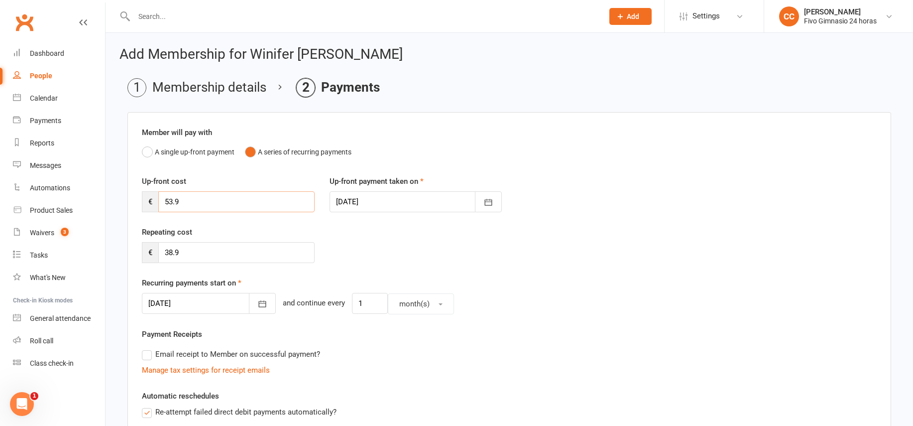
drag, startPoint x: 187, startPoint y: 200, endPoint x: 109, endPoint y: 201, distance: 77.6
click at [109, 202] on div "Add Membership for Winifer Alejandra Orellana Peña Membership details Payments …" at bounding box center [509, 361] width 807 height 656
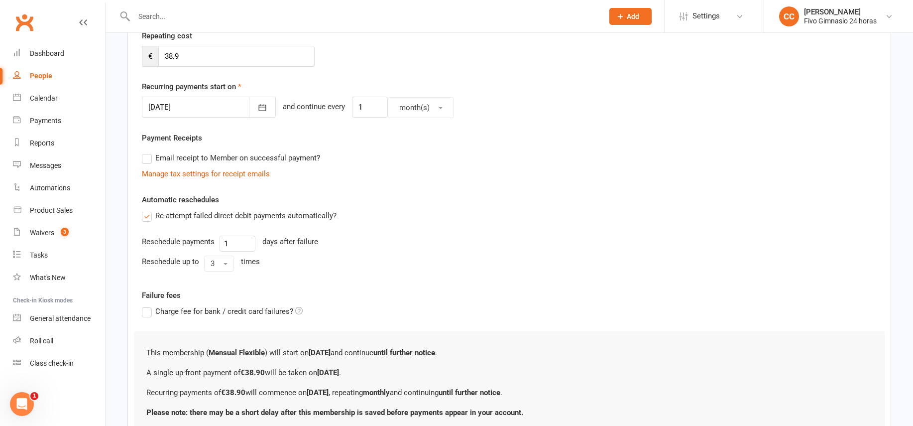
scroll to position [278, 0]
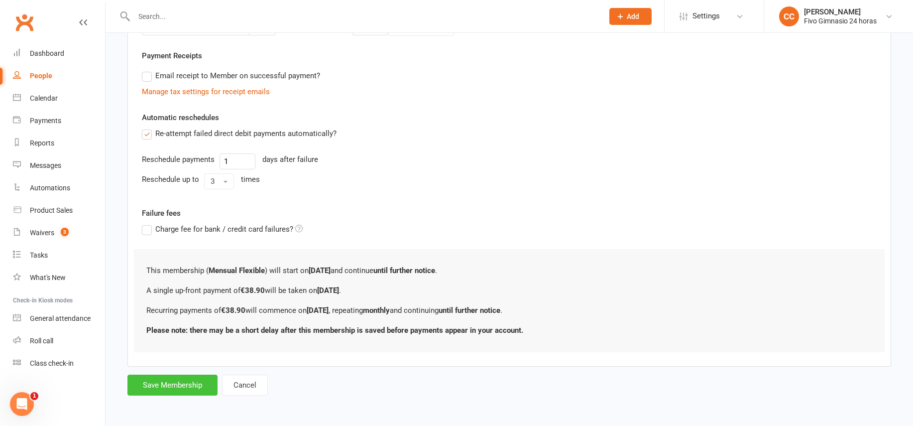
type input "38.90"
click at [164, 387] on button "Save Membership" at bounding box center [172, 384] width 90 height 21
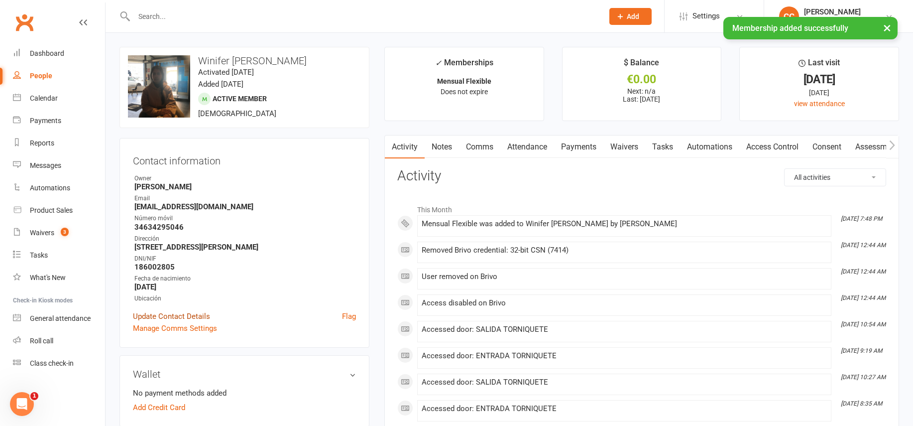
click at [151, 315] on link "Update Contact Details" at bounding box center [171, 316] width 77 height 12
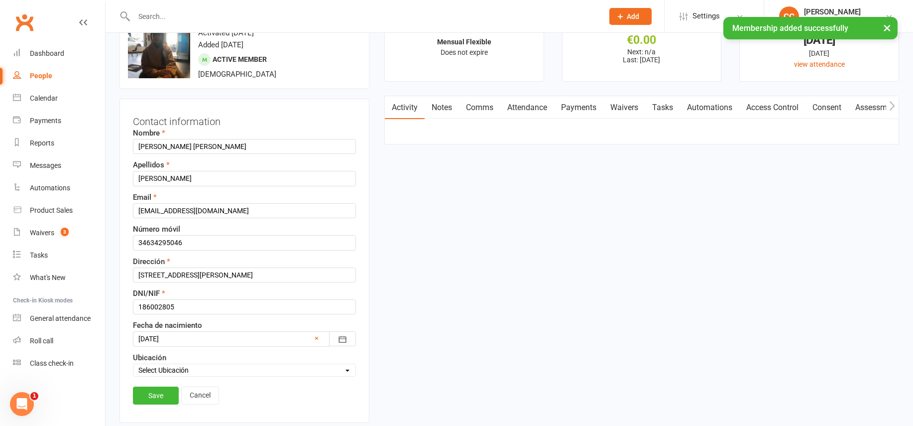
scroll to position [47, 0]
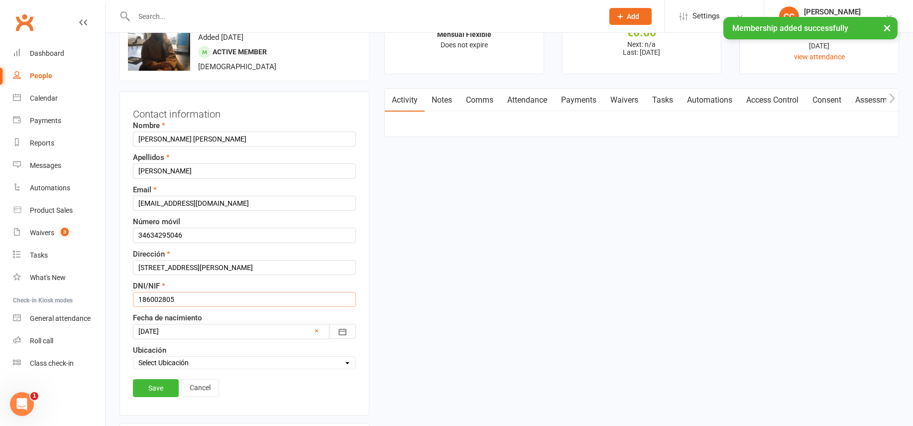
drag, startPoint x: 186, startPoint y: 305, endPoint x: 95, endPoint y: 294, distance: 91.7
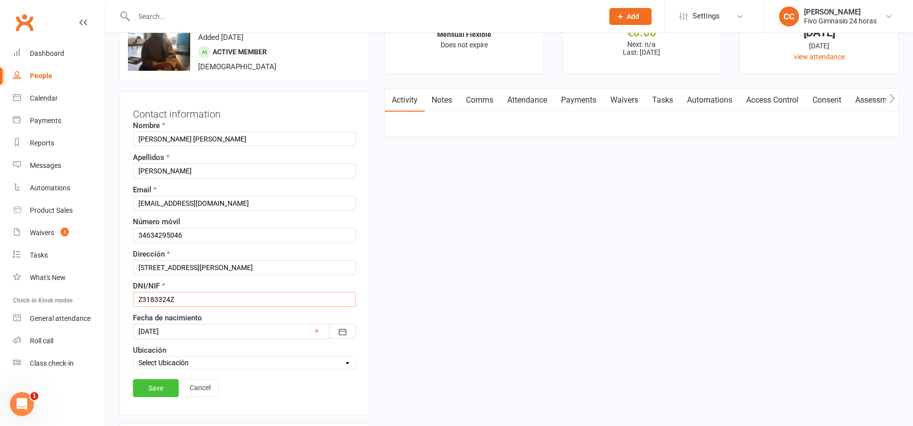
type input "Z3183324Z"
click at [162, 382] on link "Save" at bounding box center [156, 388] width 46 height 18
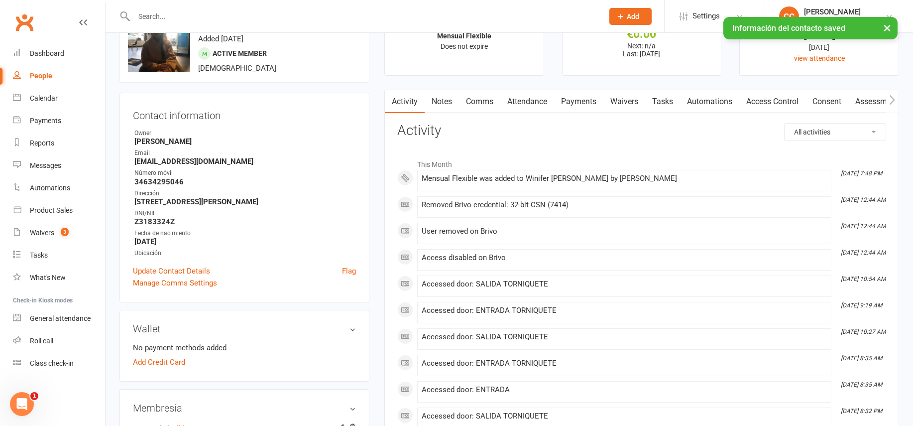
scroll to position [18, 0]
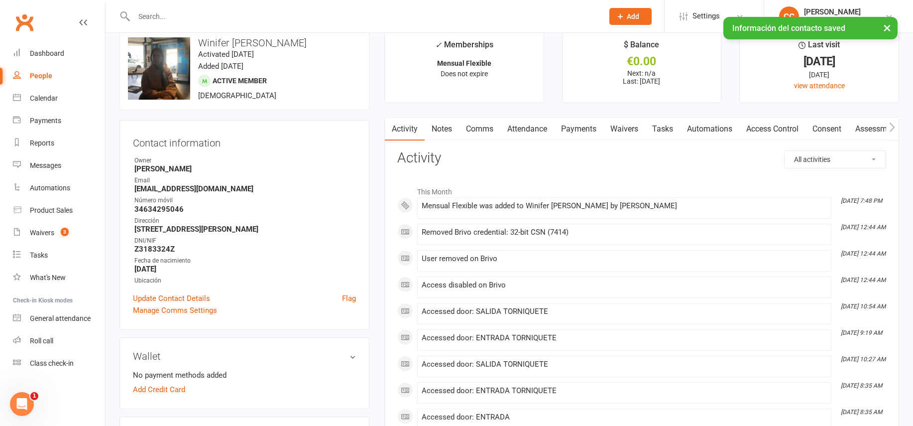
click at [785, 129] on link "Access Control" at bounding box center [772, 128] width 66 height 23
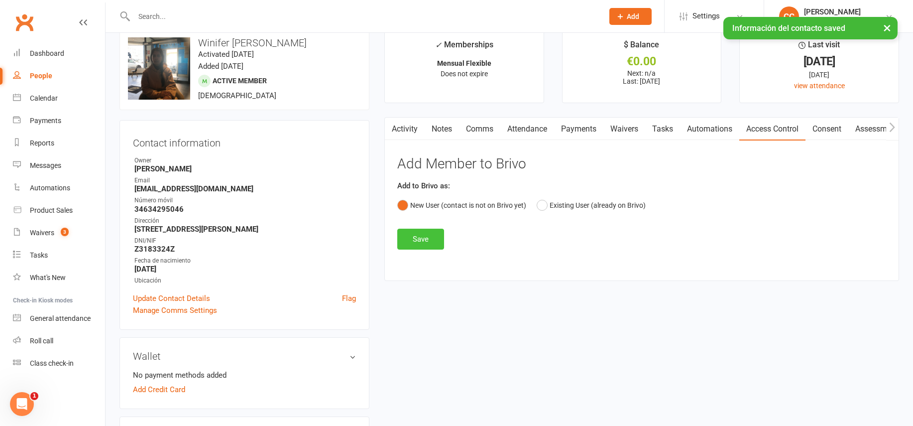
click at [429, 234] on button "Save" at bounding box center [420, 238] width 47 height 21
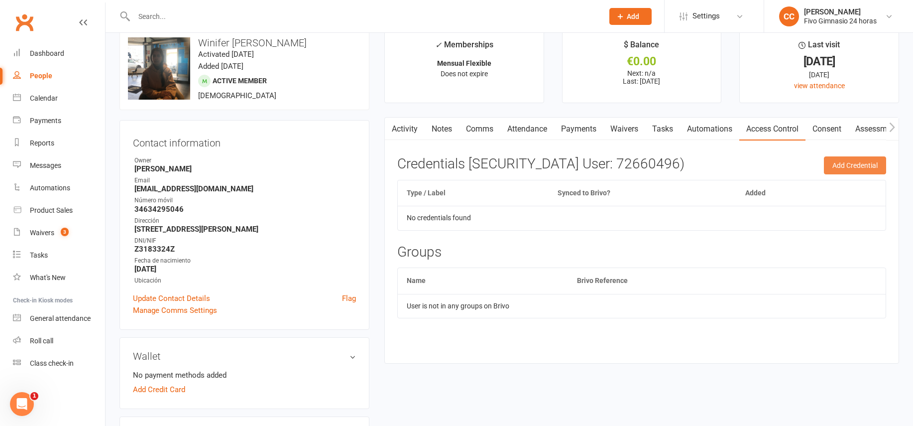
drag, startPoint x: 879, startPoint y: 163, endPoint x: 737, endPoint y: 155, distance: 142.0
click at [878, 163] on button "Add Credential" at bounding box center [855, 165] width 62 height 18
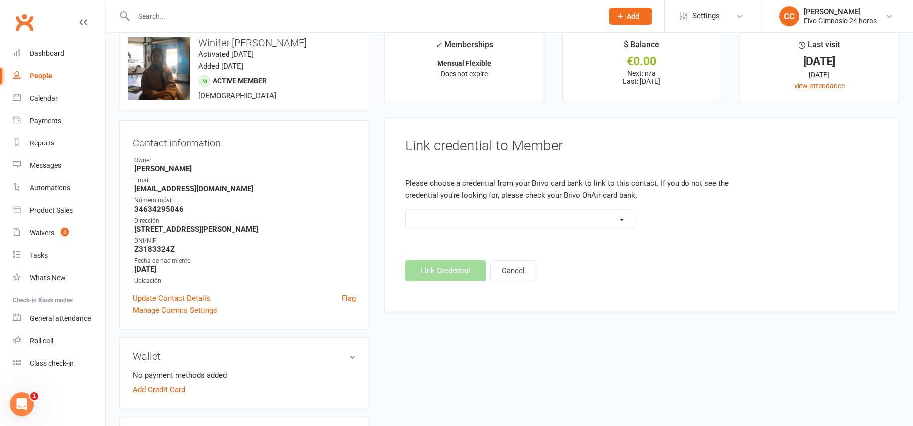
click at [541, 221] on select "Standard 26 Bit (54268) Standard 26 Bit (54269) Standard 26 Bit (54270) Standar…" at bounding box center [520, 220] width 228 height 20
select select "8484"
click at [461, 269] on button "Link Credential" at bounding box center [445, 270] width 81 height 21
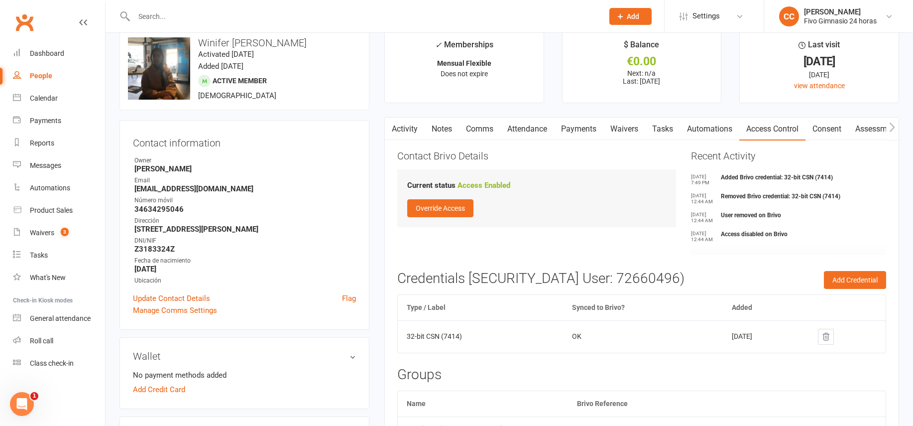
click at [580, 130] on link "Payments" at bounding box center [578, 128] width 49 height 23
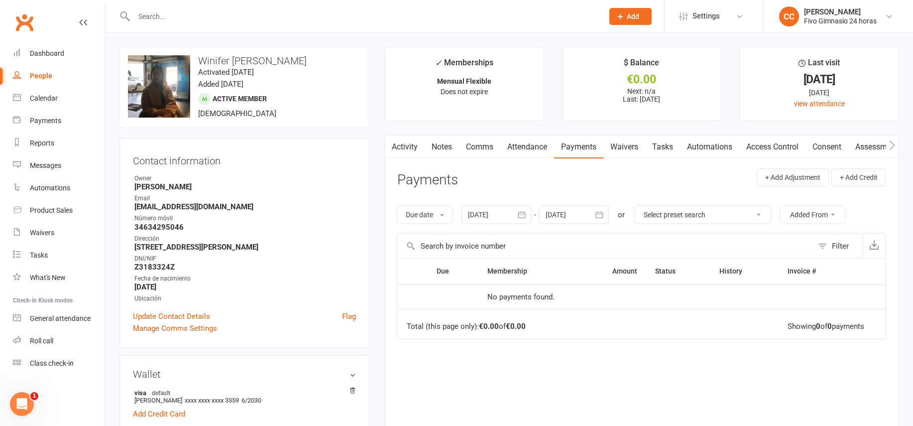
click at [532, 148] on link "Attendance" at bounding box center [527, 146] width 54 height 23
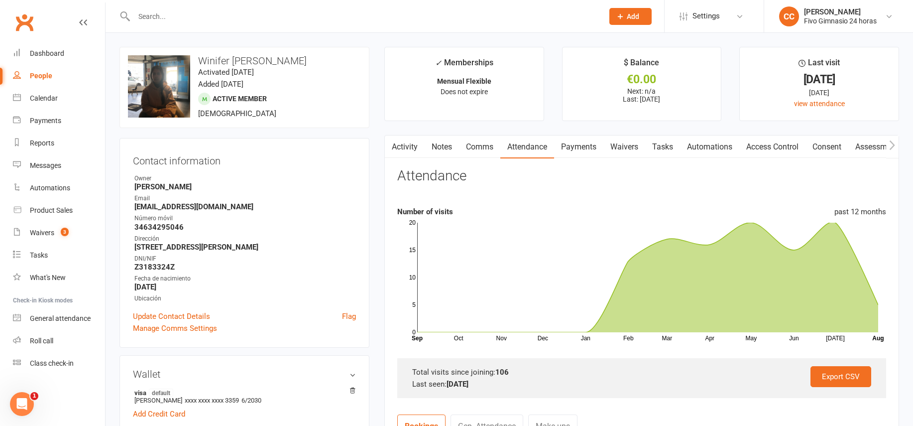
click at [462, 147] on link "Comms" at bounding box center [479, 146] width 41 height 23
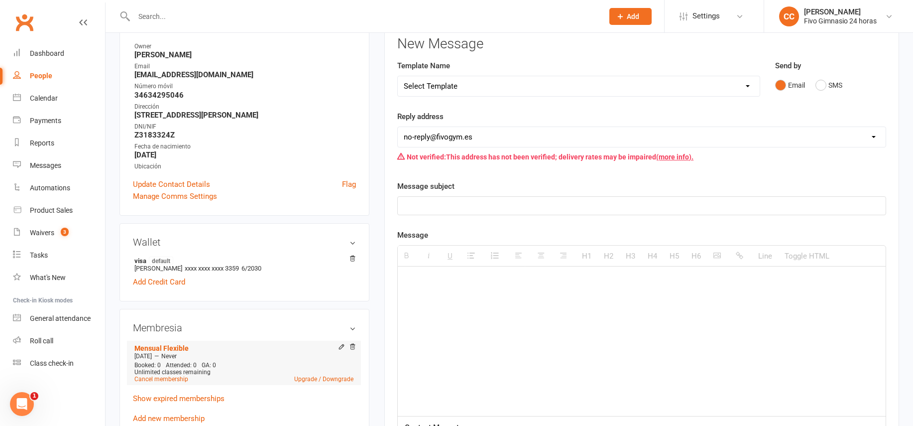
scroll to position [206, 0]
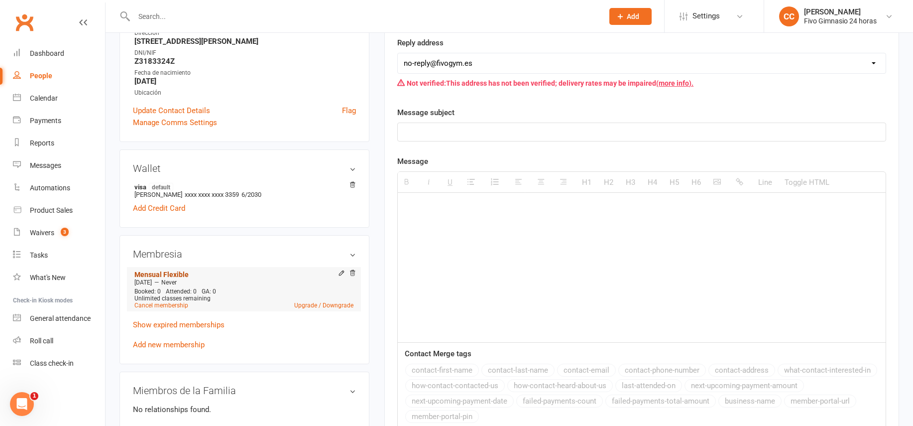
click at [157, 273] on link "Mensual Flexible" at bounding box center [161, 274] width 54 height 8
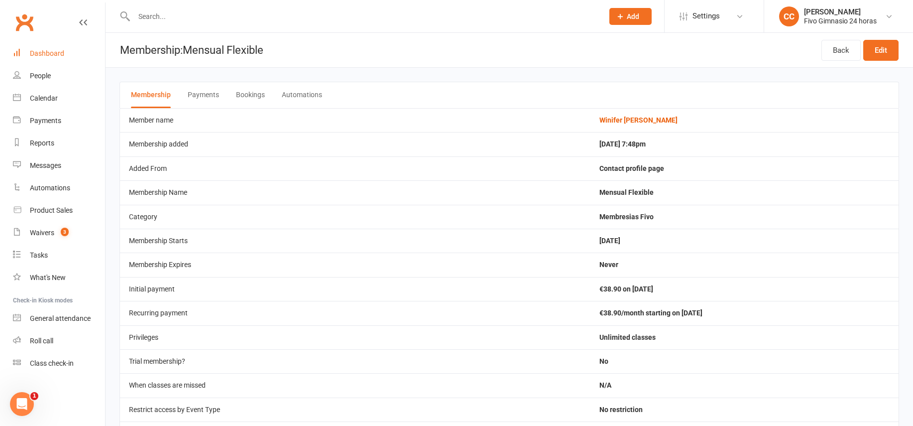
click at [23, 50] on link "Dashboard" at bounding box center [59, 53] width 92 height 22
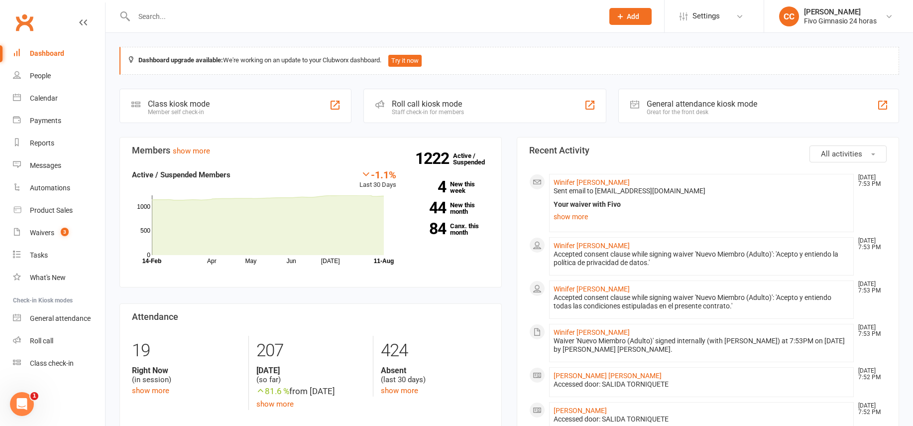
click at [590, 177] on li "Winifer [PERSON_NAME] [DATE] 7:53 PM Sent email to [EMAIL_ADDRESS][DOMAIN_NAME]…" at bounding box center [701, 203] width 305 height 58
click at [596, 183] on link "Winifer [PERSON_NAME]" at bounding box center [591, 182] width 76 height 8
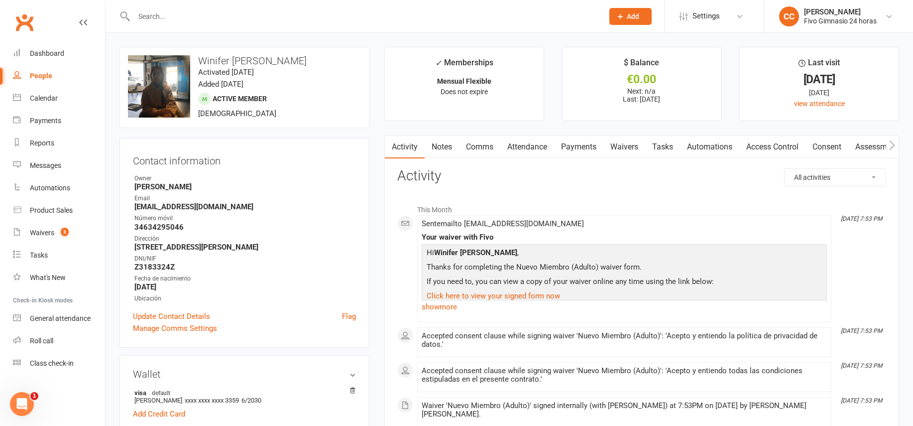
click at [578, 147] on link "Payments" at bounding box center [578, 146] width 49 height 23
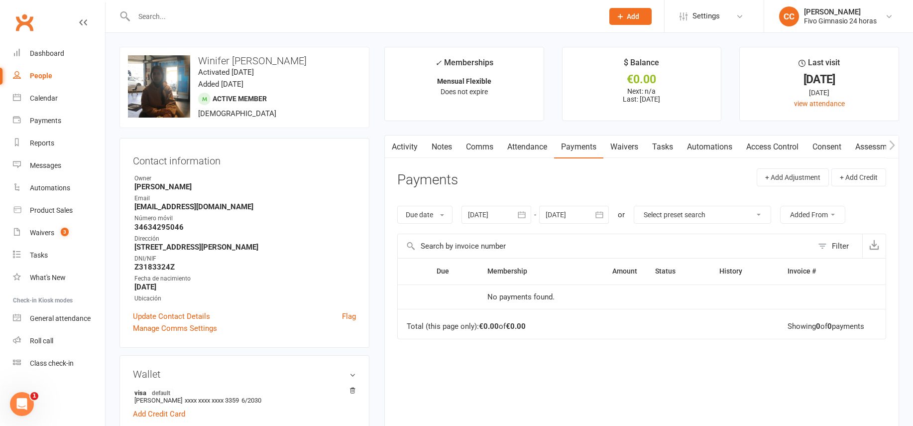
click at [441, 142] on link "Notes" at bounding box center [442, 146] width 34 height 23
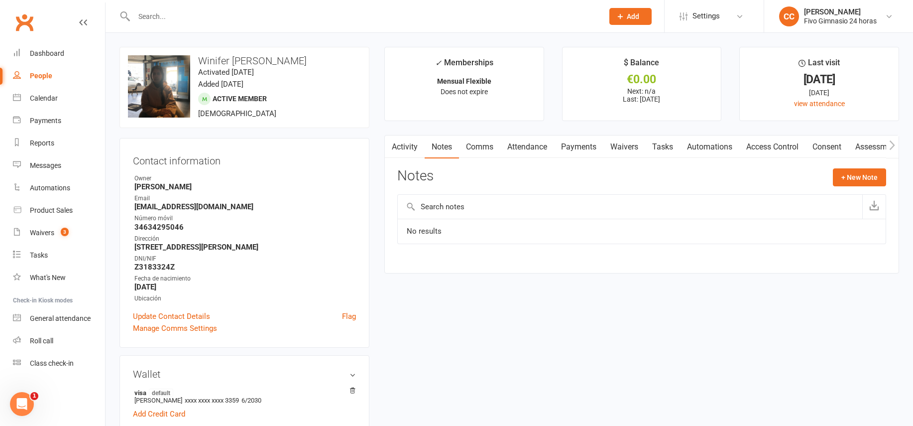
click at [755, 141] on link "Access Control" at bounding box center [772, 146] width 66 height 23
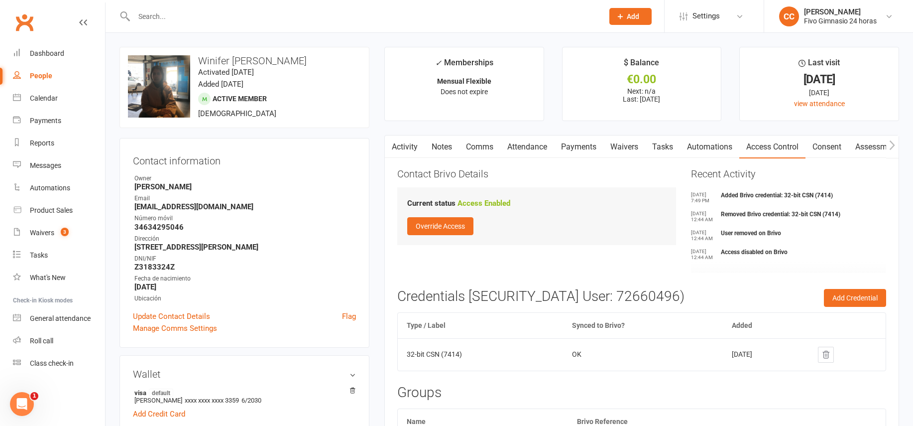
click at [574, 147] on link "Payments" at bounding box center [578, 146] width 49 height 23
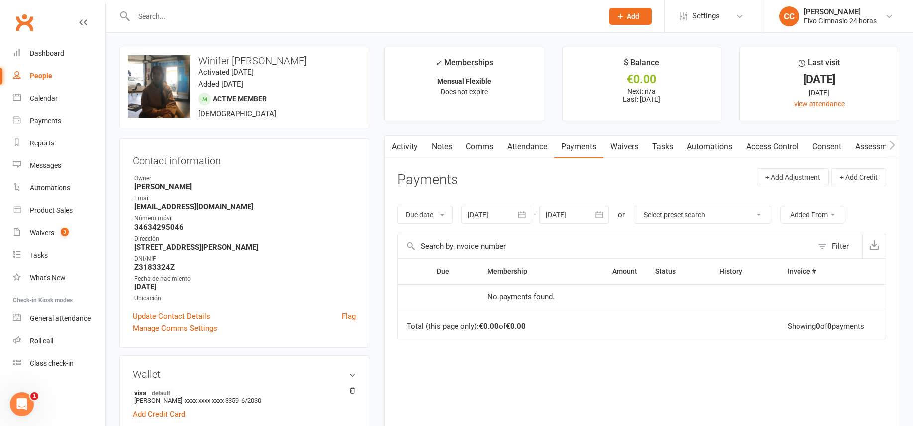
click at [431, 154] on link "Notes" at bounding box center [442, 146] width 34 height 23
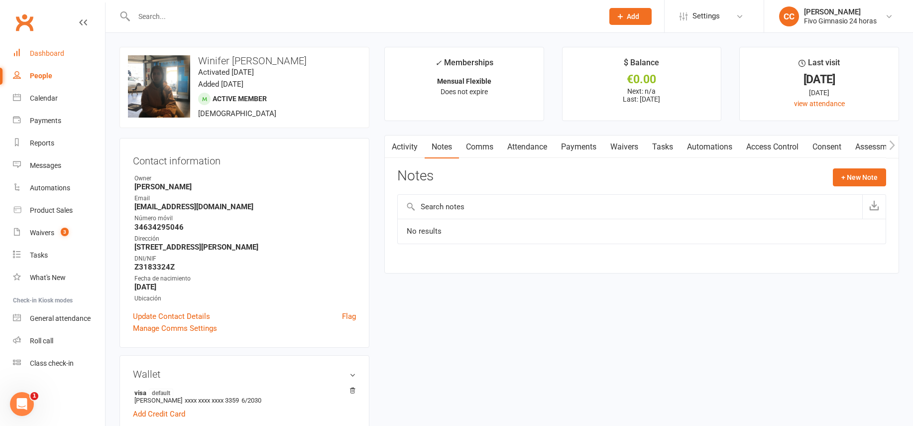
click at [32, 58] on link "Dashboard" at bounding box center [59, 53] width 92 height 22
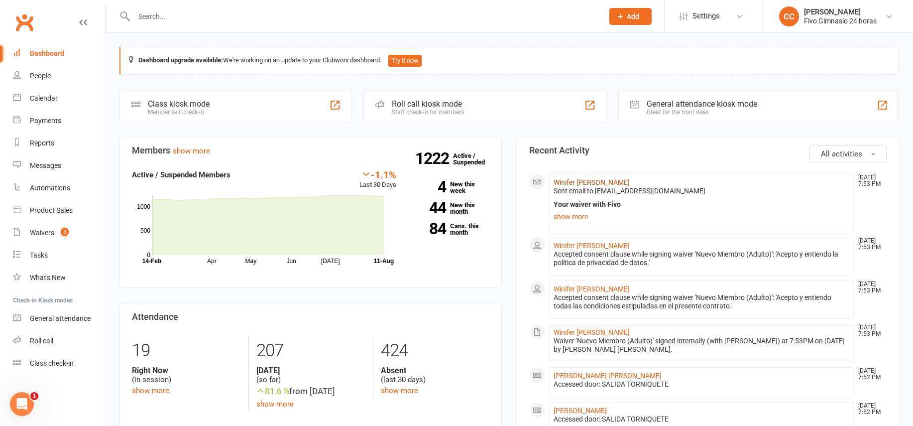
click at [615, 182] on link "Winifer [PERSON_NAME]" at bounding box center [591, 182] width 76 height 8
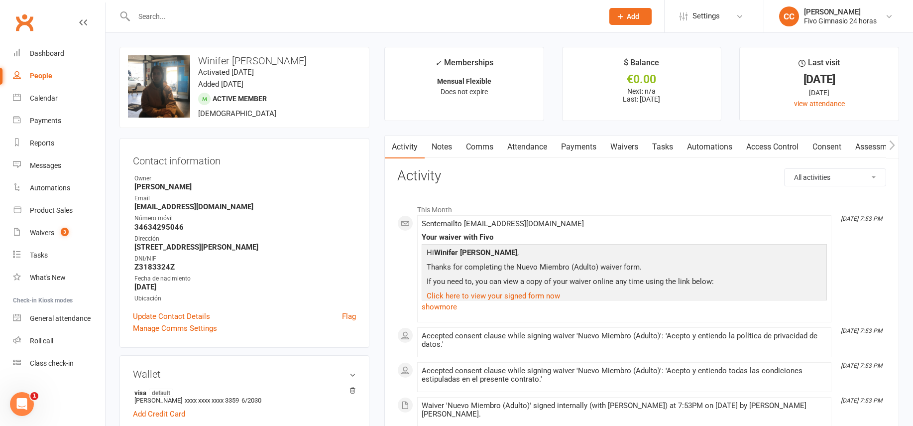
click at [586, 143] on link "Payments" at bounding box center [578, 146] width 49 height 23
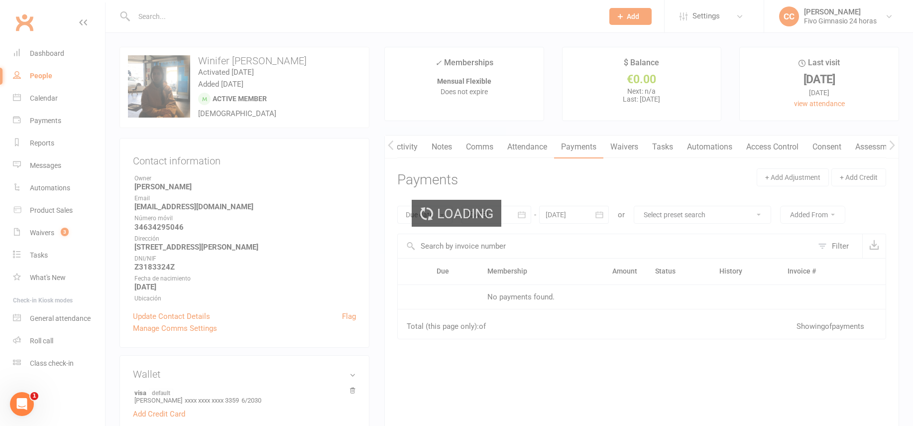
scroll to position [0, 0]
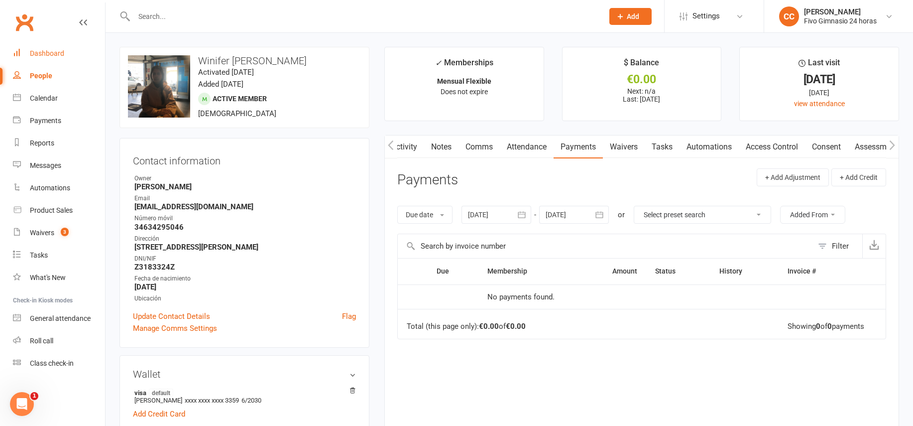
click at [33, 64] on link "Dashboard" at bounding box center [59, 53] width 92 height 22
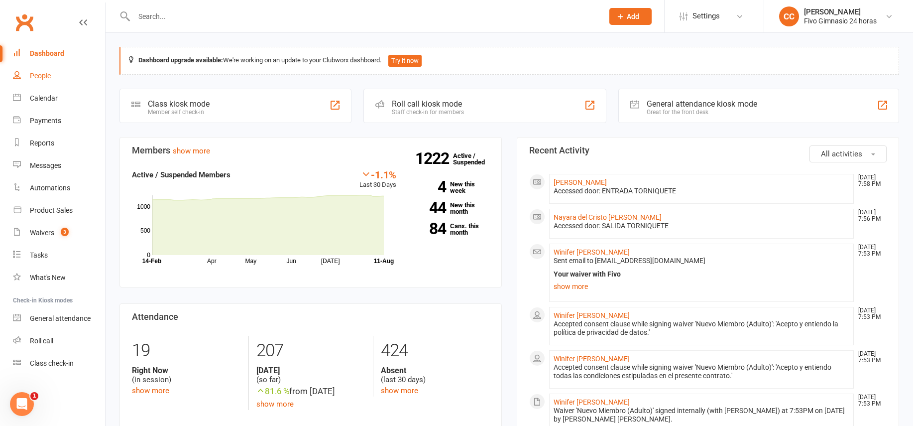
click at [50, 81] on link "People" at bounding box center [59, 76] width 92 height 22
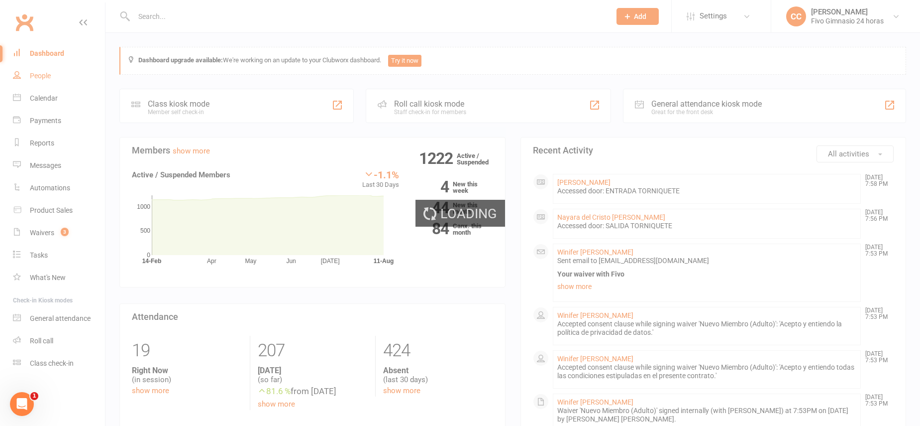
select select "100"
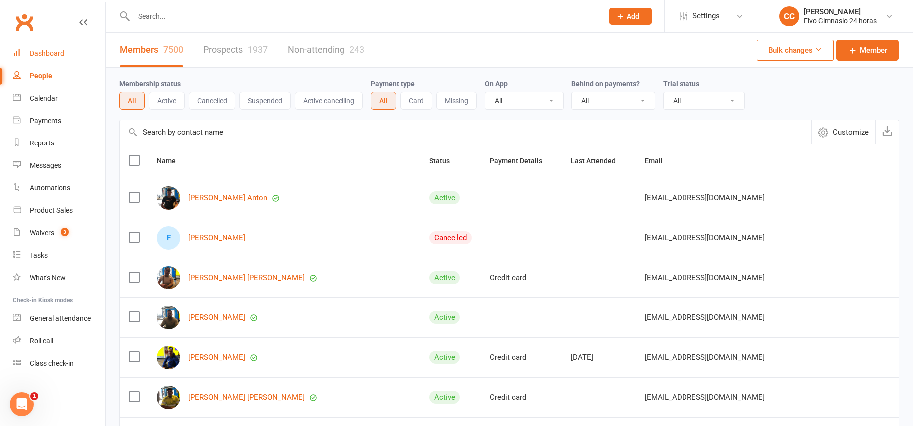
click at [54, 55] on div "Dashboard" at bounding box center [47, 53] width 34 height 8
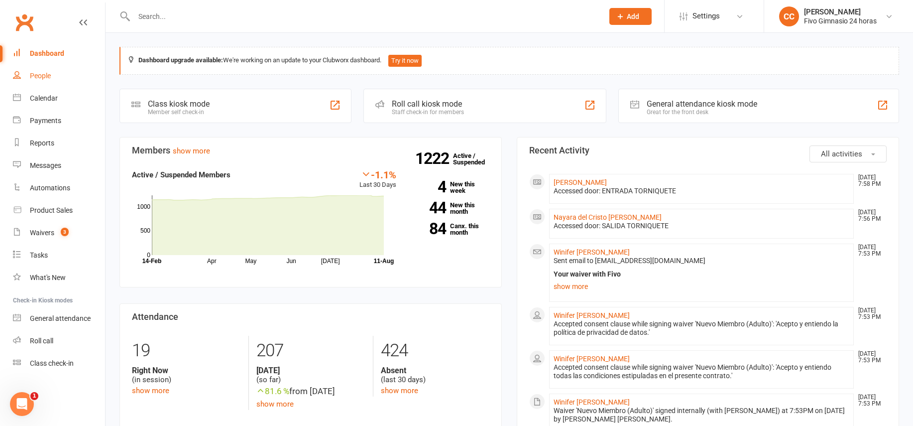
click at [46, 78] on div "People" at bounding box center [40, 76] width 21 height 8
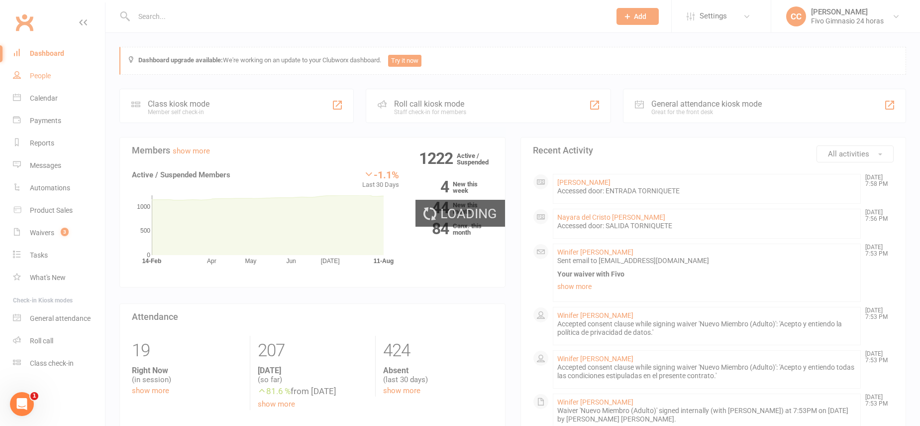
select select "100"
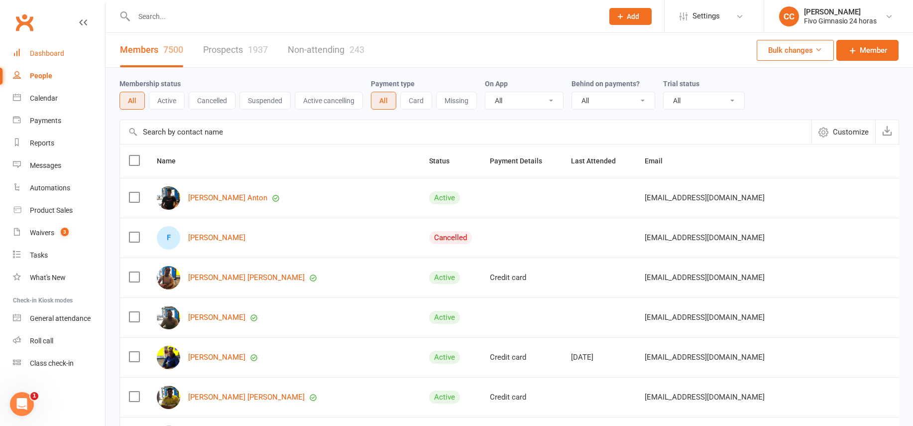
click at [60, 61] on link "Dashboard" at bounding box center [59, 53] width 92 height 22
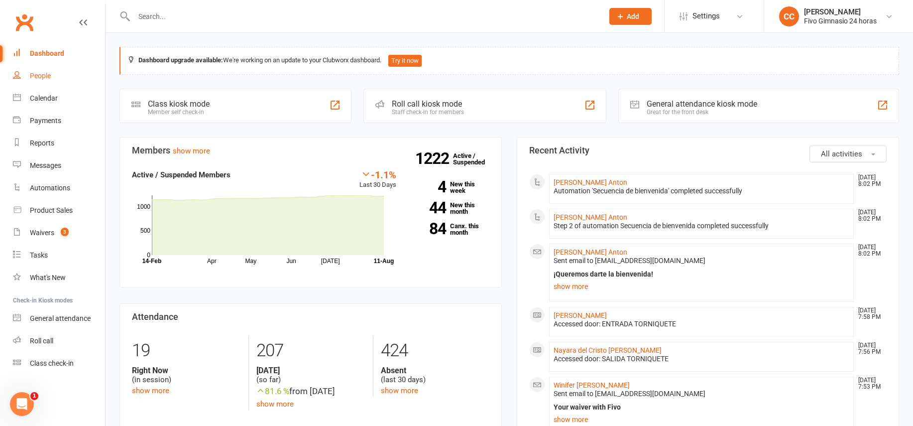
click at [54, 74] on link "People" at bounding box center [59, 76] width 92 height 22
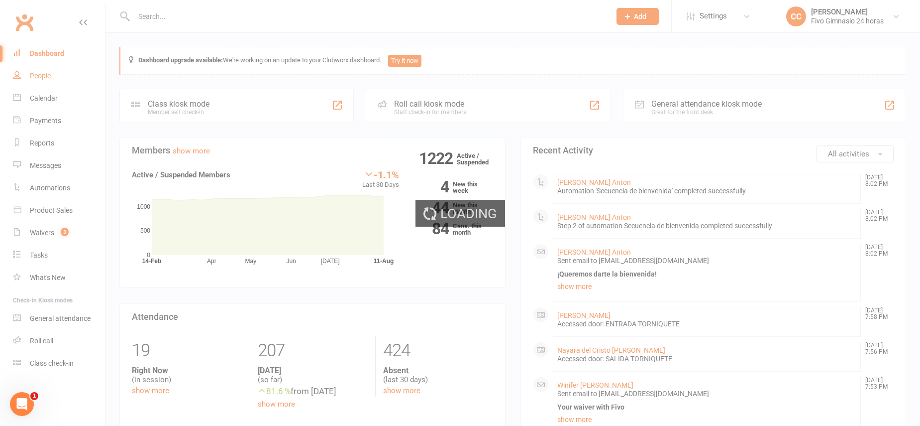
select select "100"
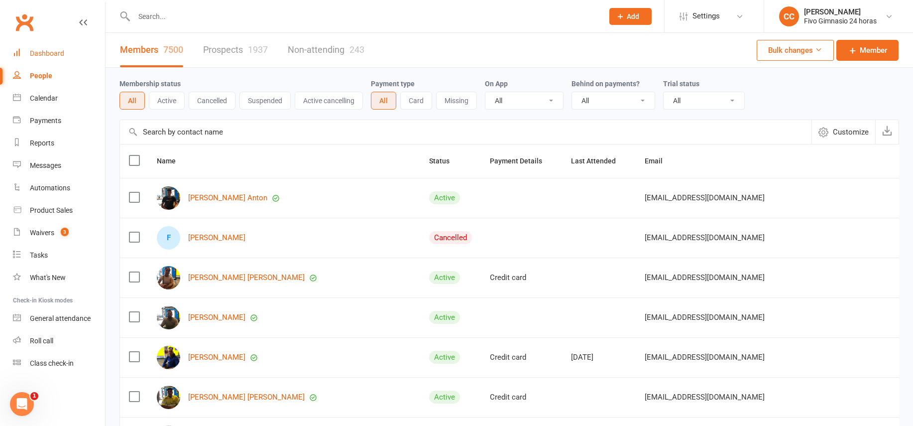
click at [56, 55] on div "Dashboard" at bounding box center [47, 53] width 34 height 8
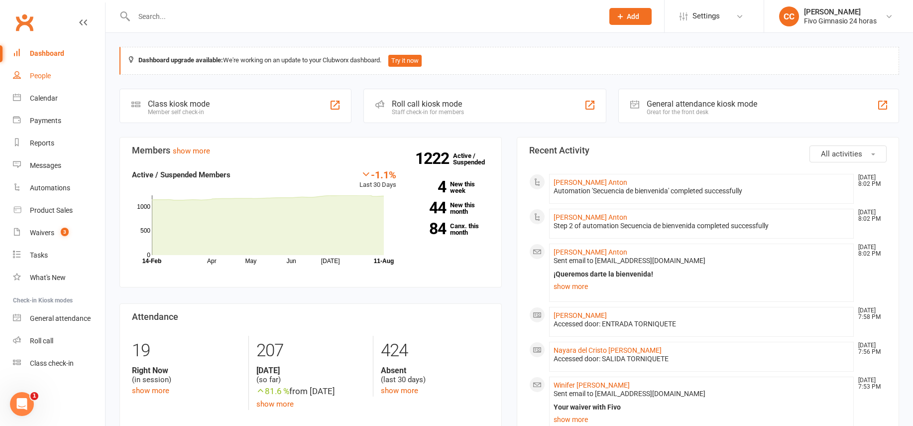
click at [48, 69] on link "People" at bounding box center [59, 76] width 92 height 22
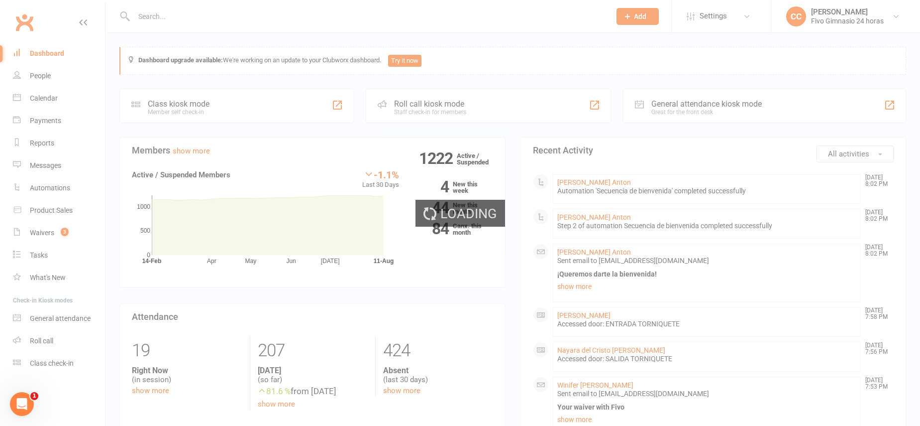
select select "100"
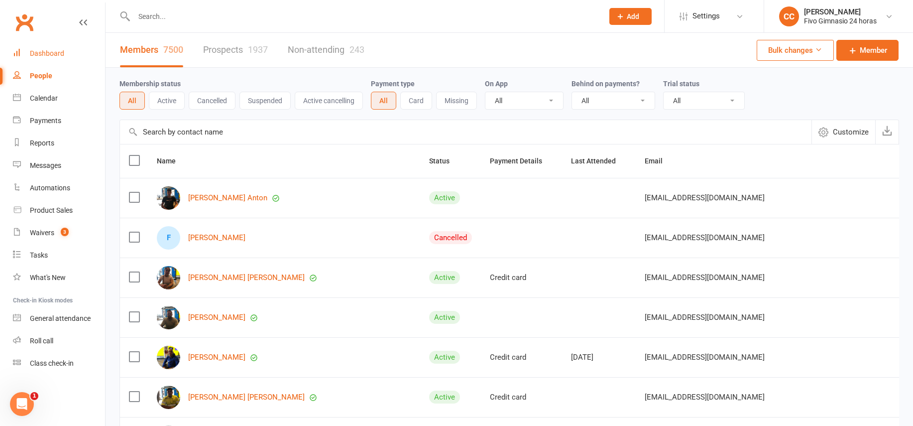
click at [42, 54] on div "Dashboard" at bounding box center [47, 53] width 34 height 8
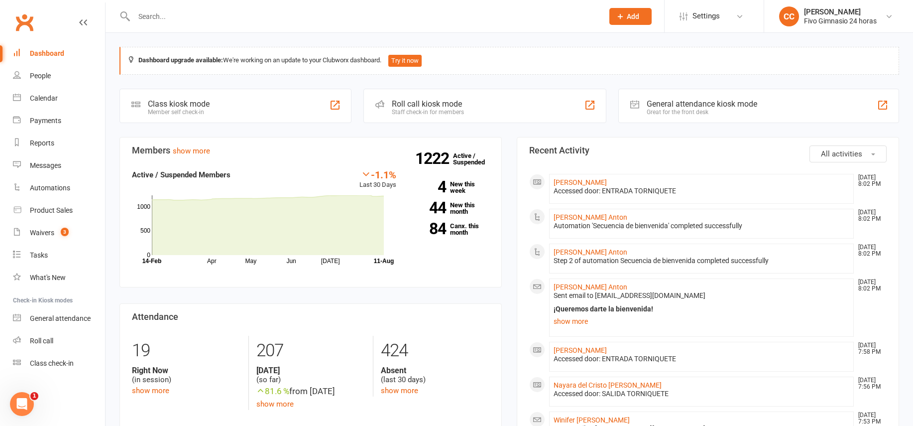
click at [203, 11] on input "text" at bounding box center [363, 16] width 465 height 14
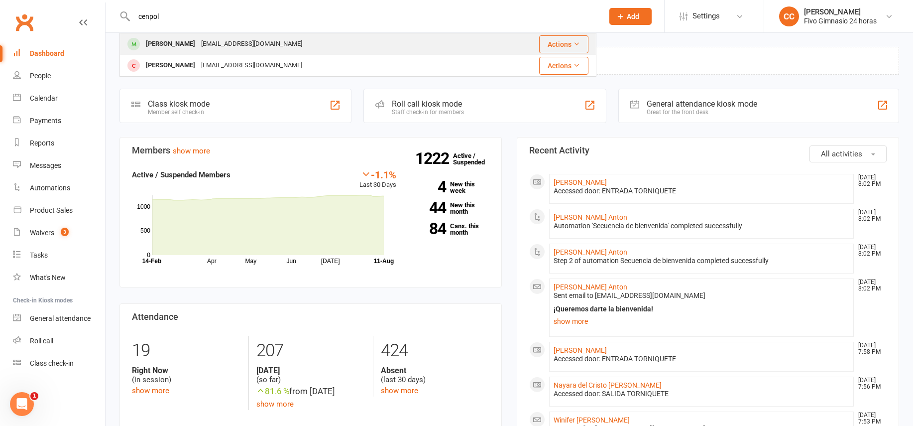
type input "cenpol"
click at [226, 44] on div "carmenmariacenpol@hotmail.com" at bounding box center [251, 44] width 107 height 14
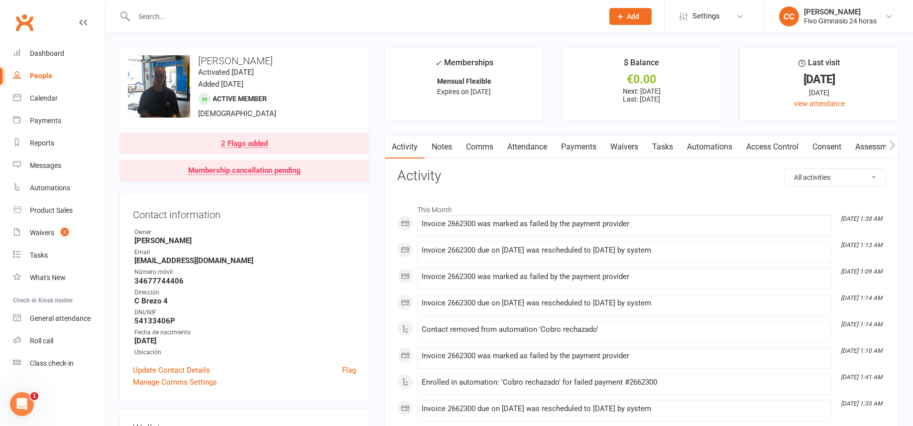
click at [484, 146] on link "Comms" at bounding box center [479, 146] width 41 height 23
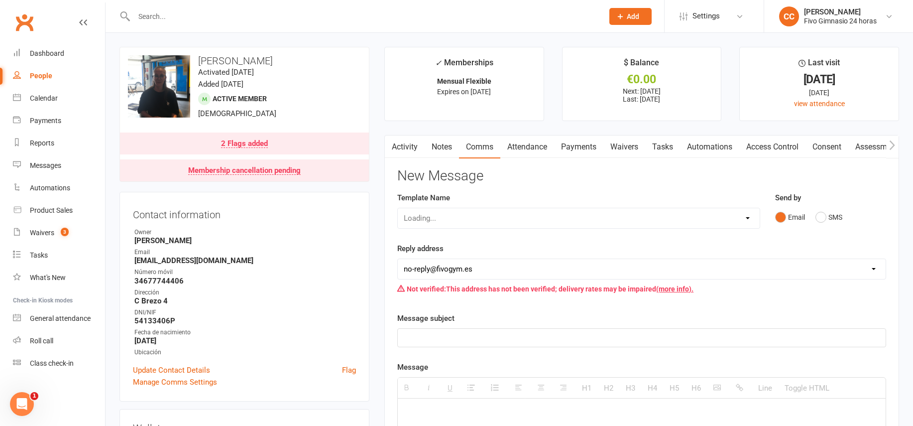
click at [487, 222] on select "Loading..." at bounding box center [579, 218] width 362 height 20
click at [490, 216] on select "Select Template [Email] Información fase 3 [Email] Aviso primero de incumplimie…" at bounding box center [579, 218] width 362 height 20
select select "14"
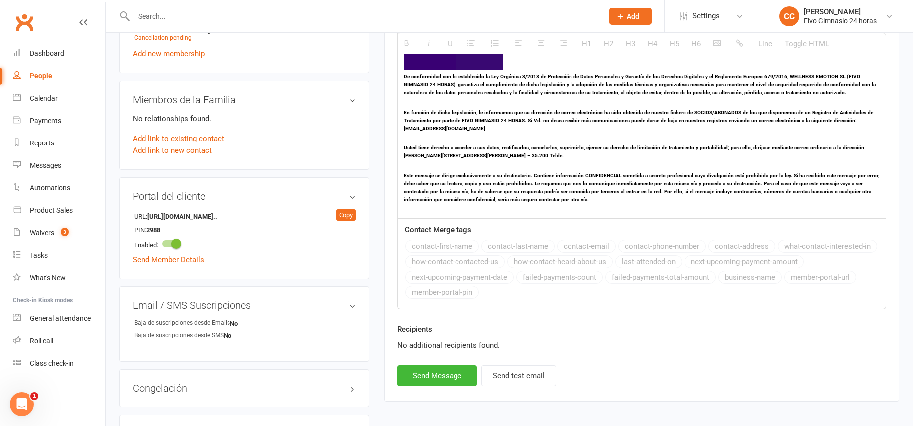
scroll to position [627, 0]
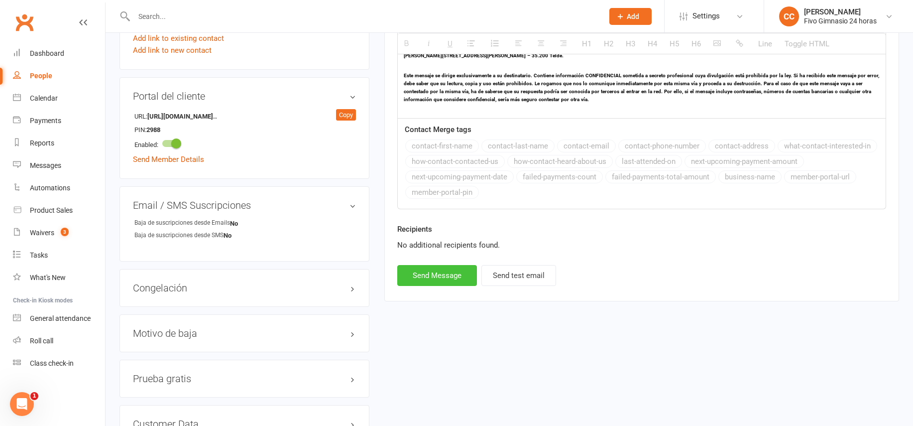
click at [423, 278] on button "Send Message" at bounding box center [437, 275] width 80 height 21
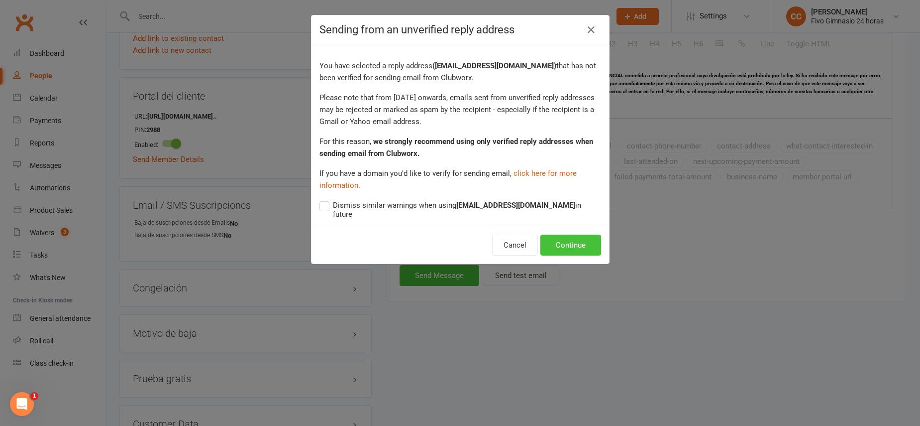
click at [555, 241] on button "Continue" at bounding box center [570, 244] width 61 height 21
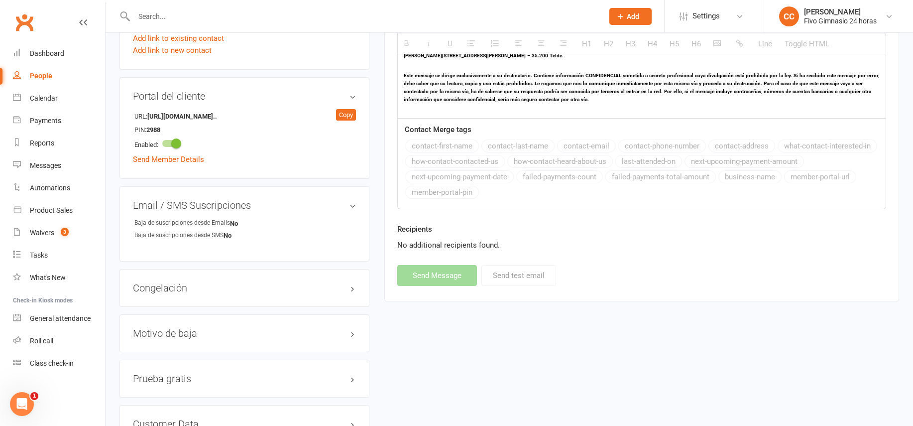
select select
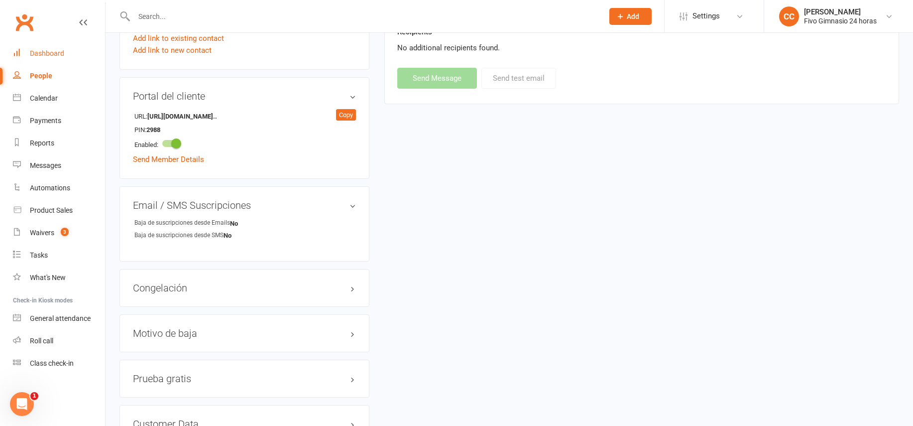
click at [59, 54] on div "Dashboard" at bounding box center [47, 53] width 34 height 8
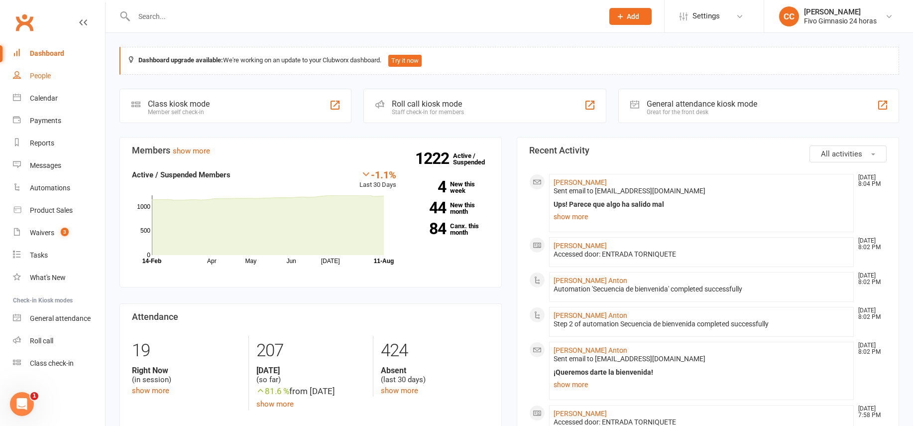
click at [30, 80] on link "People" at bounding box center [59, 76] width 92 height 22
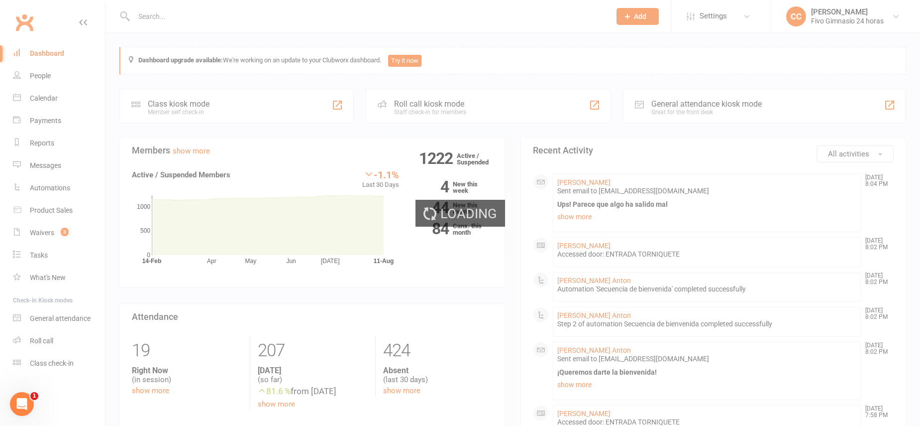
select select "100"
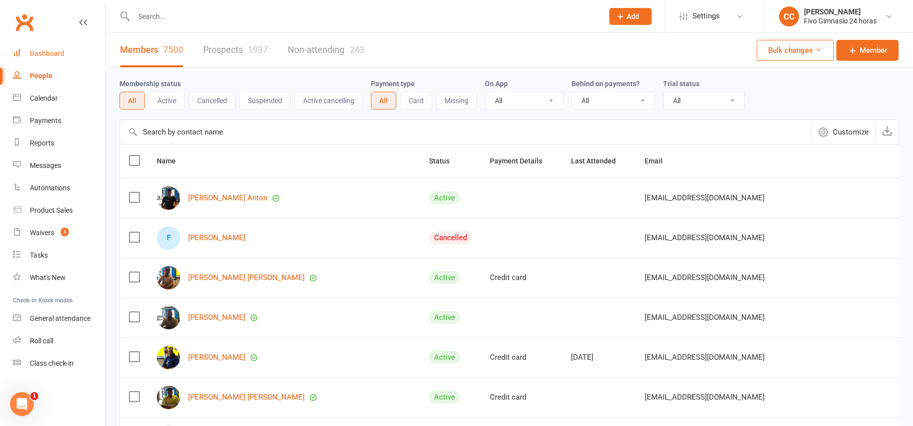
click at [32, 59] on link "Dashboard" at bounding box center [59, 53] width 92 height 22
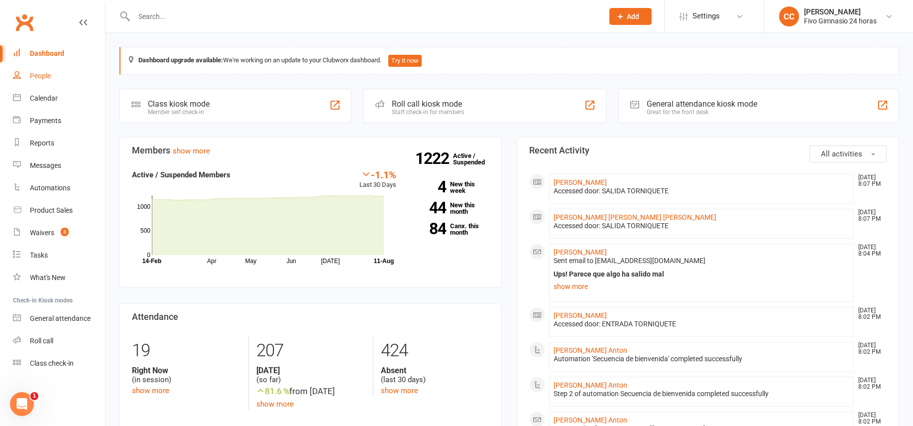
click at [67, 70] on link "People" at bounding box center [59, 76] width 92 height 22
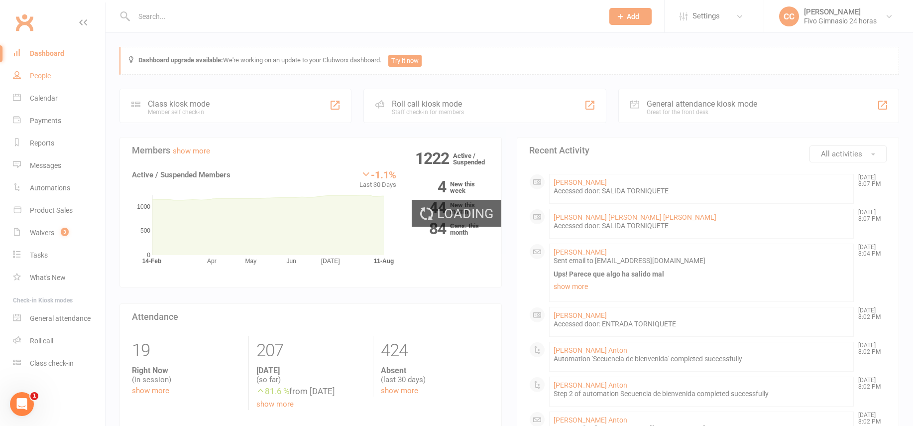
select select "100"
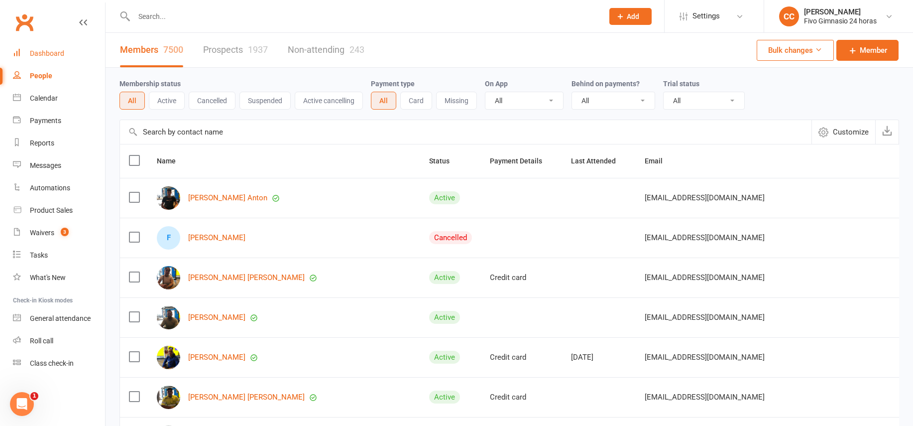
click at [68, 53] on link "Dashboard" at bounding box center [59, 53] width 92 height 22
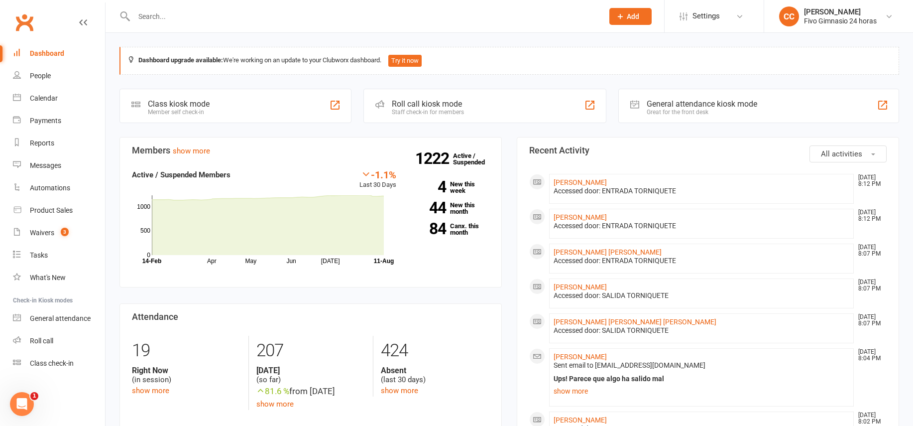
click at [59, 63] on link "Dashboard" at bounding box center [59, 53] width 92 height 22
click at [59, 71] on link "People" at bounding box center [59, 76] width 92 height 22
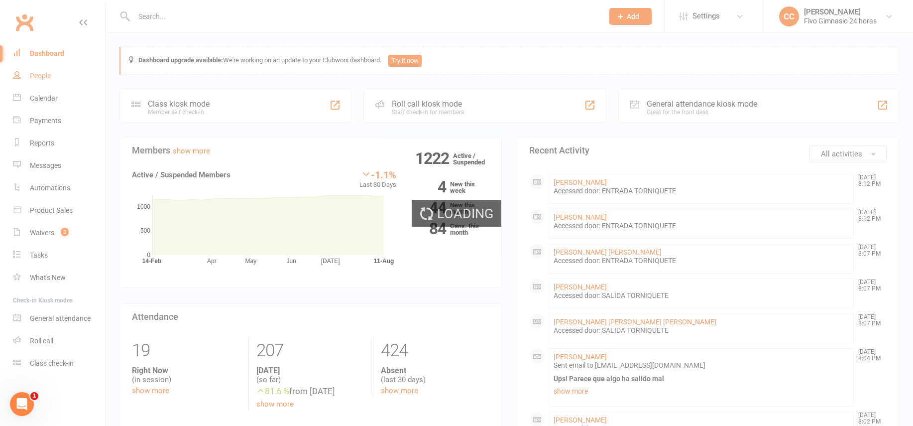
select select "100"
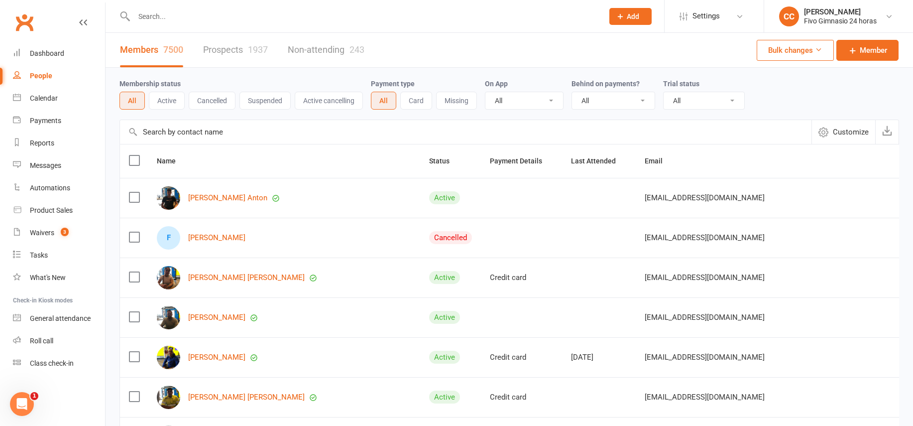
drag, startPoint x: 642, startPoint y: 14, endPoint x: 627, endPoint y: 36, distance: 26.1
click at [642, 14] on button "Add" at bounding box center [630, 16] width 42 height 17
click at [598, 62] on link "Member" at bounding box center [619, 67] width 89 height 23
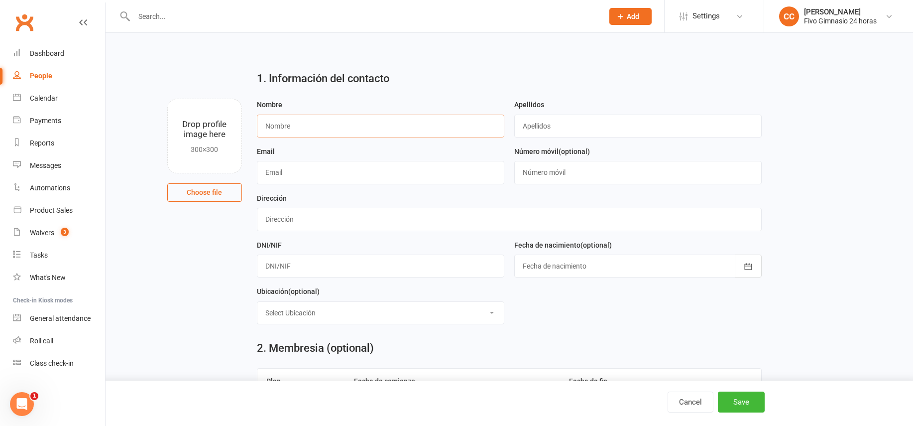
click at [309, 125] on input "text" at bounding box center [380, 125] width 247 height 23
type input "Agostina"
click at [534, 130] on input "text" at bounding box center [637, 125] width 247 height 23
type input "Dayub"
click at [300, 262] on input "text" at bounding box center [380, 265] width 247 height 23
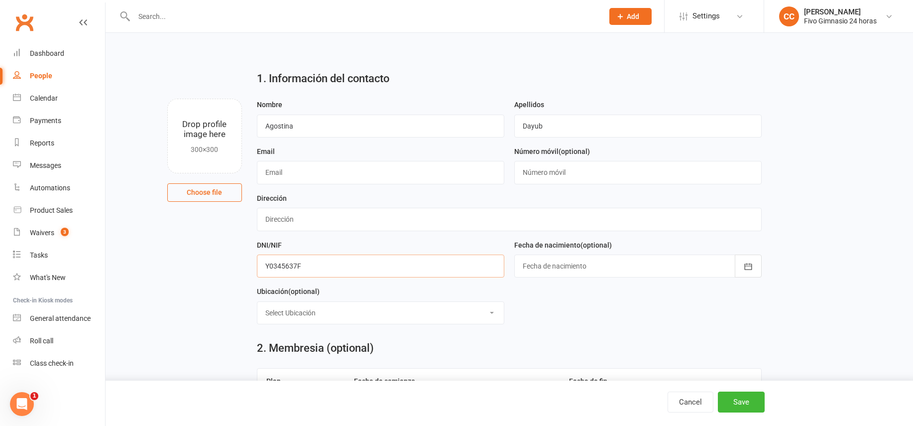
type input "Y0345637F"
click at [545, 265] on div at bounding box center [637, 265] width 247 height 23
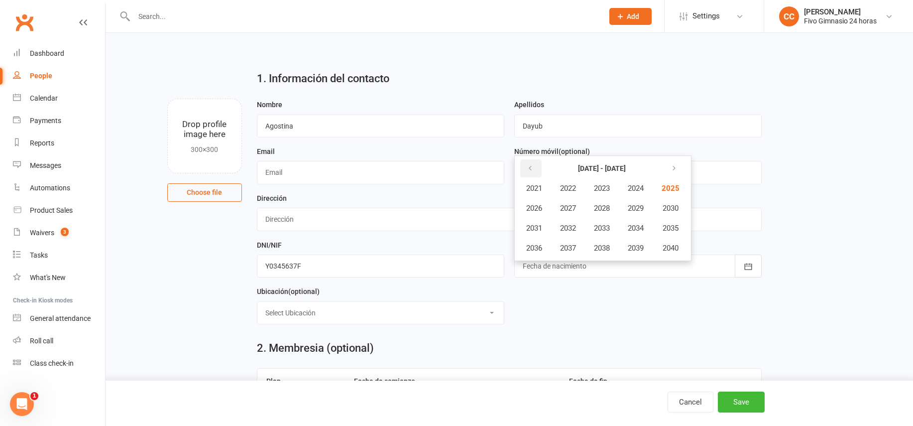
click at [523, 164] on button "button" at bounding box center [530, 168] width 21 height 18
click at [525, 166] on button "button" at bounding box center [530, 168] width 21 height 18
click at [565, 246] on span "1997" at bounding box center [568, 247] width 16 height 9
click at [593, 250] on span "November" at bounding box center [587, 247] width 34 height 9
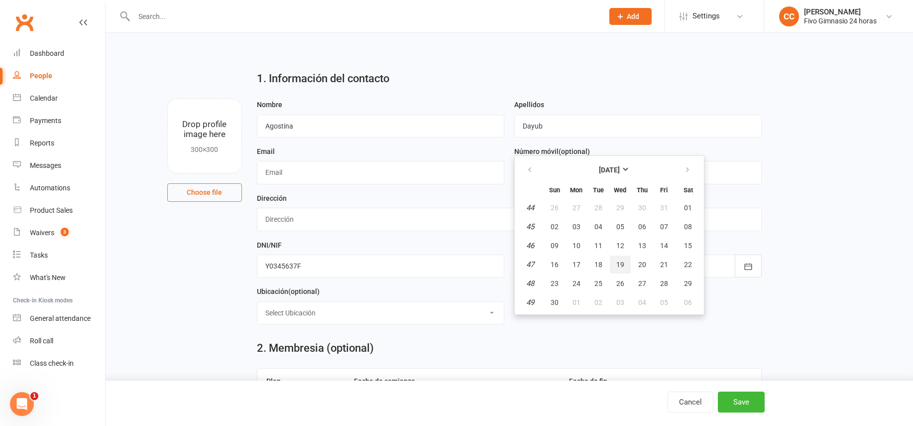
click at [623, 264] on span "19" at bounding box center [620, 264] width 8 height 8
type input "19 Nov 1997"
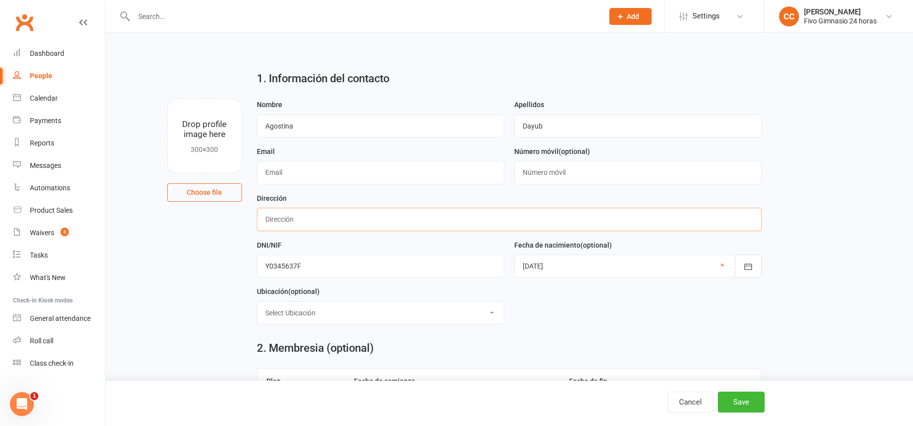
click at [282, 226] on input "text" at bounding box center [509, 219] width 505 height 23
type input "C San Juan Bosco 49 Piso 3 Dcha"
click at [539, 175] on input "text" at bounding box center [637, 172] width 247 height 23
type input "34633200851"
click at [283, 180] on input "text" at bounding box center [380, 172] width 247 height 23
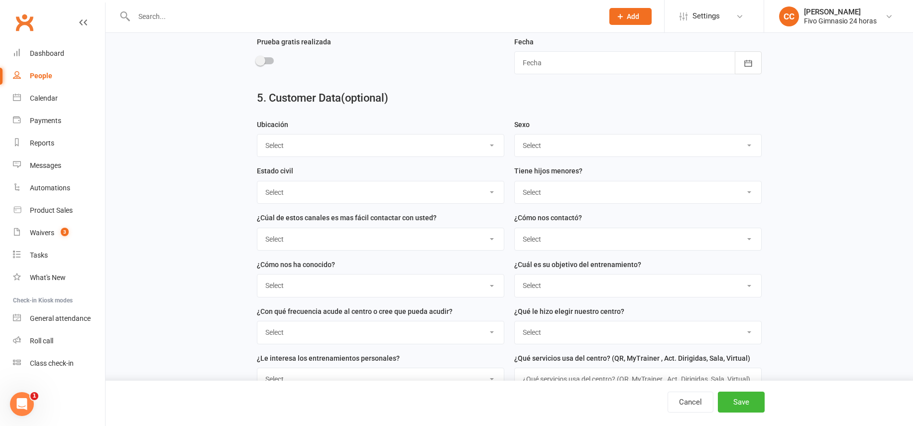
scroll to position [546, 0]
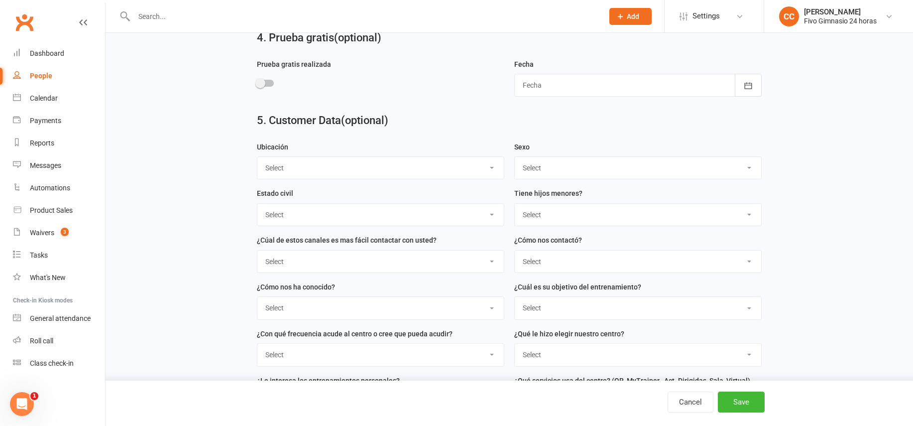
type input "agostina.dayub@gmail.com"
click at [532, 161] on select "Select Masculino Femenino" at bounding box center [638, 168] width 246 height 22
select select "Femenino"
click at [742, 408] on button "Save" at bounding box center [741, 401] width 47 height 21
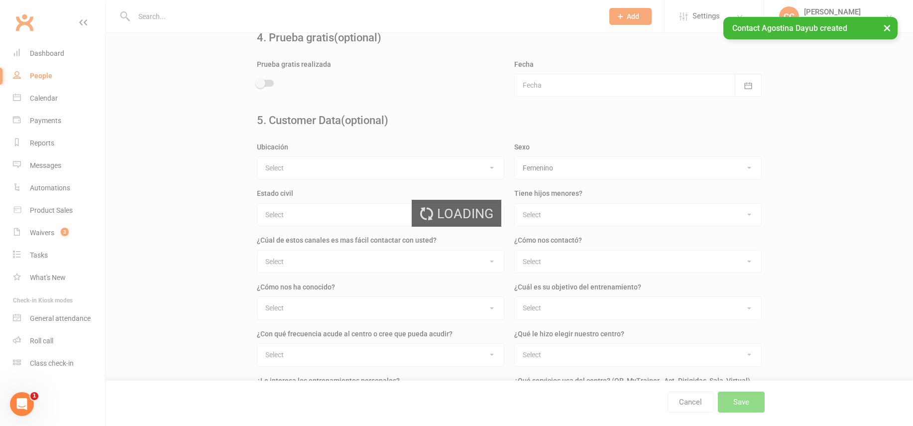
scroll to position [0, 0]
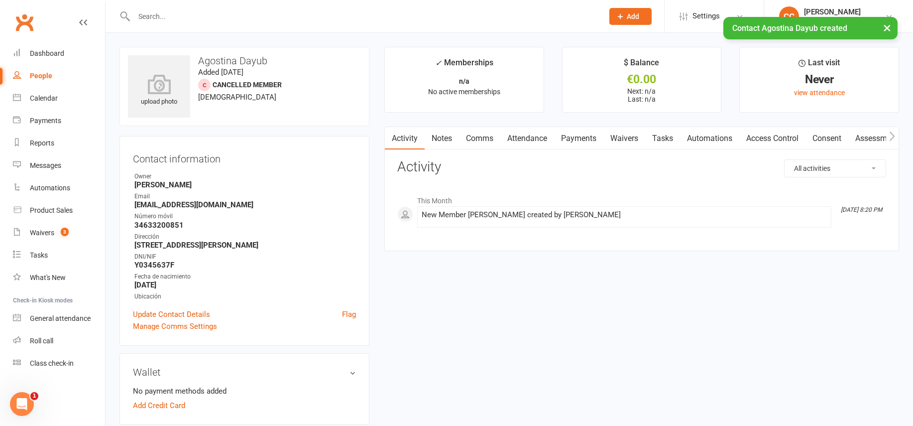
click at [765, 142] on link "Access Control" at bounding box center [772, 138] width 66 height 23
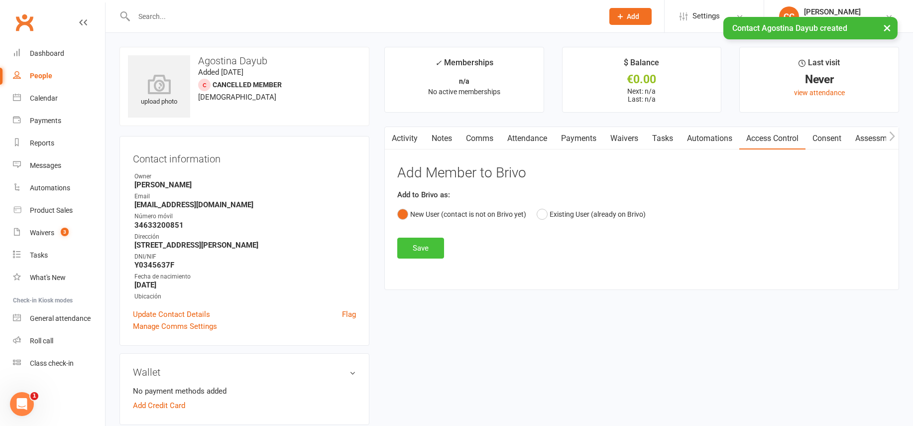
click at [439, 251] on button "Save" at bounding box center [420, 247] width 47 height 21
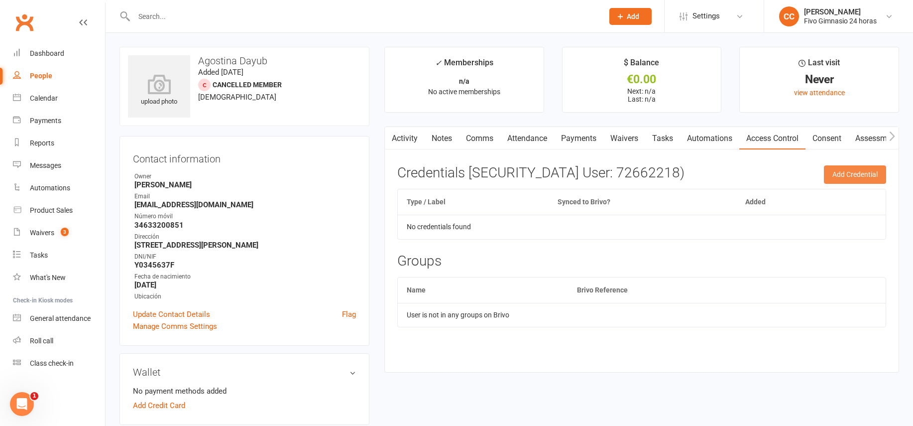
click at [852, 171] on button "Add Credential" at bounding box center [855, 174] width 62 height 18
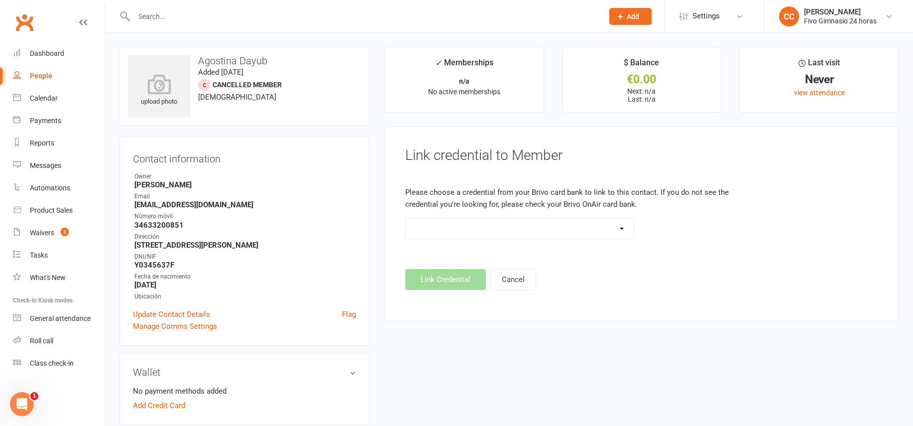
click at [535, 226] on select "Standard 26 Bit (54268) Standard 26 Bit (54269) Standard 26 Bit (54270) Standar…" at bounding box center [520, 228] width 228 height 20
select select "8629"
click at [447, 279] on button "Link Credential" at bounding box center [445, 279] width 81 height 21
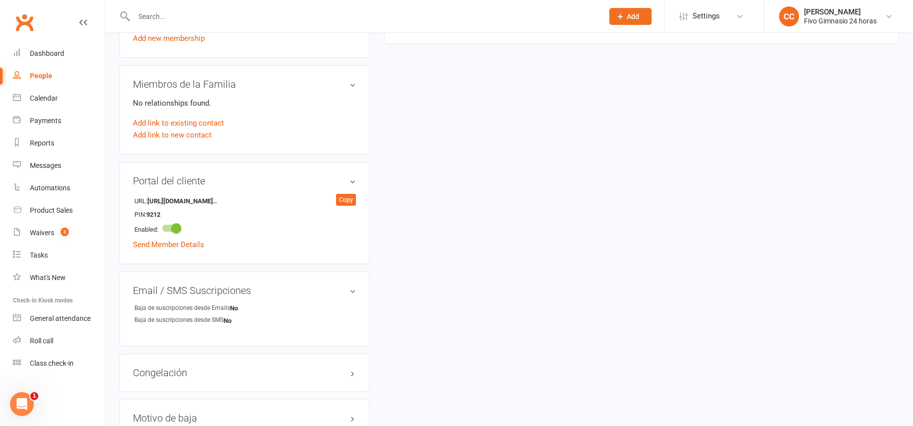
scroll to position [310, 0]
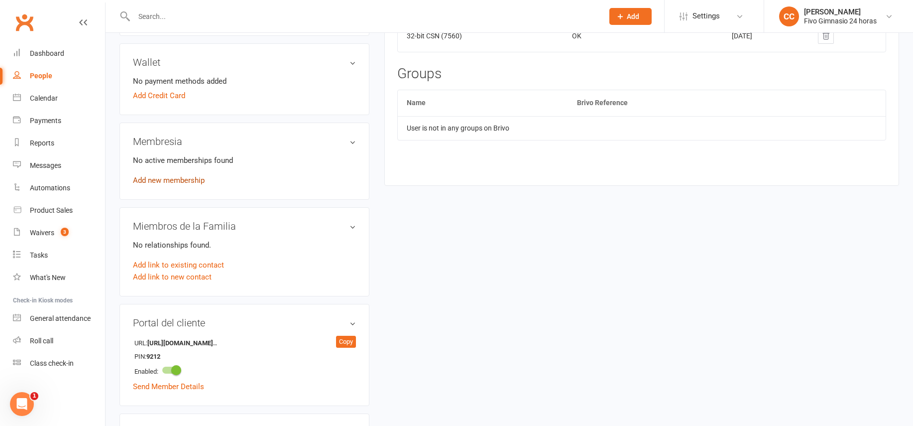
click at [170, 177] on link "Add new membership" at bounding box center [169, 180] width 72 height 9
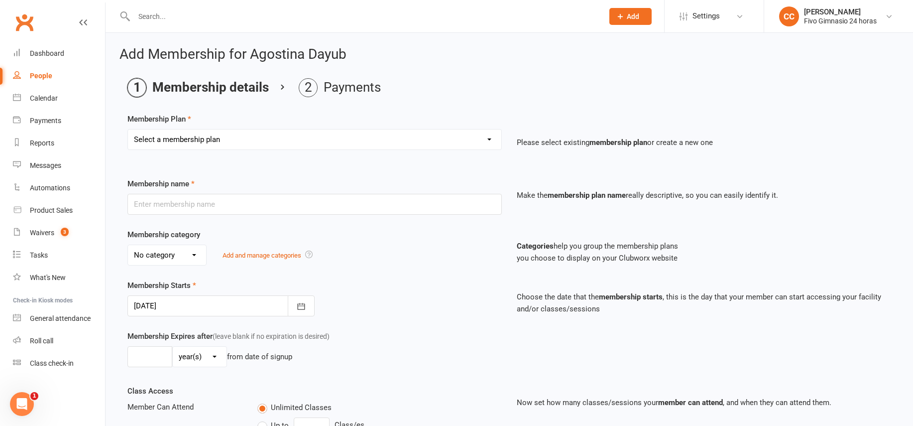
click at [169, 141] on select "Select a membership plan Cuota familiar Cuota estudiante 10 pases full Anual Se…" at bounding box center [314, 139] width 373 height 20
select select "22"
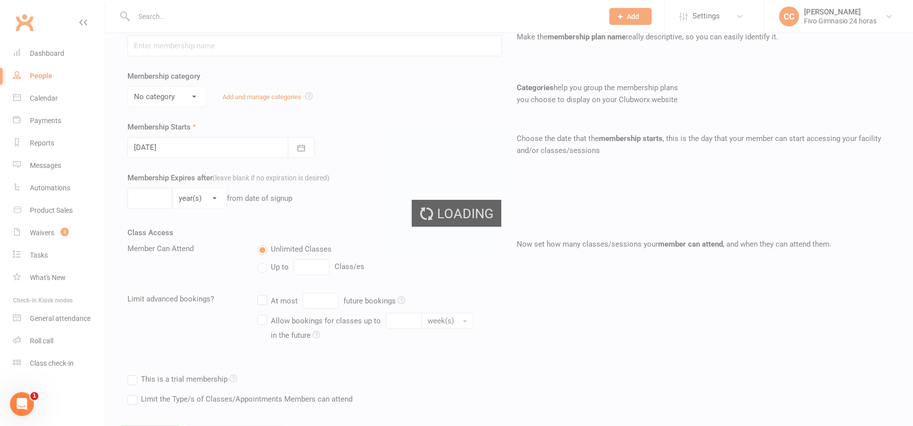
type input "Promo 19,90€ + 38,90€"
select select "4"
type input "0"
select select "2"
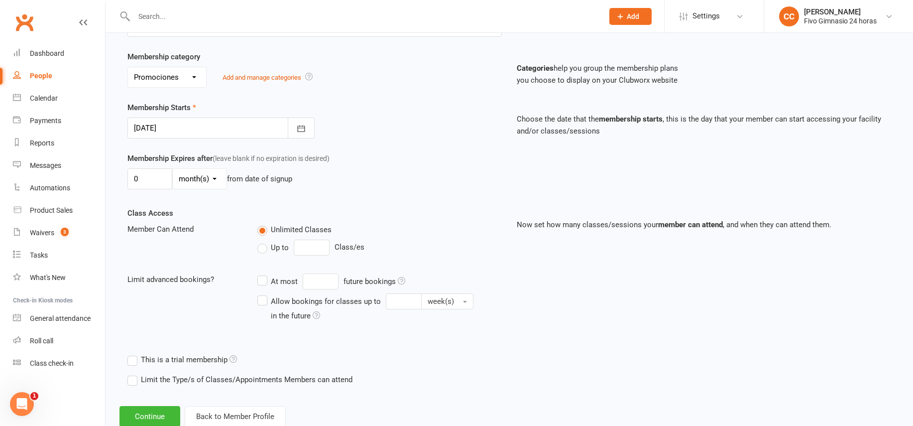
scroll to position [207, 0]
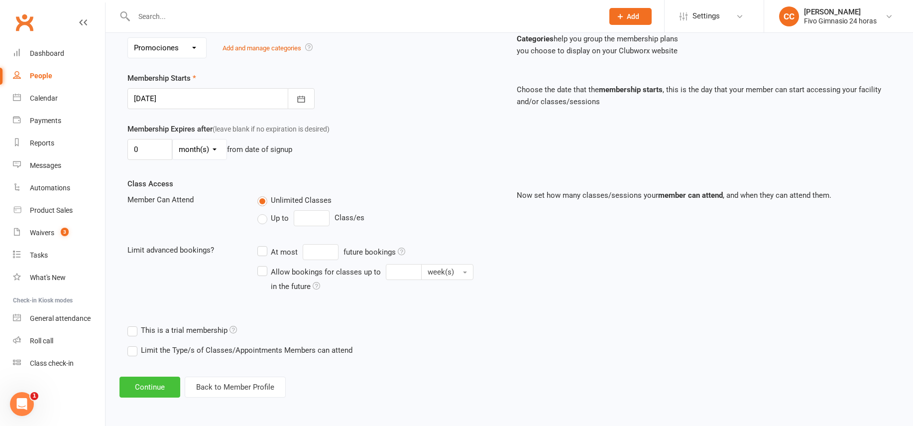
click at [163, 387] on button "Continue" at bounding box center [149, 386] width 61 height 21
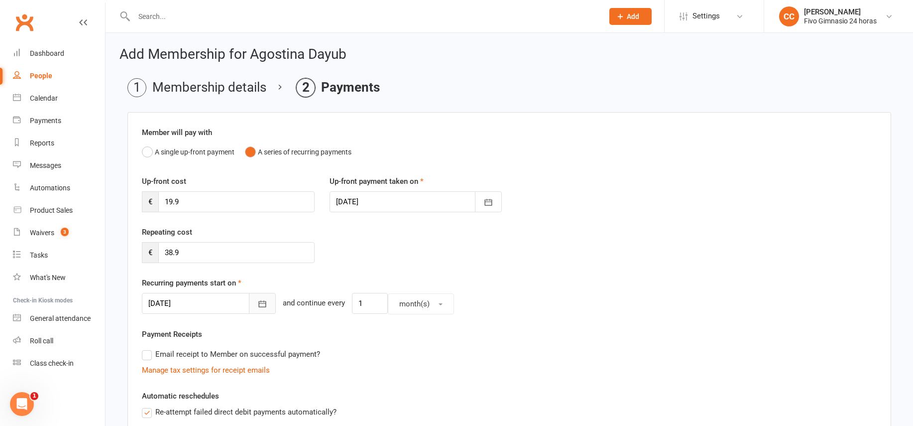
click at [249, 297] on button "button" at bounding box center [262, 303] width 27 height 21
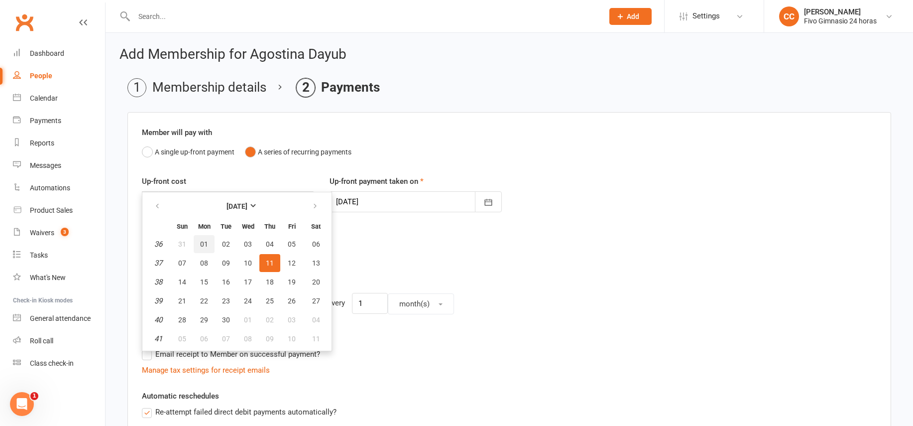
click at [207, 240] on span "01" at bounding box center [204, 244] width 8 height 8
type input "01 Sep 2025"
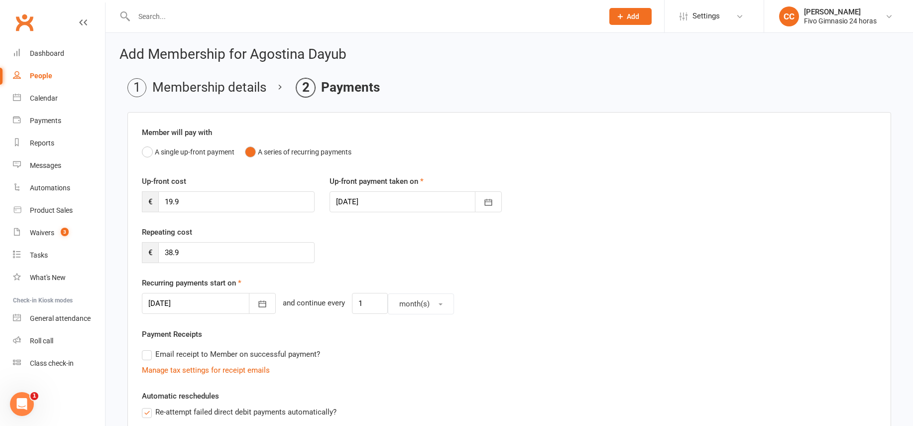
scroll to position [278, 0]
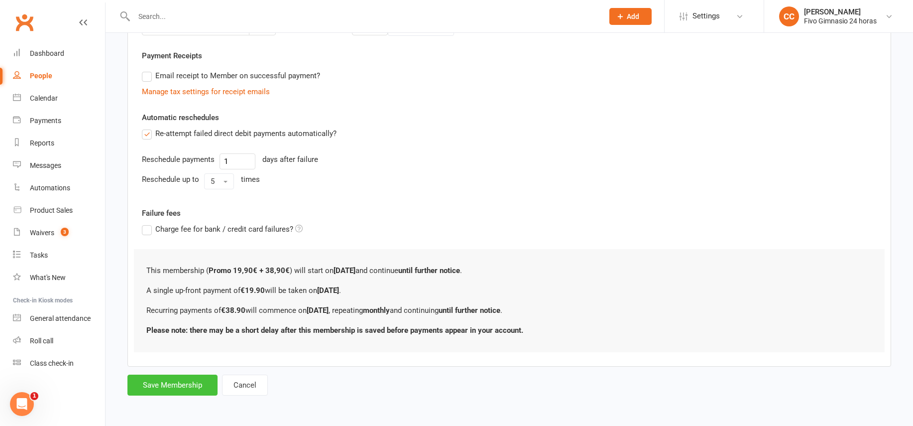
click at [193, 382] on button "Save Membership" at bounding box center [172, 384] width 90 height 21
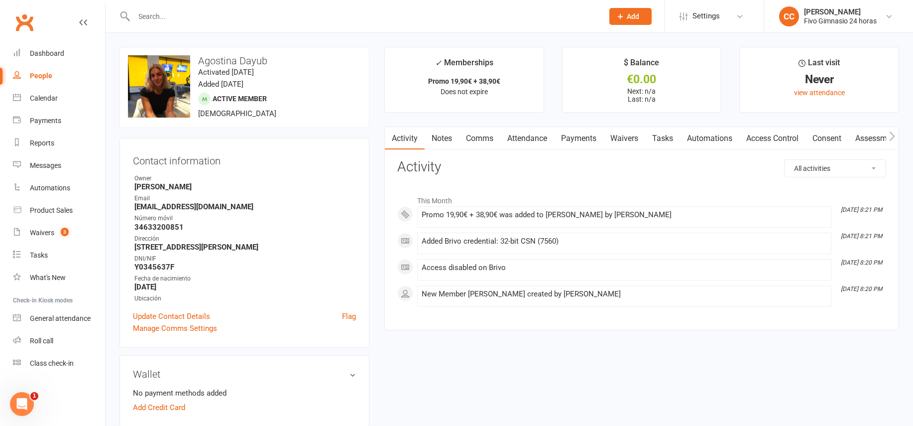
click at [581, 142] on link "Payments" at bounding box center [578, 138] width 49 height 23
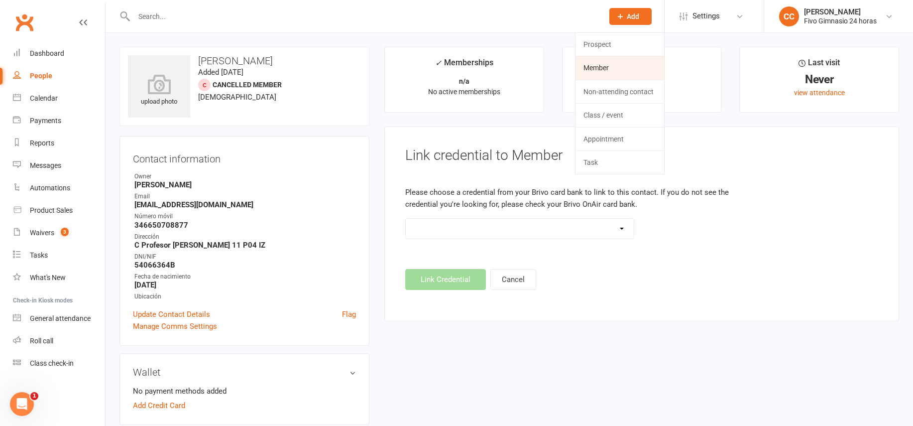
click at [615, 65] on link "Member" at bounding box center [619, 67] width 89 height 23
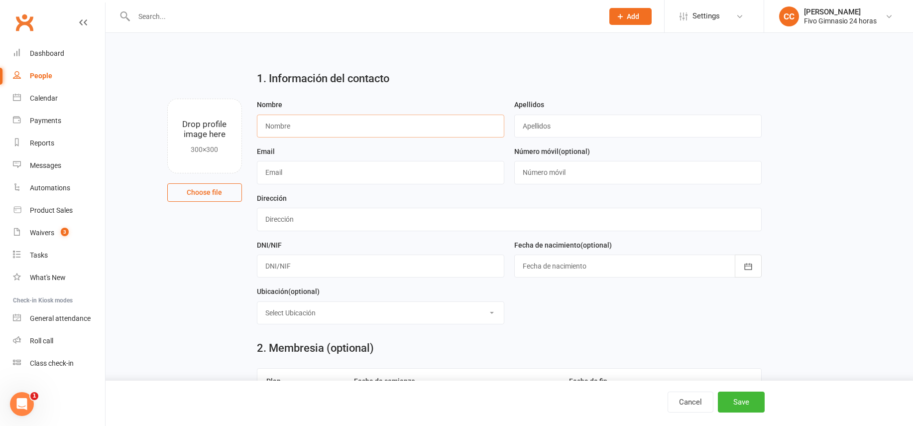
click at [301, 127] on input "text" at bounding box center [380, 125] width 247 height 23
type input "Paula Sofia"
click at [546, 128] on input "Dayub carossi" at bounding box center [637, 125] width 247 height 23
type input "Dayub Carossi"
click at [591, 263] on div at bounding box center [637, 265] width 247 height 23
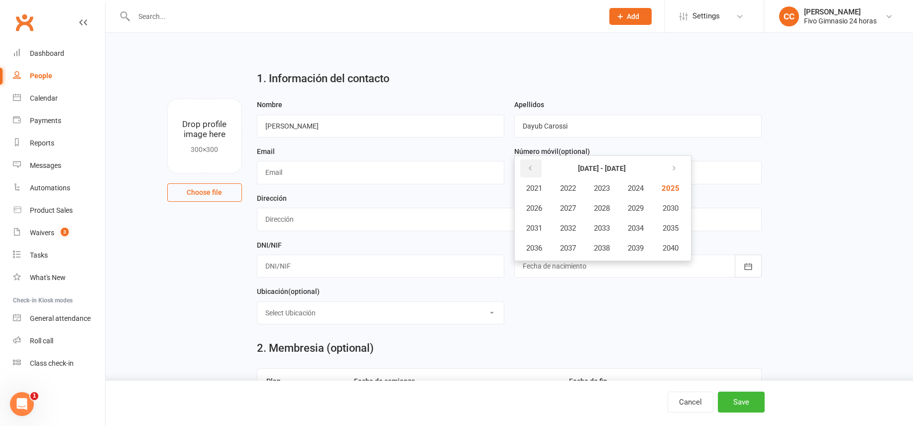
click at [527, 170] on icon "button" at bounding box center [530, 168] width 7 height 8
click at [599, 226] on span "1993" at bounding box center [602, 227] width 16 height 9
click at [635, 208] on span "June" at bounding box center [641, 208] width 16 height 9
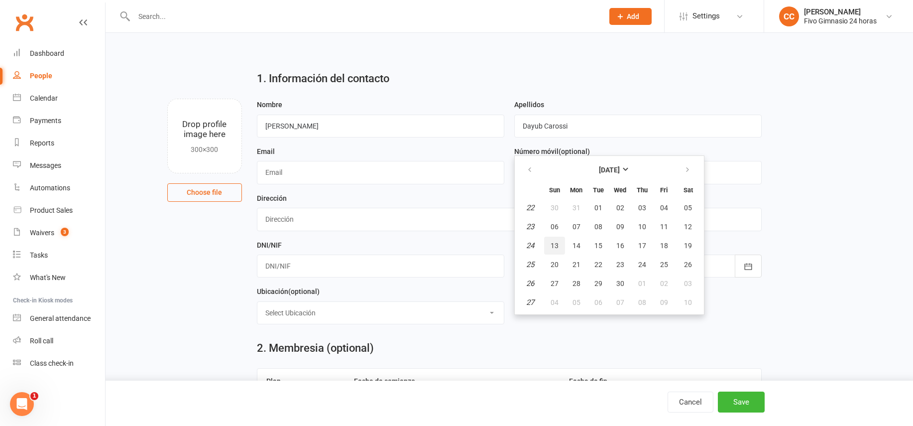
click at [558, 247] on button "13" at bounding box center [554, 245] width 21 height 18
type input "13 Jun 1993"
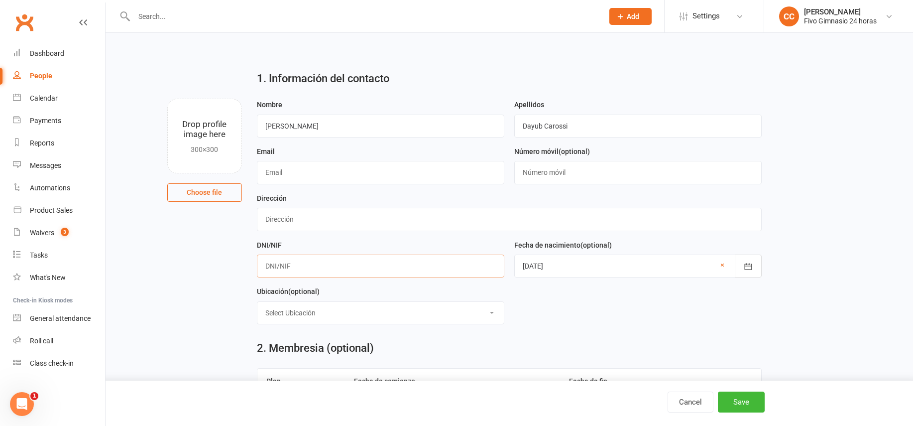
click at [403, 260] on input "text" at bounding box center [380, 265] width 247 height 23
type input "14295473F"
click at [388, 215] on input "text" at bounding box center [509, 219] width 505 height 23
type input "C Meson 19"
click at [567, 176] on input "text" at bounding box center [637, 172] width 247 height 23
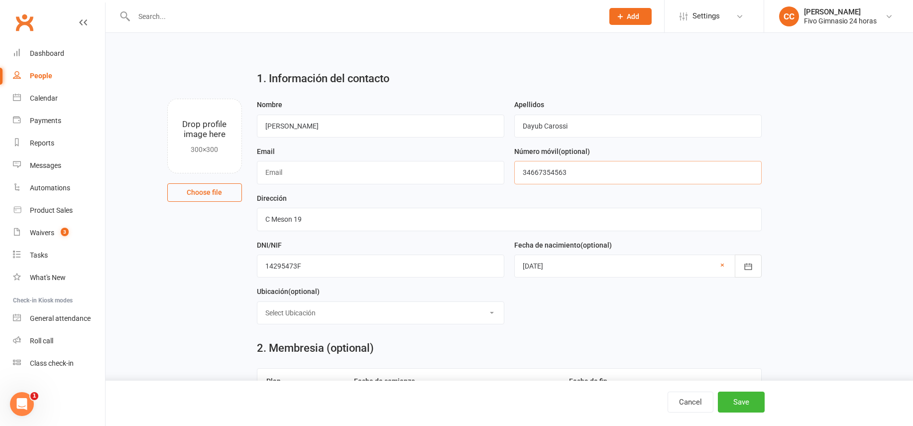
type input "34667354563"
click at [284, 169] on input "text" at bounding box center [380, 172] width 247 height 23
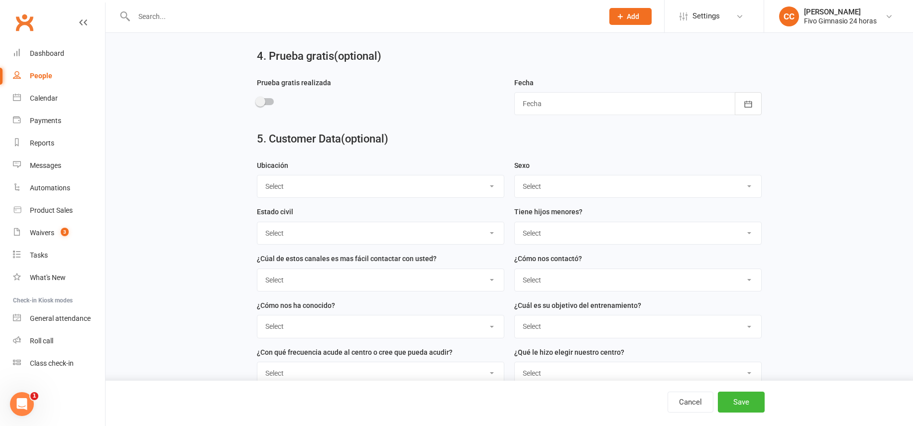
scroll to position [545, 0]
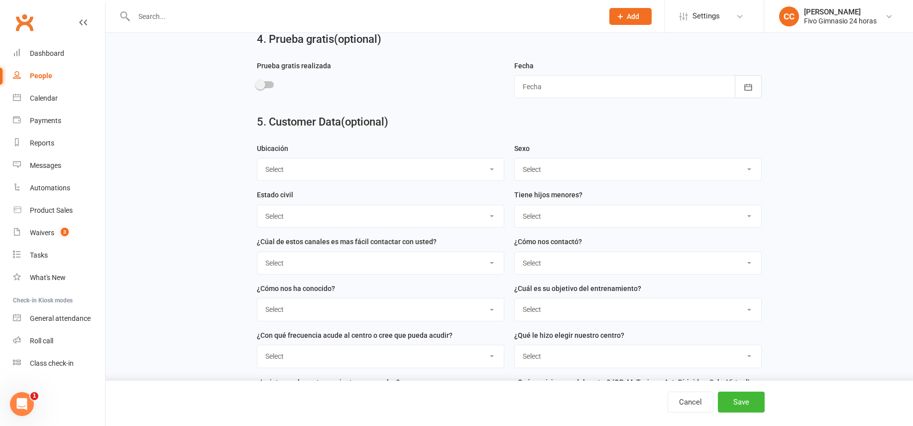
type input "paula.dayubcarossi@gmail.com"
click at [530, 168] on select "Select Masculino Femenino" at bounding box center [638, 169] width 246 height 22
select select "Femenino"
click at [752, 399] on button "Save" at bounding box center [741, 401] width 47 height 21
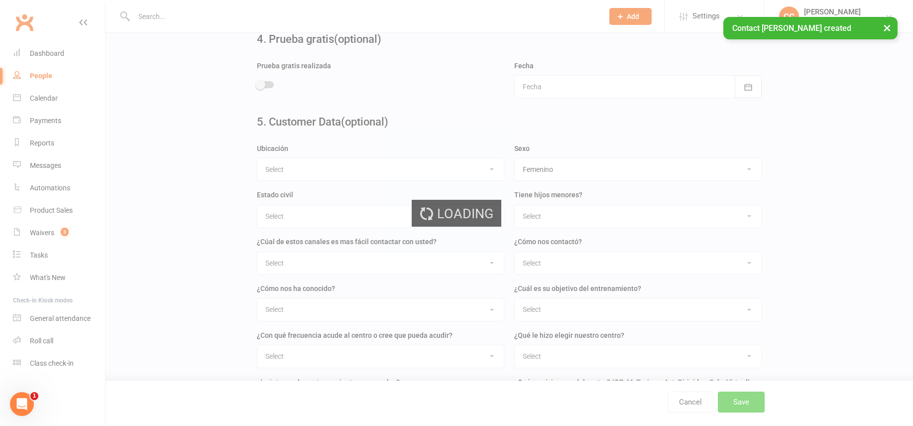
scroll to position [0, 0]
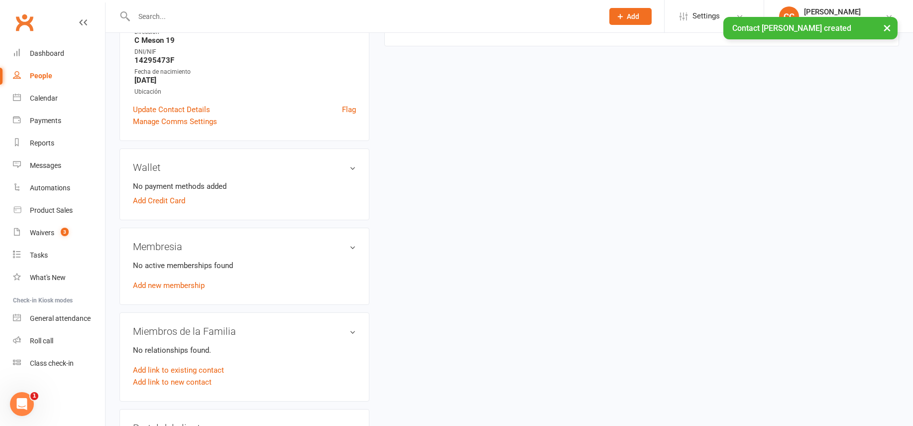
scroll to position [231, 0]
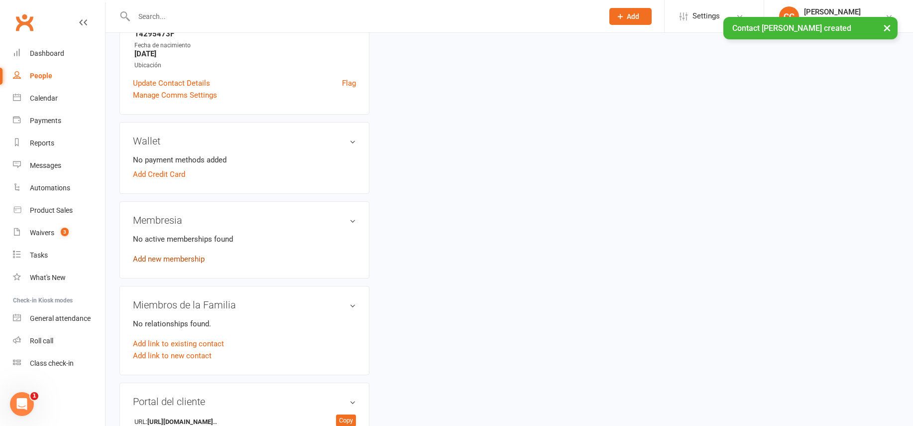
click at [175, 259] on link "Add new membership" at bounding box center [169, 258] width 72 height 9
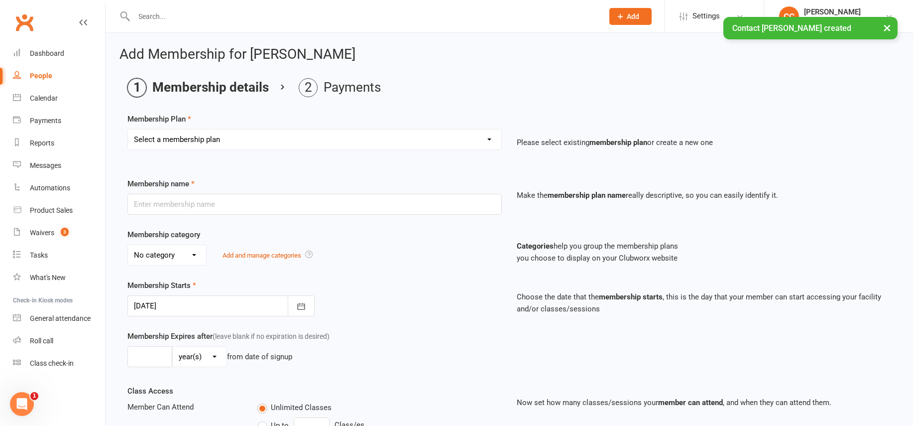
click at [207, 137] on select "Select a membership plan Cuota familiar Cuota estudiante 10 pases full Anual Se…" at bounding box center [314, 139] width 373 height 20
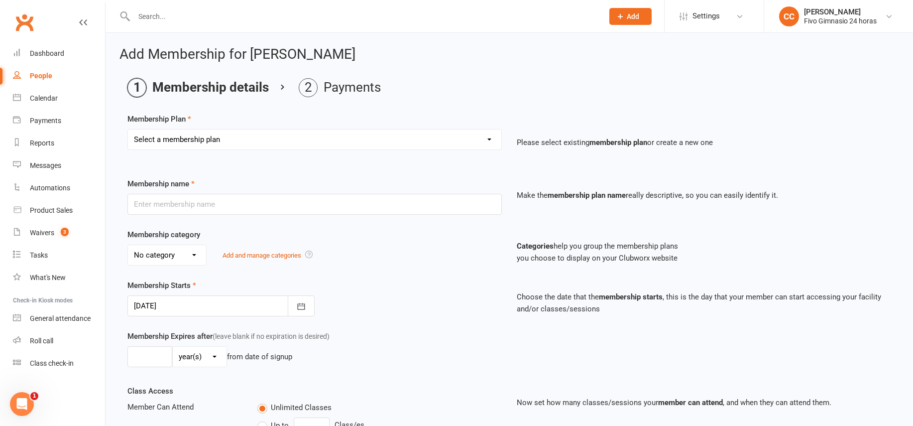
select select "22"
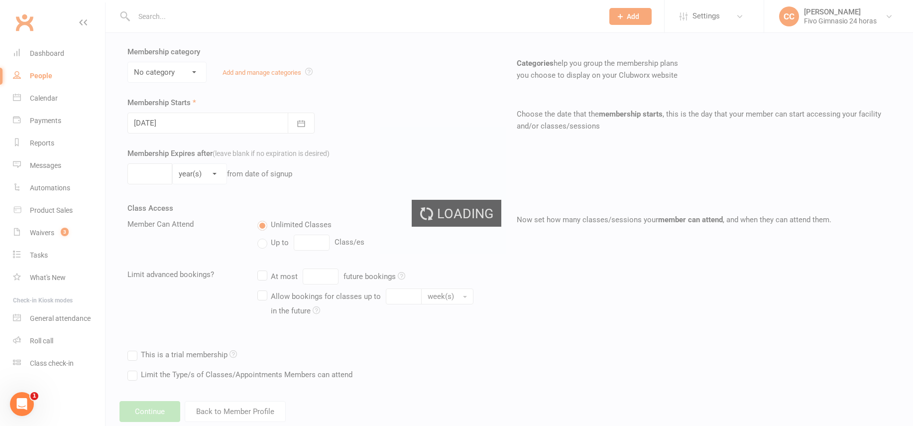
scroll to position [207, 0]
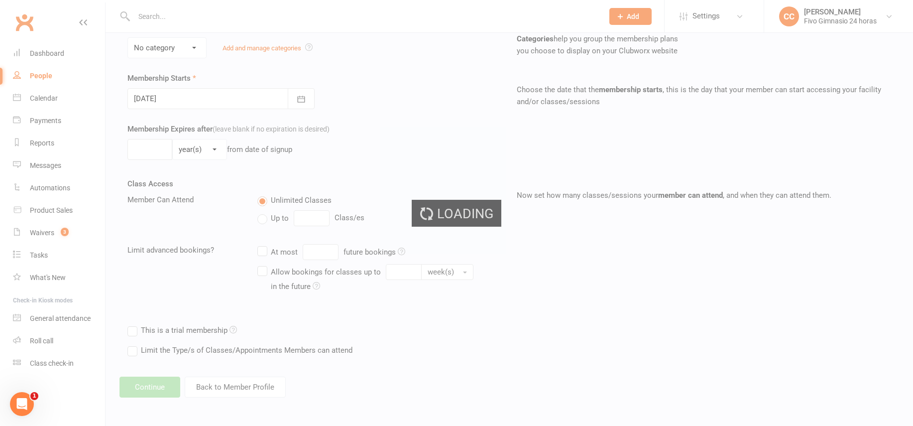
type input "Promo 19,90€ + 38,90€"
select select "4"
type input "0"
select select "2"
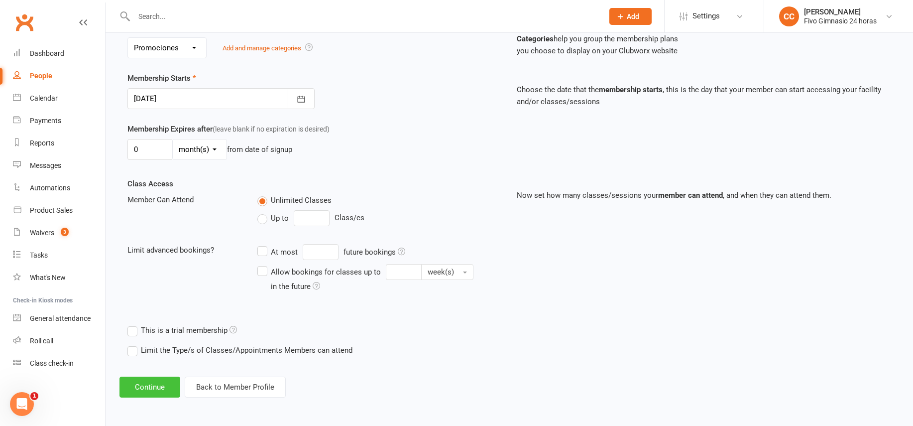
click at [145, 386] on button "Continue" at bounding box center [149, 386] width 61 height 21
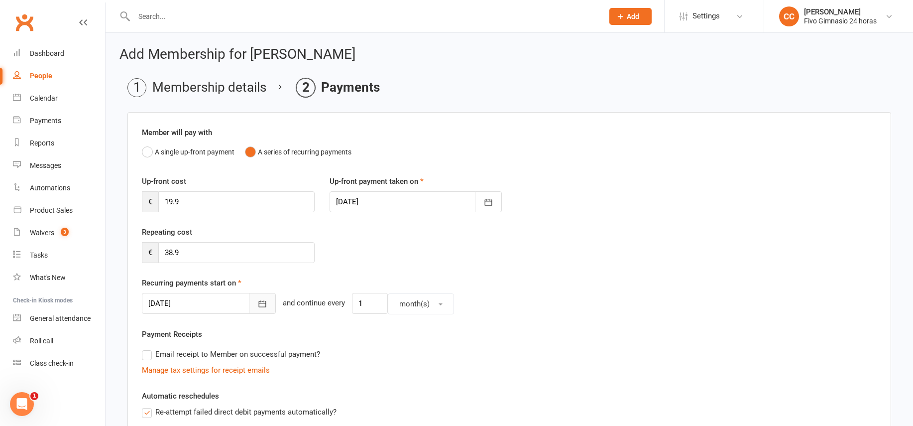
click at [257, 300] on icon "button" at bounding box center [262, 304] width 10 height 10
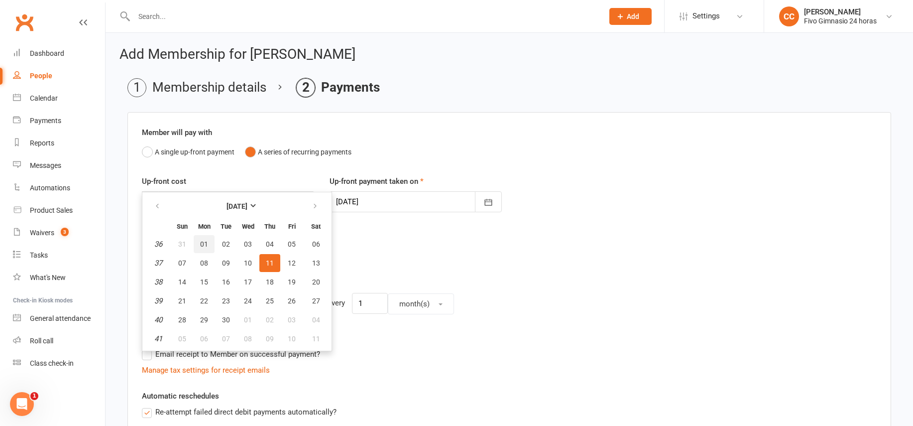
click at [205, 243] on span "01" at bounding box center [204, 244] width 8 height 8
type input "01 Sep 2025"
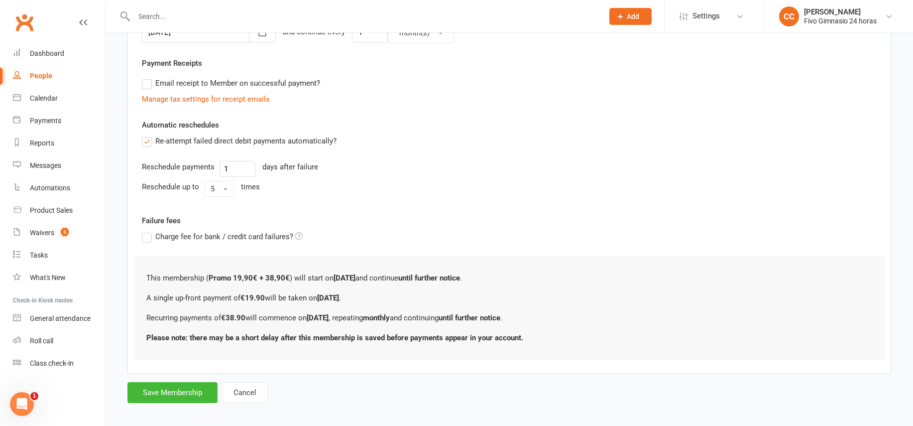
scroll to position [278, 0]
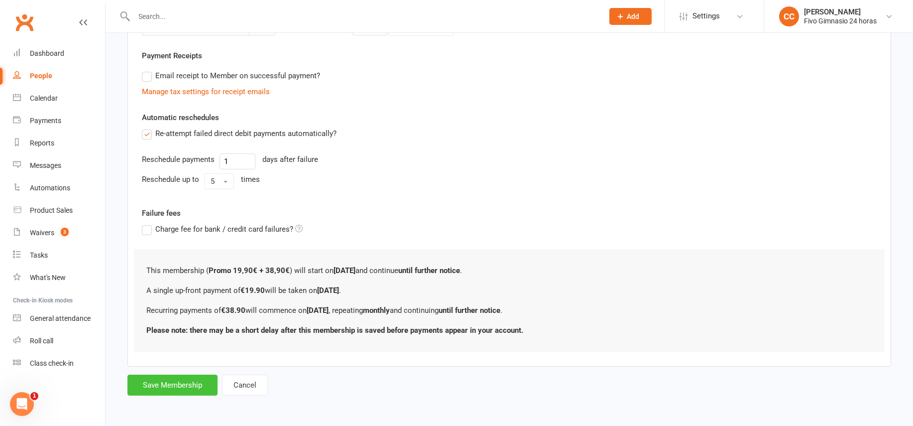
click at [197, 381] on button "Save Membership" at bounding box center [172, 384] width 90 height 21
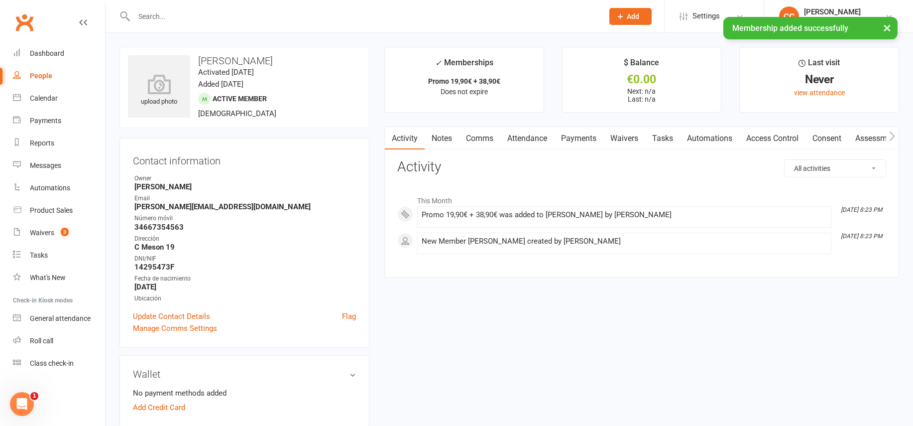
click at [771, 144] on link "Access Control" at bounding box center [772, 138] width 66 height 23
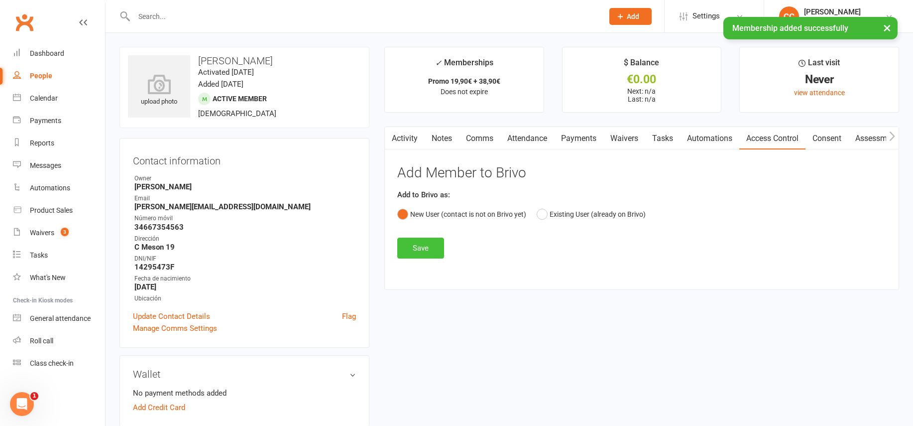
click at [433, 247] on button "Save" at bounding box center [420, 247] width 47 height 21
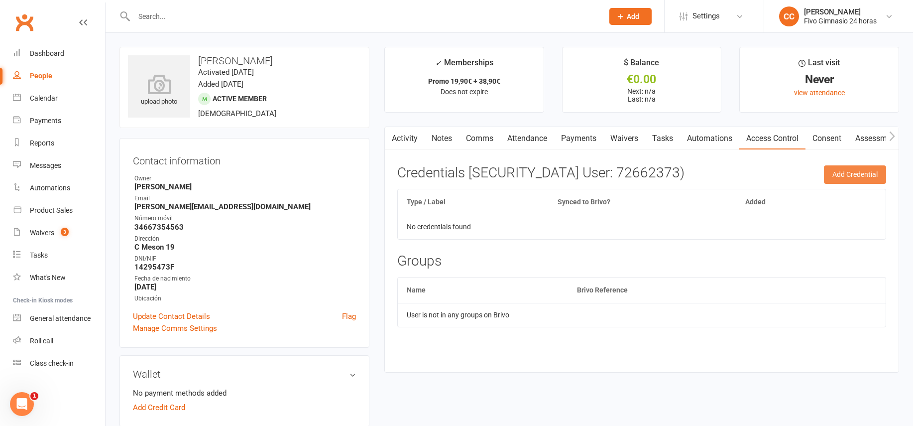
click at [873, 173] on button "Add Credential" at bounding box center [855, 174] width 62 height 18
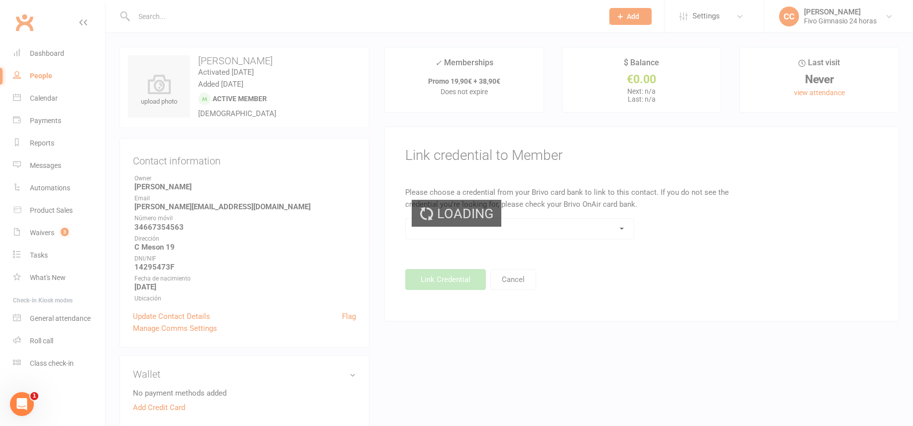
scroll to position [2, 0]
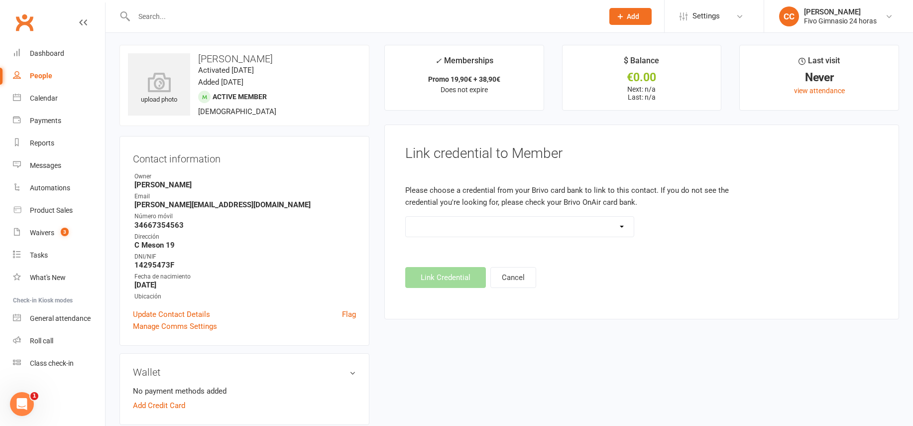
click at [503, 230] on select "Standard 26 Bit (54268) Standard 26 Bit (54269) Standard 26 Bit (54270) Standar…" at bounding box center [520, 226] width 228 height 20
select select "8628"
click at [433, 289] on div "Link credential to Member Please choose a credential from your Brivo card bank …" at bounding box center [641, 221] width 515 height 195
click at [425, 281] on button "Link Credential" at bounding box center [445, 277] width 81 height 21
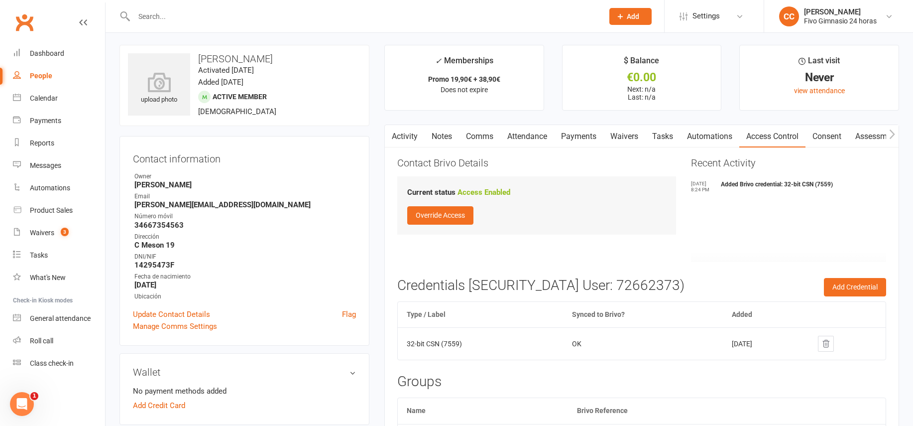
click at [578, 137] on link "Payments" at bounding box center [578, 136] width 49 height 23
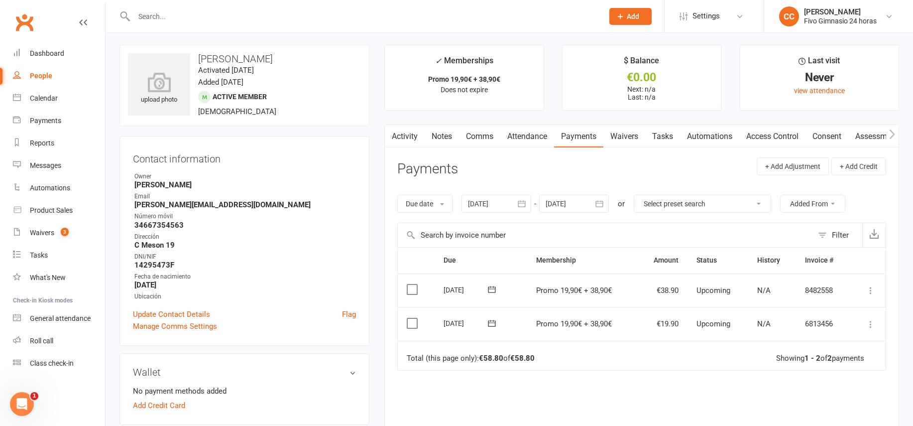
click at [874, 320] on icon at bounding box center [870, 324] width 10 height 10
click at [836, 378] on link "Mark as Paid (Other)" at bounding box center [826, 383] width 99 height 20
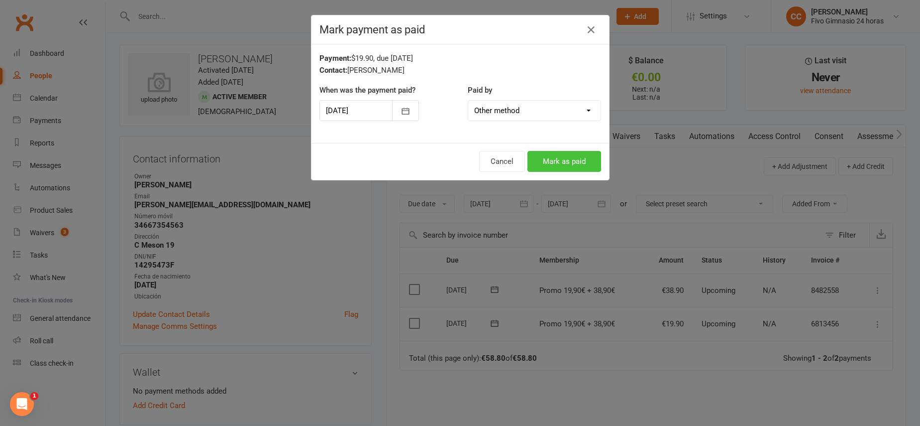
click at [555, 161] on button "Mark as paid" at bounding box center [565, 161] width 74 height 21
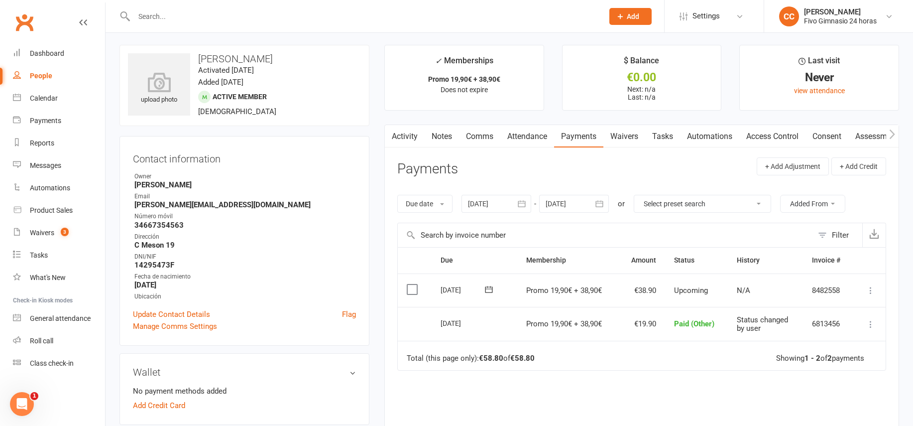
click at [759, 140] on link "Access Control" at bounding box center [772, 136] width 66 height 23
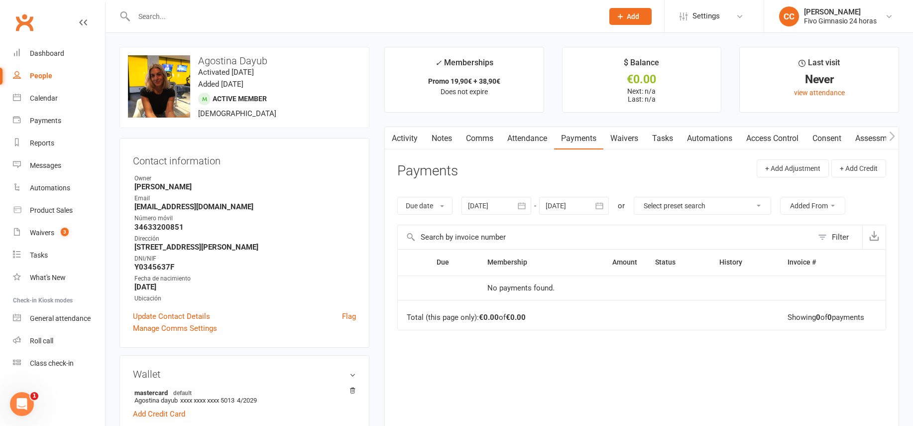
click at [321, 21] on input "text" at bounding box center [363, 16] width 465 height 14
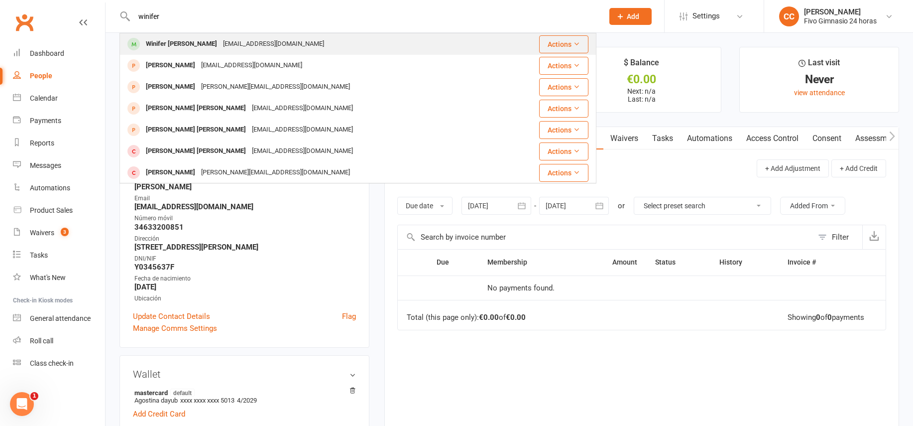
type input "winifer"
click at [216, 40] on div "Winifer [PERSON_NAME]" at bounding box center [181, 44] width 77 height 14
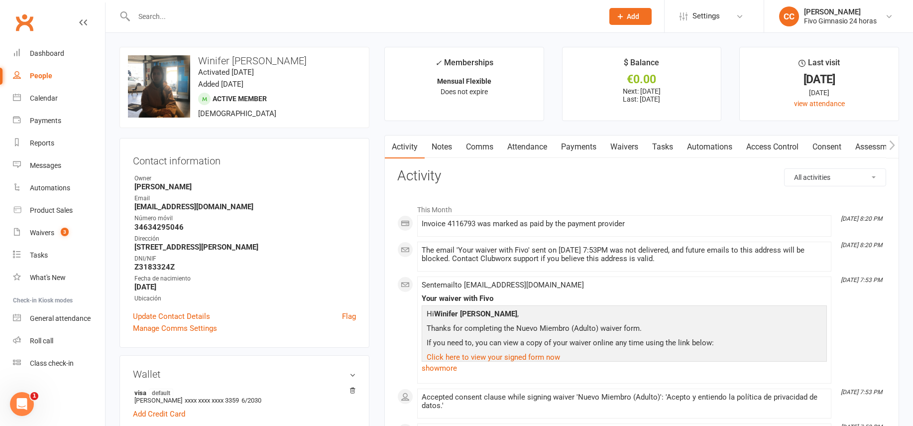
click at [576, 145] on link "Payments" at bounding box center [578, 146] width 49 height 23
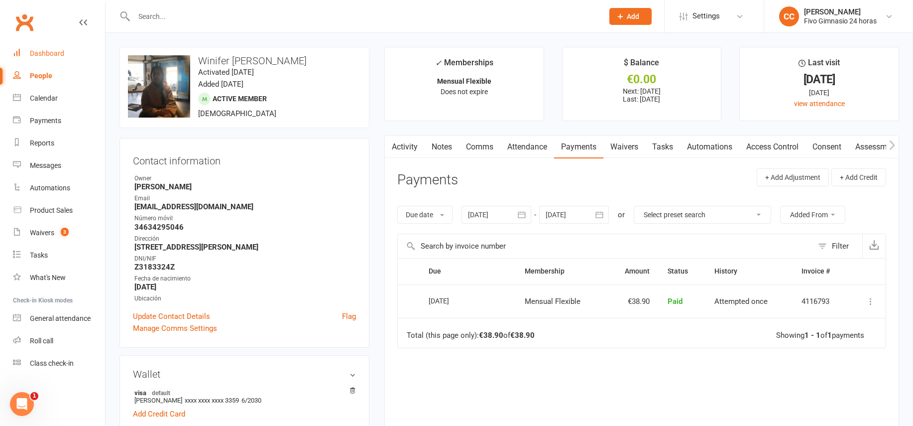
click at [41, 53] on div "Dashboard" at bounding box center [47, 53] width 34 height 8
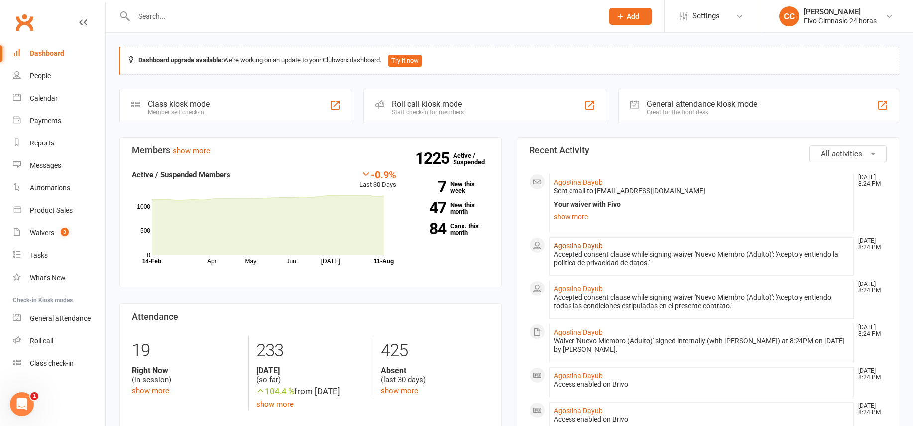
click at [587, 244] on link "Agostina Dayub" at bounding box center [577, 245] width 49 height 8
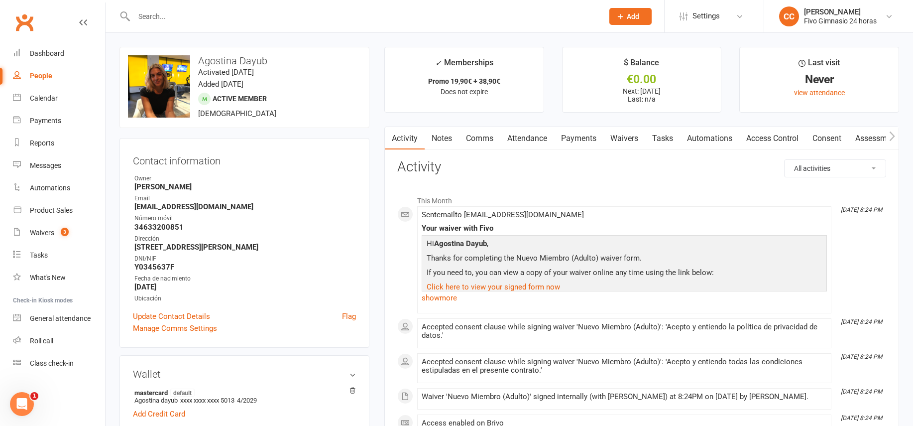
click at [577, 145] on link "Payments" at bounding box center [578, 138] width 49 height 23
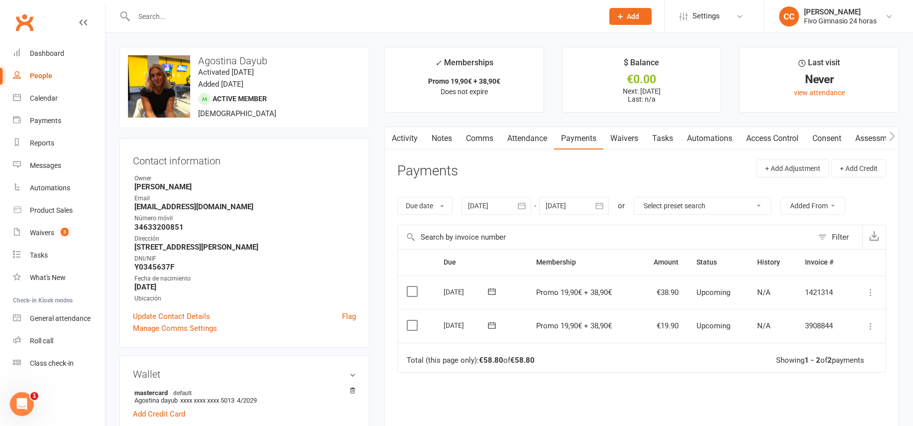
click at [872, 325] on icon at bounding box center [870, 326] width 10 height 10
click at [839, 377] on link "Mark as Paid (Other)" at bounding box center [826, 385] width 99 height 20
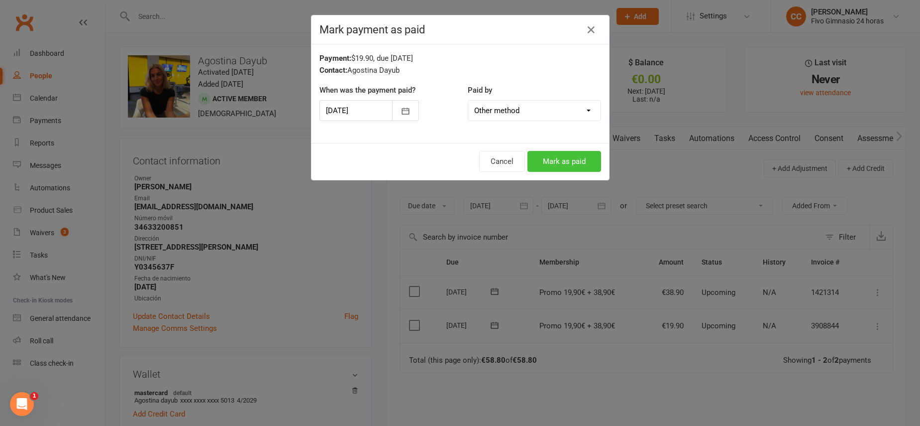
click at [576, 158] on button "Mark as paid" at bounding box center [565, 161] width 74 height 21
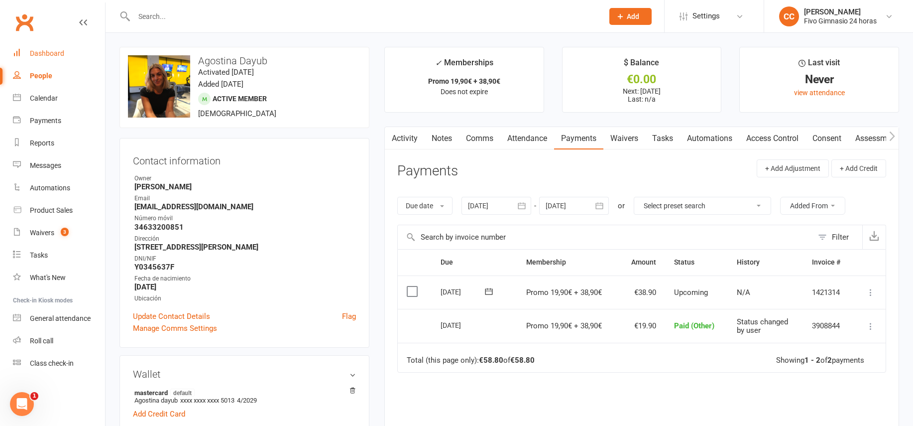
click at [38, 46] on link "Dashboard" at bounding box center [59, 53] width 92 height 22
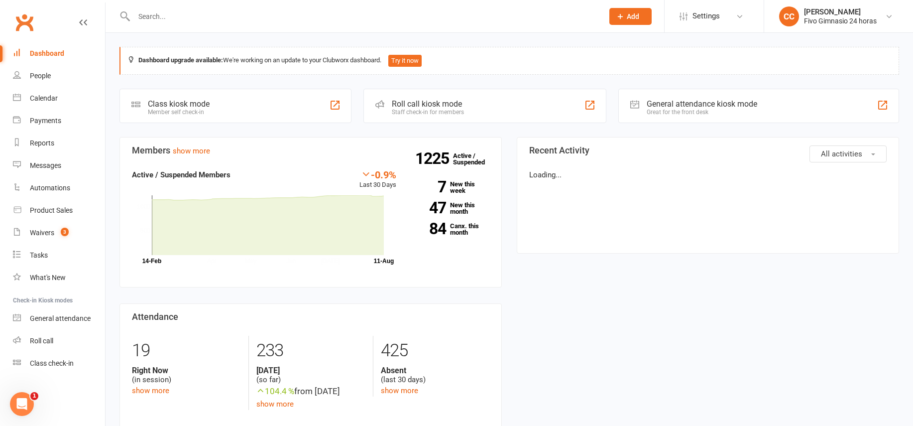
click at [158, 18] on input "text" at bounding box center [363, 16] width 465 height 14
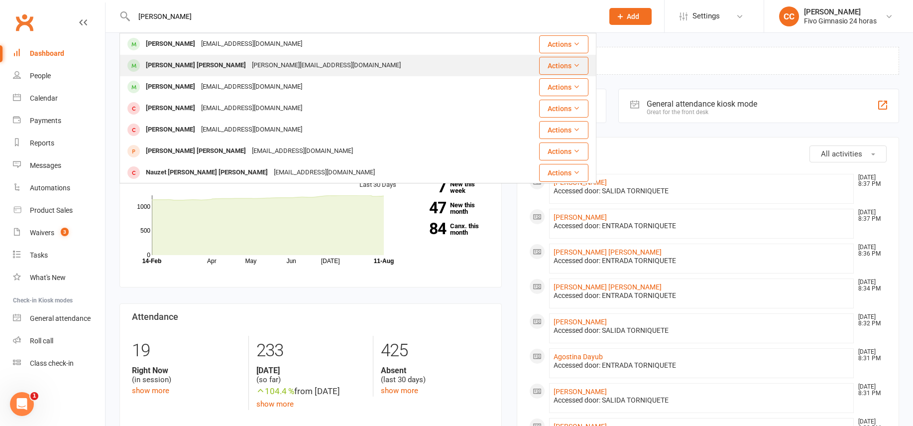
type input "[PERSON_NAME]"
click at [240, 56] on div "Antonio [PERSON_NAME] Sanchez [EMAIL_ADDRESS][DOMAIN_NAME]" at bounding box center [318, 65] width 396 height 20
